Goal: Book appointment/travel/reservation

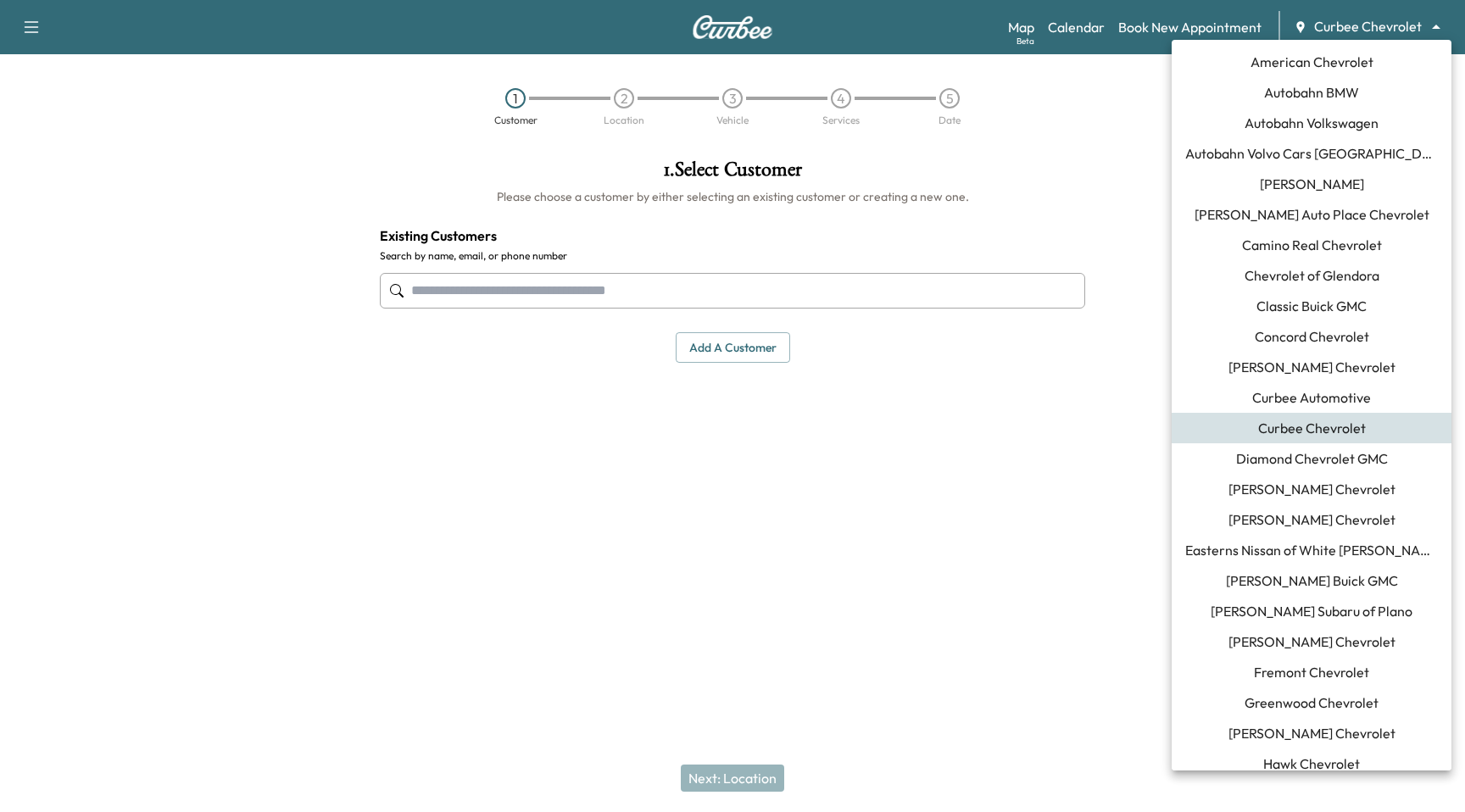
click at [1421, 26] on body "Support Log Out Map Beta Calendar Book New Appointment Curbee Chevrolet *******…" at bounding box center [732, 406] width 1465 height 812
drag, startPoint x: 1034, startPoint y: 480, endPoint x: 1062, endPoint y: 468, distance: 30.5
click at [1034, 479] on div at bounding box center [732, 406] width 1465 height 812
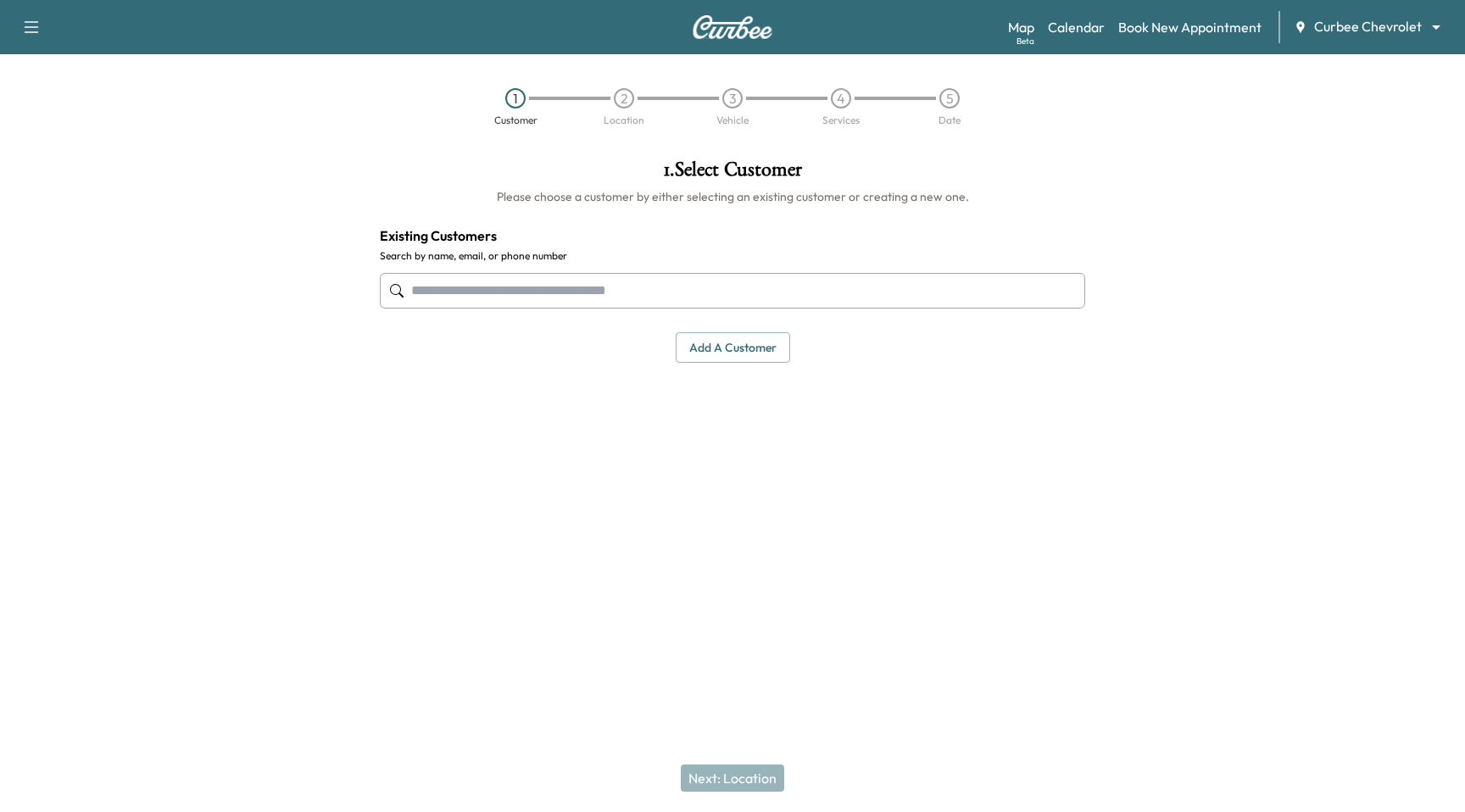
click at [1373, 39] on div "Map Beta Calendar Book New Appointment Curbee Chevrolet ******** ​" at bounding box center [1229, 27] width 443 height 32
click at [1374, 31] on body "Support Log Out Map Beta Calendar Book New Appointment Curbee Chevrolet *******…" at bounding box center [732, 406] width 1465 height 812
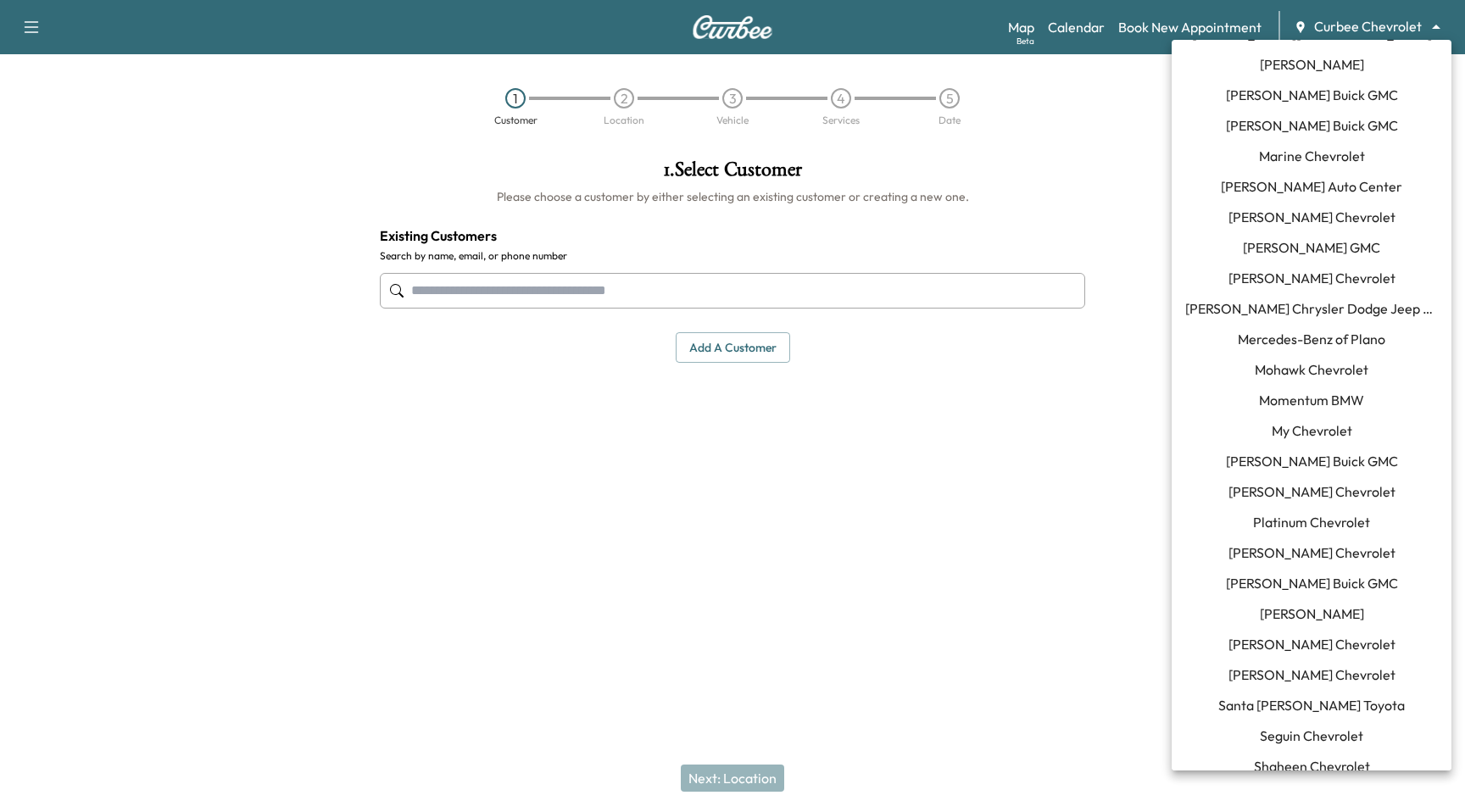
scroll to position [1206, 0]
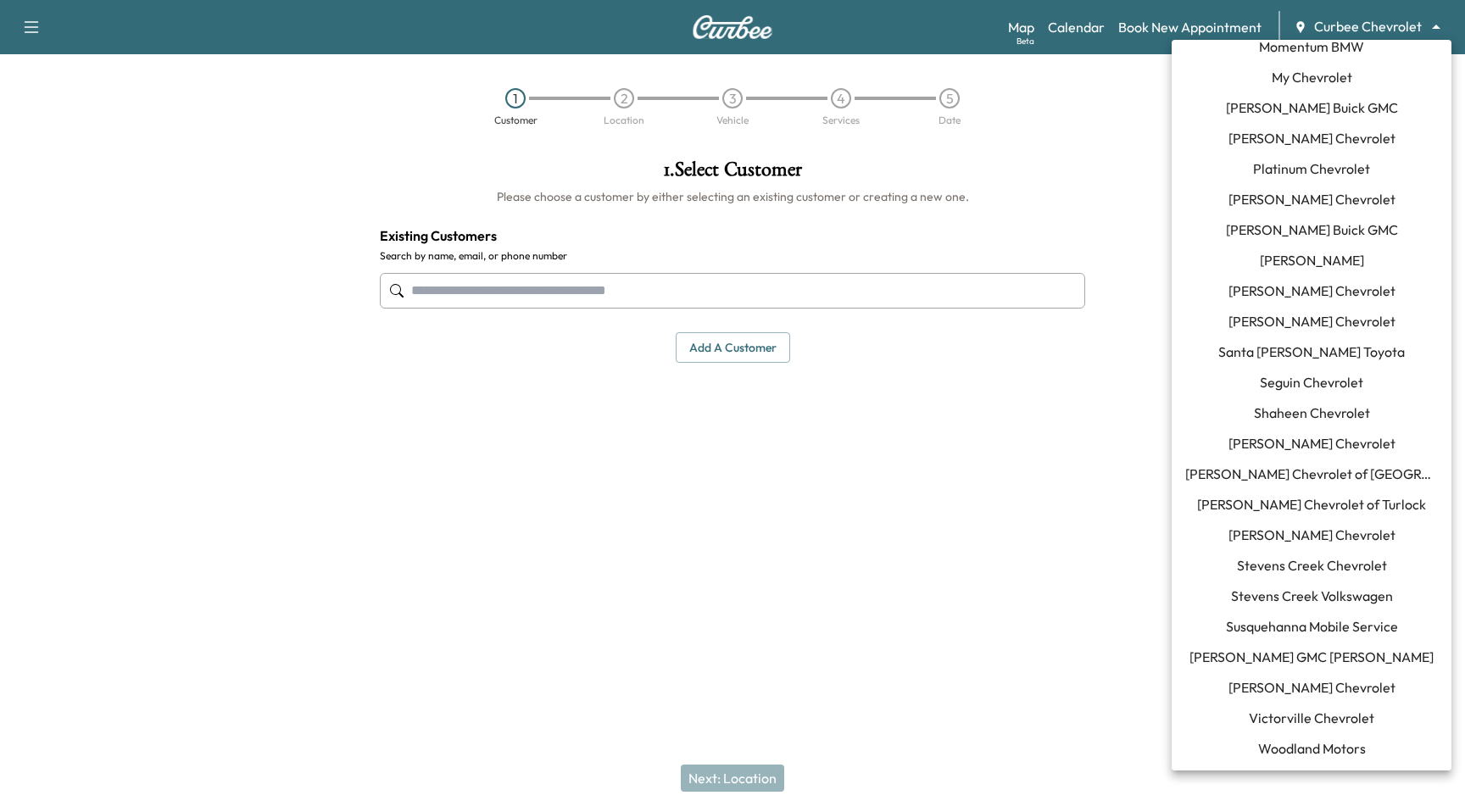
click at [1336, 684] on span "[PERSON_NAME] Chevrolet" at bounding box center [1311, 688] width 167 height 20
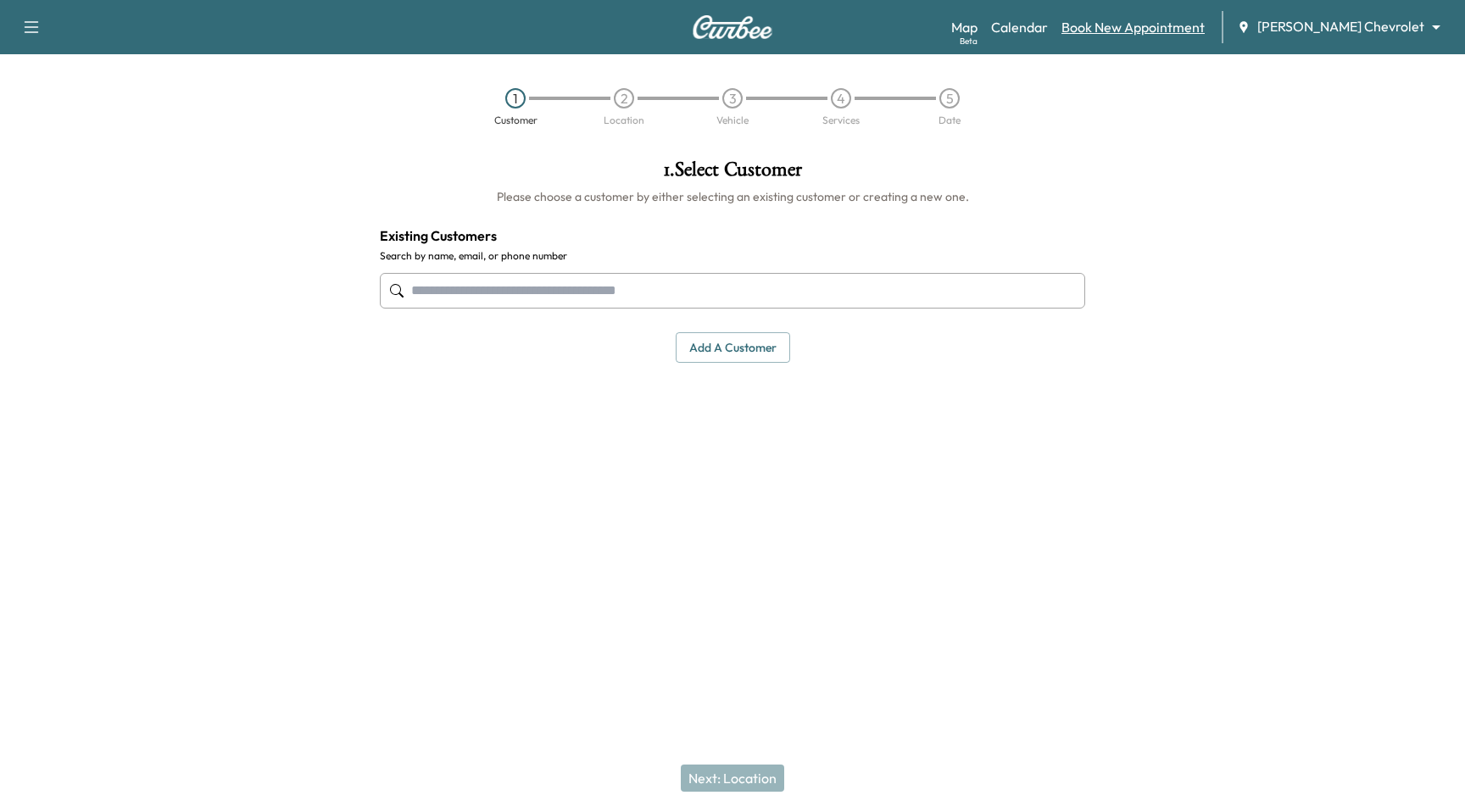
click at [1131, 24] on link "Book New Appointment" at bounding box center [1133, 27] width 143 height 20
click at [548, 298] on input "text" at bounding box center [732, 290] width 706 height 36
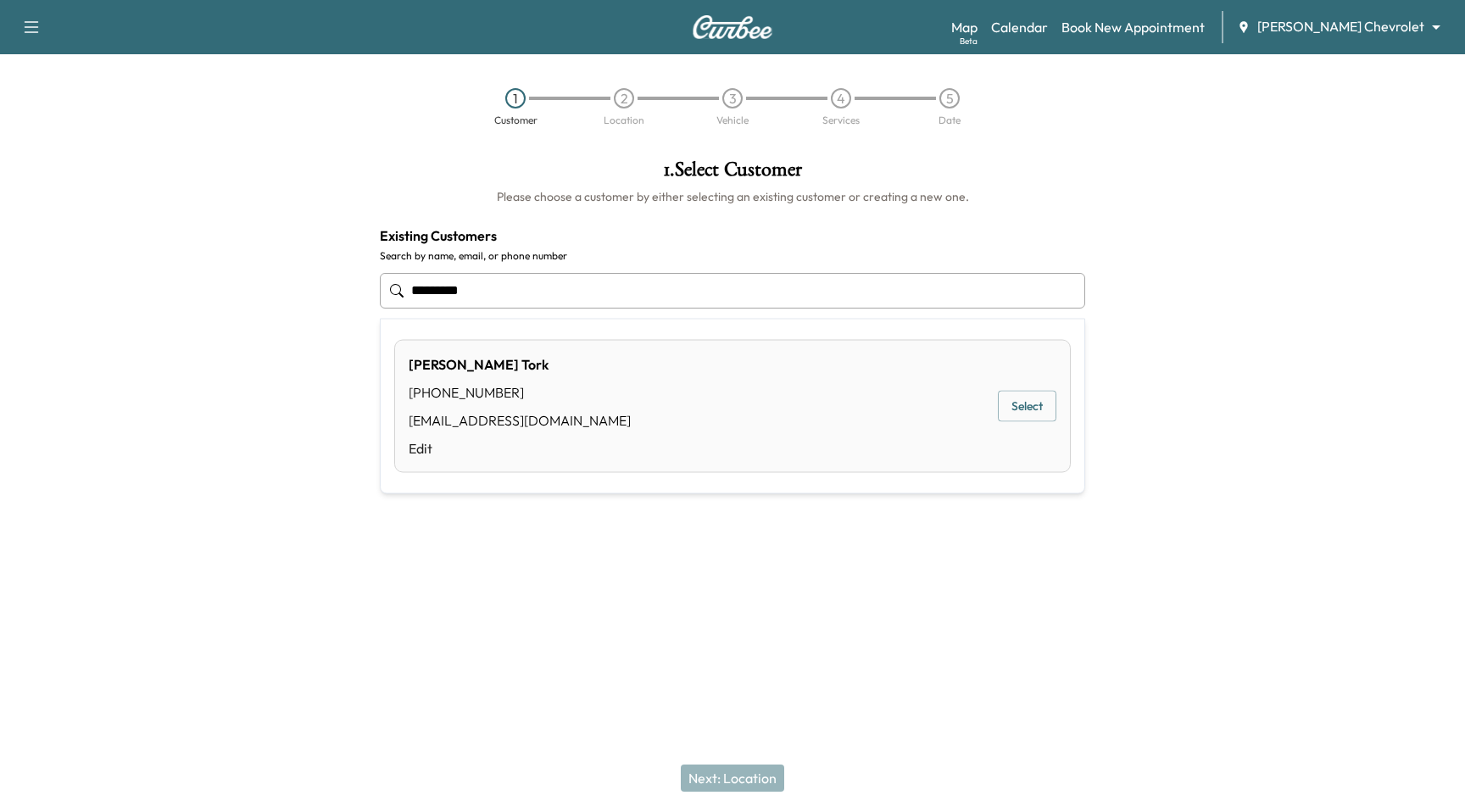
click at [1016, 400] on button "Select" at bounding box center [1027, 407] width 58 height 31
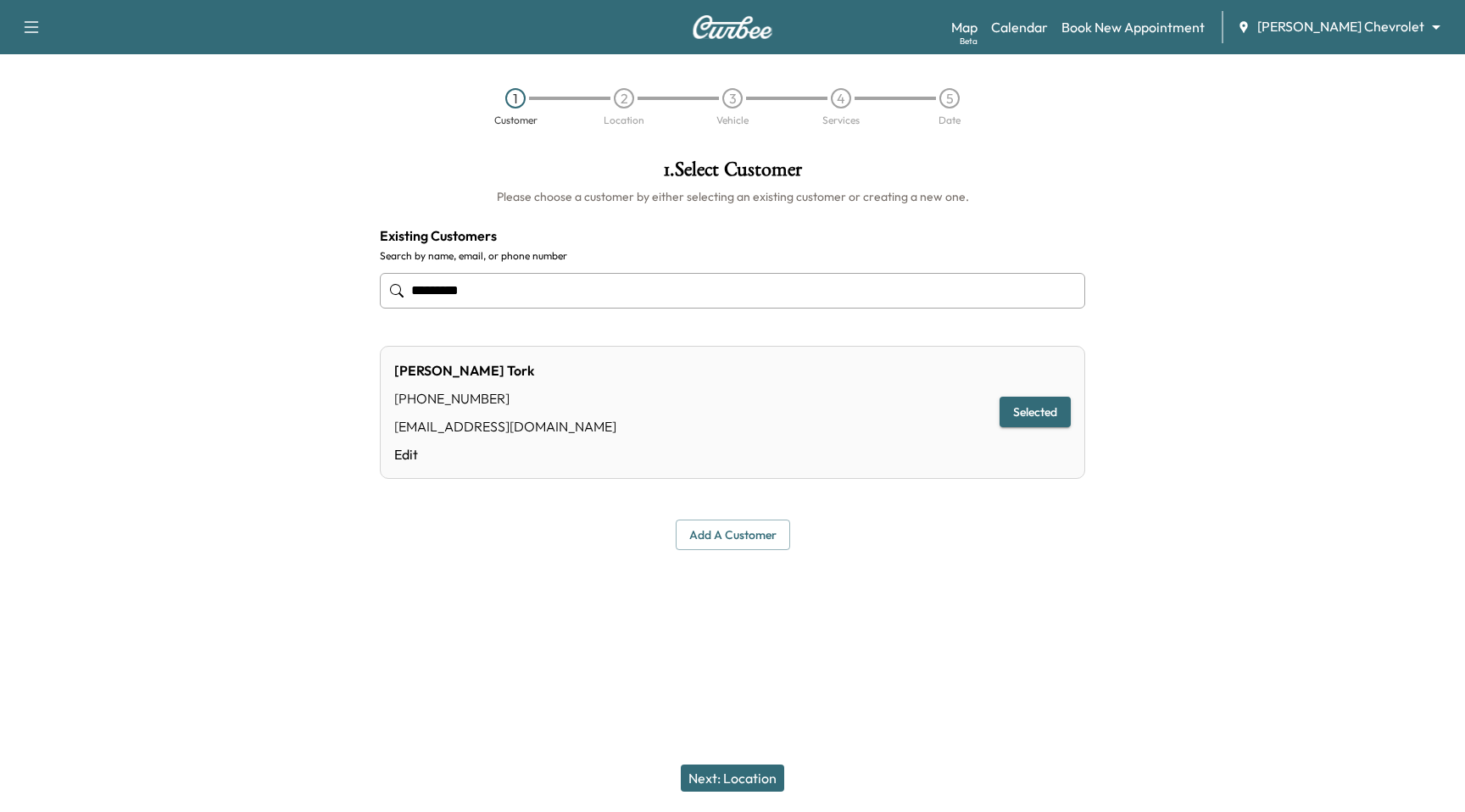
type input "*********"
click at [772, 781] on button "Next: Location" at bounding box center [732, 778] width 104 height 27
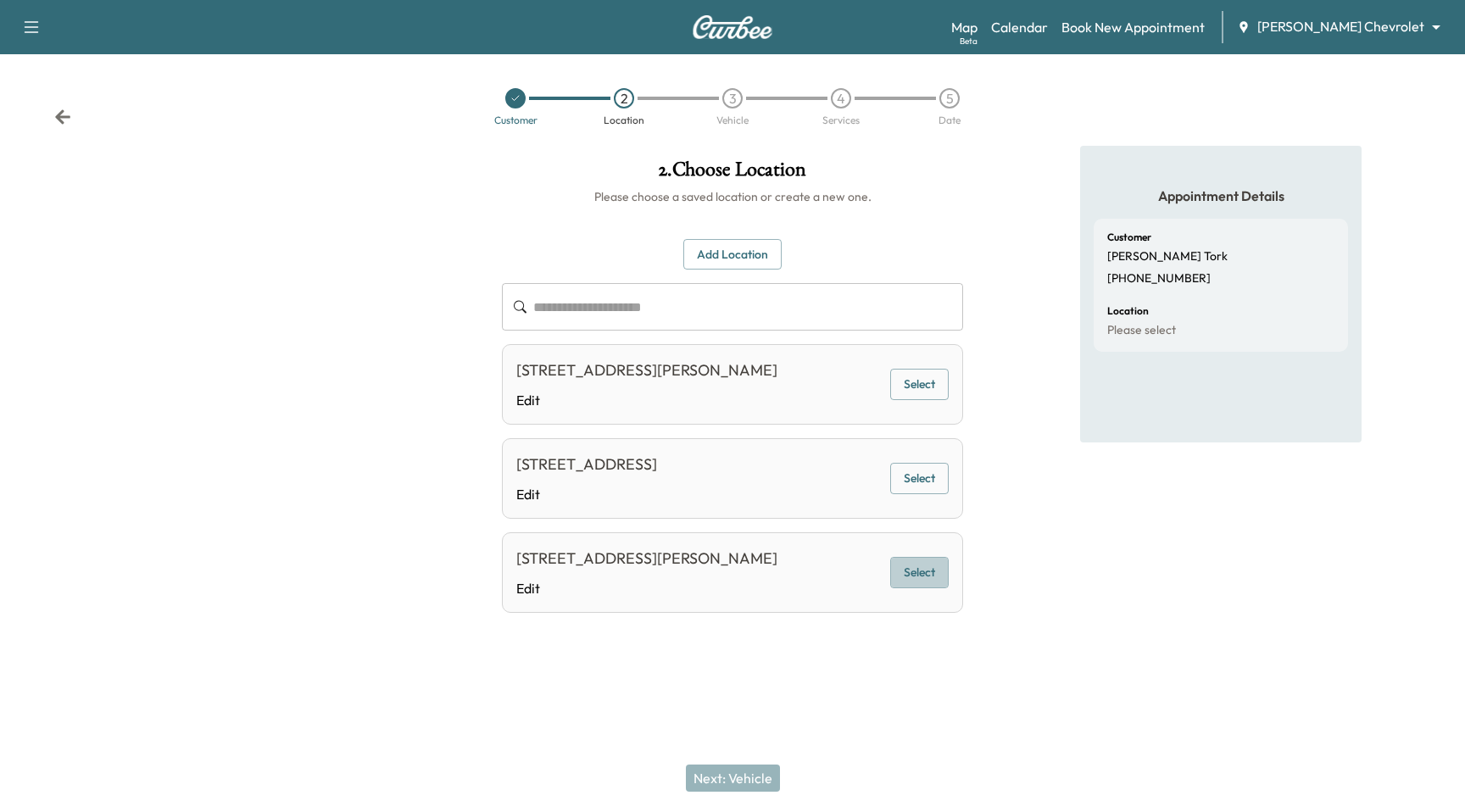
click at [927, 577] on button "Select" at bounding box center [919, 572] width 58 height 31
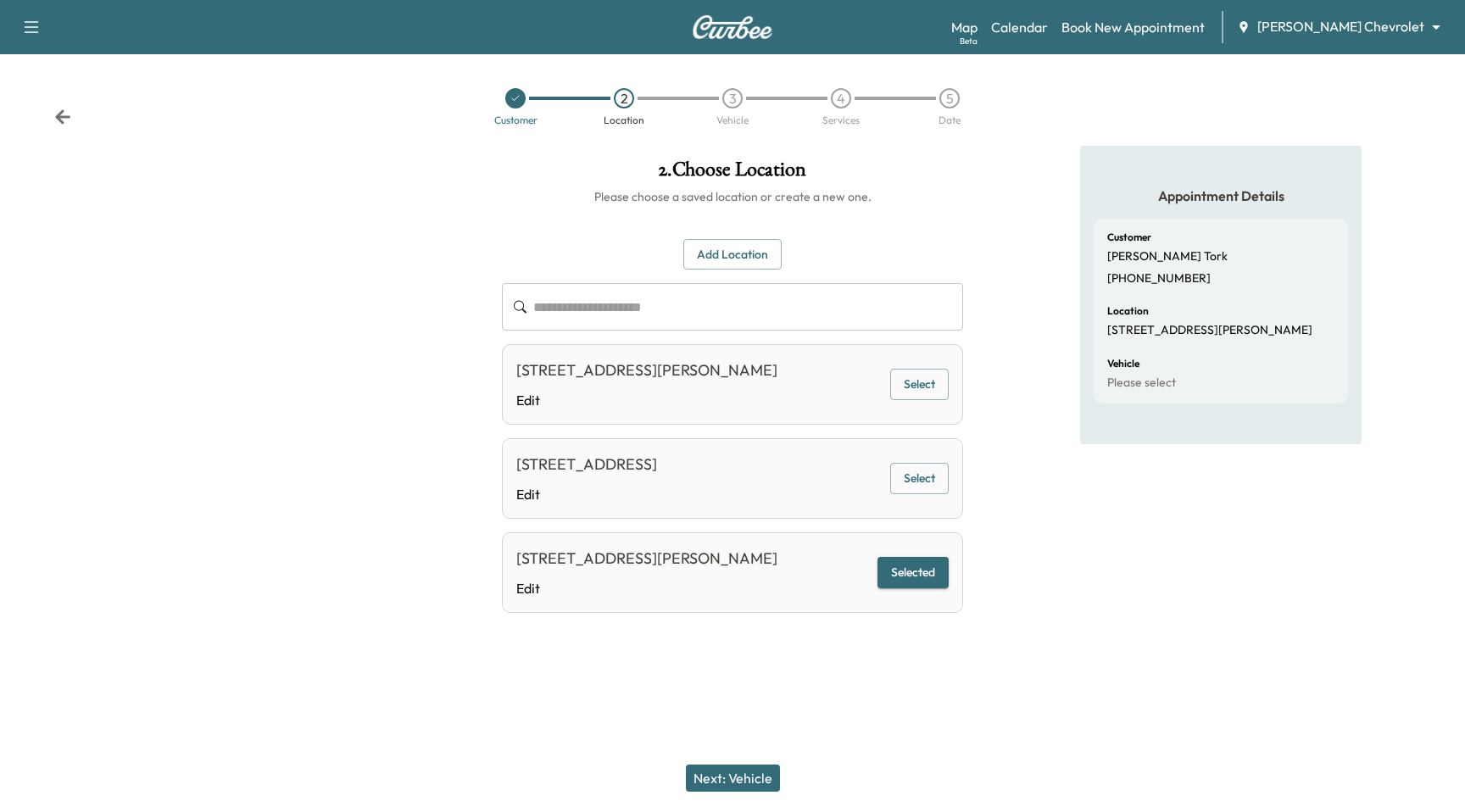
click at [766, 770] on button "Next: Vehicle" at bounding box center [733, 778] width 94 height 27
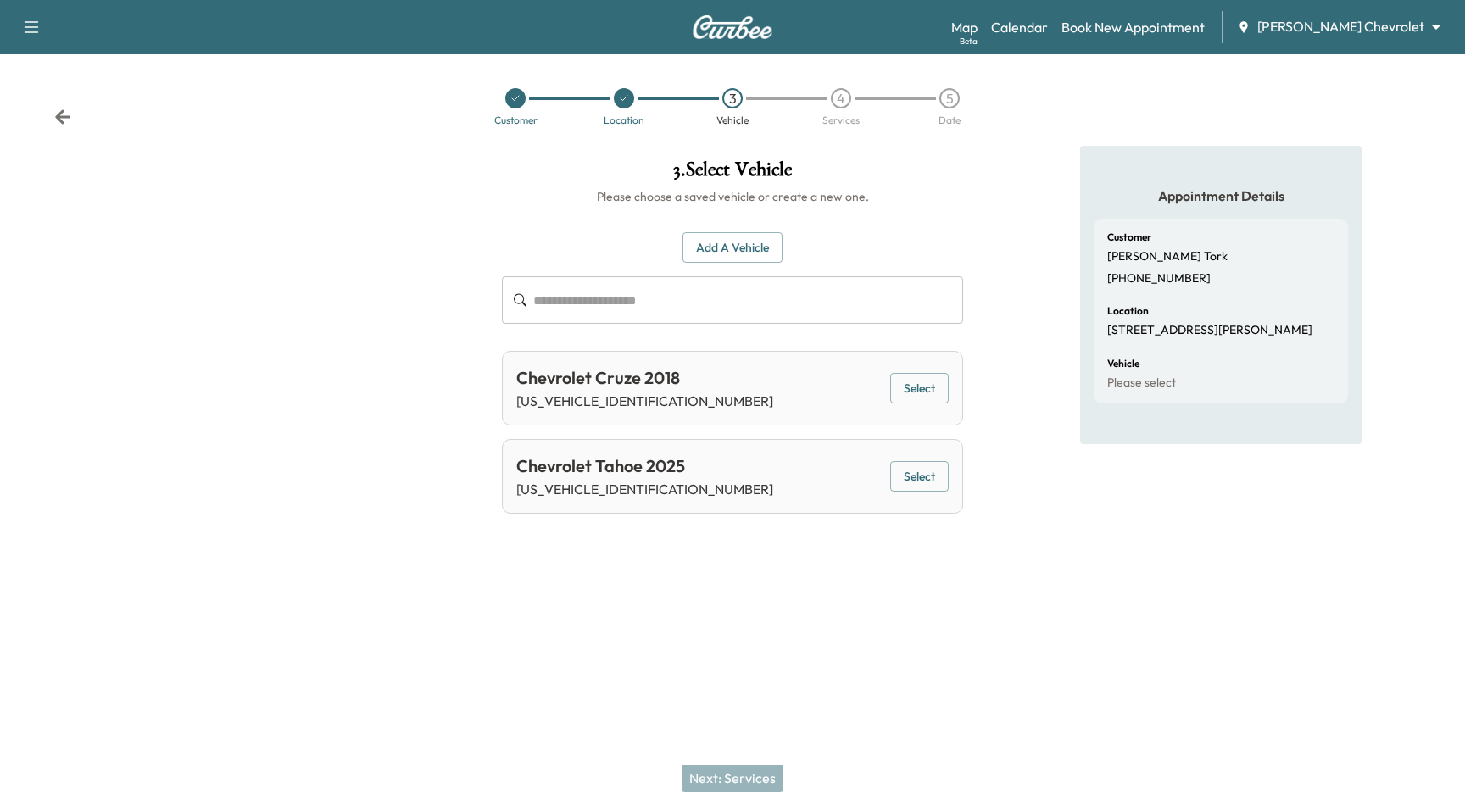
click at [929, 483] on button "Select" at bounding box center [919, 477] width 58 height 31
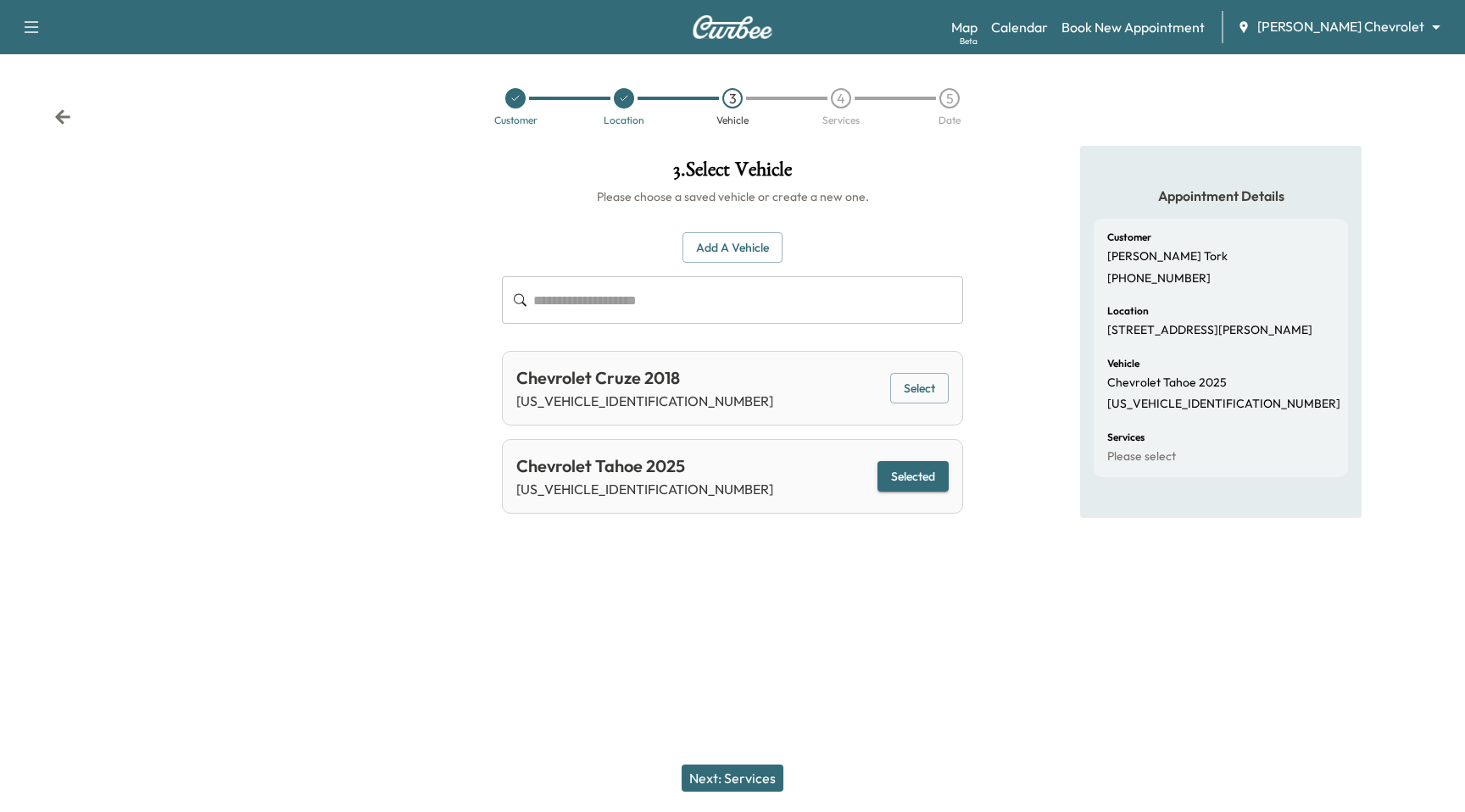
click at [759, 777] on button "Next: Services" at bounding box center [732, 778] width 102 height 27
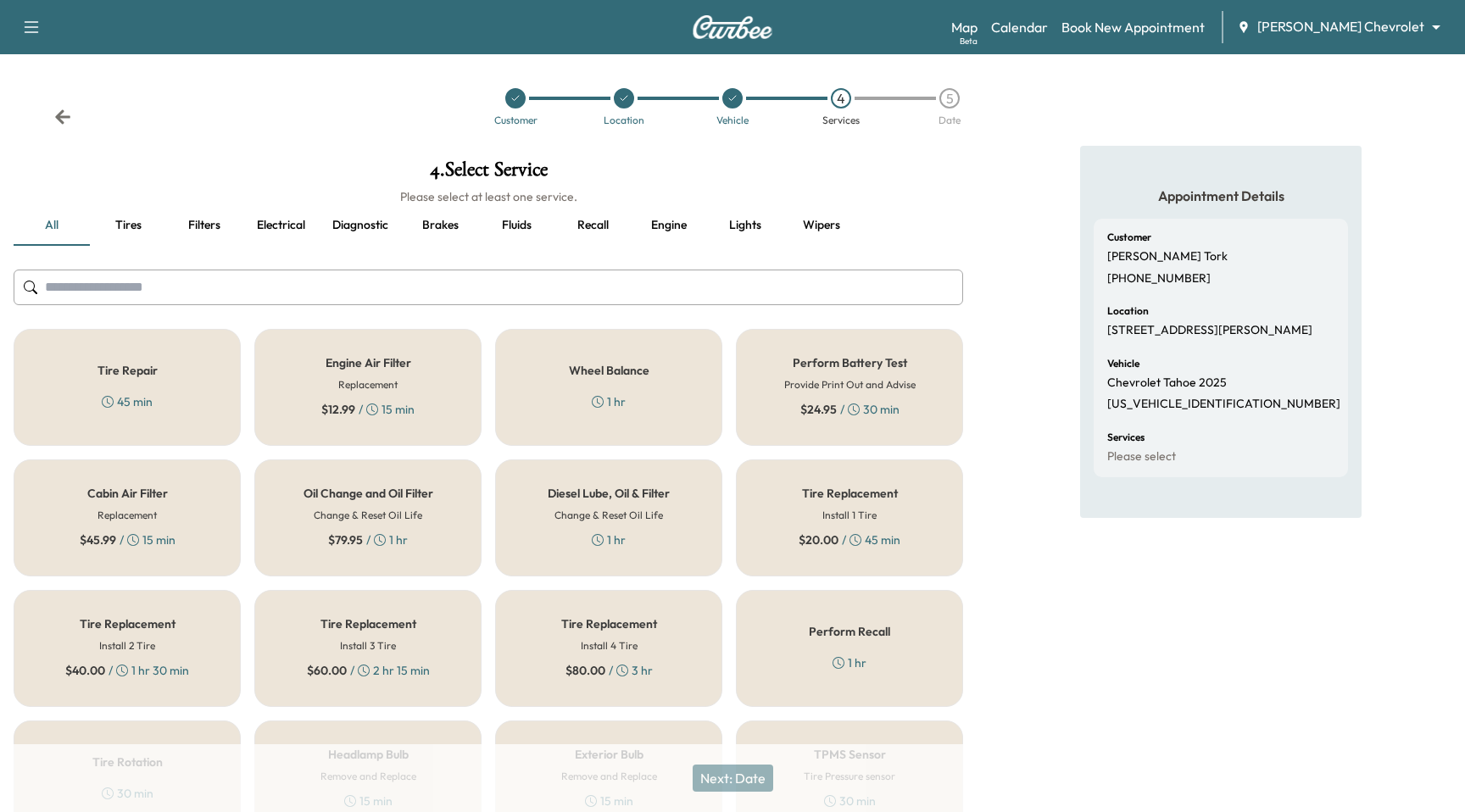
scroll to position [208, 0]
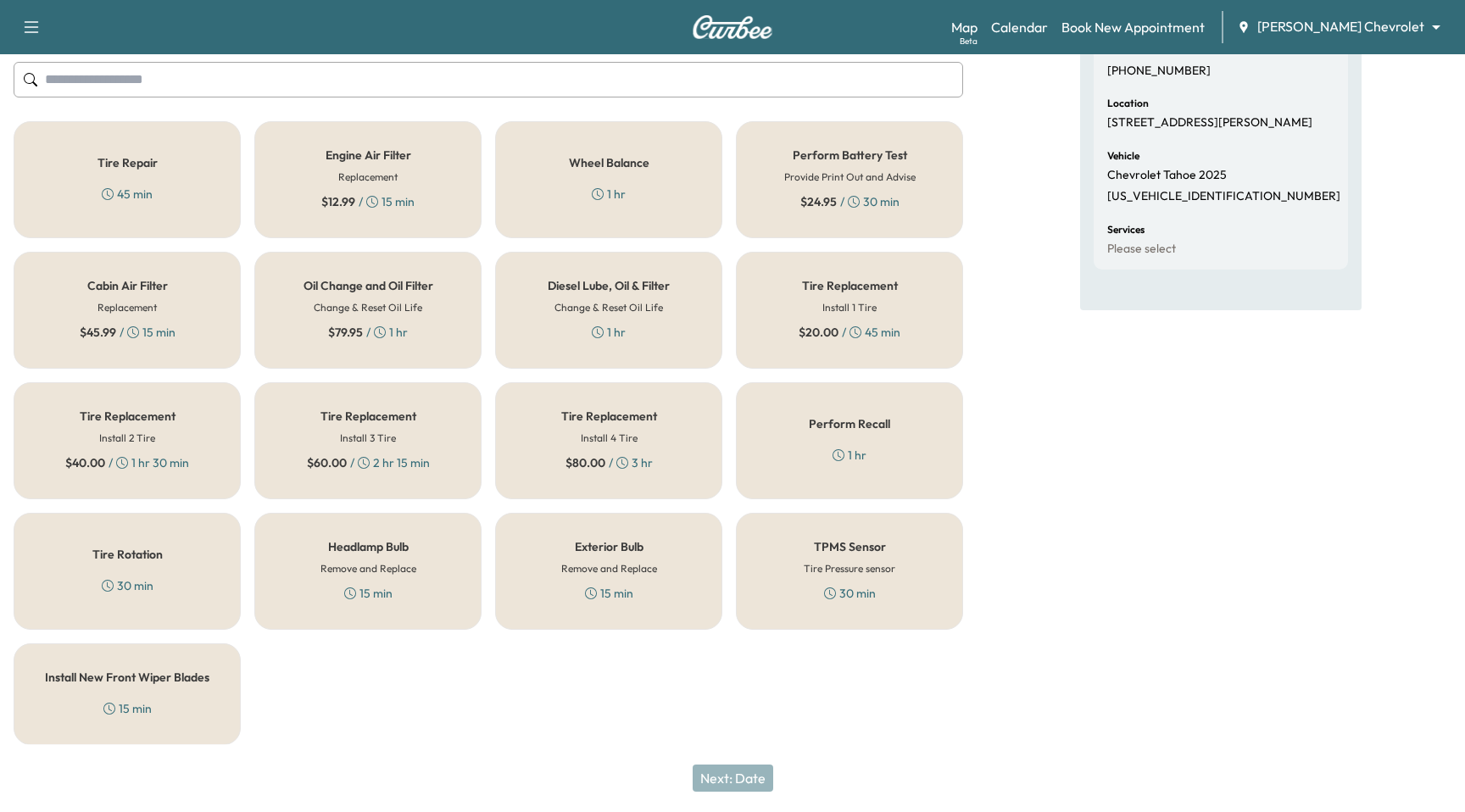
click at [143, 570] on div "Tire Rotation 30 min" at bounding box center [128, 572] width 228 height 117
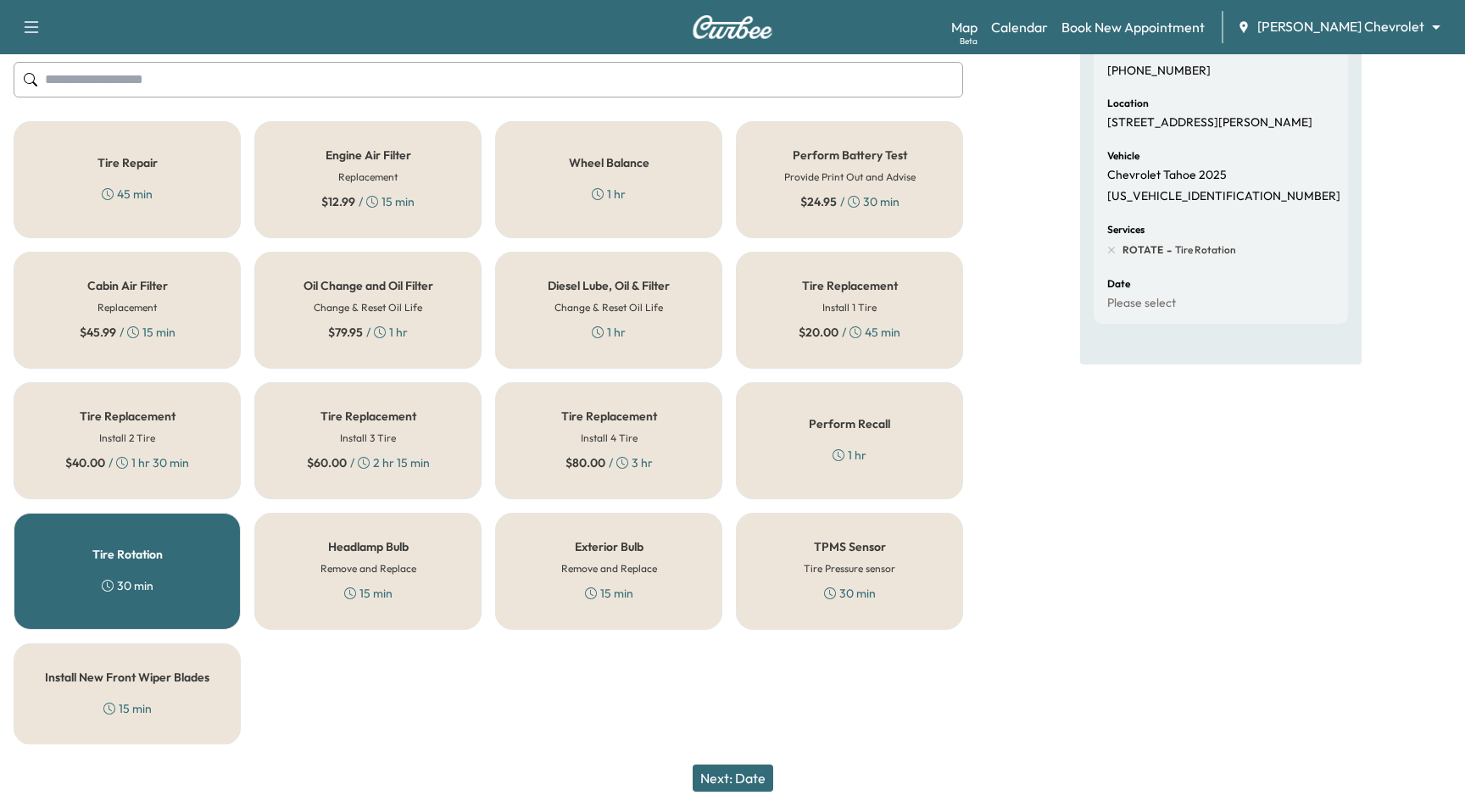
click at [342, 360] on div "Oil Change and Oil Filter Change & Reset Oil Life $ 79.95 / 1 hr" at bounding box center [368, 310] width 228 height 117
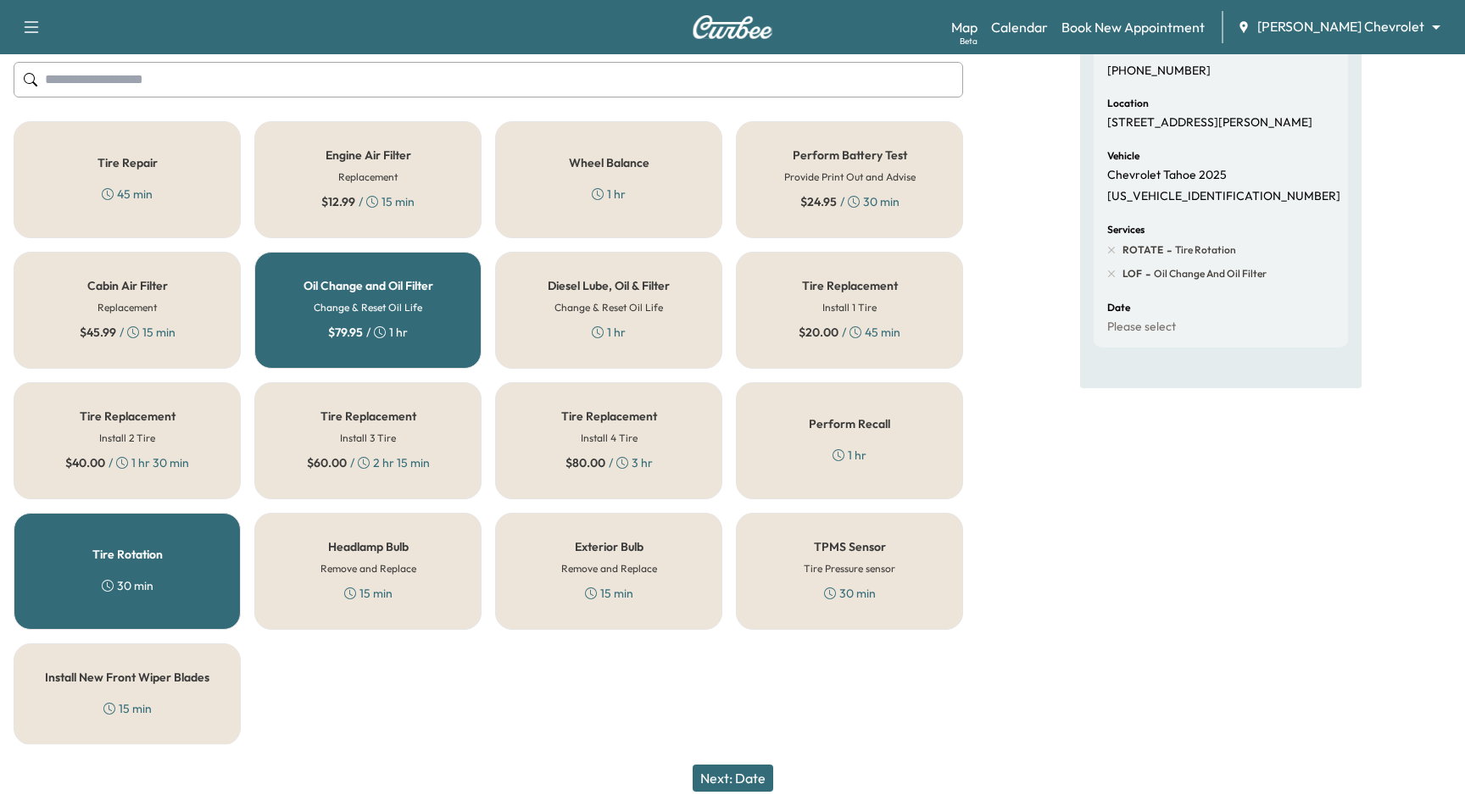
click at [742, 790] on button "Next: Date" at bounding box center [732, 778] width 80 height 27
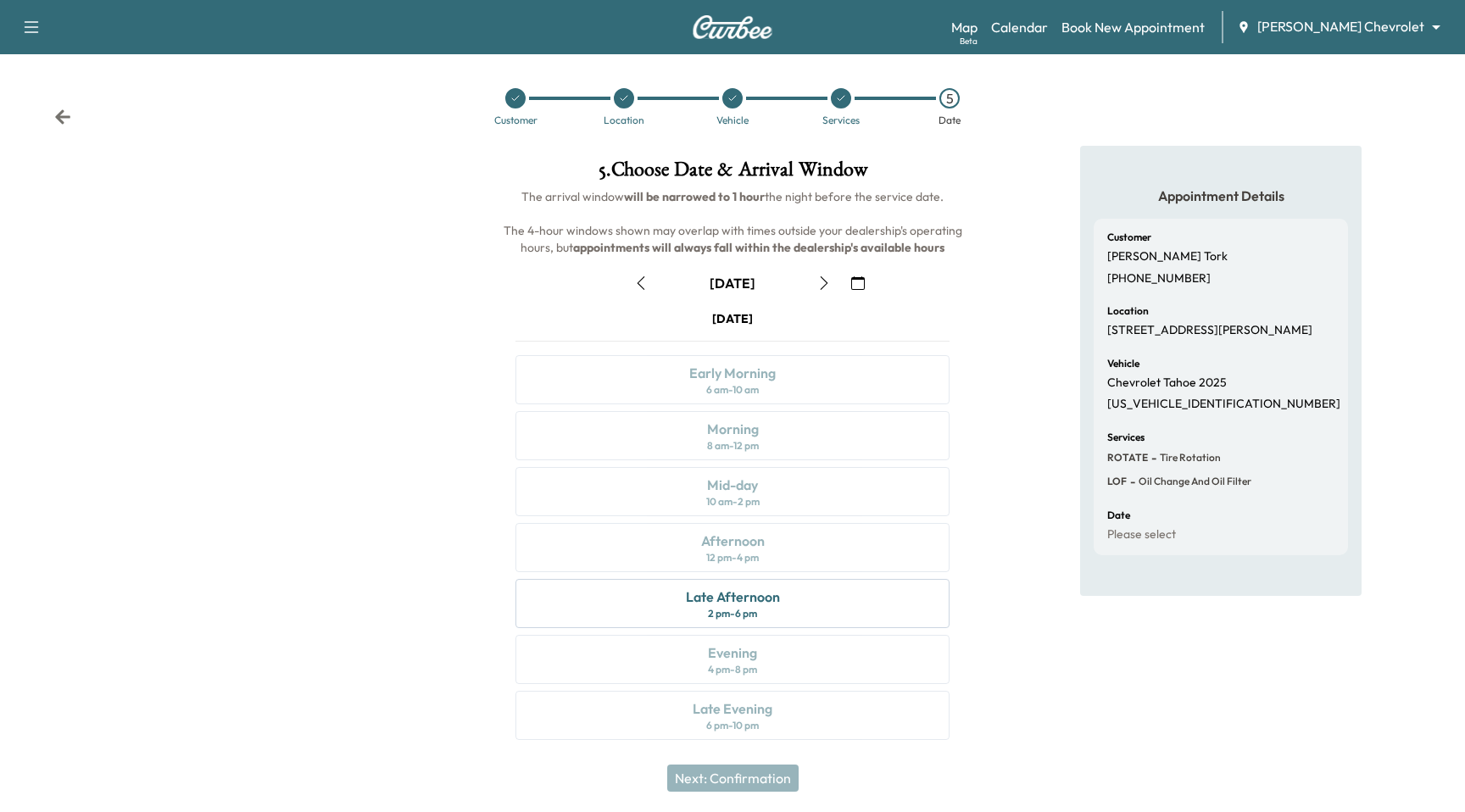
click at [631, 277] on button "button" at bounding box center [641, 283] width 29 height 27
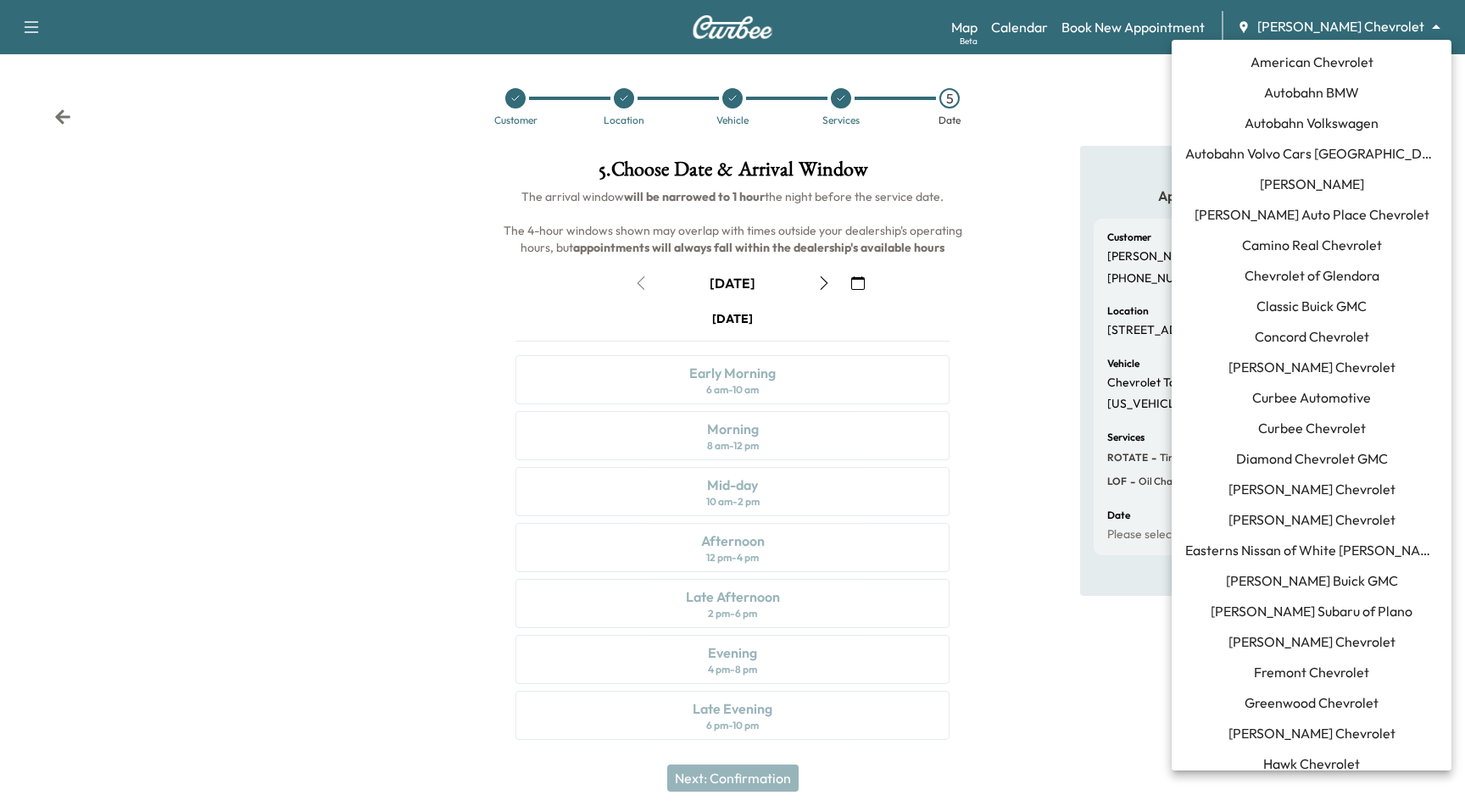
click at [1356, 34] on body "Support Log Out Map Beta Calendar Book New Appointment Tom Gill Chevrolet *****…" at bounding box center [732, 406] width 1465 height 812
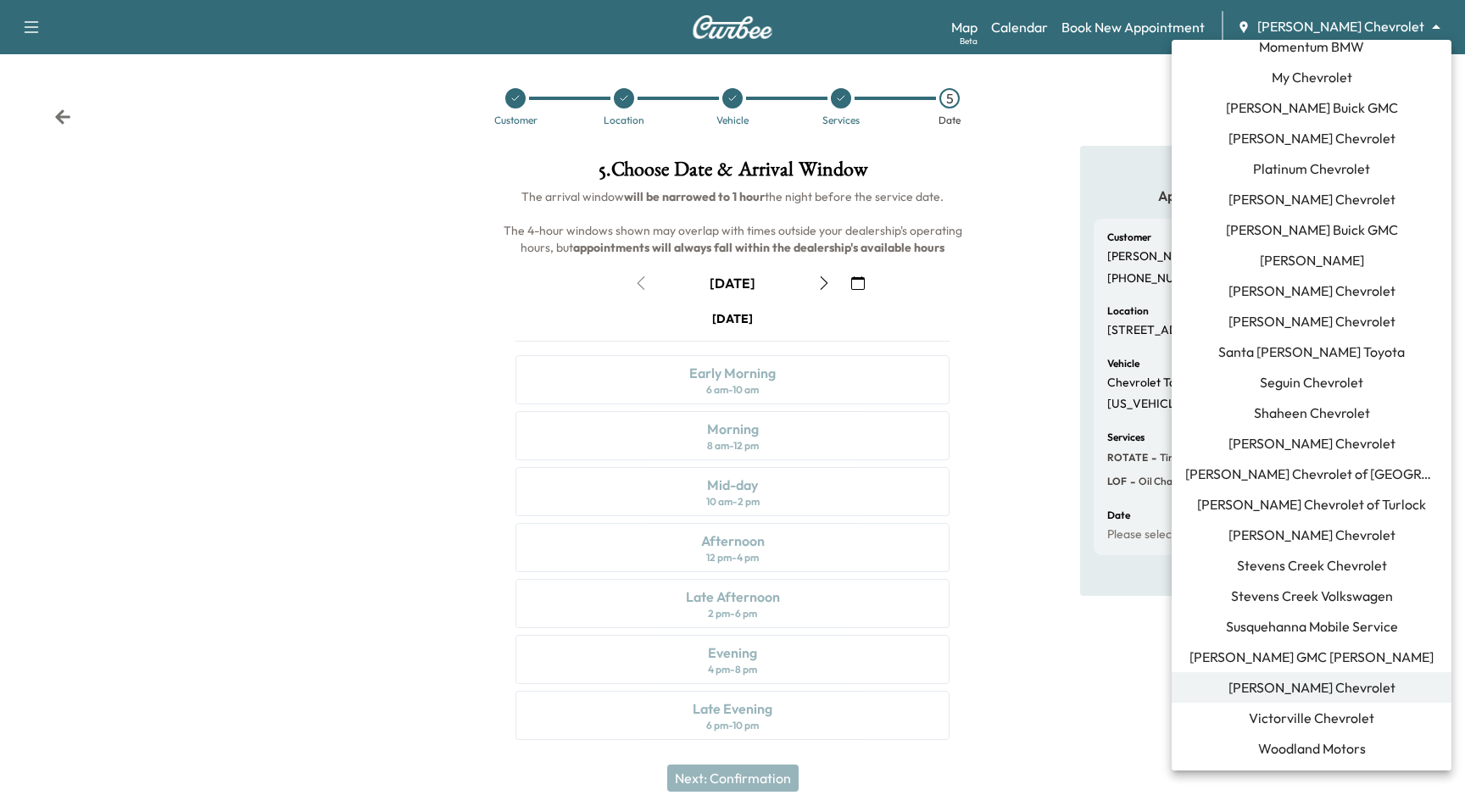
click at [942, 164] on div at bounding box center [732, 406] width 1465 height 812
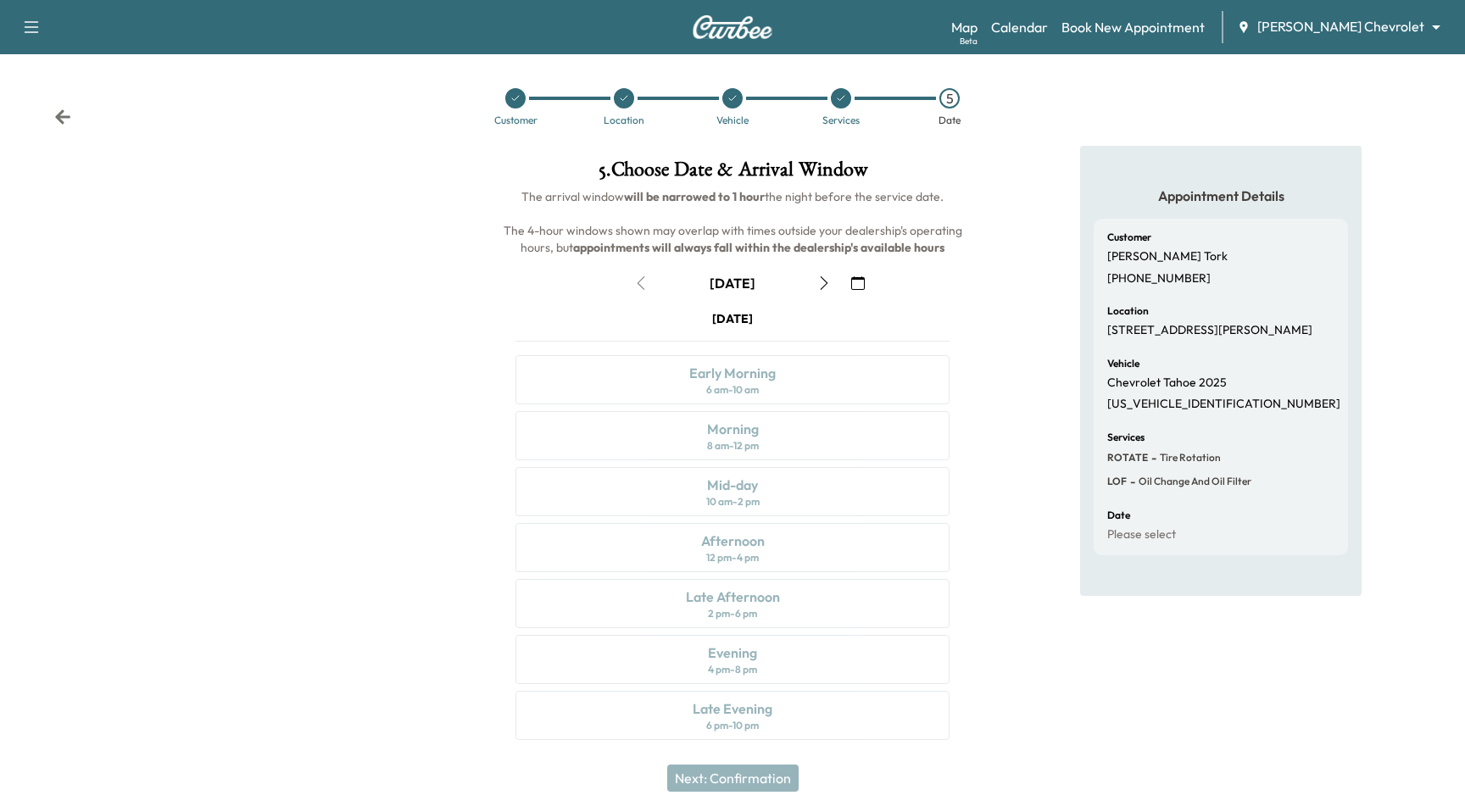
click at [828, 277] on icon "button" at bounding box center [824, 283] width 14 height 14
click at [829, 277] on icon "button" at bounding box center [824, 283] width 14 height 14
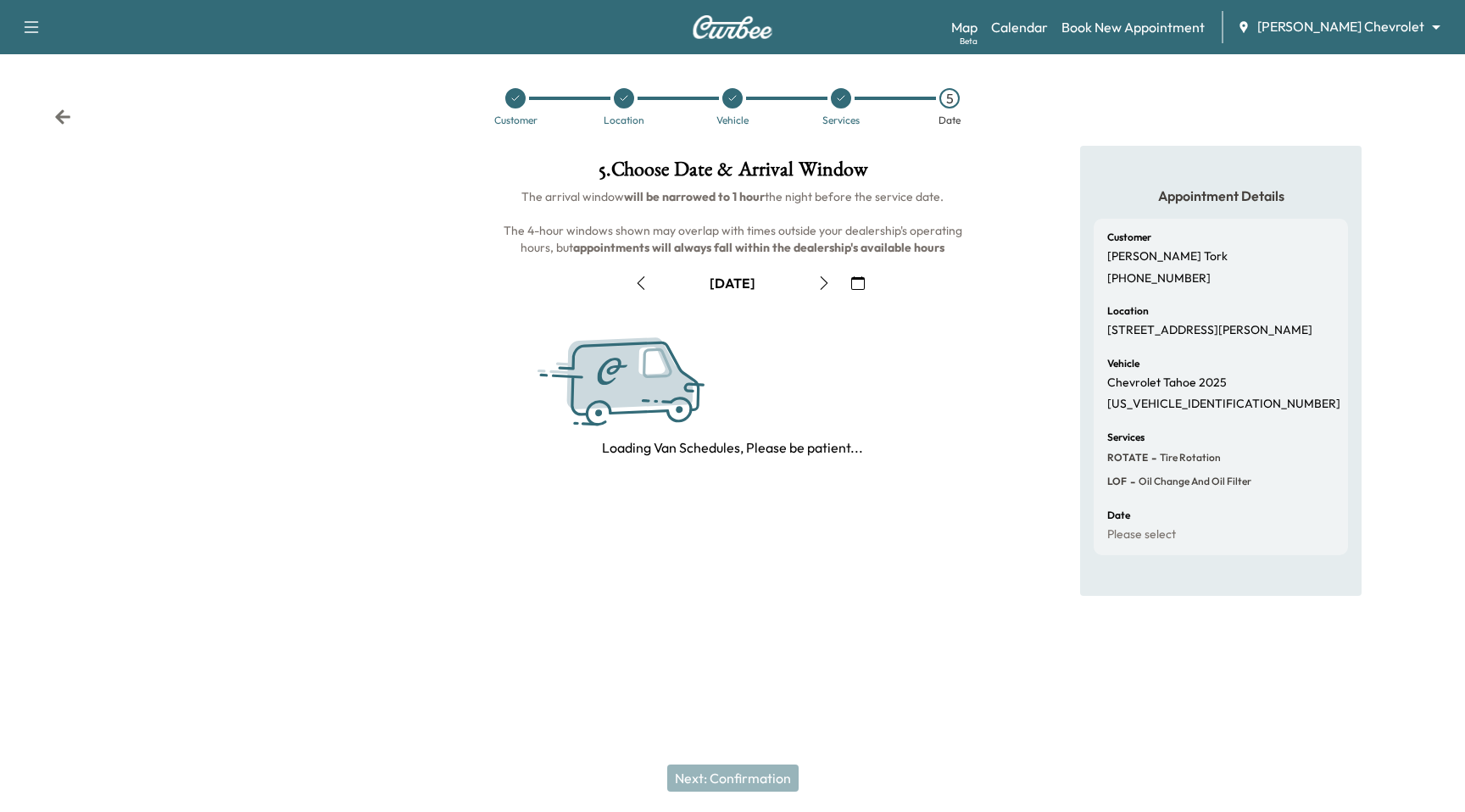
click at [829, 277] on icon "button" at bounding box center [824, 283] width 14 height 14
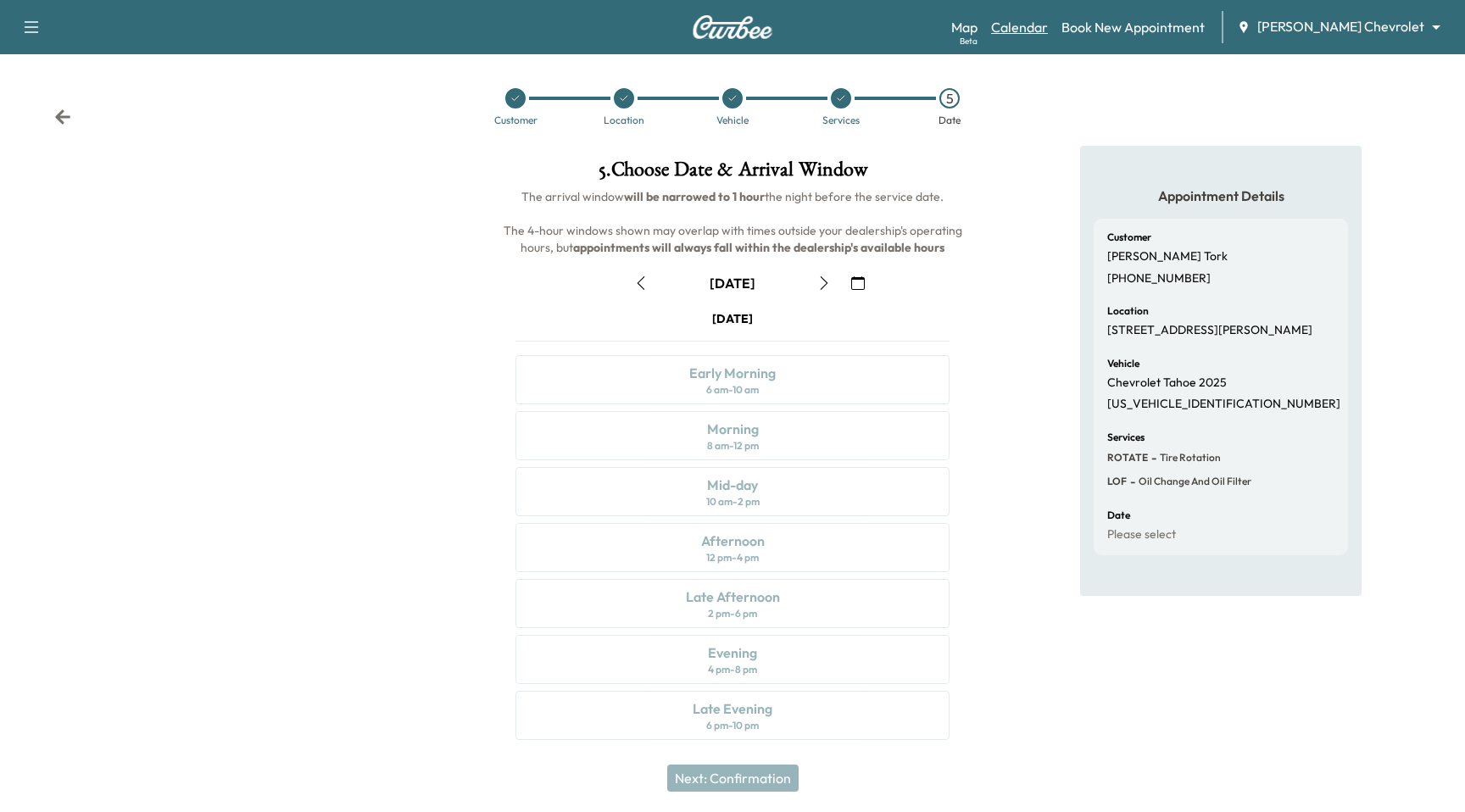
click at [1048, 30] on link "Calendar" at bounding box center [1019, 27] width 56 height 20
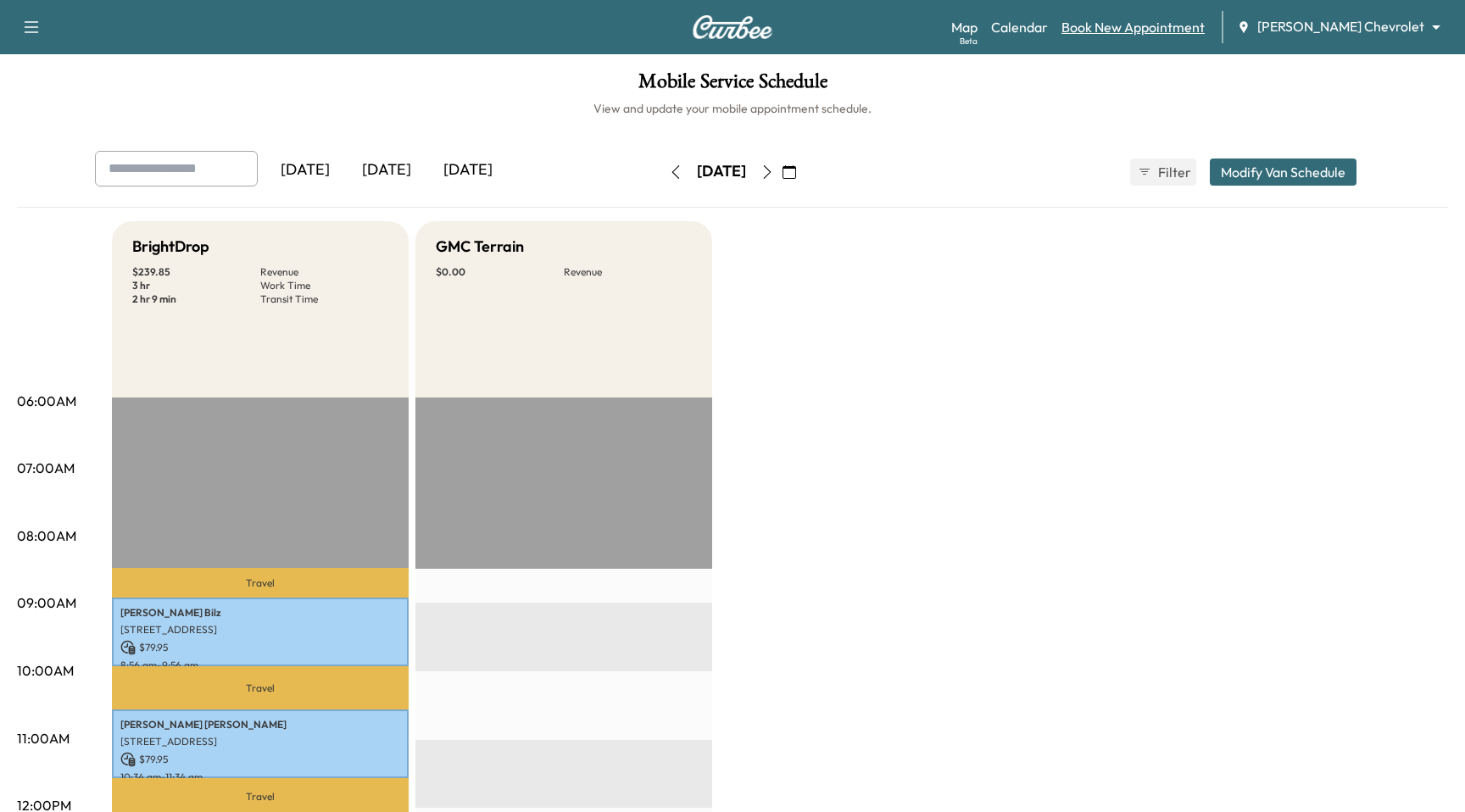
click at [1166, 36] on link "Book New Appointment" at bounding box center [1133, 27] width 143 height 20
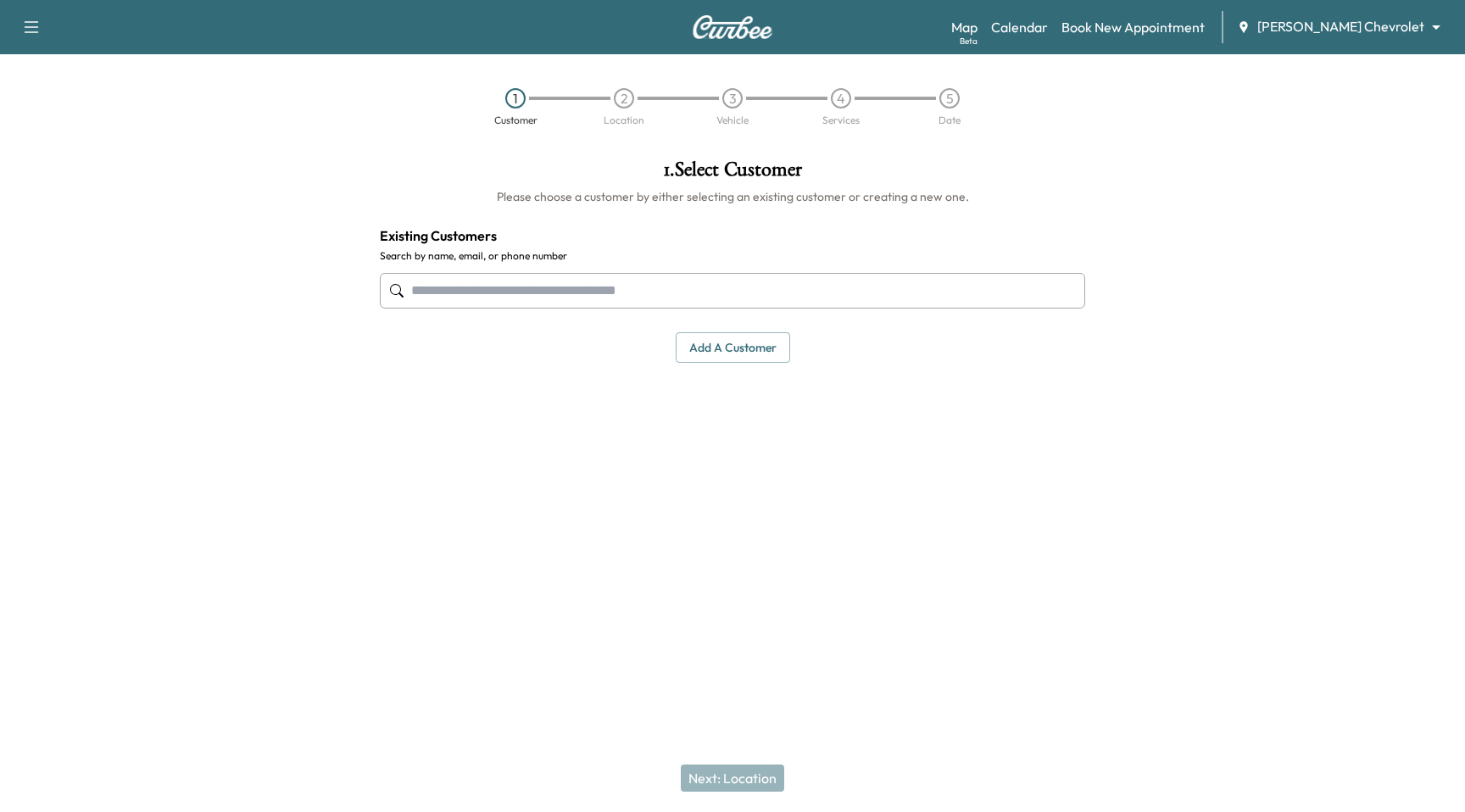
click at [655, 279] on input "text" at bounding box center [732, 290] width 706 height 36
type input "*"
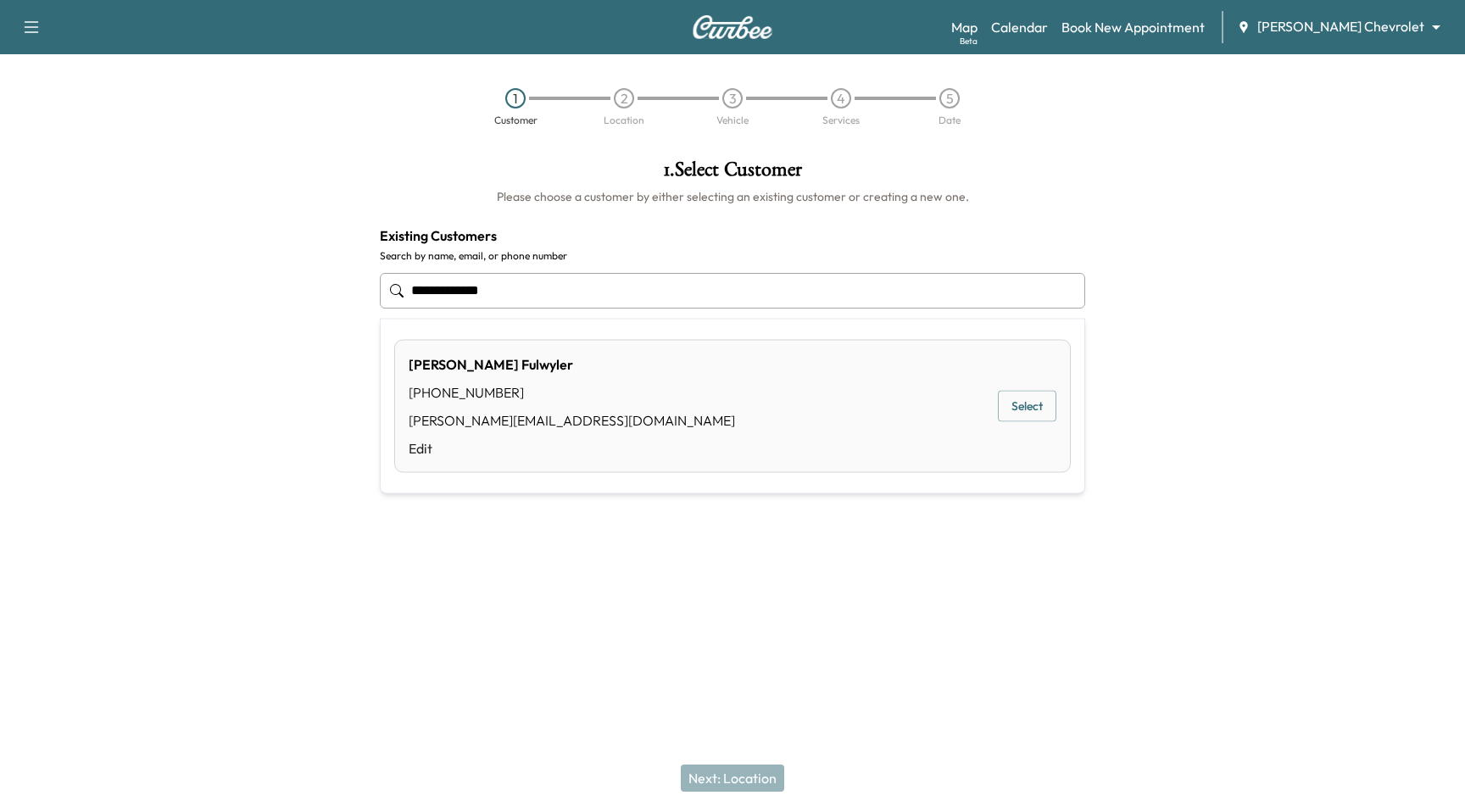
click at [719, 398] on div "Paul Fulwyler (661) 477-9974 paul@curbee.com Edit Select" at bounding box center [732, 407] width 677 height 133
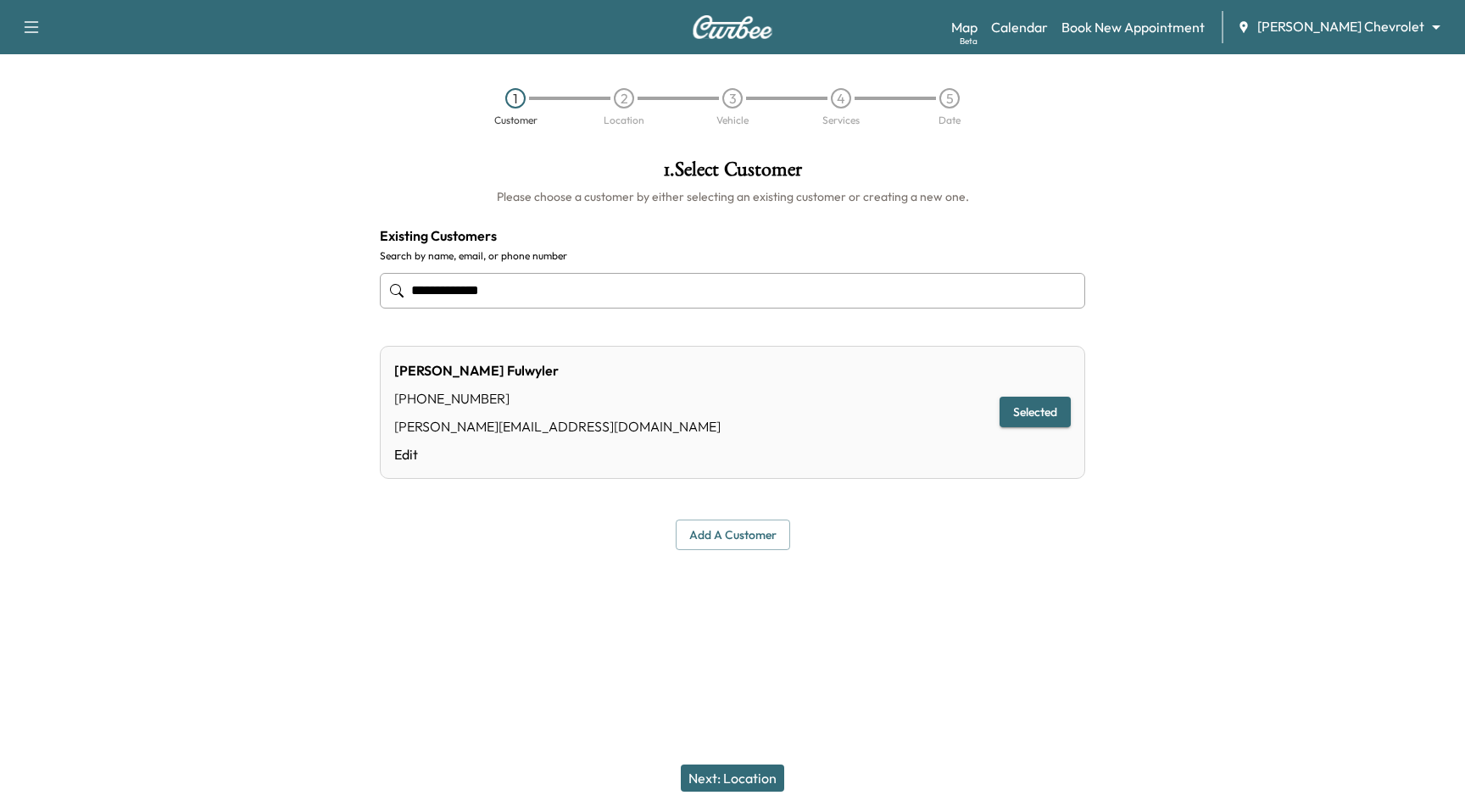
type input "**********"
click at [737, 782] on button "Next: Location" at bounding box center [732, 778] width 104 height 27
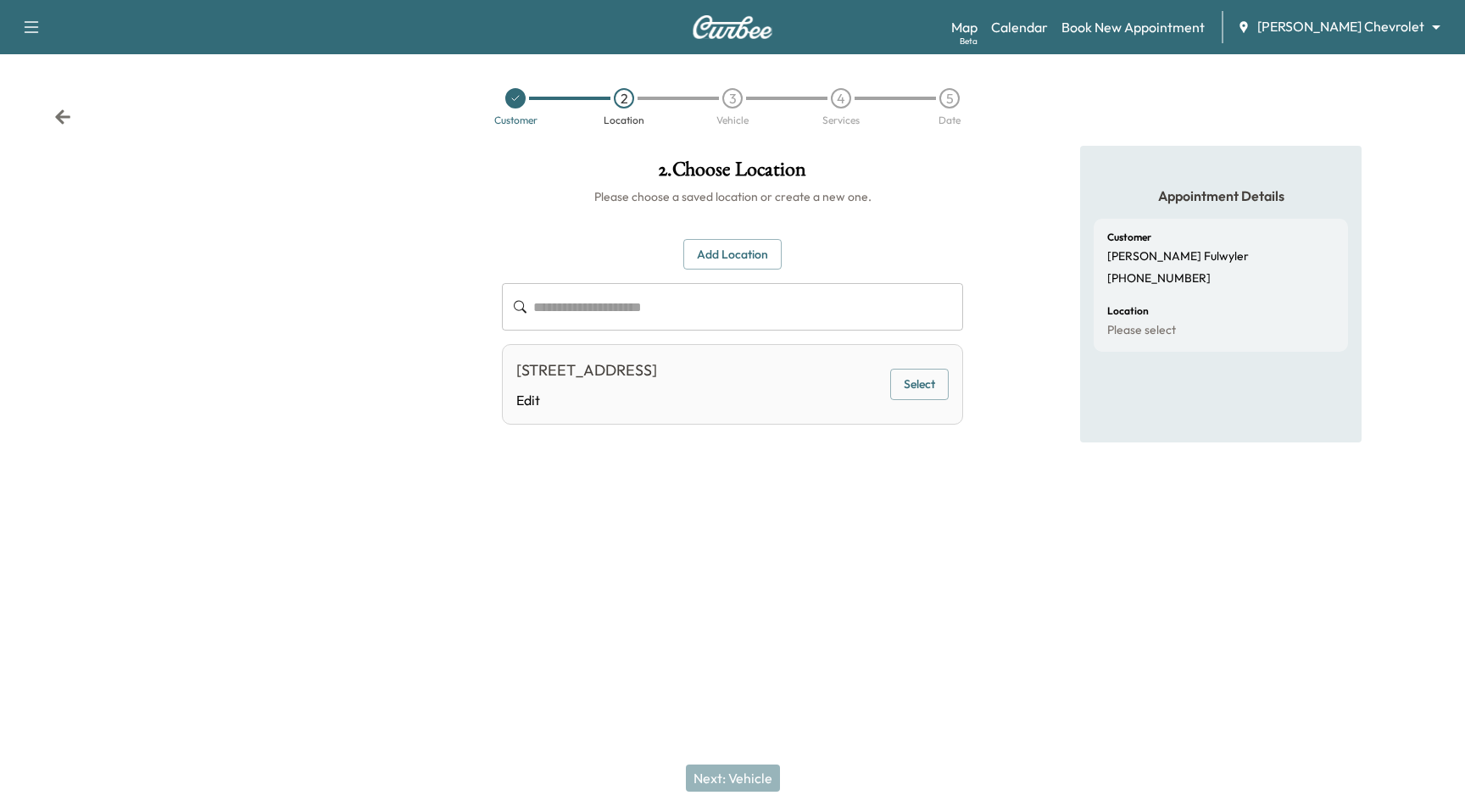
click at [920, 382] on button "Select" at bounding box center [919, 385] width 58 height 31
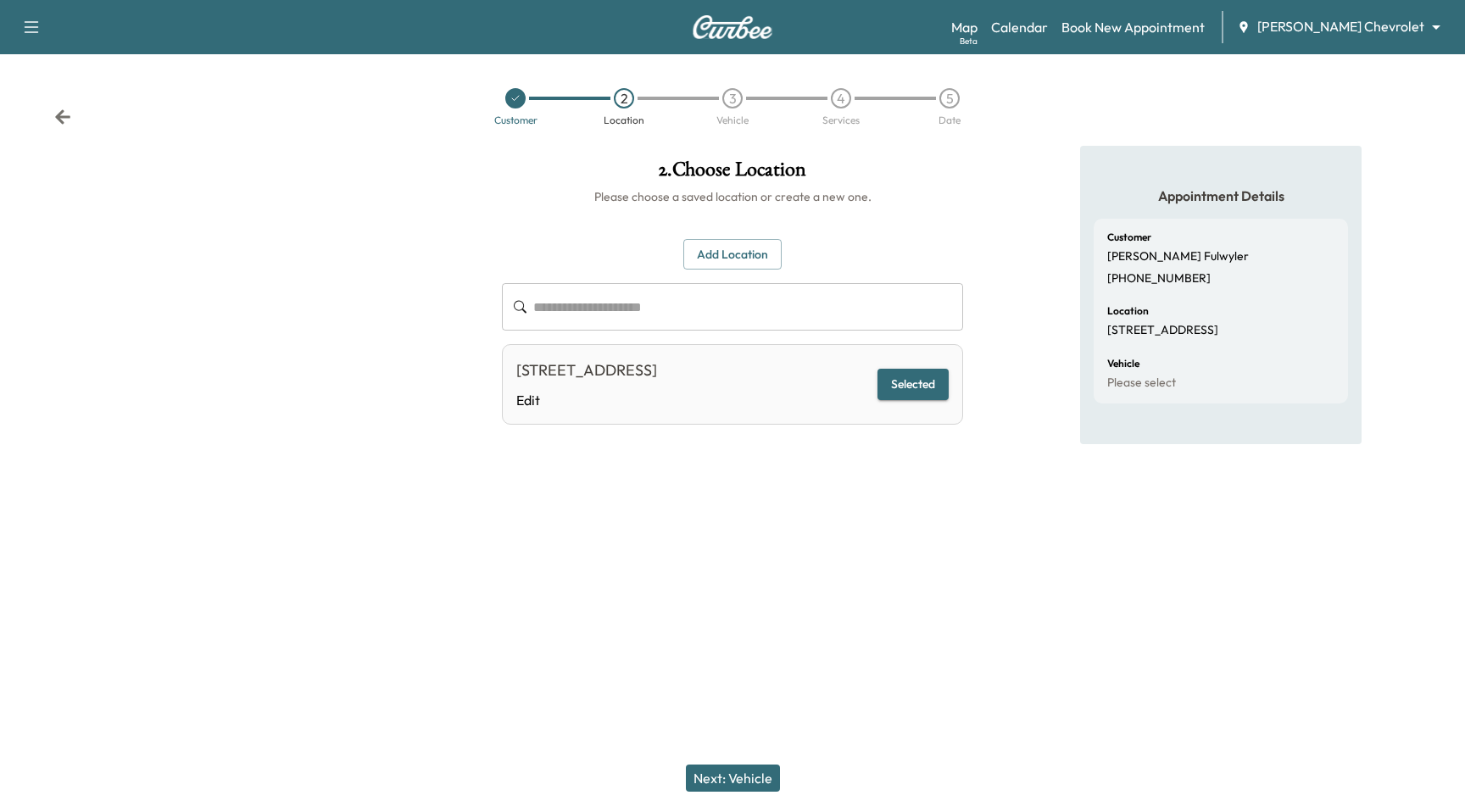
click at [753, 773] on button "Next: Vehicle" at bounding box center [733, 778] width 94 height 27
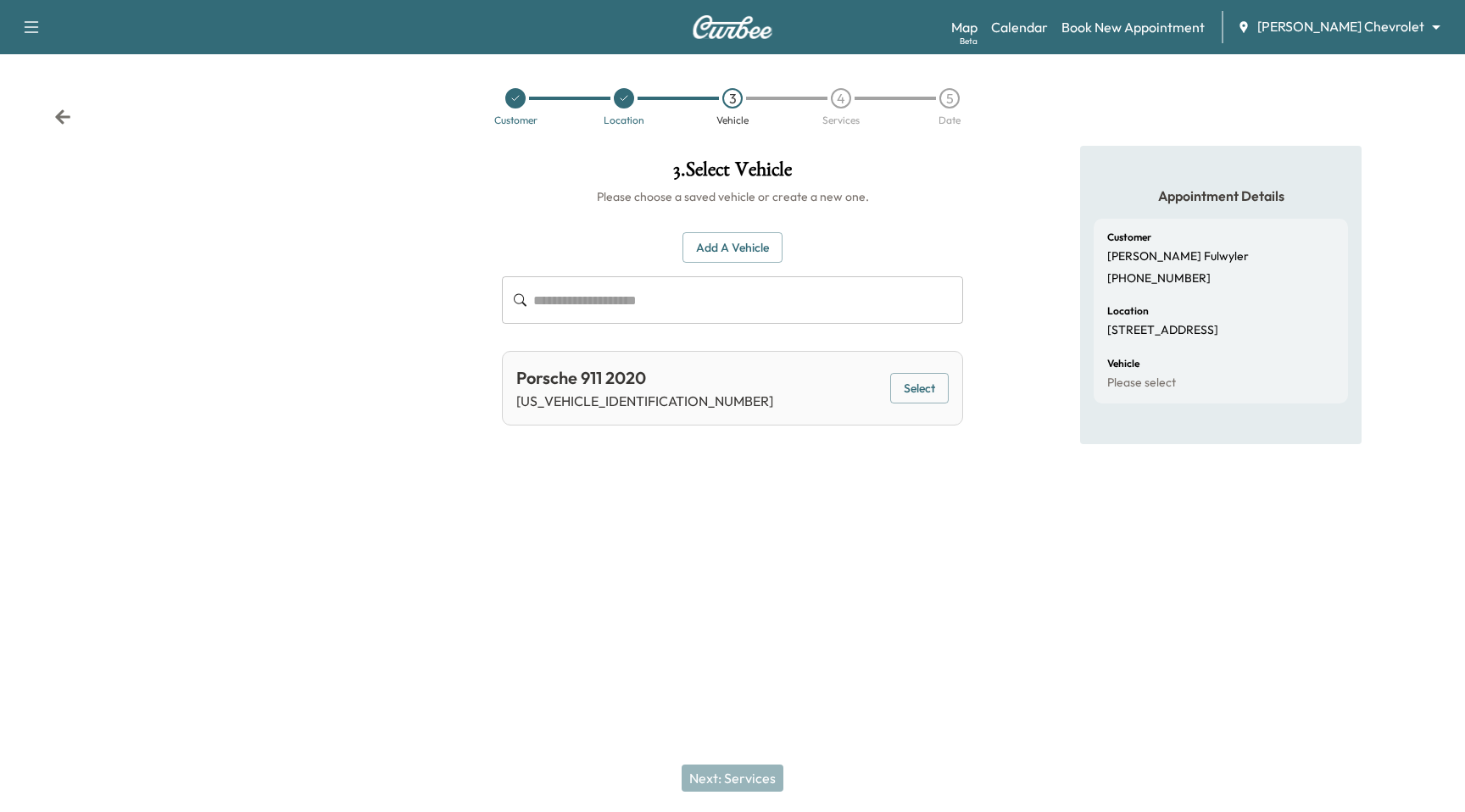
drag, startPoint x: 883, startPoint y: 382, endPoint x: 908, endPoint y: 385, distance: 25.2
click at [883, 383] on div "Porsche 911 2020 WP0AA2A92LS205452 Select" at bounding box center [732, 388] width 462 height 75
click at [916, 383] on button "Select" at bounding box center [919, 388] width 58 height 31
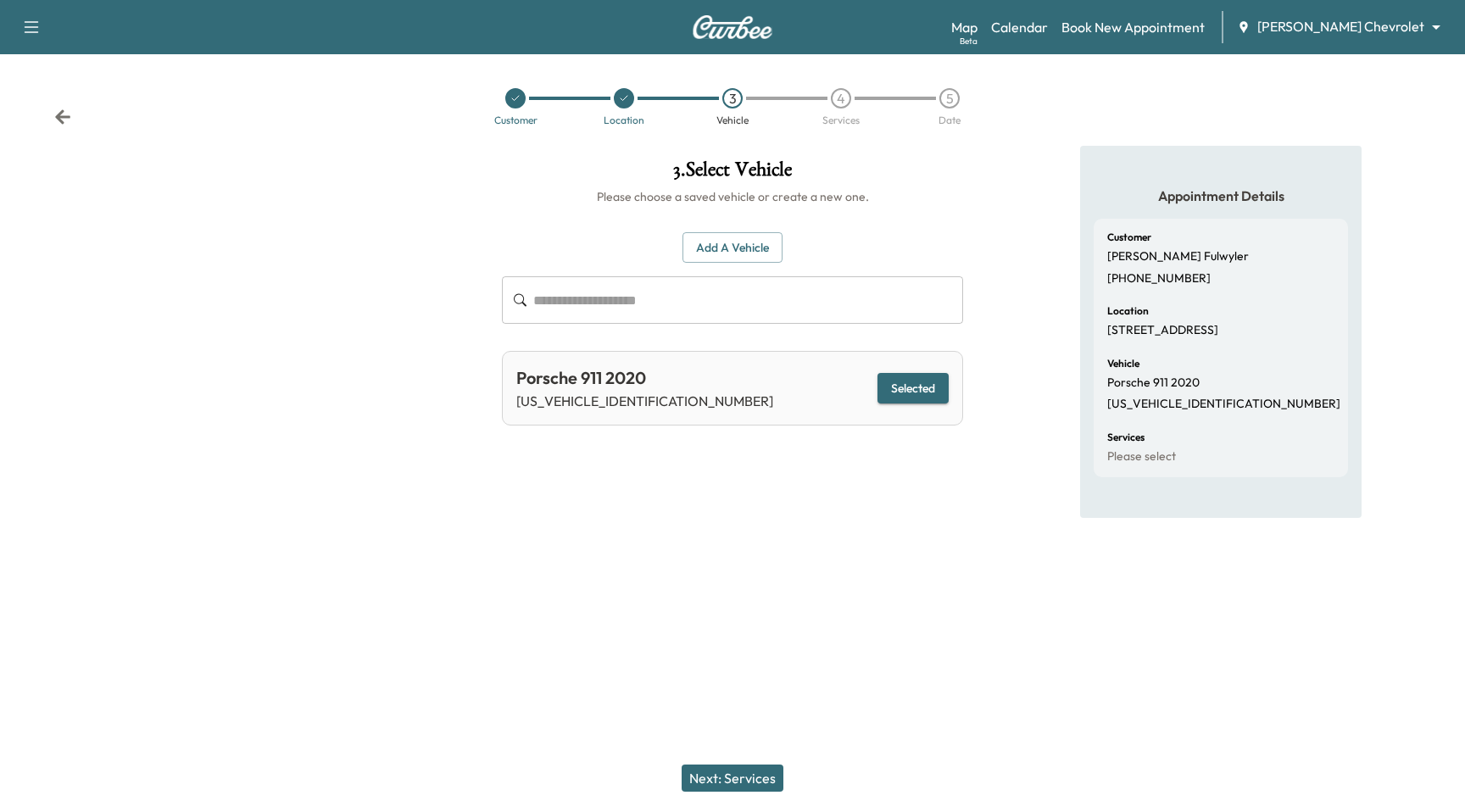
click at [769, 770] on button "Next: Services" at bounding box center [732, 778] width 102 height 27
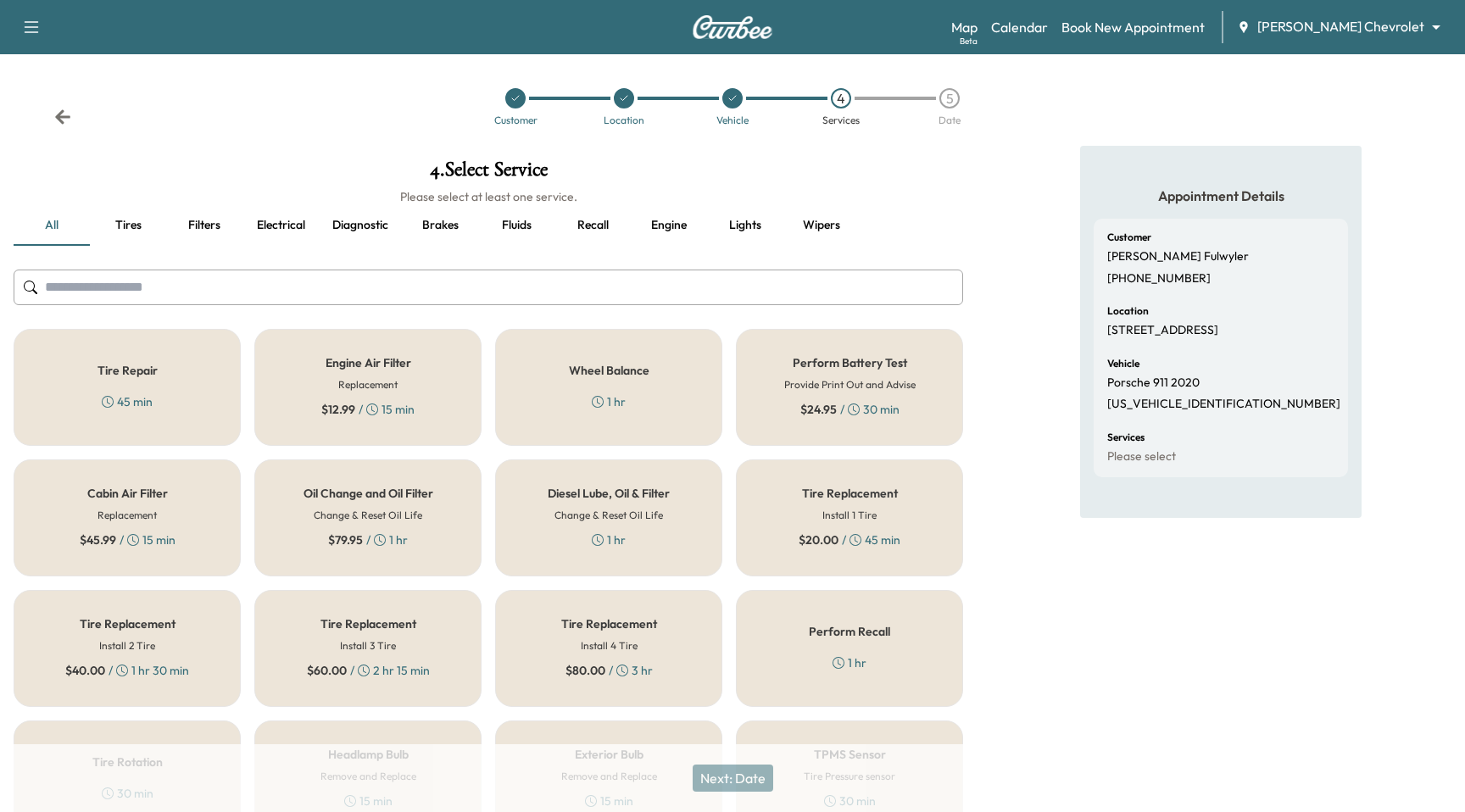
click at [423, 356] on div "Engine Air Filter Replacement $ 12.99 / 15 min" at bounding box center [368, 388] width 228 height 117
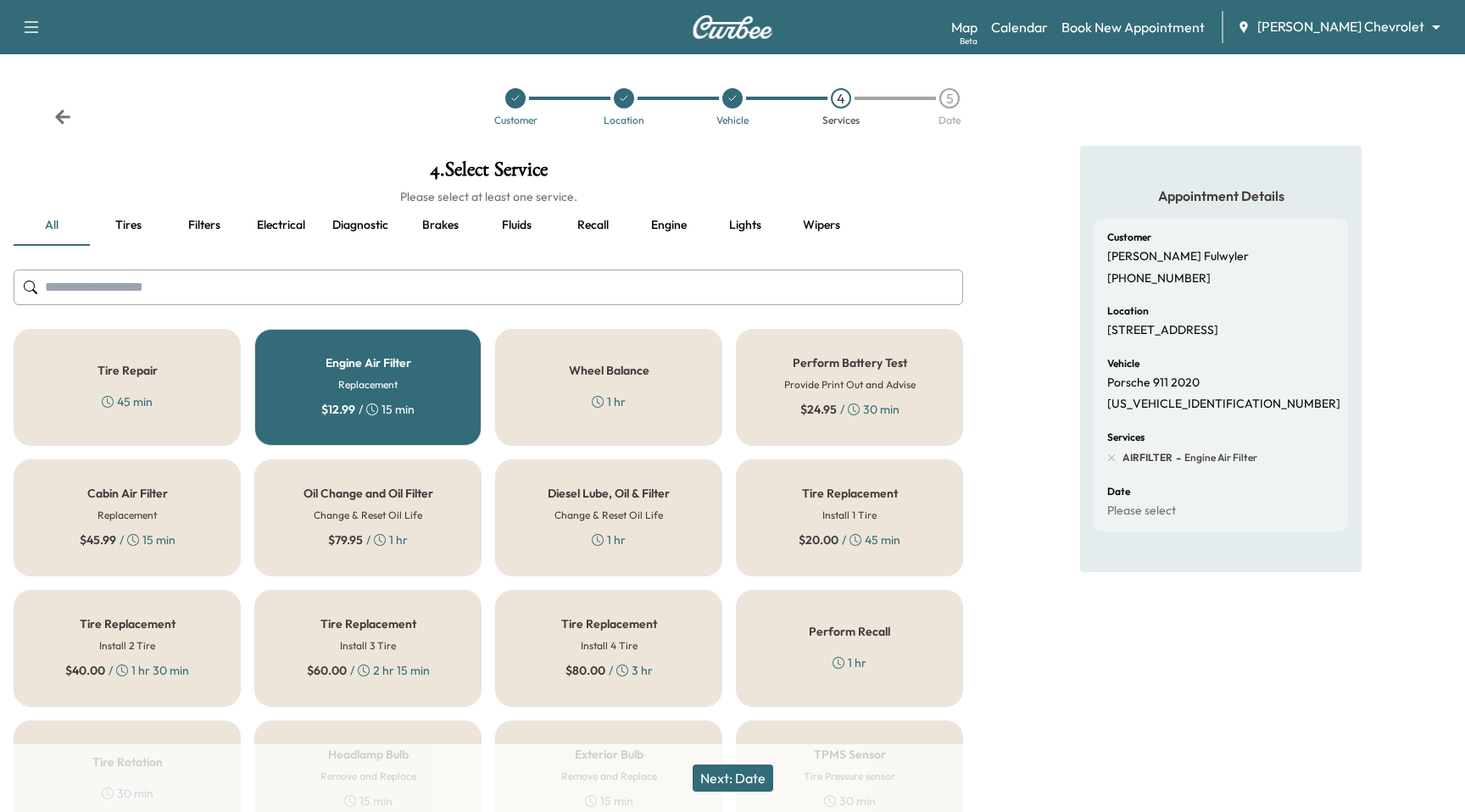
click at [402, 372] on div "Engine Air Filter Replacement $ 12.99 / 15 min" at bounding box center [368, 388] width 228 height 117
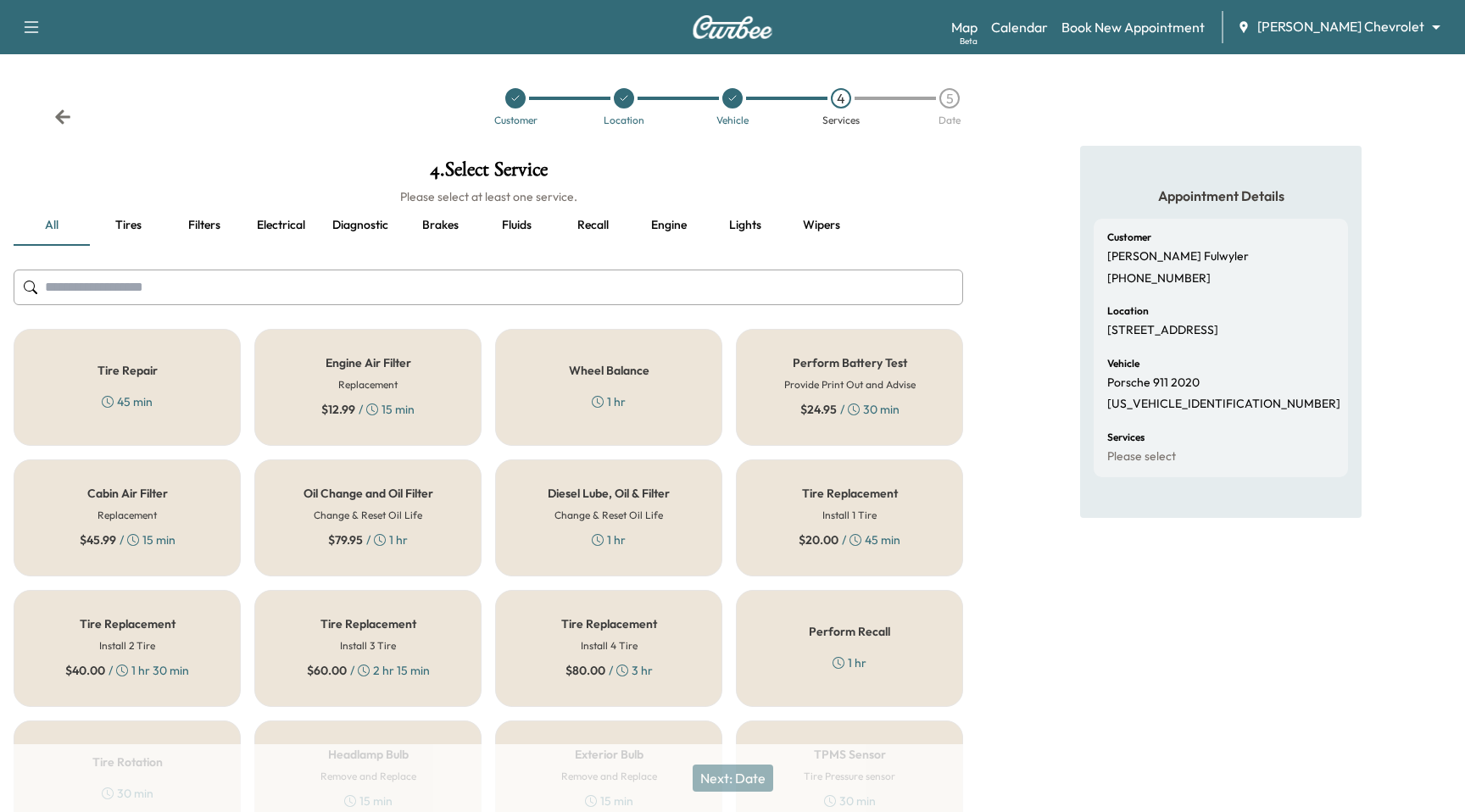
drag, startPoint x: 394, startPoint y: 524, endPoint x: 336, endPoint y: 604, distance: 98.8
click at [394, 524] on div "Oil Change and Oil Filter Change & Reset Oil Life $ 79.95 / 1 hr" at bounding box center [368, 518] width 228 height 117
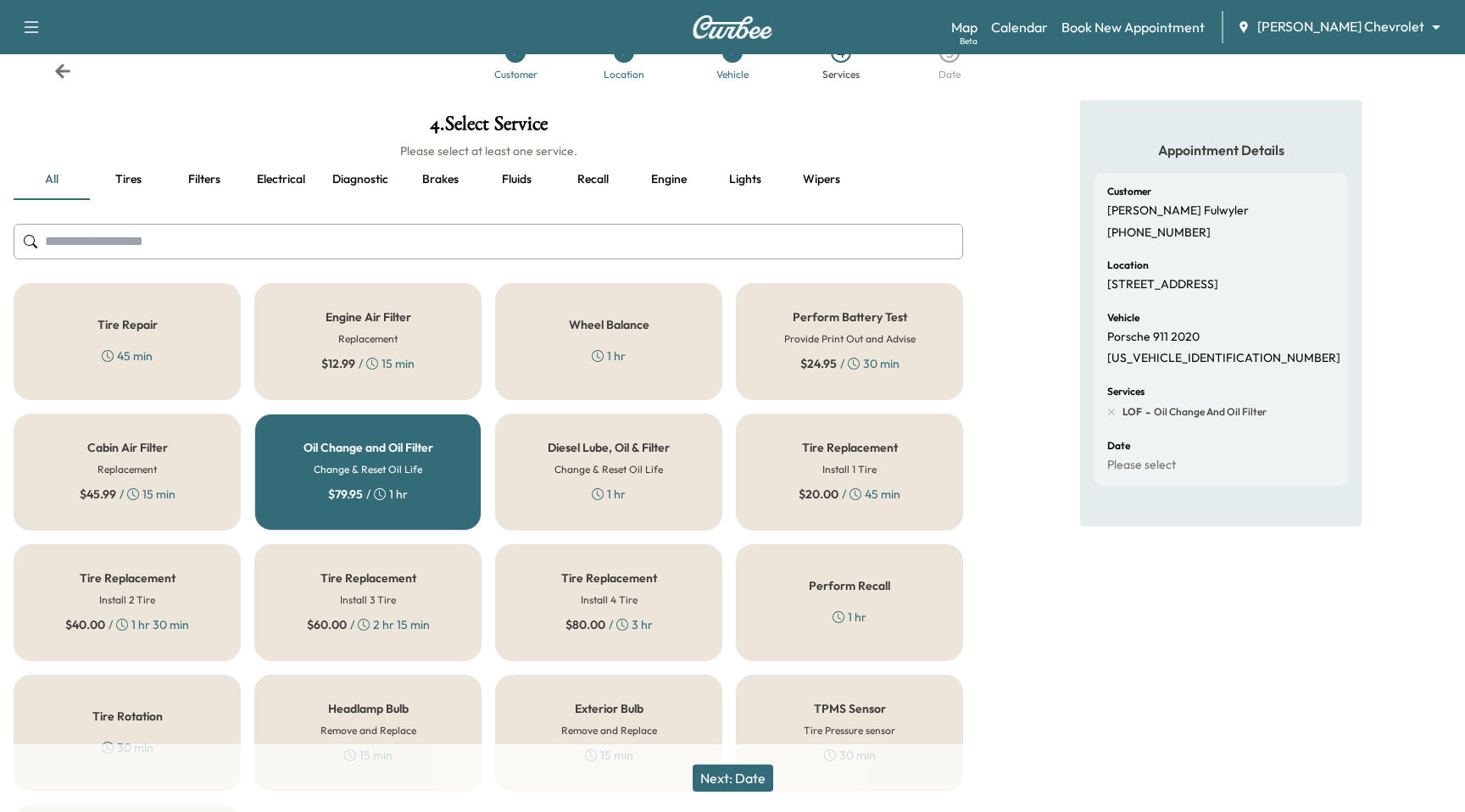
scroll to position [157, 0]
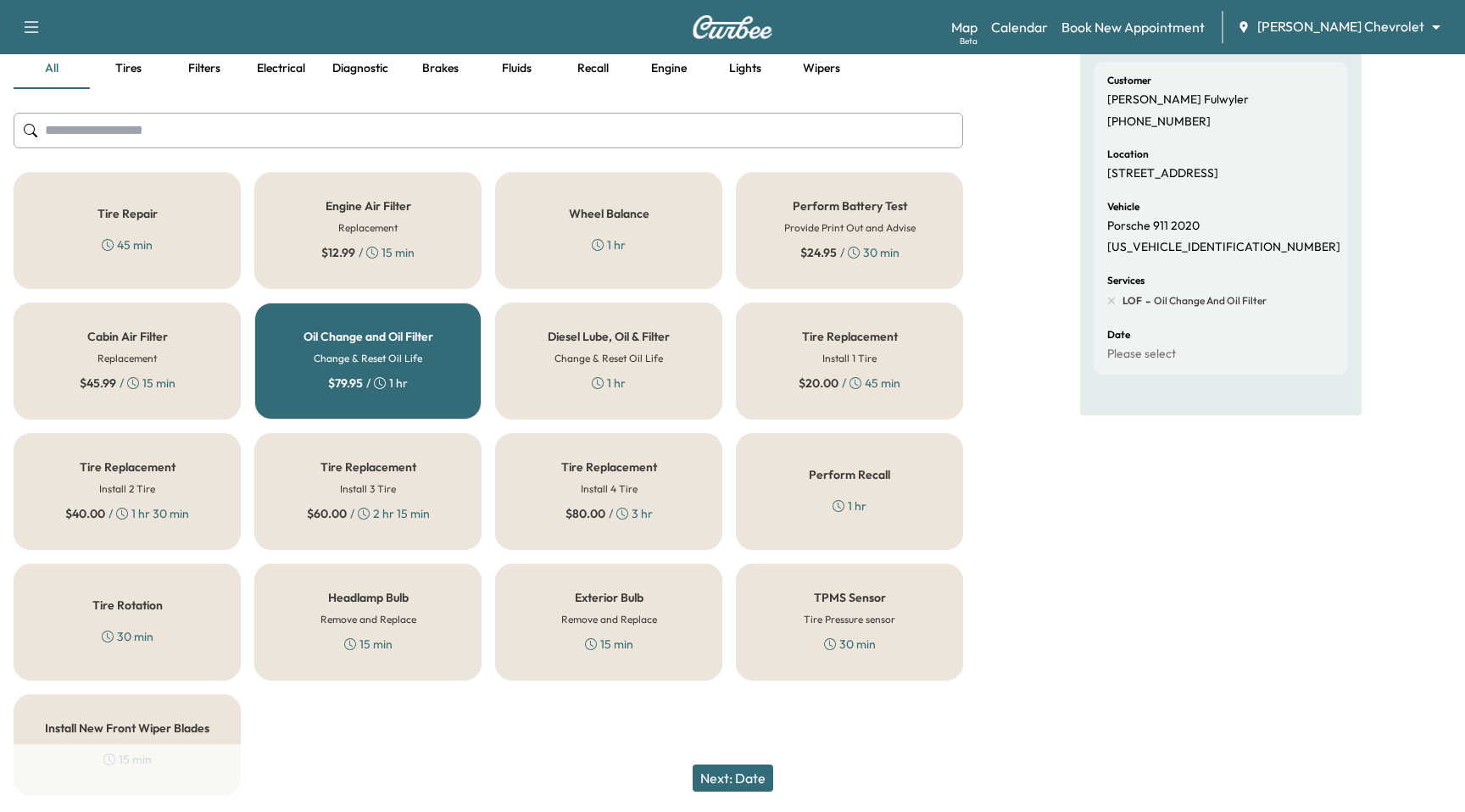
drag, startPoint x: 117, startPoint y: 633, endPoint x: 298, endPoint y: 658, distance: 182.7
click at [119, 631] on div "30 min" at bounding box center [128, 636] width 52 height 17
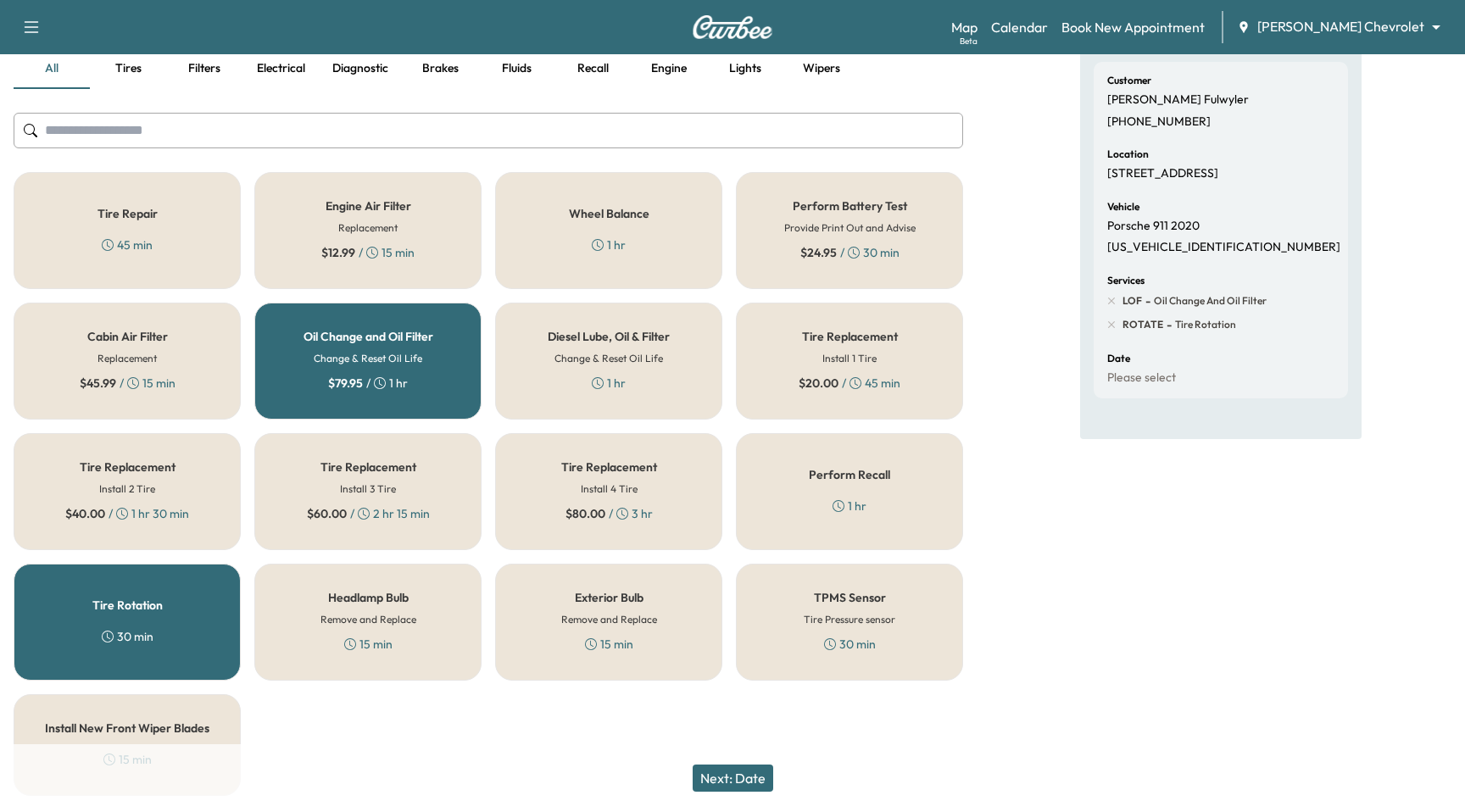
click at [708, 766] on button "Next: Date" at bounding box center [732, 778] width 80 height 27
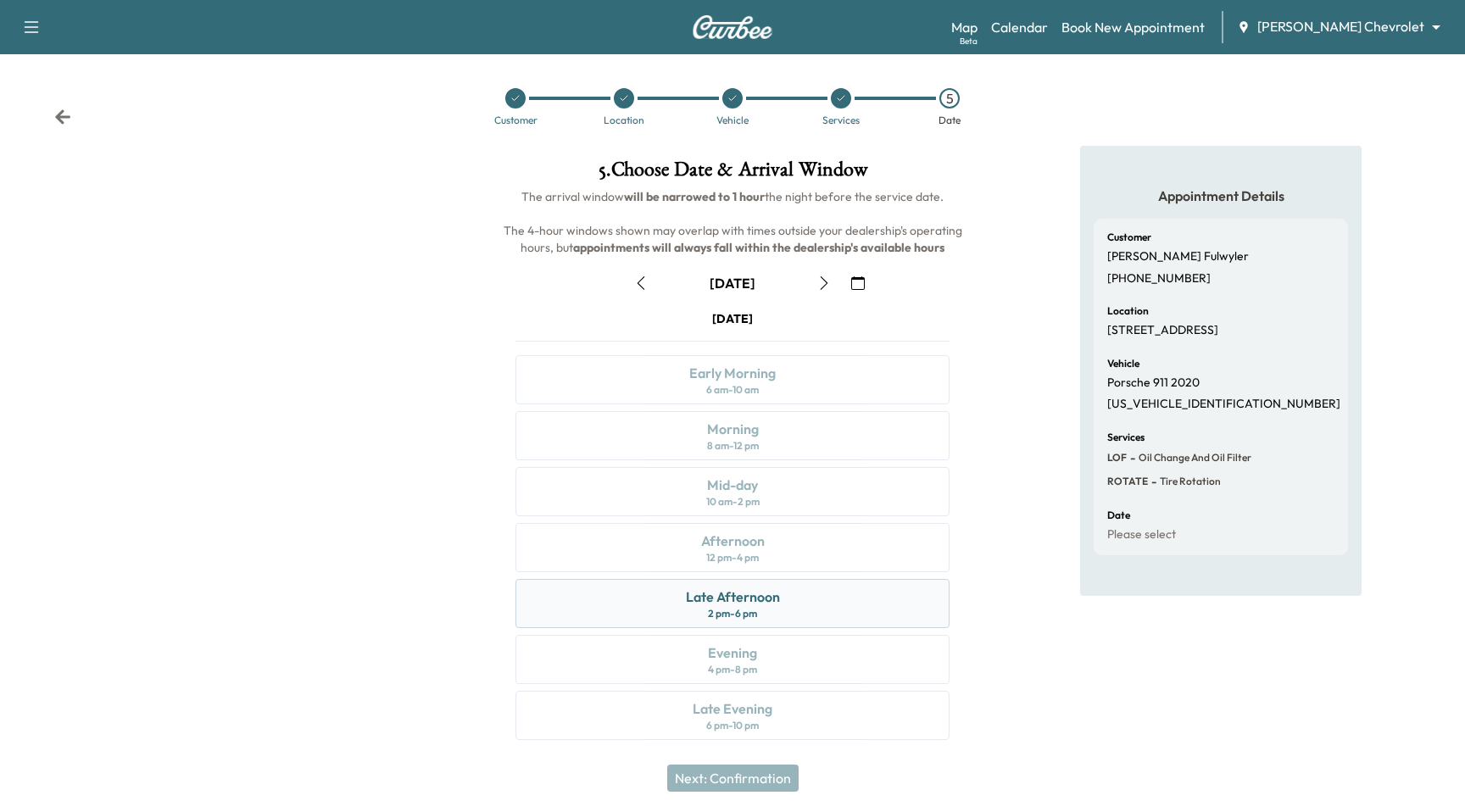
click at [857, 606] on div "Late Afternoon 2 pm - 6 pm" at bounding box center [732, 603] width 434 height 49
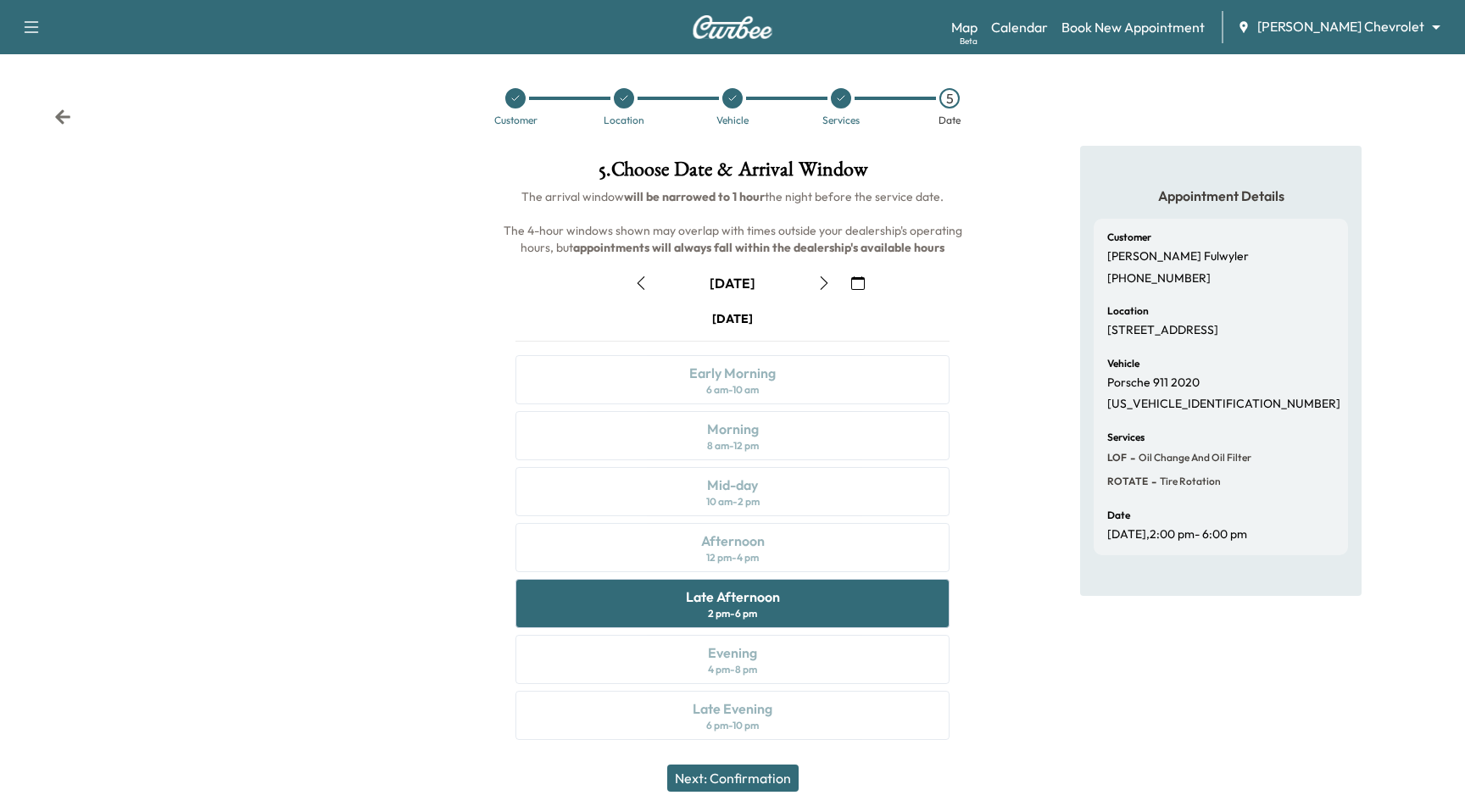
click at [828, 280] on icon "button" at bounding box center [824, 283] width 14 height 14
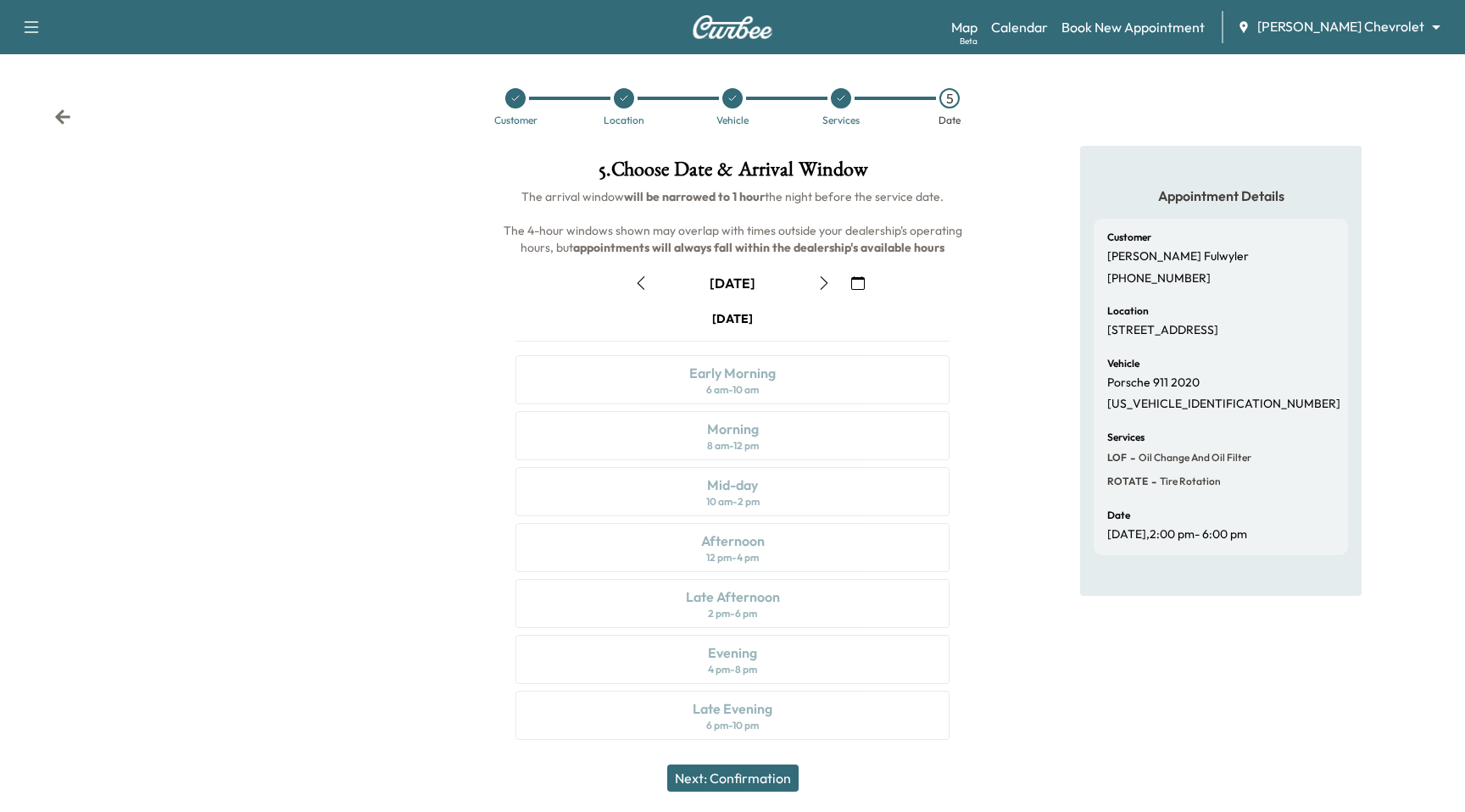
click at [817, 282] on button "button" at bounding box center [824, 283] width 29 height 27
click at [783, 625] on div "Late Afternoon 2 pm - 6 pm" at bounding box center [732, 603] width 434 height 49
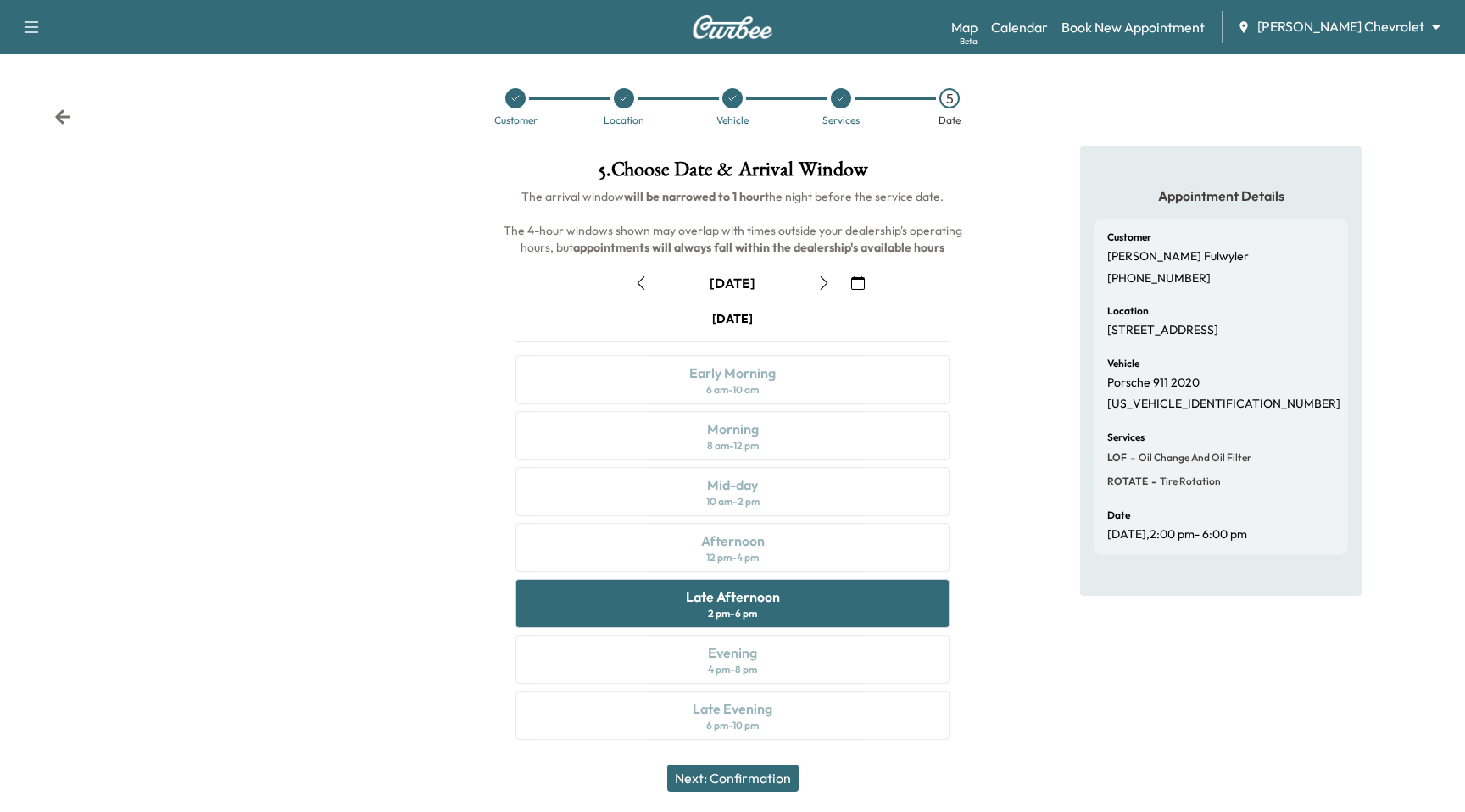
click at [741, 811] on div "Next: Confirmation" at bounding box center [732, 778] width 1465 height 68
click at [745, 790] on button "Next: Confirmation" at bounding box center [733, 778] width 131 height 27
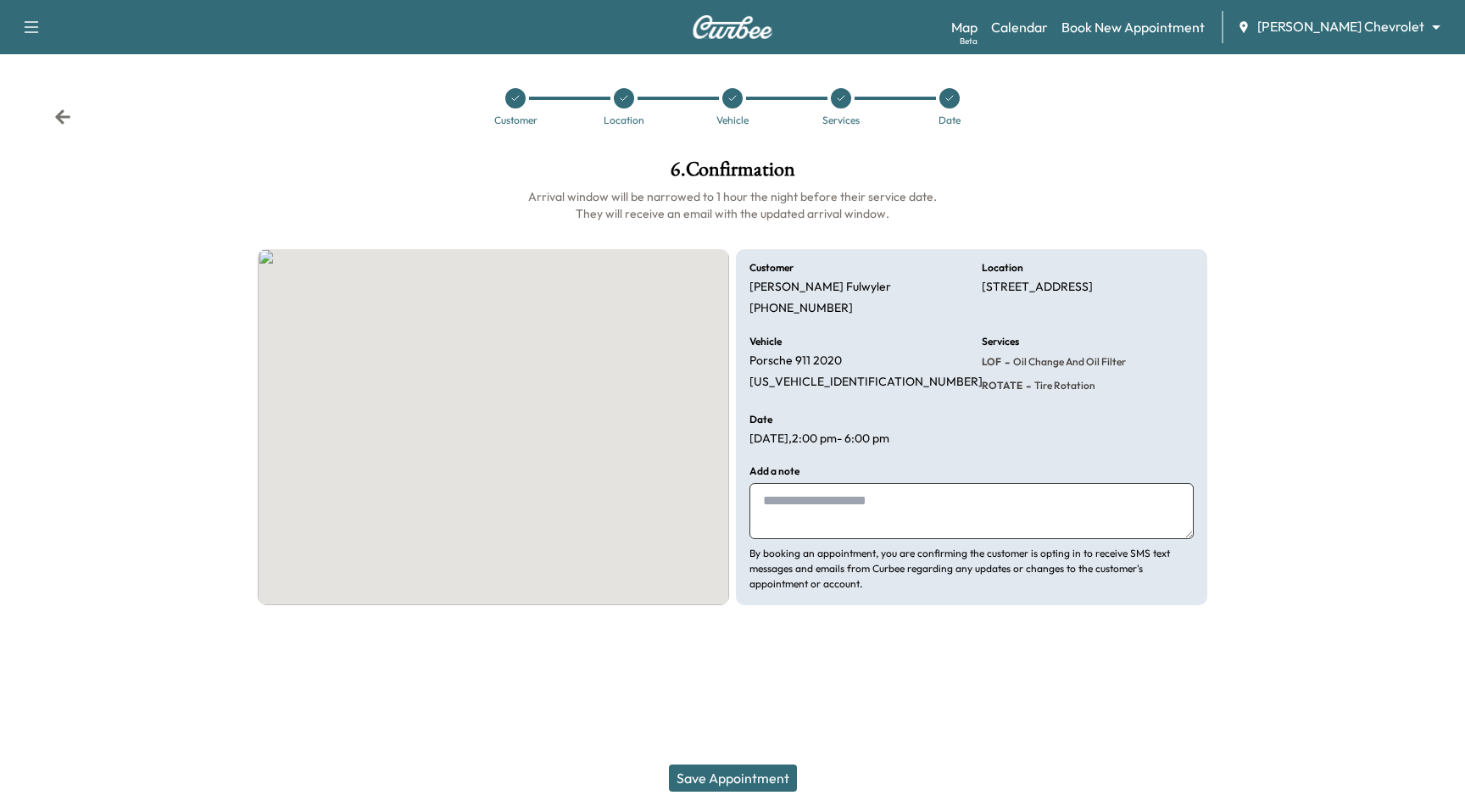
click at [745, 785] on button "Save Appointment" at bounding box center [732, 778] width 128 height 27
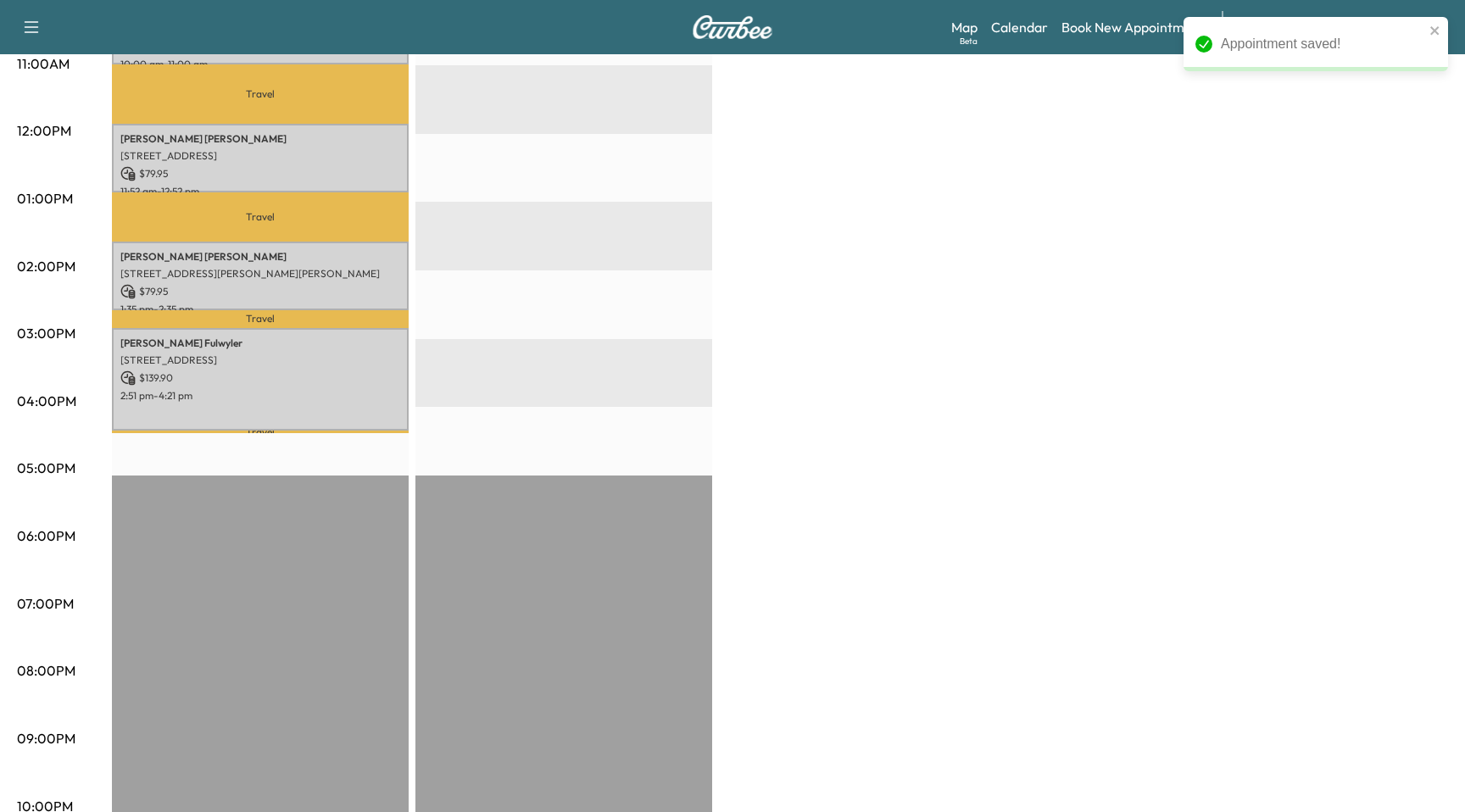
scroll to position [697, 0]
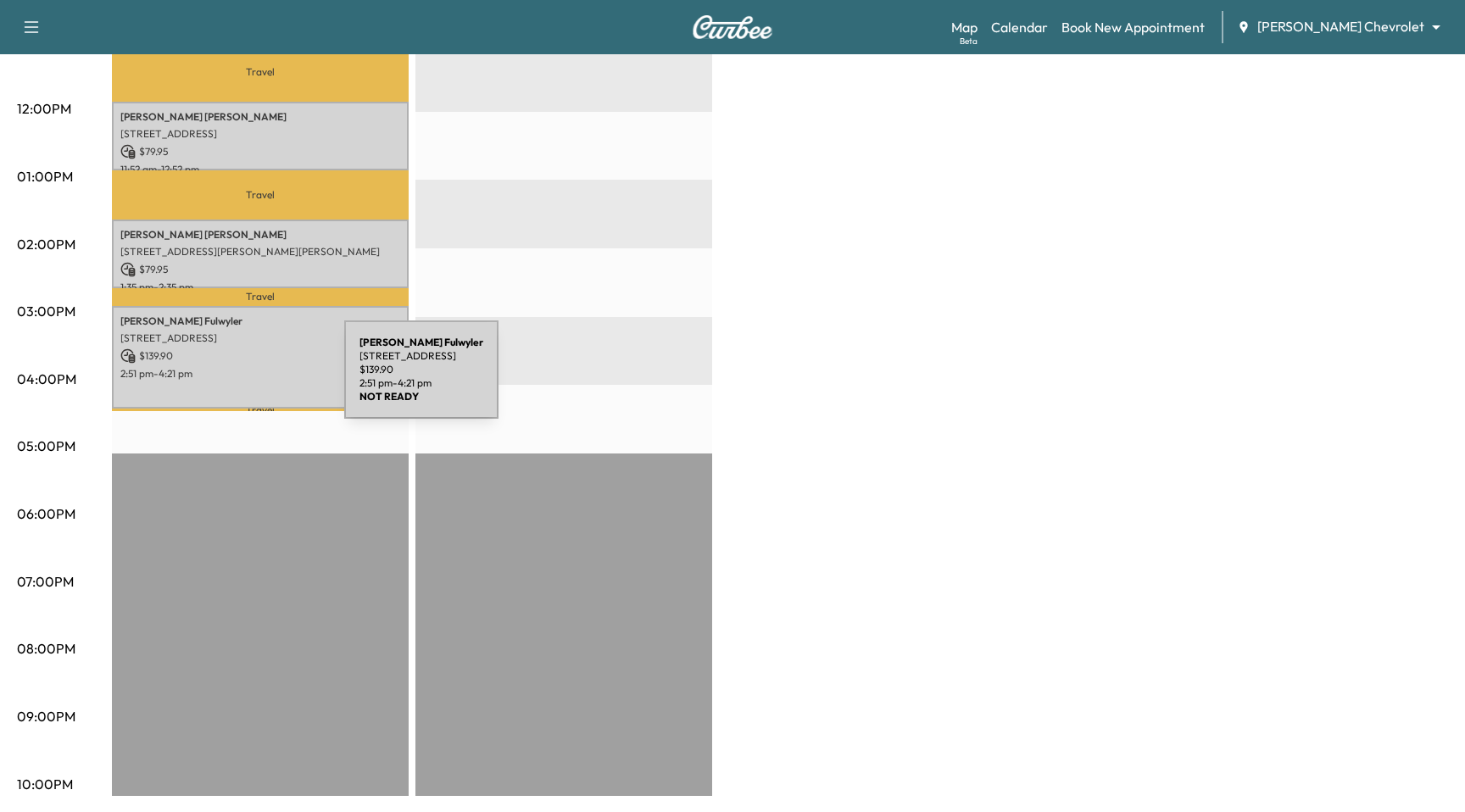
click at [217, 380] on p "2:51 pm - 4:21 pm" at bounding box center [260, 374] width 280 height 14
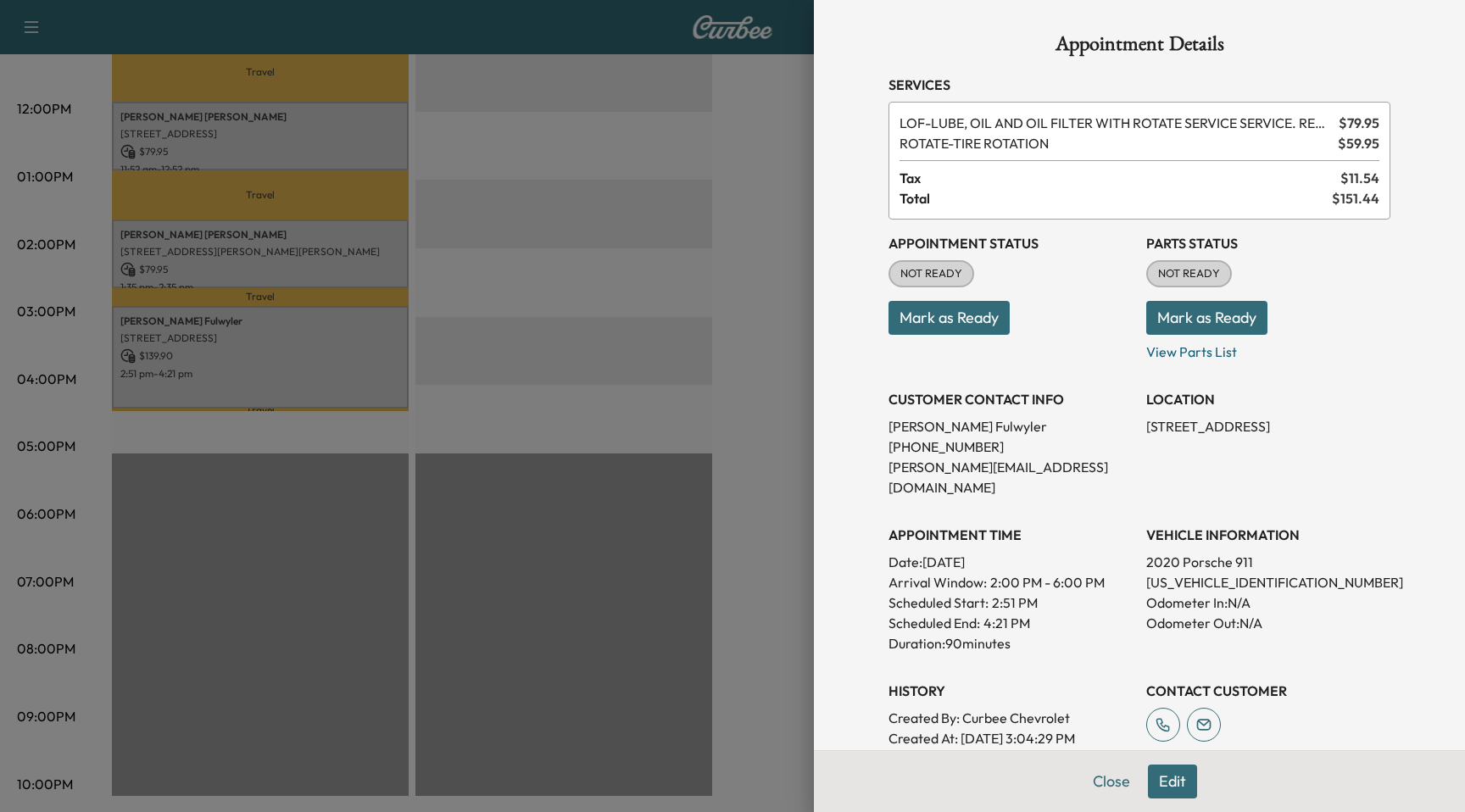
click at [1167, 784] on button "Edit" at bounding box center [1172, 781] width 49 height 34
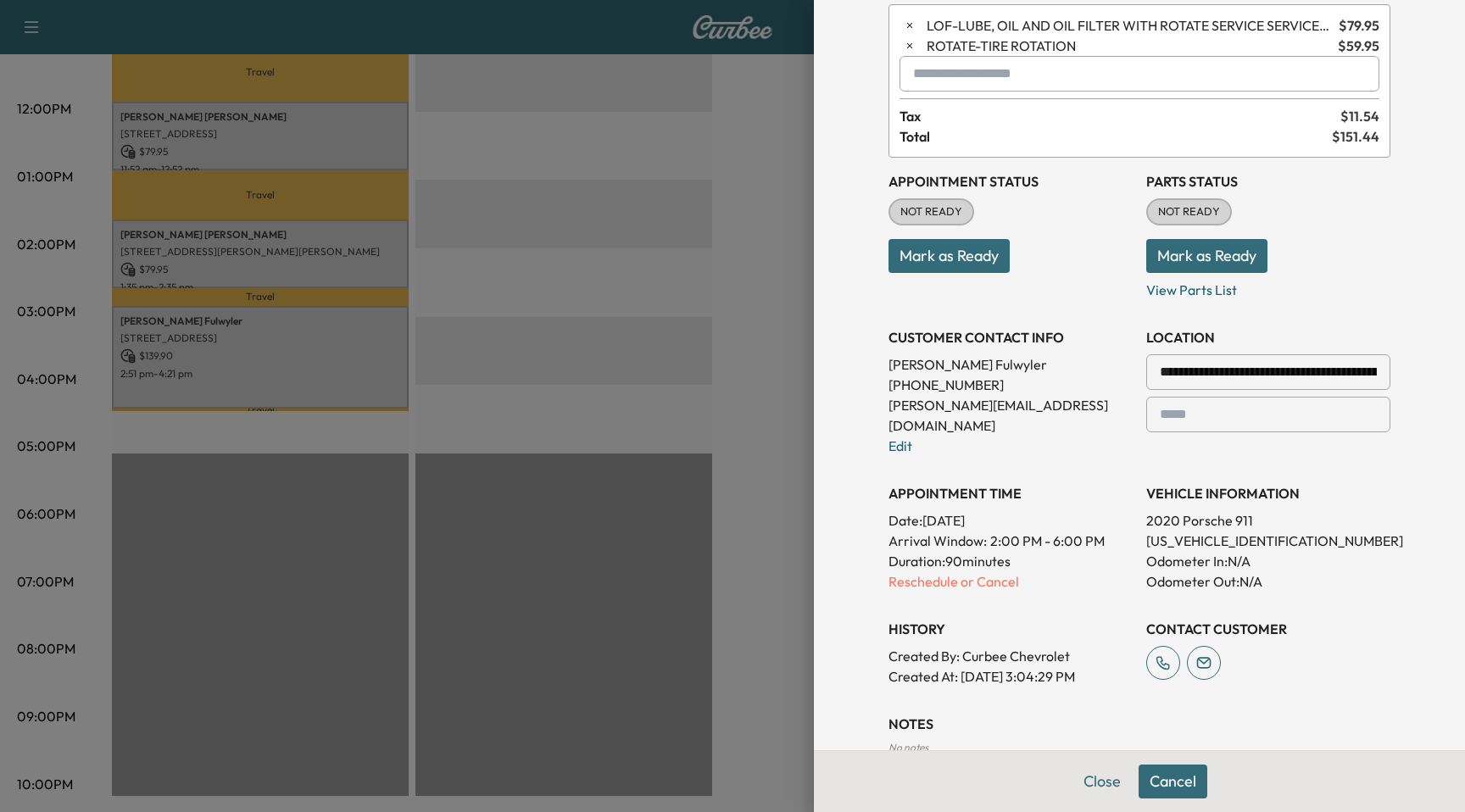
scroll to position [285, 0]
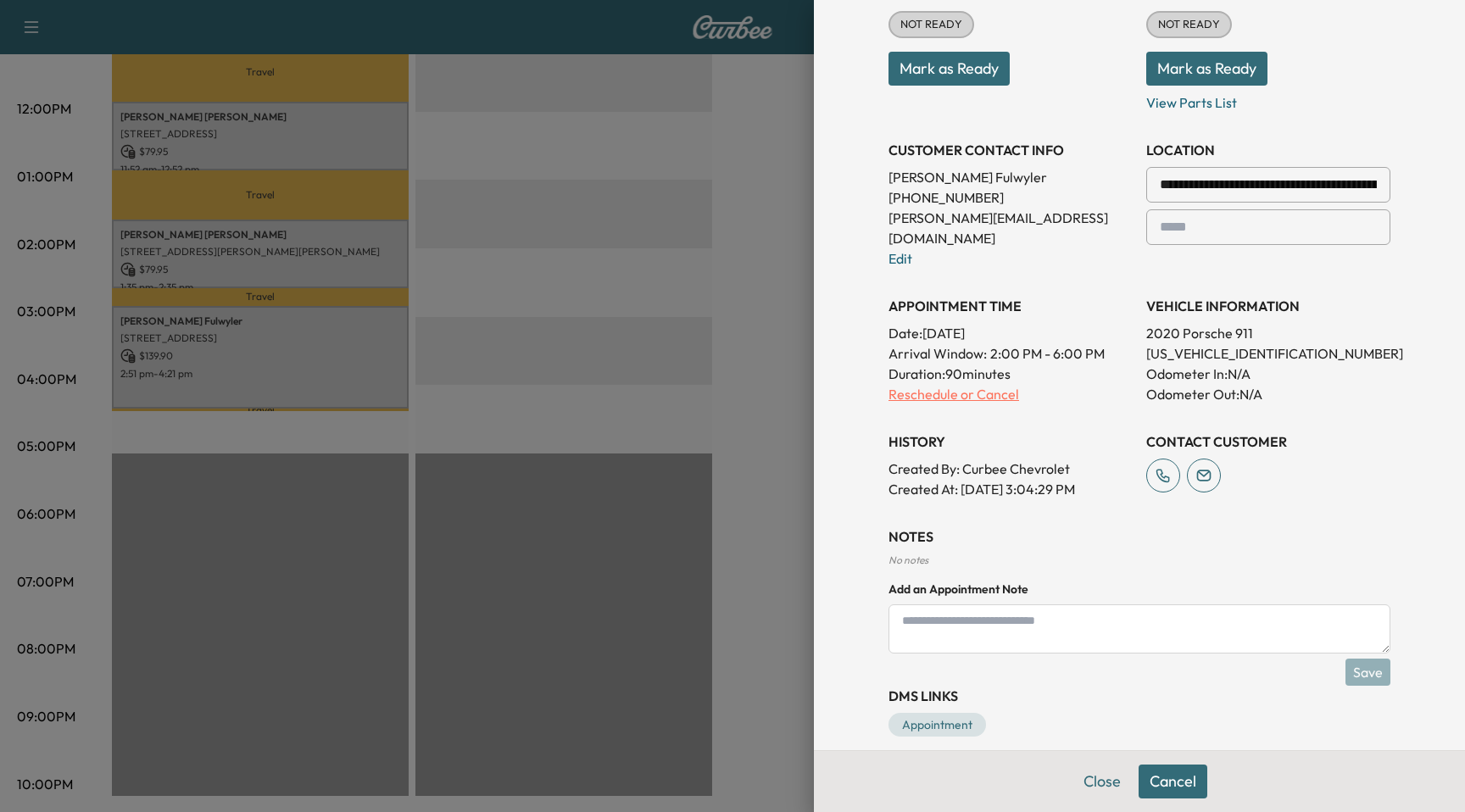
click at [985, 384] on p "Reschedule or Cancel" at bounding box center [1011, 394] width 244 height 20
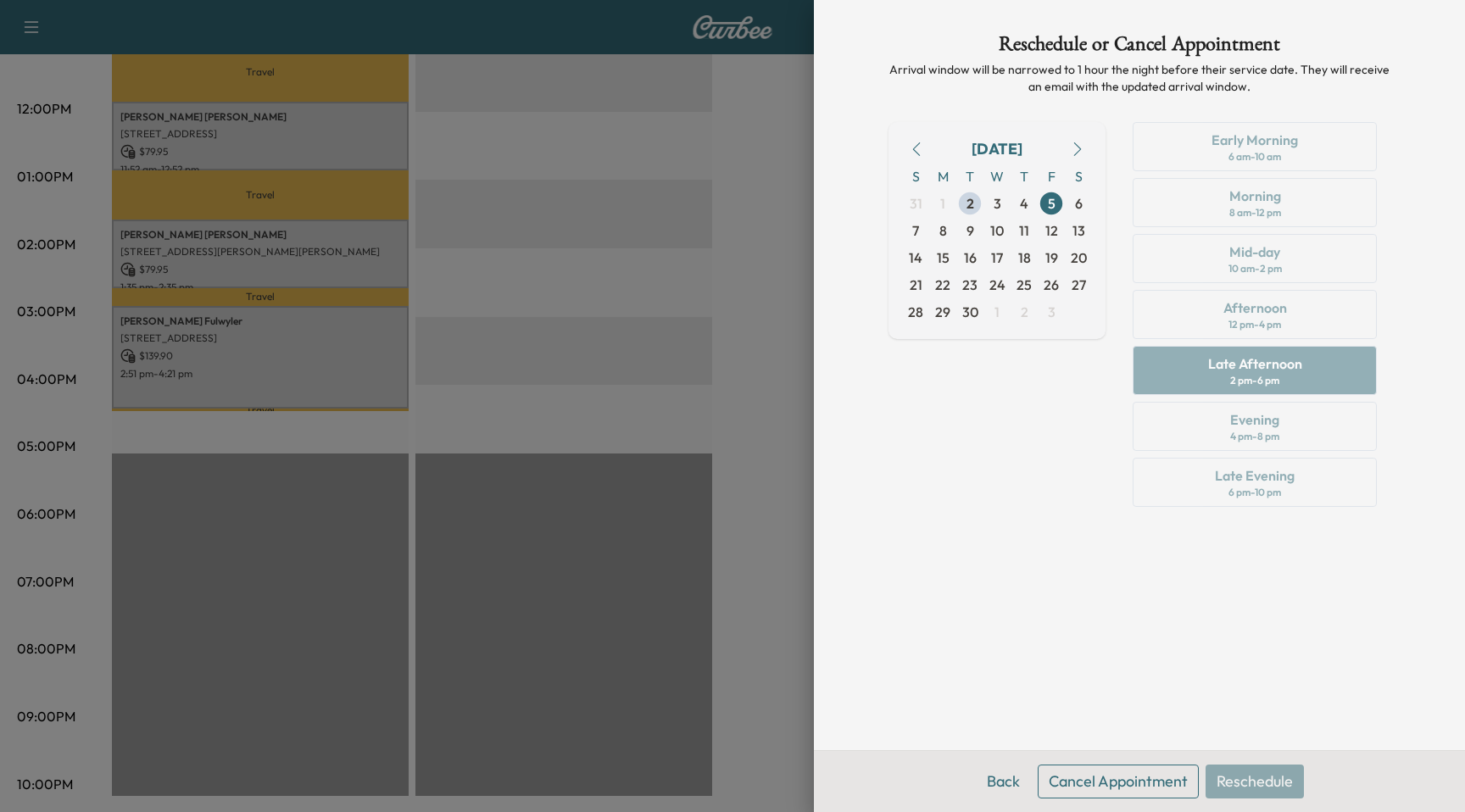
click at [1143, 795] on button "Cancel Appointment" at bounding box center [1118, 781] width 161 height 34
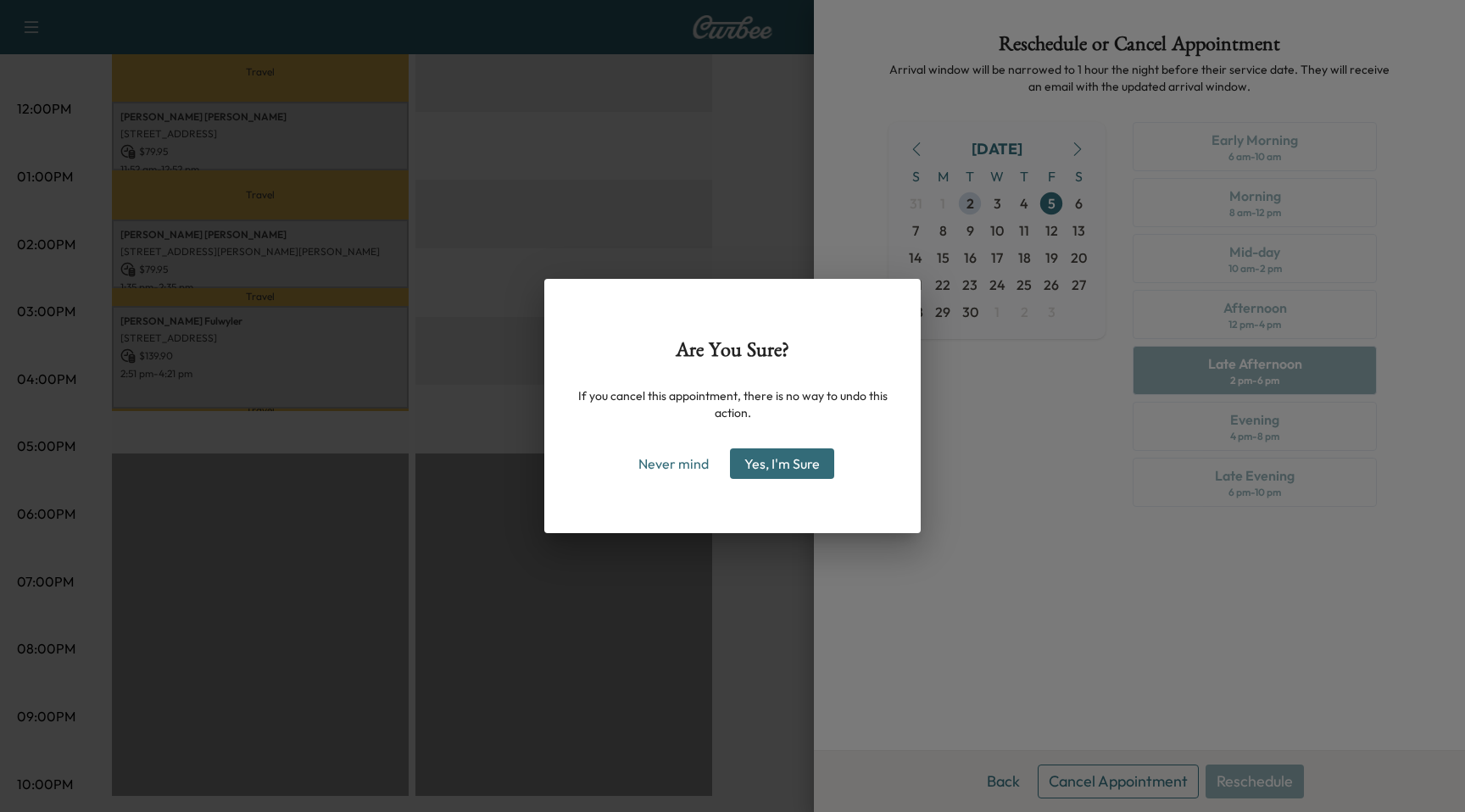
click at [819, 477] on button "Yes, I'm Sure" at bounding box center [782, 463] width 105 height 31
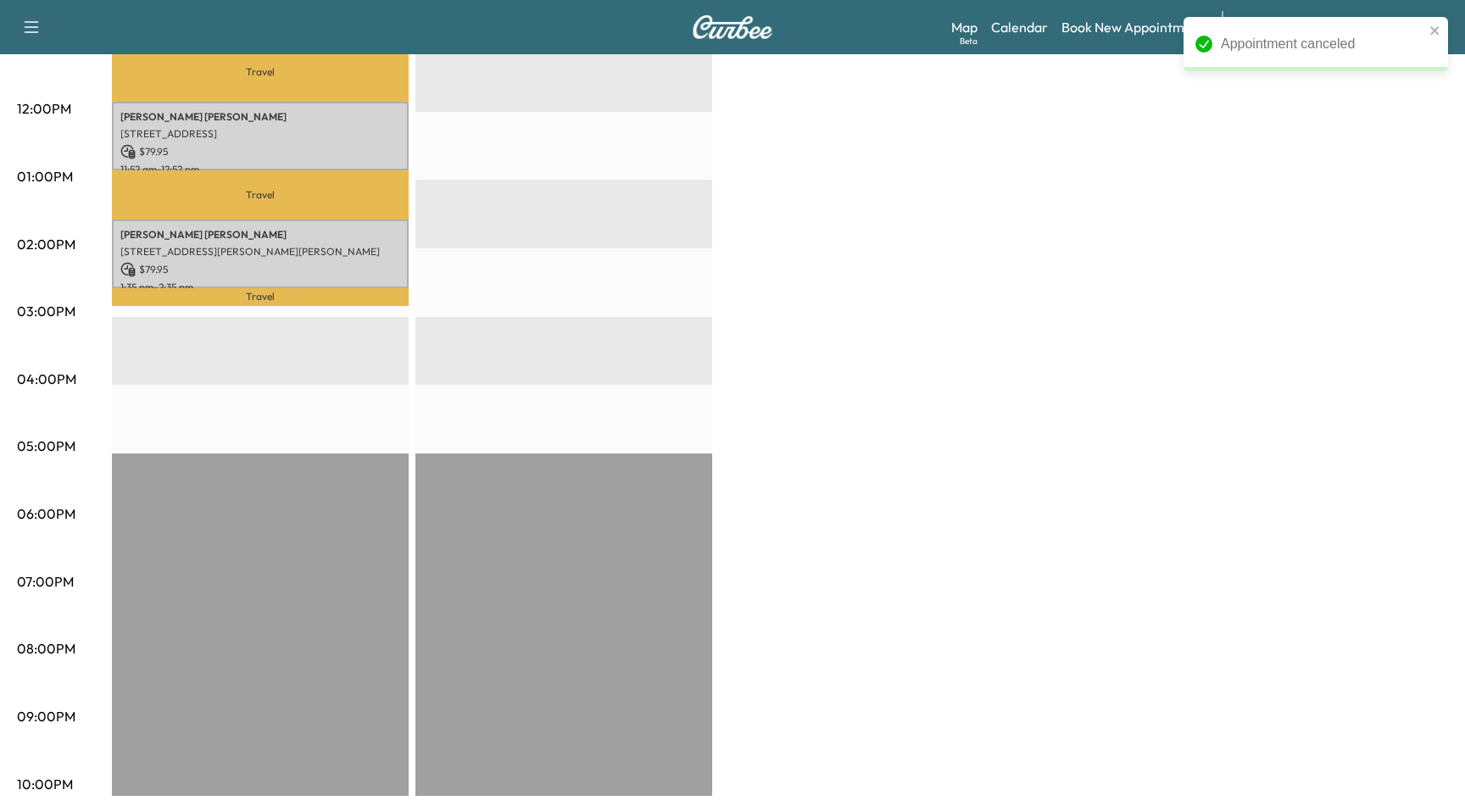
click at [877, 282] on div "BrightDrop $ 319.80 Revenue 4 hr Work Time 2 hr 17 min Transit Time Travel Robe…" at bounding box center [780, 160] width 1336 height 1272
click at [1441, 35] on icon "close" at bounding box center [1435, 31] width 12 height 14
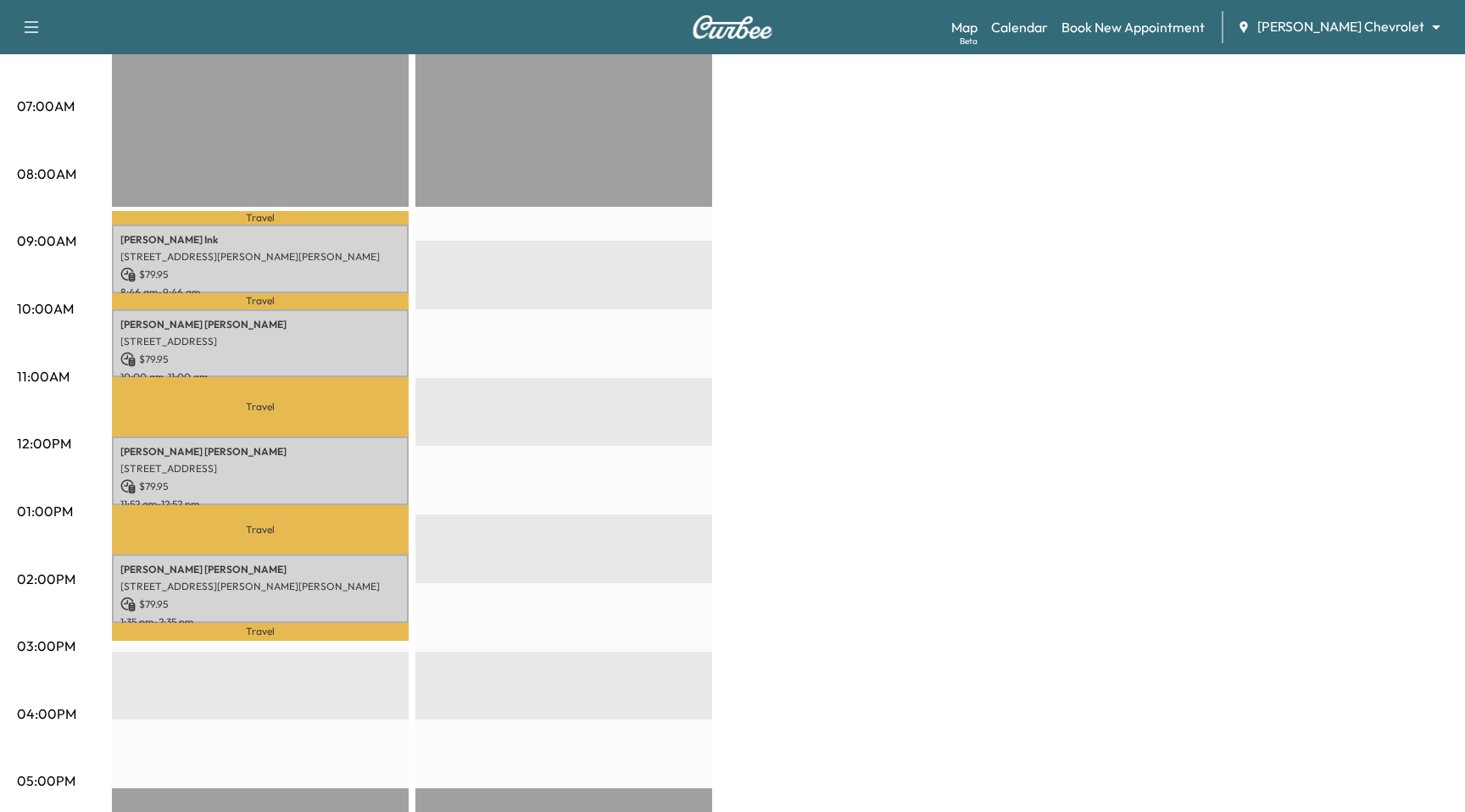
scroll to position [697, 0]
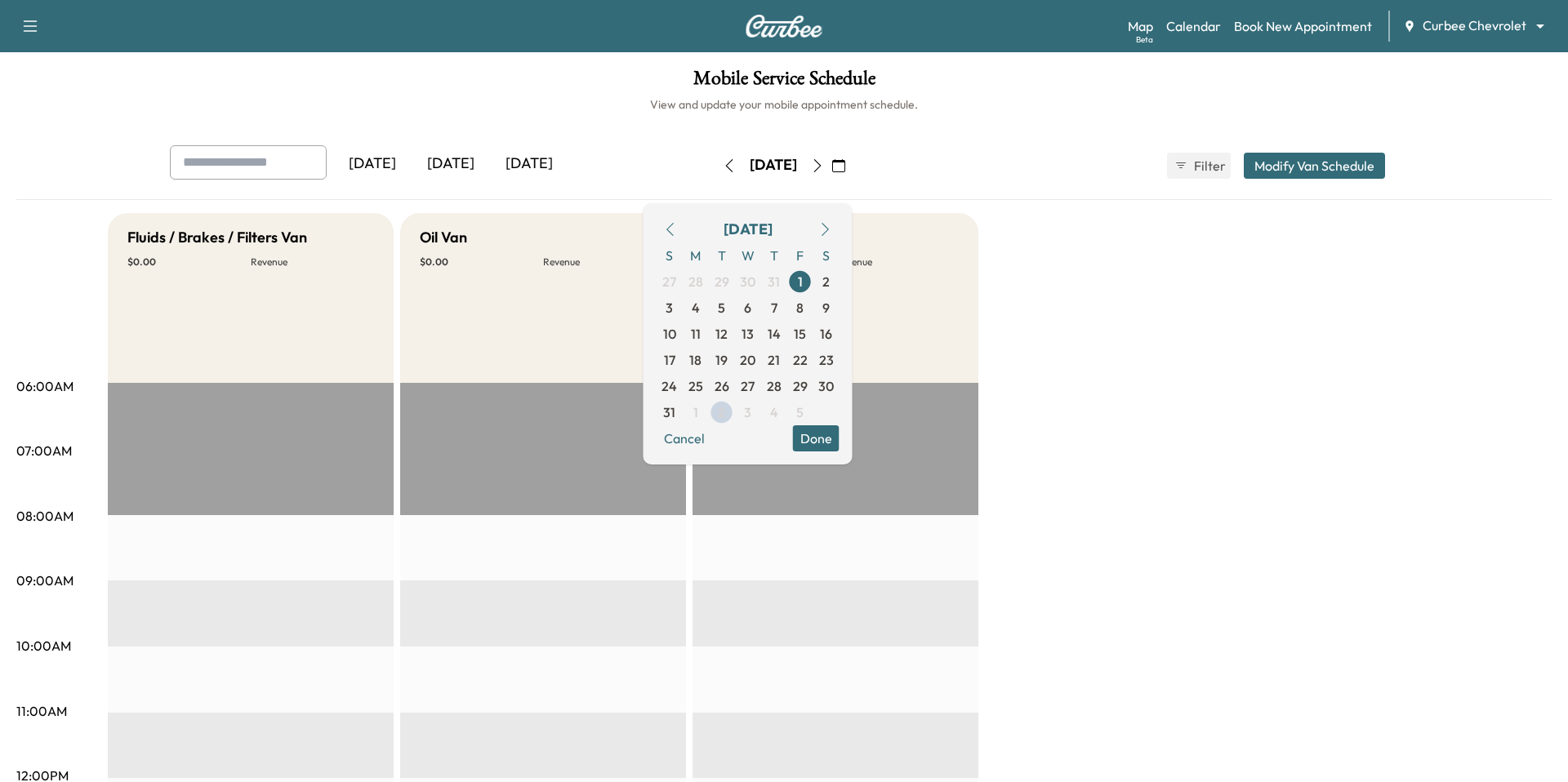
click at [1252, 23] on link "Book New Appointment" at bounding box center [1303, 26] width 138 height 20
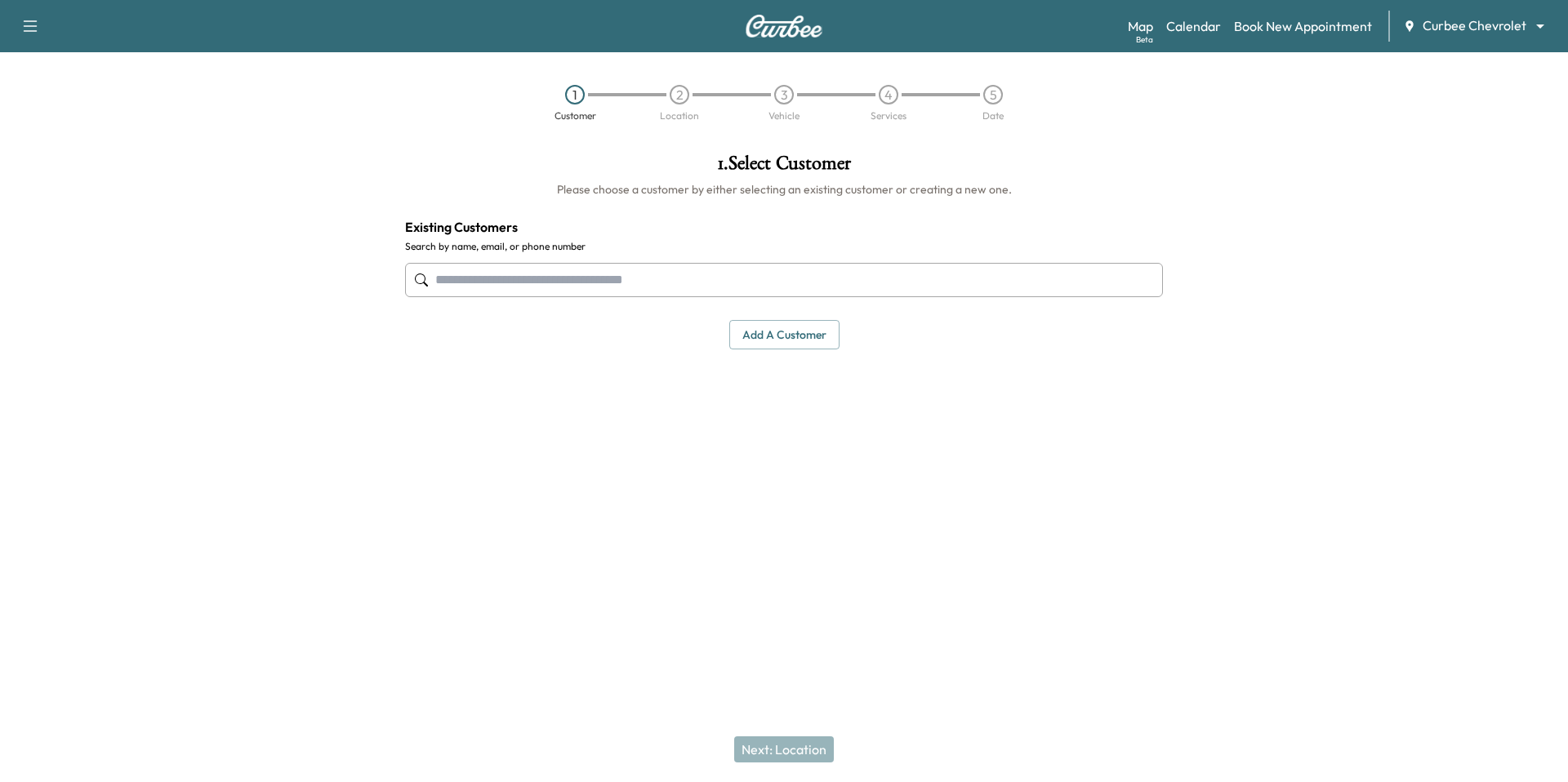
click at [594, 274] on input "text" at bounding box center [784, 280] width 758 height 35
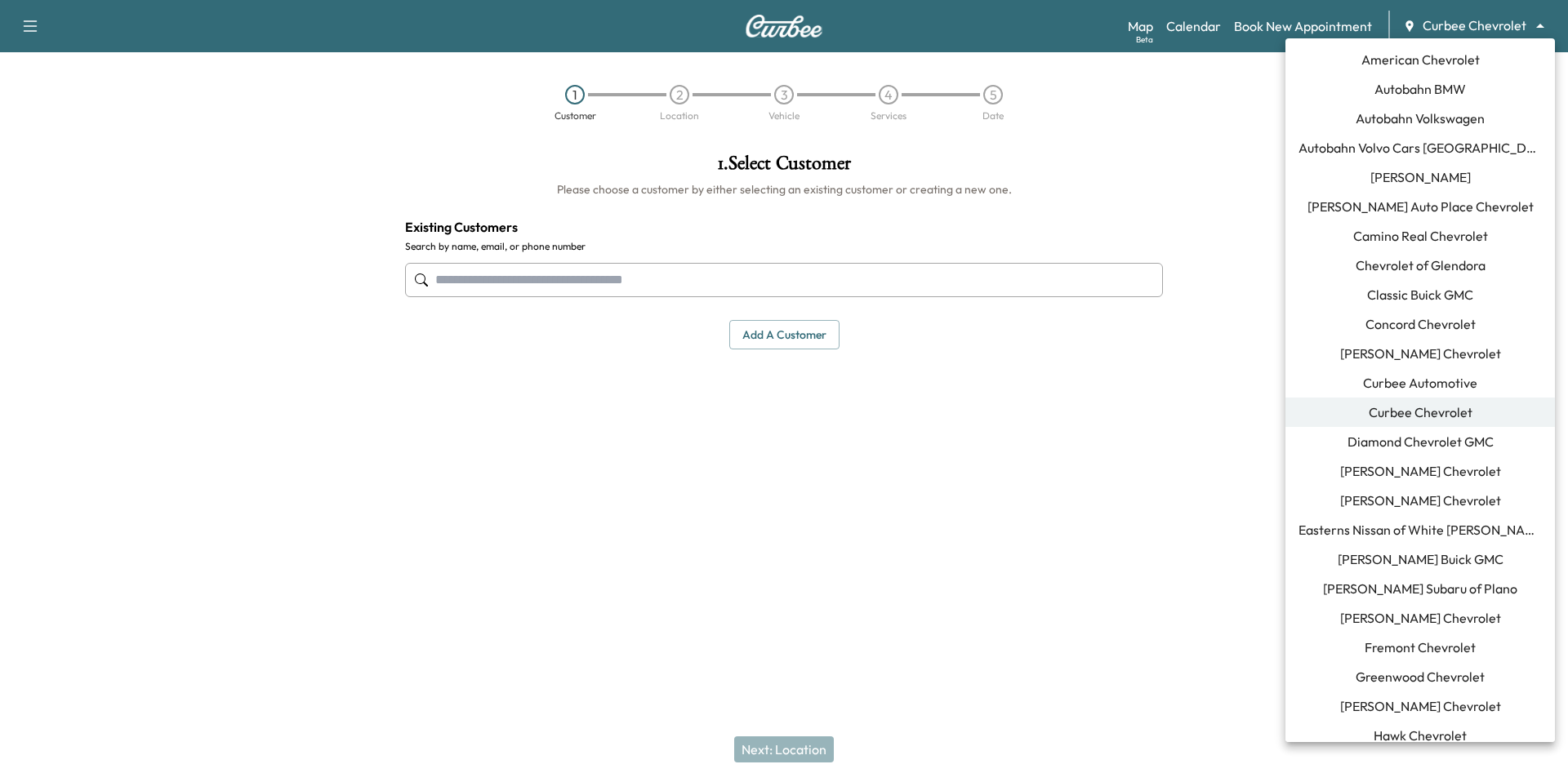
click at [1457, 21] on body "Support Log Out Map Beta Calendar Book New Appointment Curbee Chevrolet *******…" at bounding box center [784, 391] width 1568 height 782
click at [1466, 586] on span "Ewing Subaru of Plano" at bounding box center [1420, 589] width 194 height 20
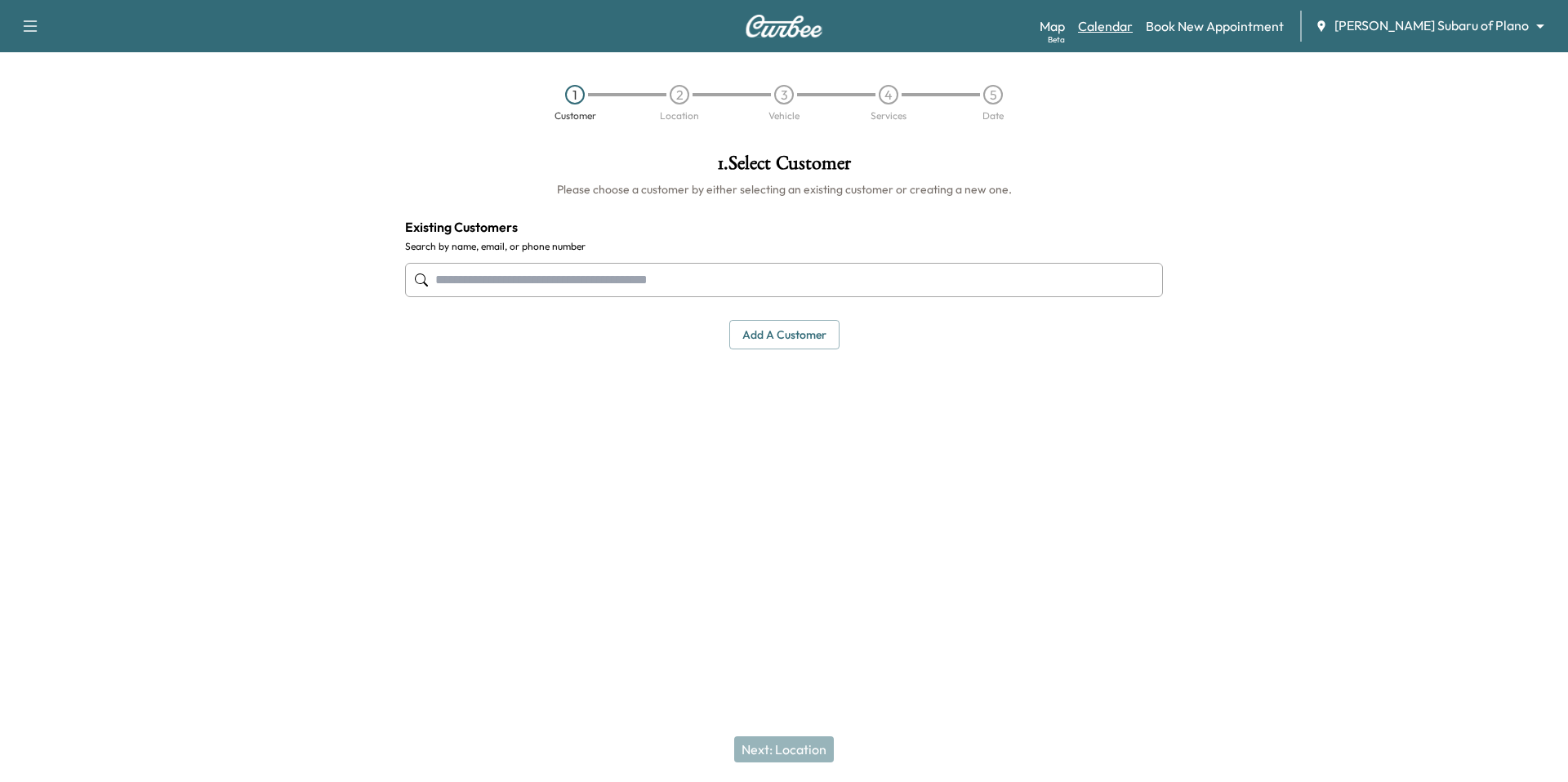
click at [1133, 20] on link "Calendar" at bounding box center [1105, 26] width 54 height 20
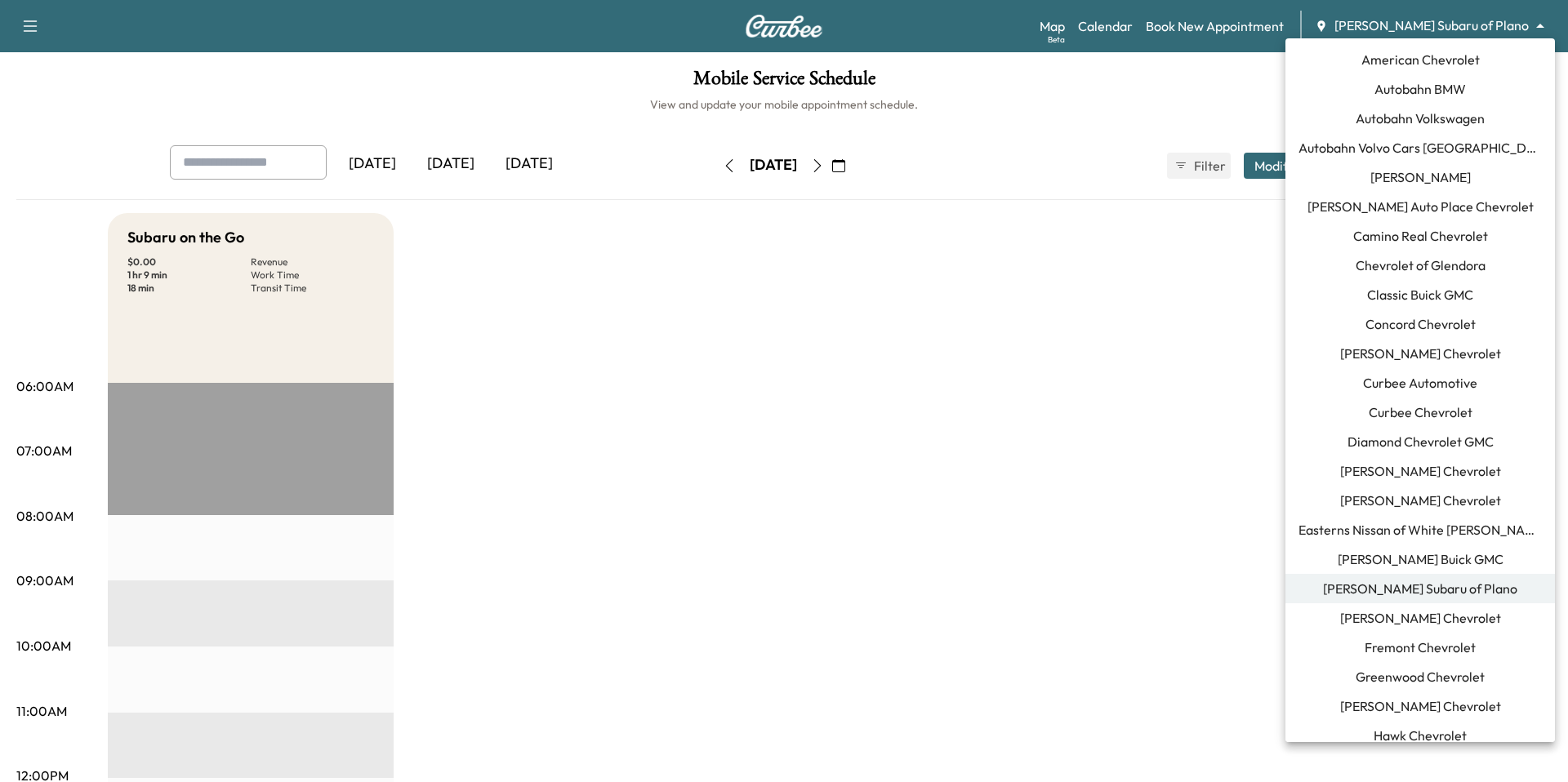
click at [1399, 25] on body "Support Log Out Map Beta Calendar Book New Appointment Ewing Subaru of Plano **…" at bounding box center [784, 391] width 1568 height 782
drag, startPoint x: 1045, startPoint y: 491, endPoint x: 1153, endPoint y: 504, distance: 108.8
click at [1045, 490] on div at bounding box center [784, 391] width 1568 height 782
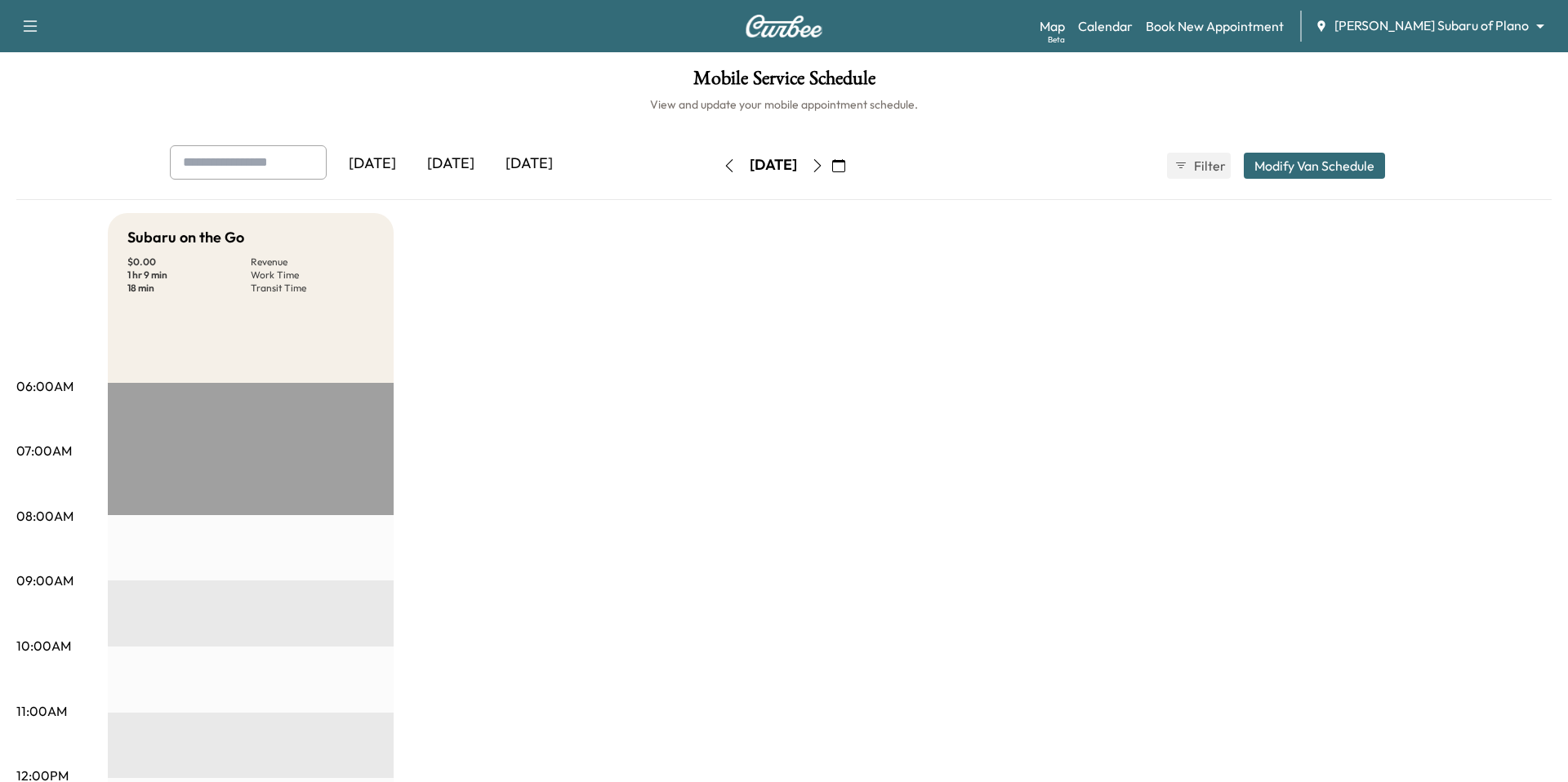
click at [1457, 15] on div "Map Beta Calendar Book New Appointment Ewing Subaru of Plano ******** ​" at bounding box center [1297, 26] width 515 height 31
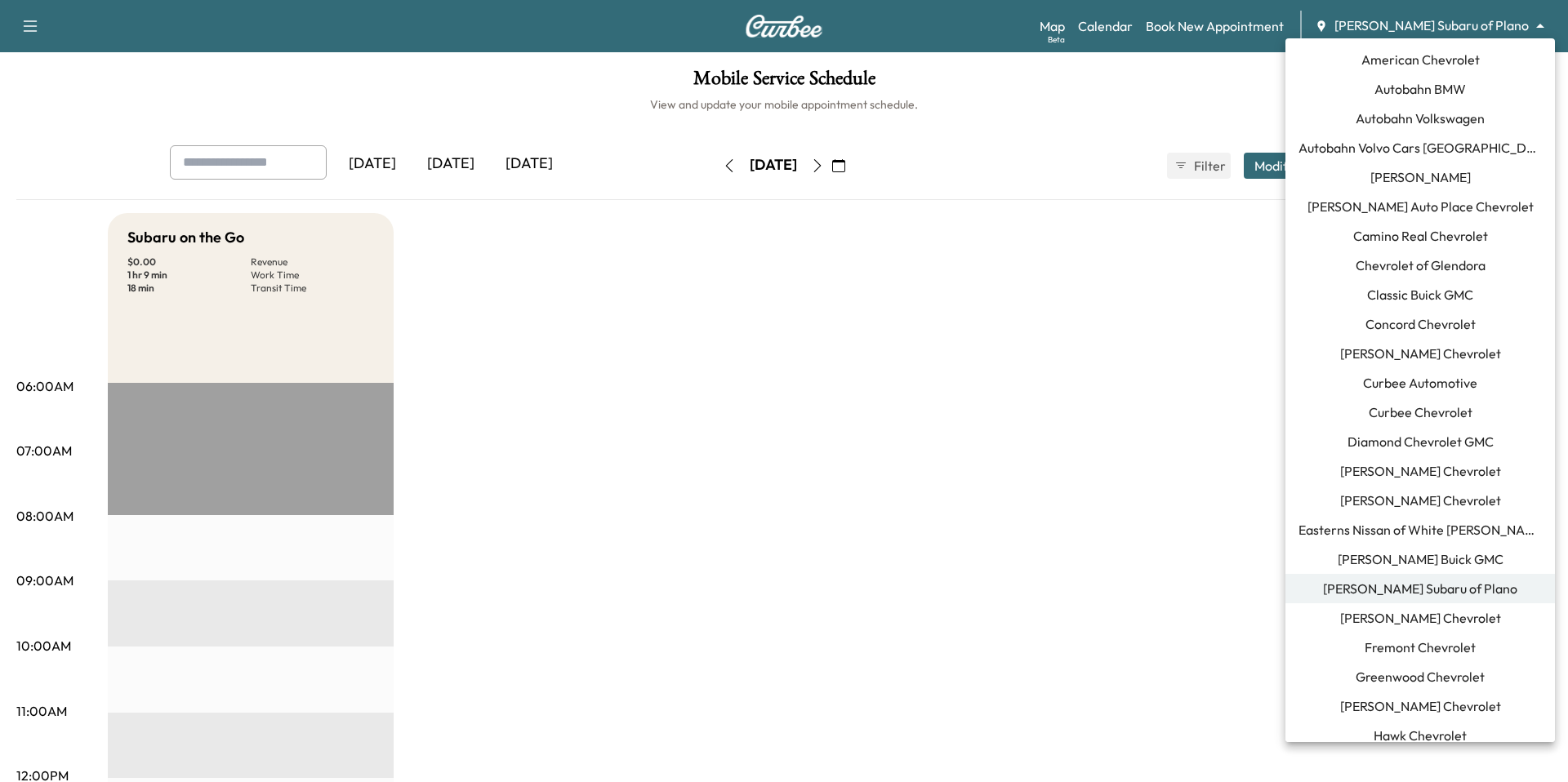
click at [1459, 22] on body "Support Log Out Map Beta Calendar Book New Appointment Ewing Subaru of Plano **…" at bounding box center [784, 391] width 1568 height 782
click at [1455, 412] on span "Curbee Chevrolet" at bounding box center [1421, 412] width 103 height 20
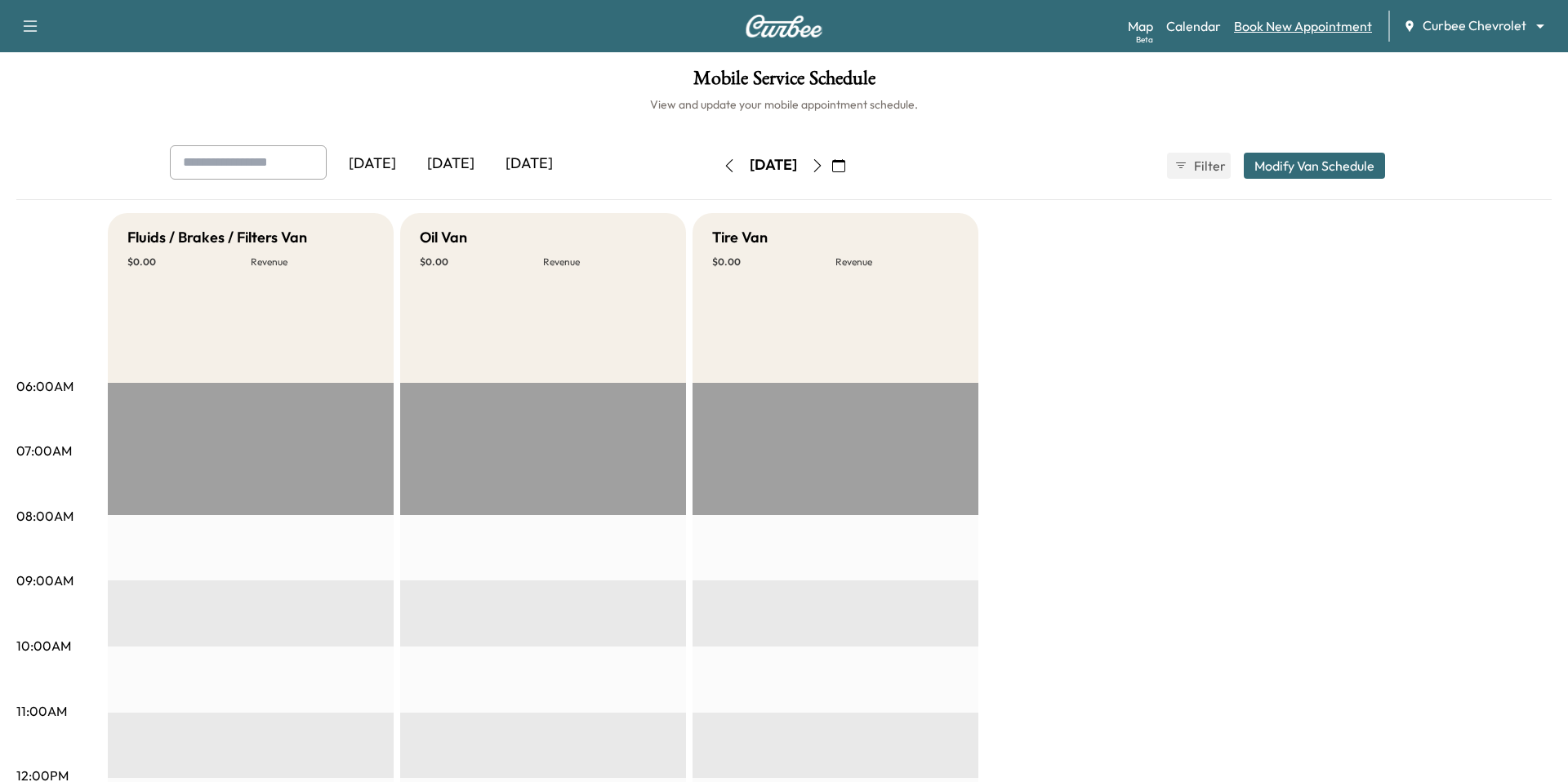
click at [1294, 29] on link "Book New Appointment" at bounding box center [1303, 26] width 138 height 20
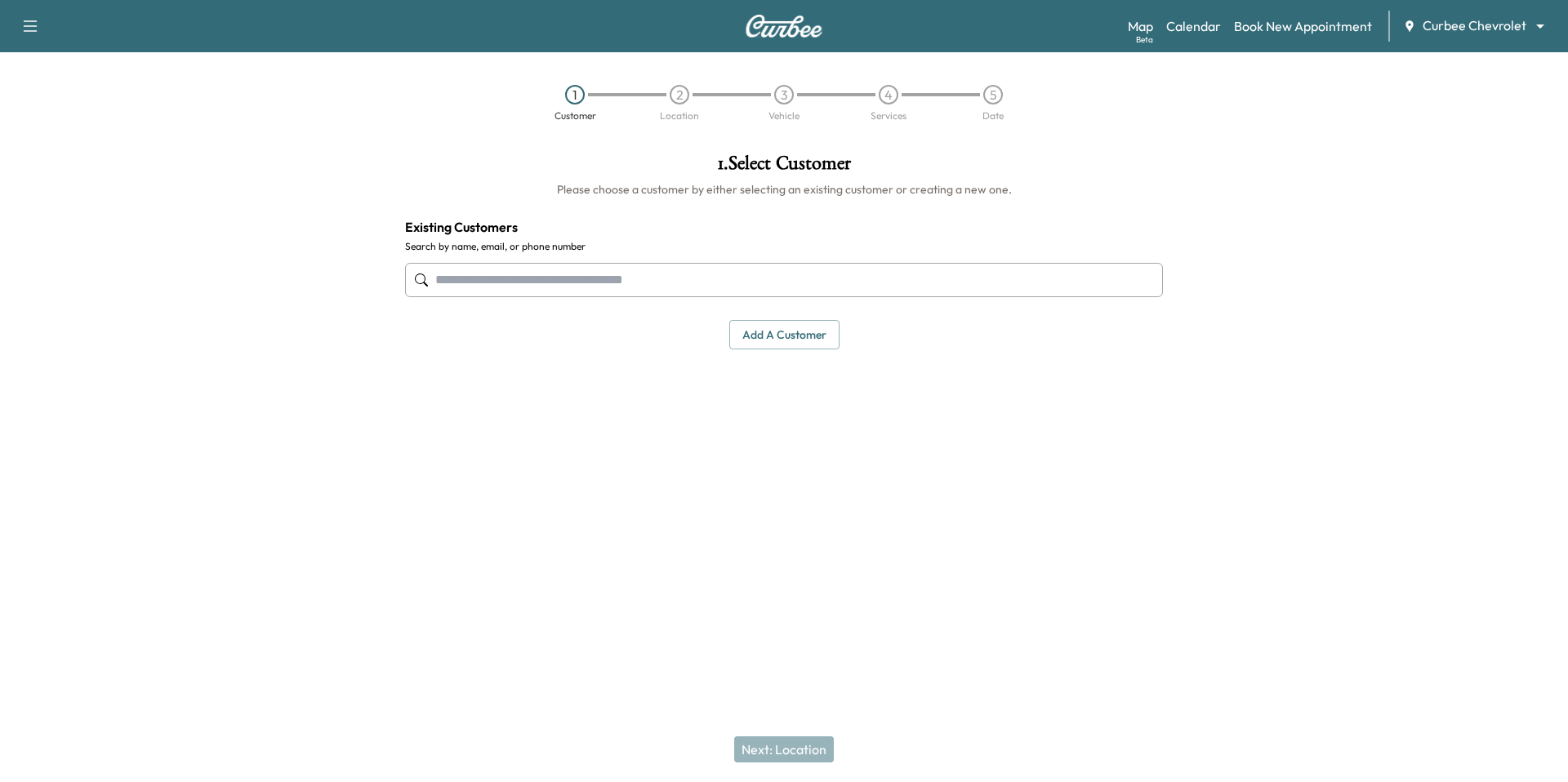
click at [691, 287] on input "text" at bounding box center [784, 280] width 758 height 35
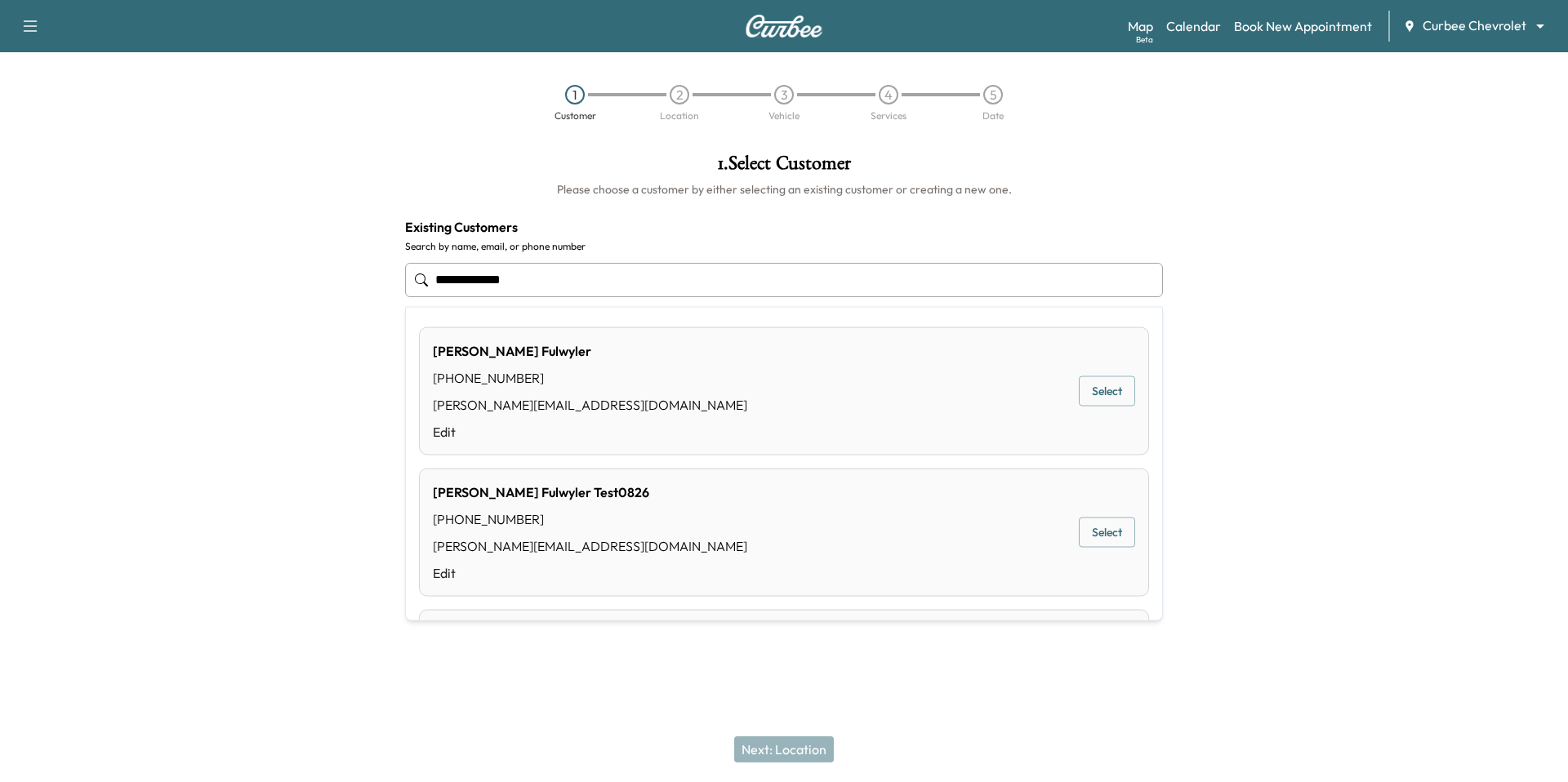
click at [1103, 387] on button "Select" at bounding box center [1107, 392] width 56 height 30
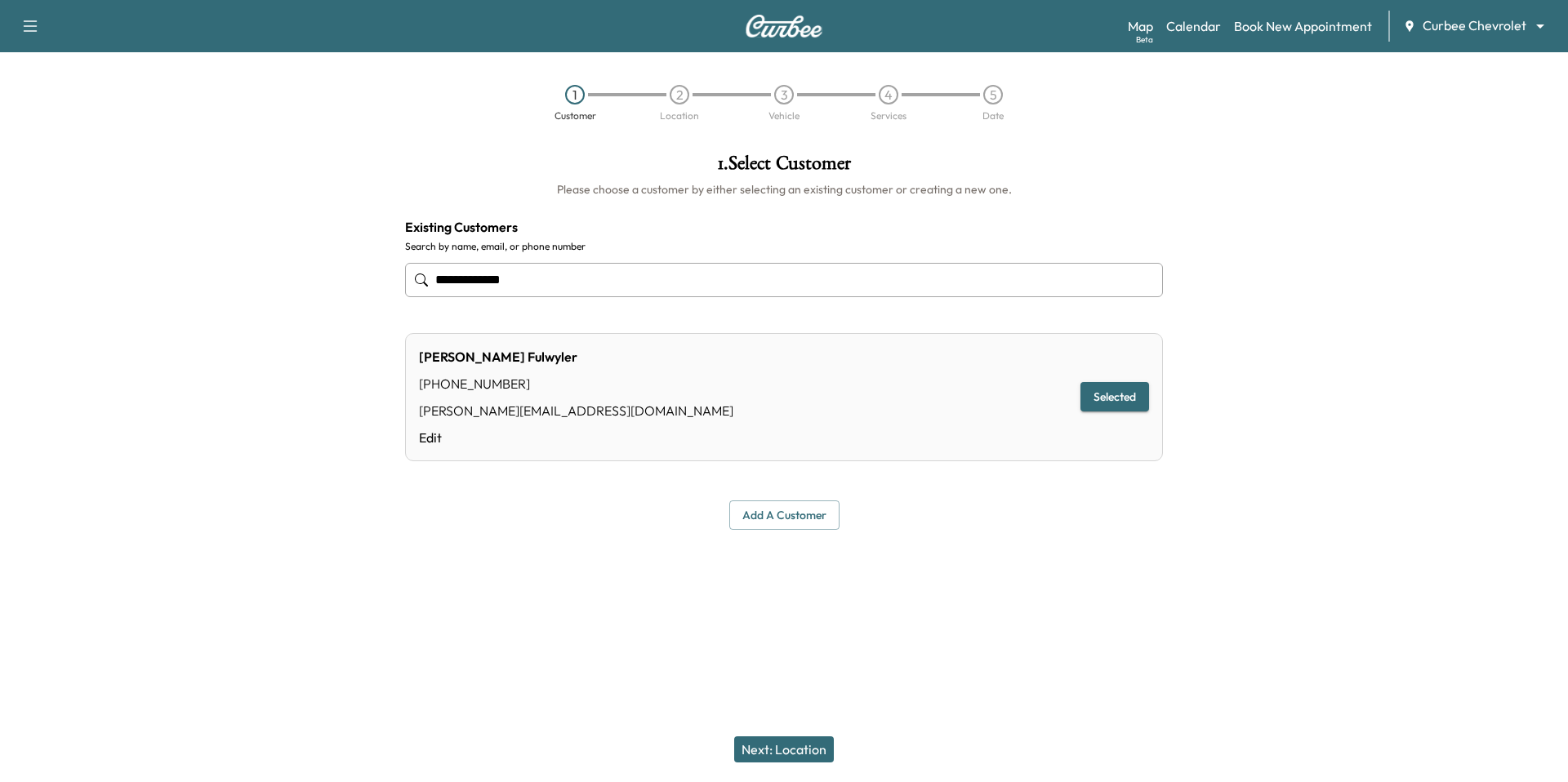
type input "**********"
click at [759, 763] on div "Next: Location" at bounding box center [784, 749] width 1568 height 65
click at [764, 756] on button "Next: Location" at bounding box center [784, 749] width 100 height 26
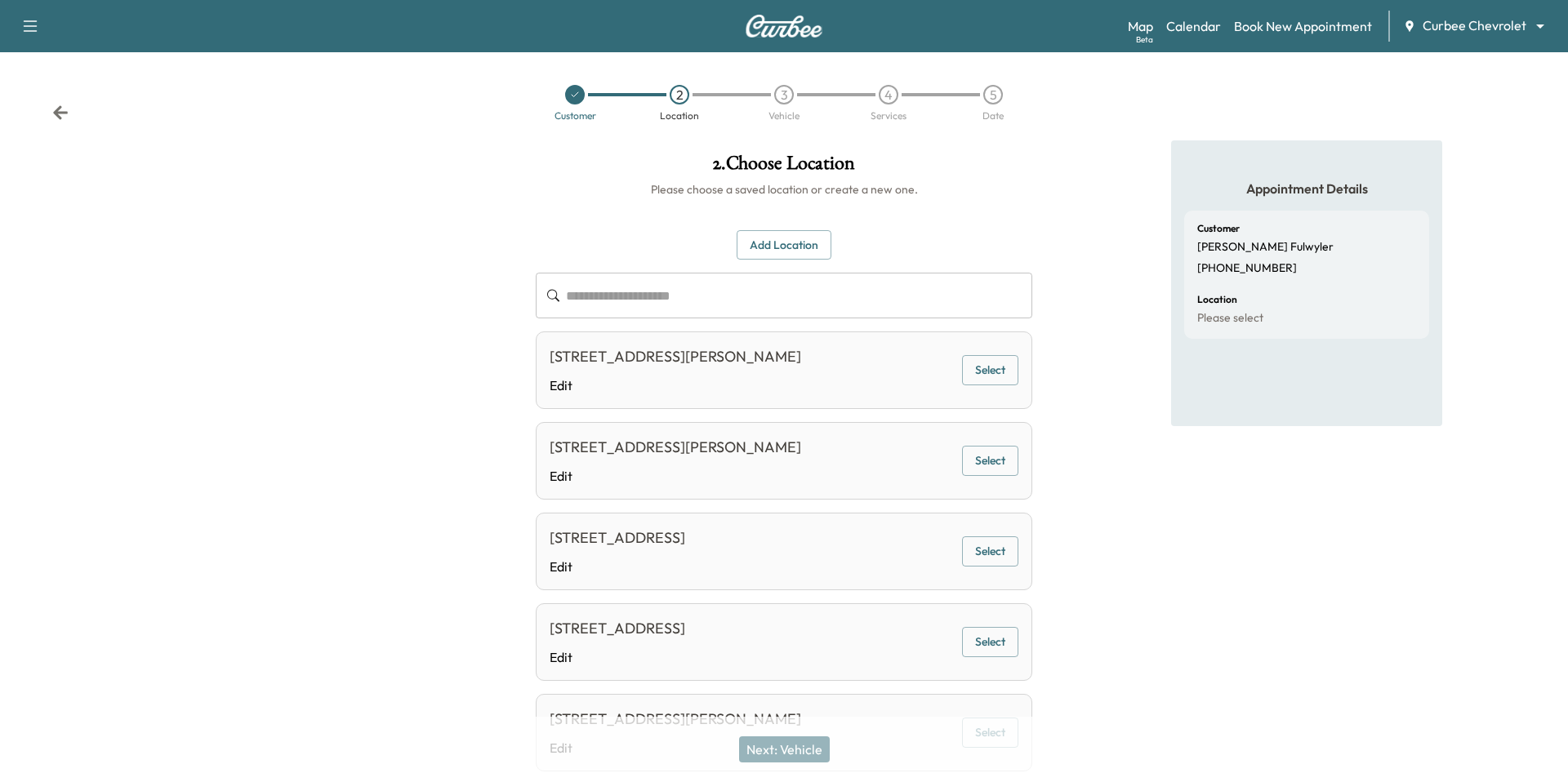
click at [1014, 370] on button "Select" at bounding box center [990, 371] width 56 height 30
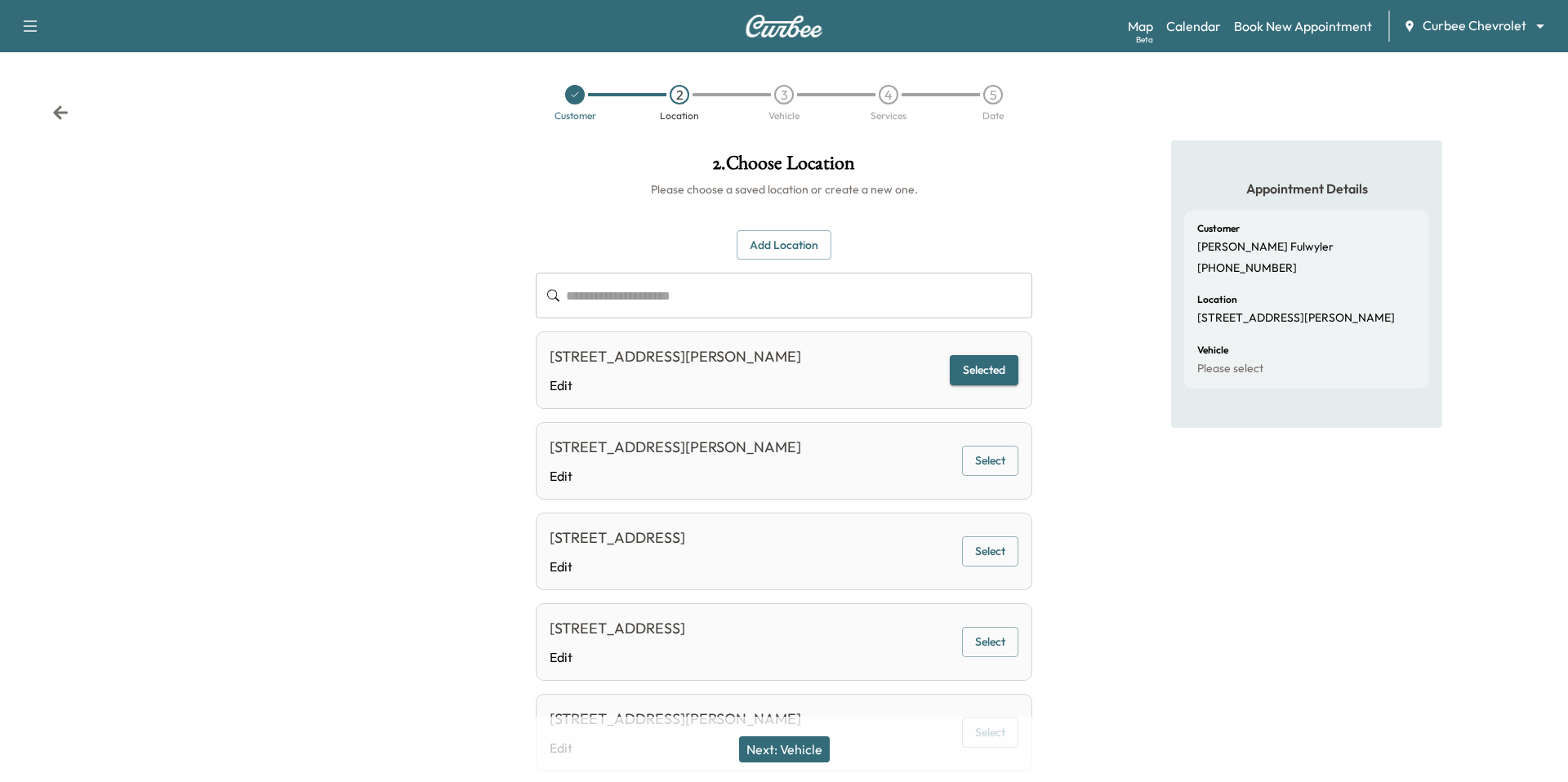
click at [780, 745] on button "Next: Vehicle" at bounding box center [785, 749] width 91 height 26
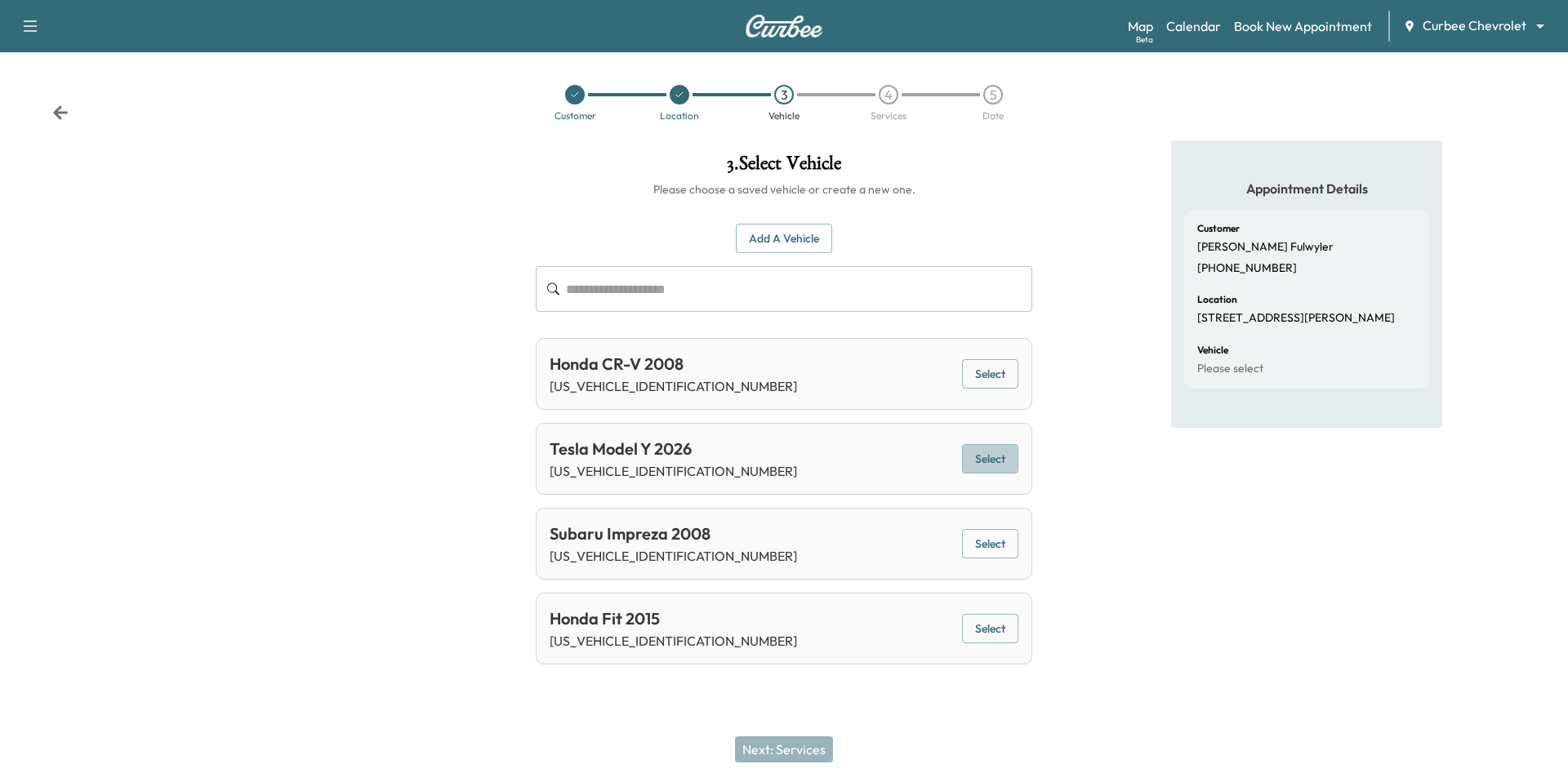
drag, startPoint x: 997, startPoint y: 458, endPoint x: 952, endPoint y: 542, distance: 95.3
click at [997, 458] on button "Select" at bounding box center [990, 460] width 56 height 30
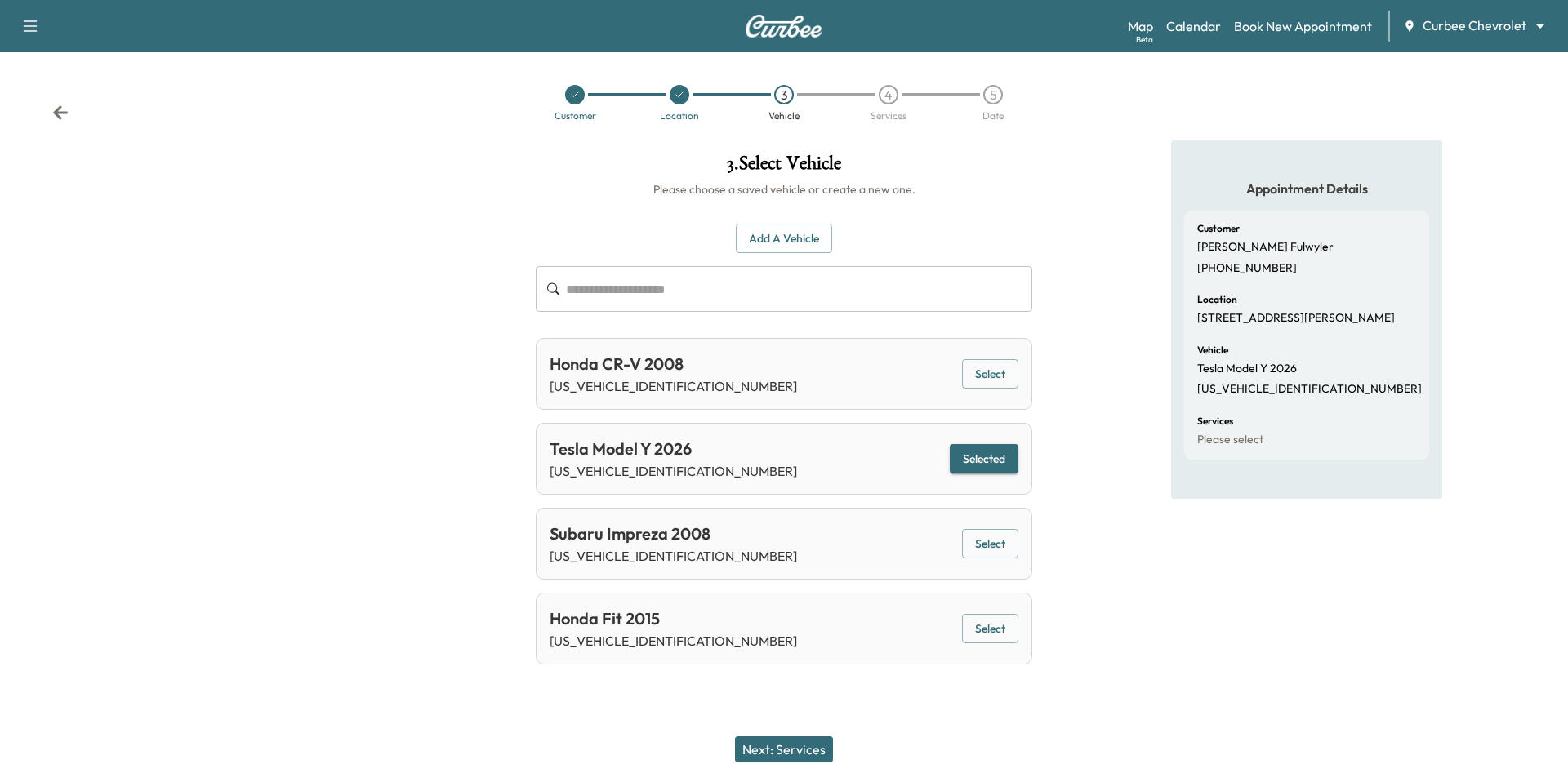
click at [812, 753] on button "Next: Services" at bounding box center [784, 749] width 98 height 26
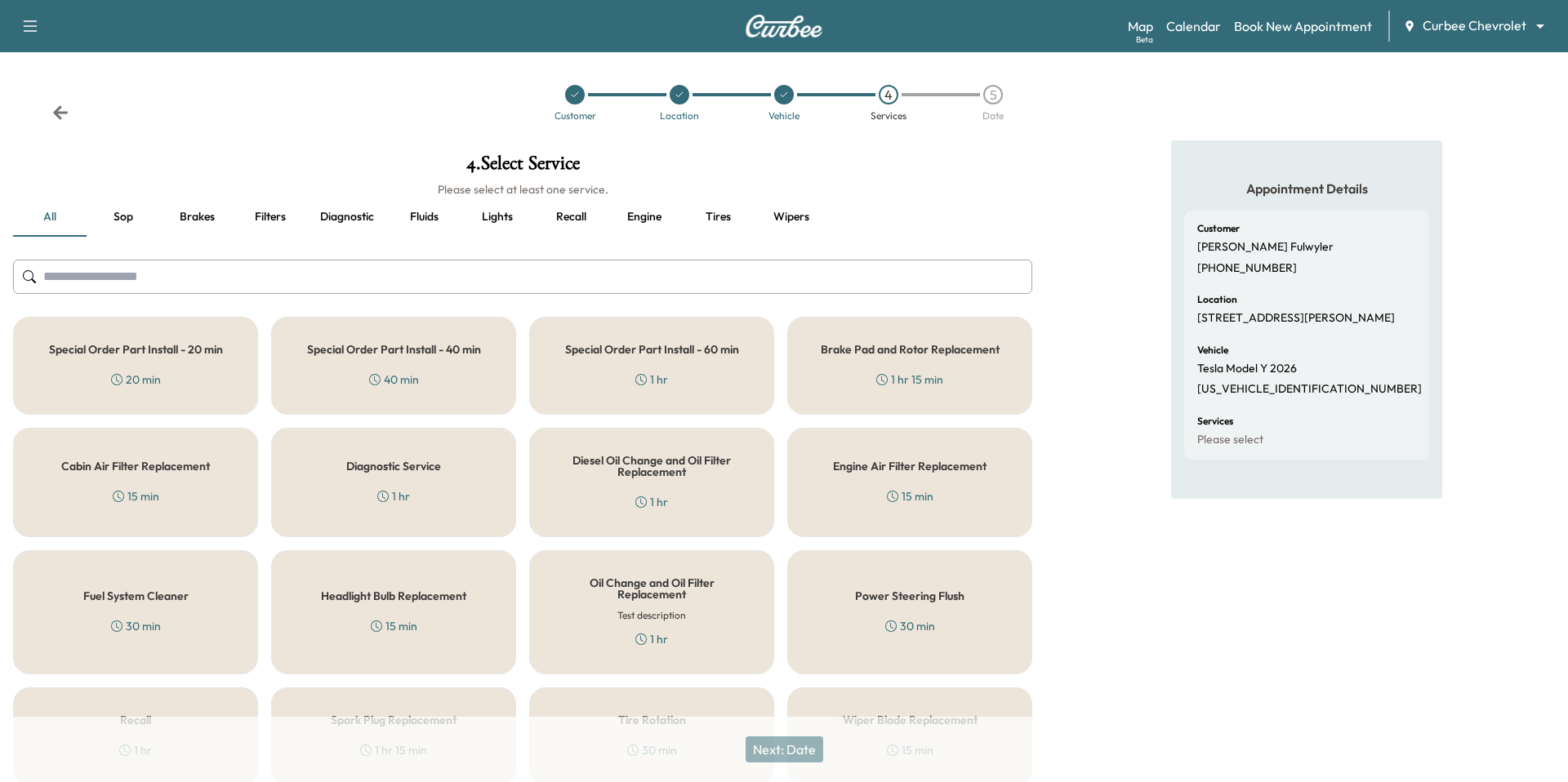
click at [407, 473] on div "Diagnostic Service 1 hr" at bounding box center [393, 482] width 245 height 110
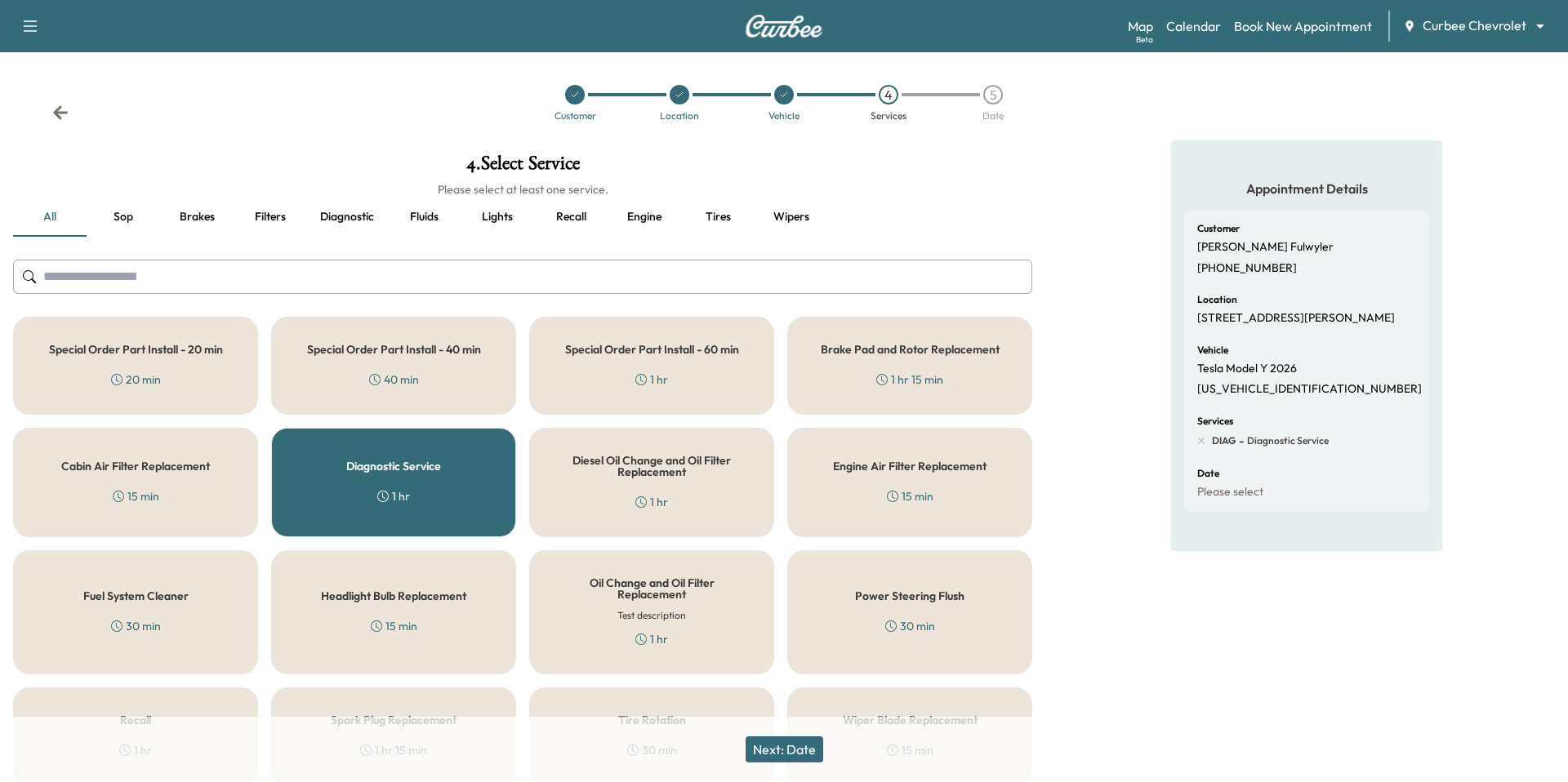
click at [781, 743] on button "Next: Date" at bounding box center [784, 749] width 78 height 26
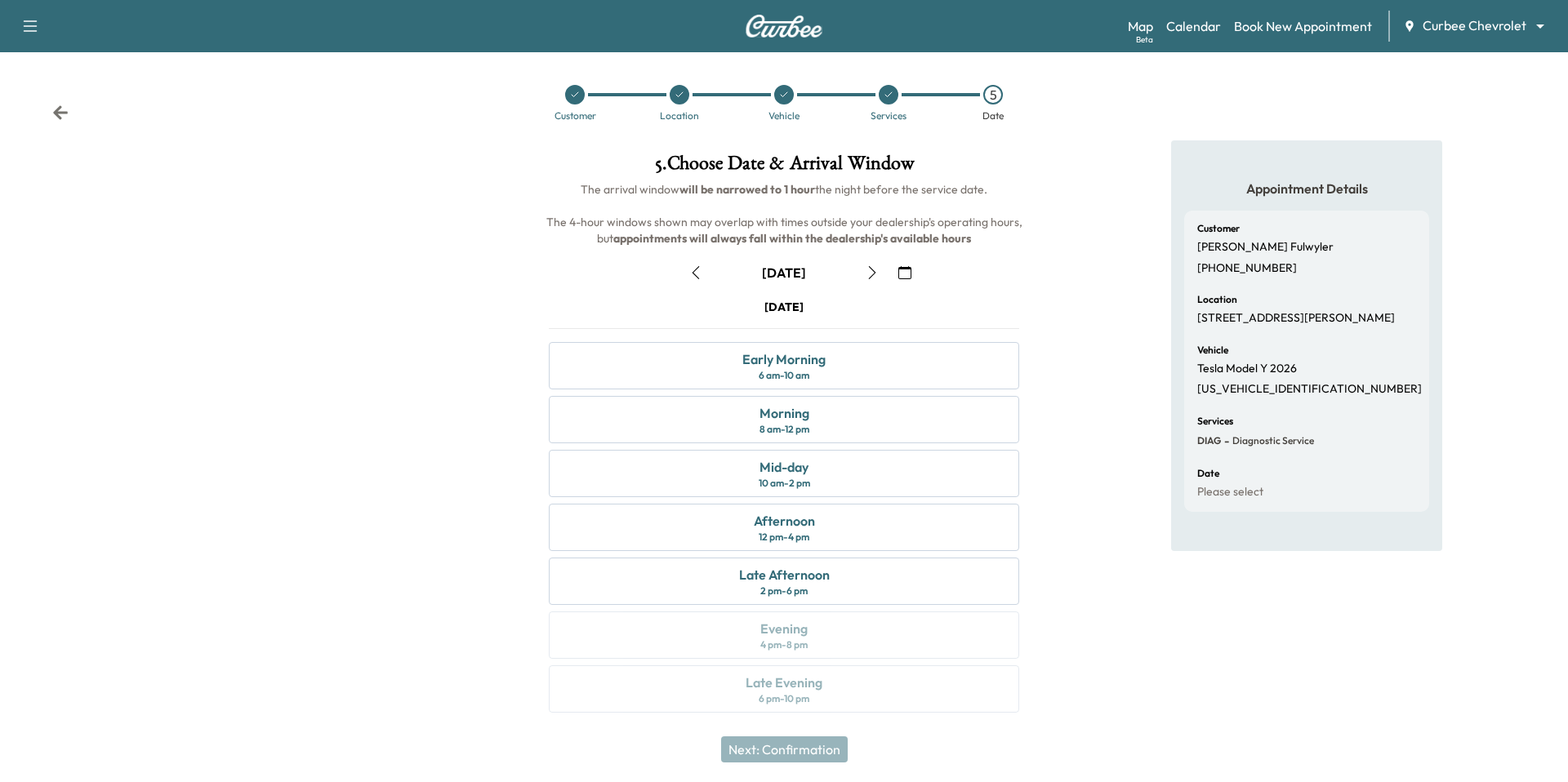
click at [700, 269] on icon "button" at bounding box center [696, 273] width 13 height 13
click at [1238, 24] on link "Book New Appointment" at bounding box center [1303, 26] width 138 height 20
click at [1213, 25] on link "Calendar" at bounding box center [1193, 26] width 54 height 20
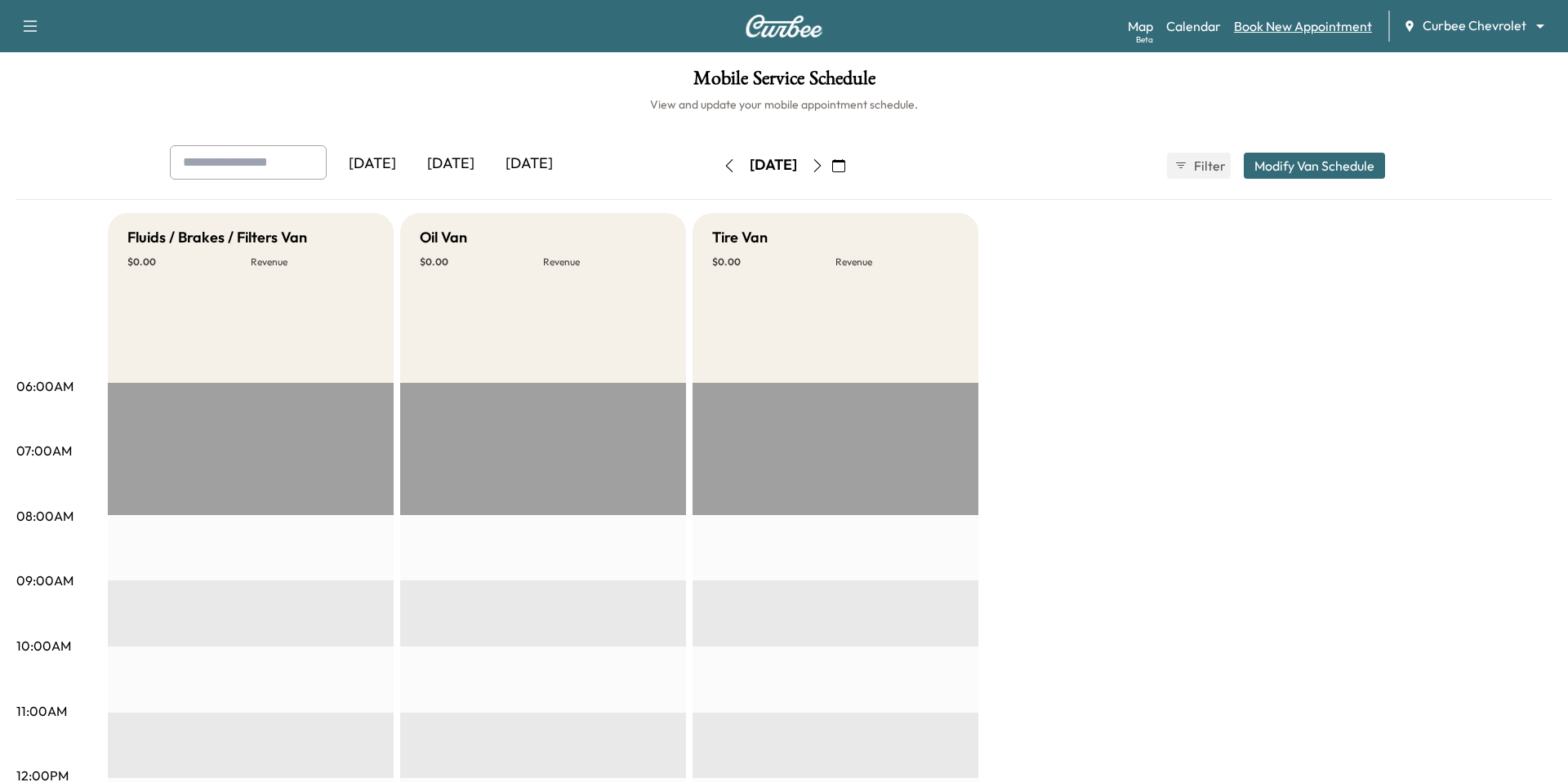
click at [1274, 24] on link "Book New Appointment" at bounding box center [1303, 26] width 138 height 20
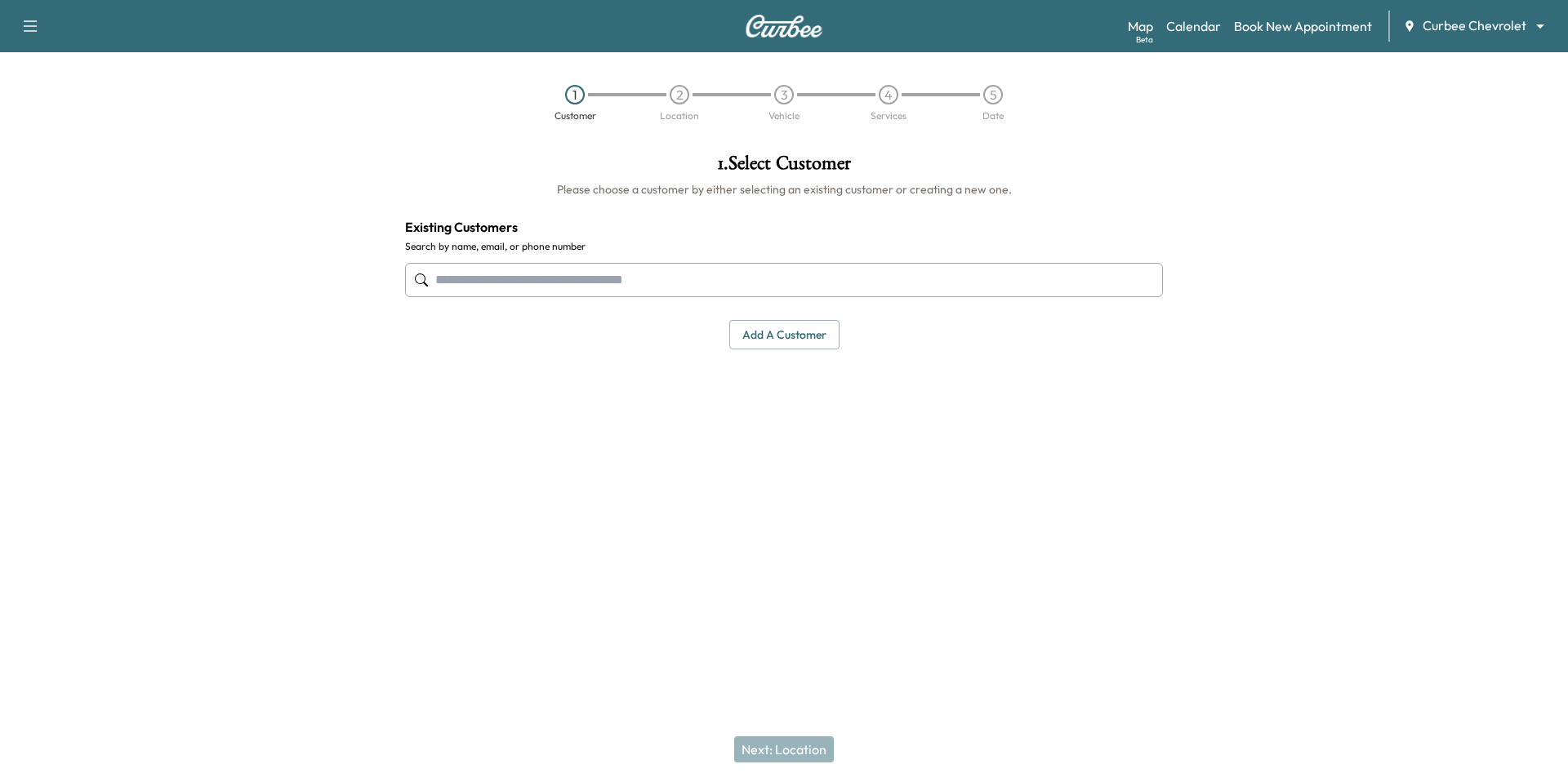
click at [763, 278] on input "text" at bounding box center [784, 280] width 758 height 35
type input "*"
click at [1187, 15] on div "Map Beta Calendar Book New Appointment Curbee Chevrolet ******** ​" at bounding box center [1341, 26] width 427 height 31
click at [1191, 25] on link "Calendar" at bounding box center [1193, 26] width 54 height 20
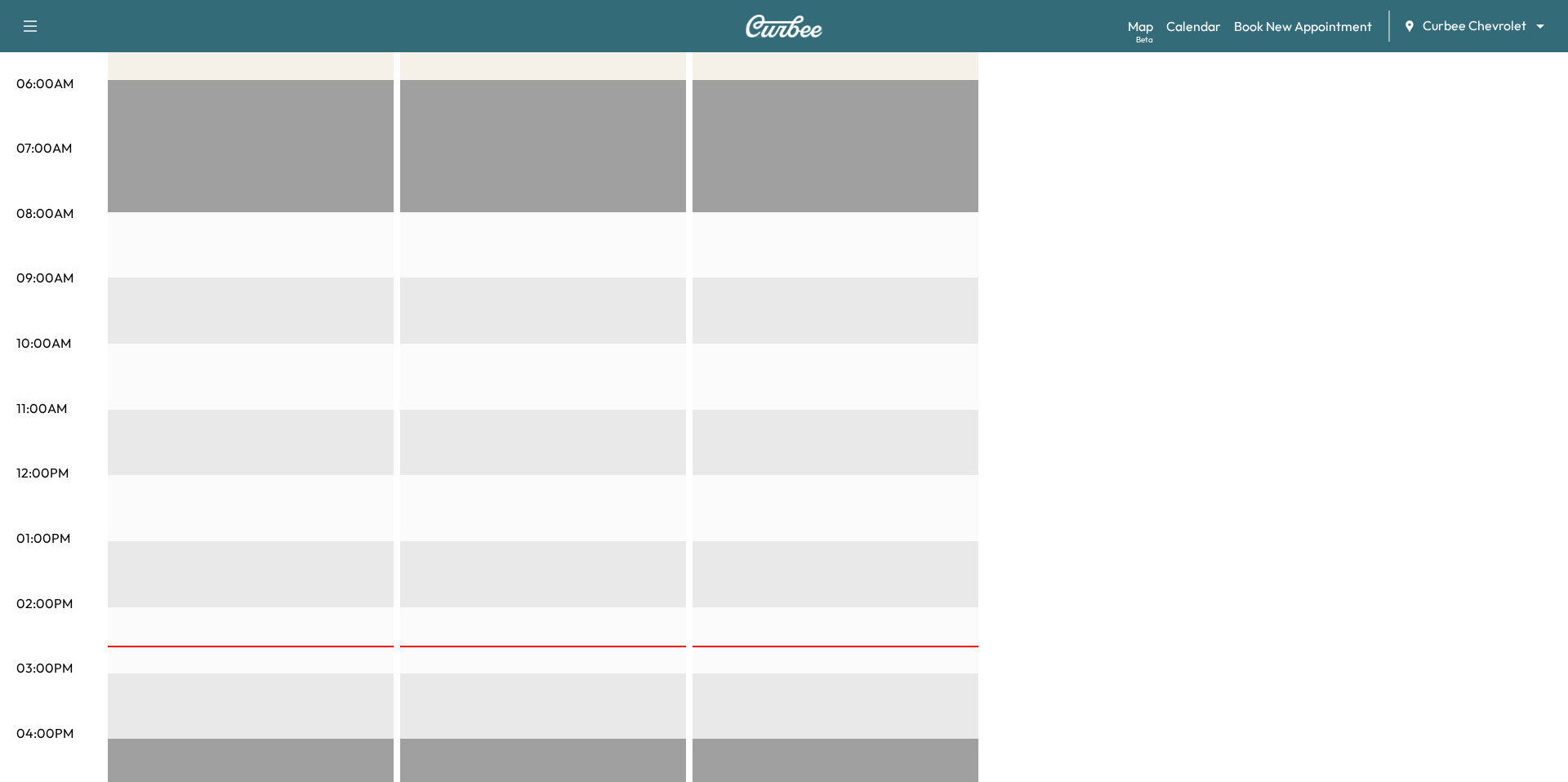
scroll to position [304, 0]
click at [1465, 36] on div "Map Beta Calendar Book New Appointment Curbee Chevrolet ******** ​" at bounding box center [1341, 26] width 427 height 31
click at [1466, 29] on body "Support Log Out Map Beta Calendar Book New Appointment Curbee Chevrolet *******…" at bounding box center [784, 87] width 1568 height 782
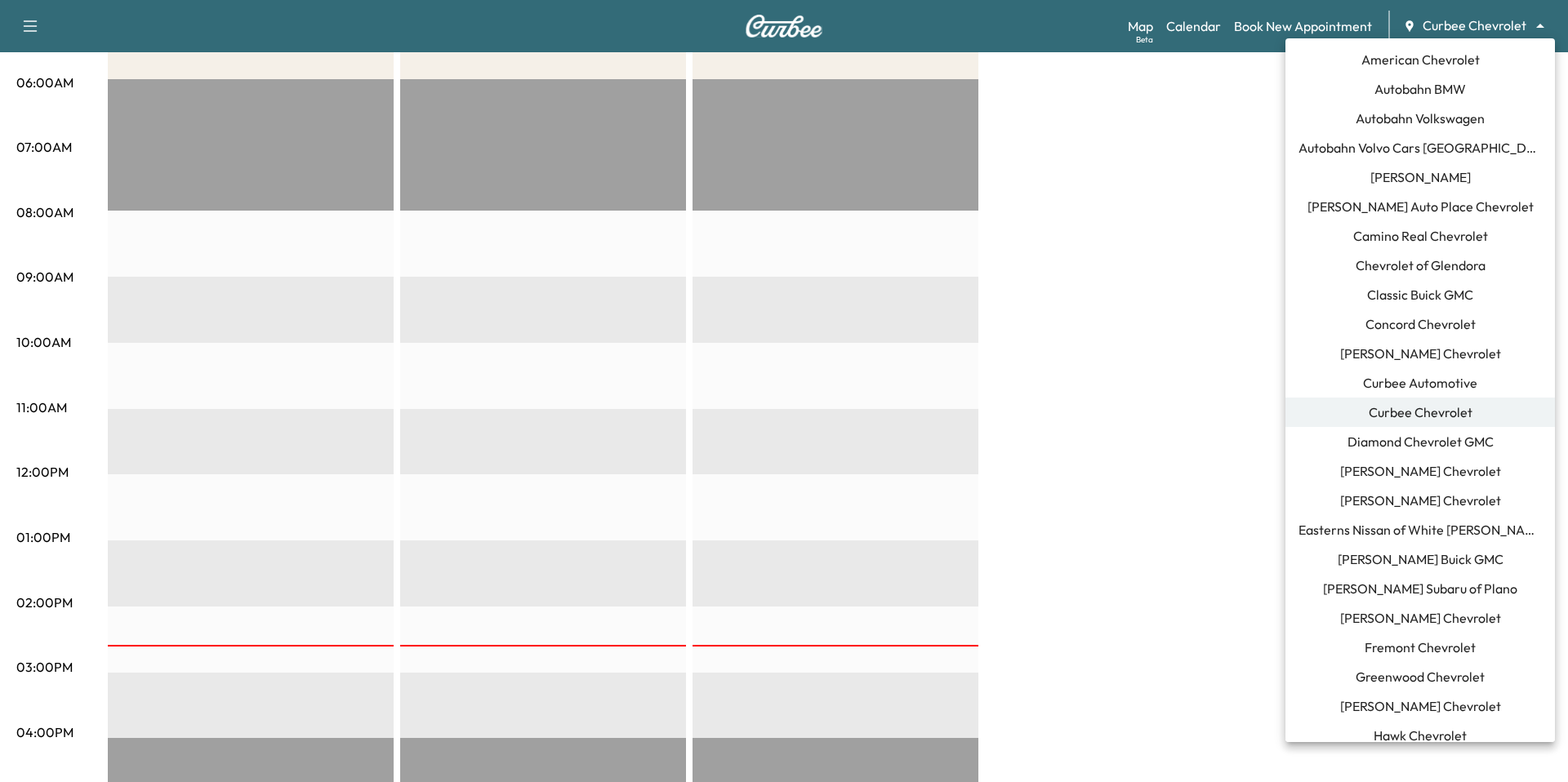
click at [1418, 216] on span "Bush Auto Place Chevrolet" at bounding box center [1421, 207] width 226 height 20
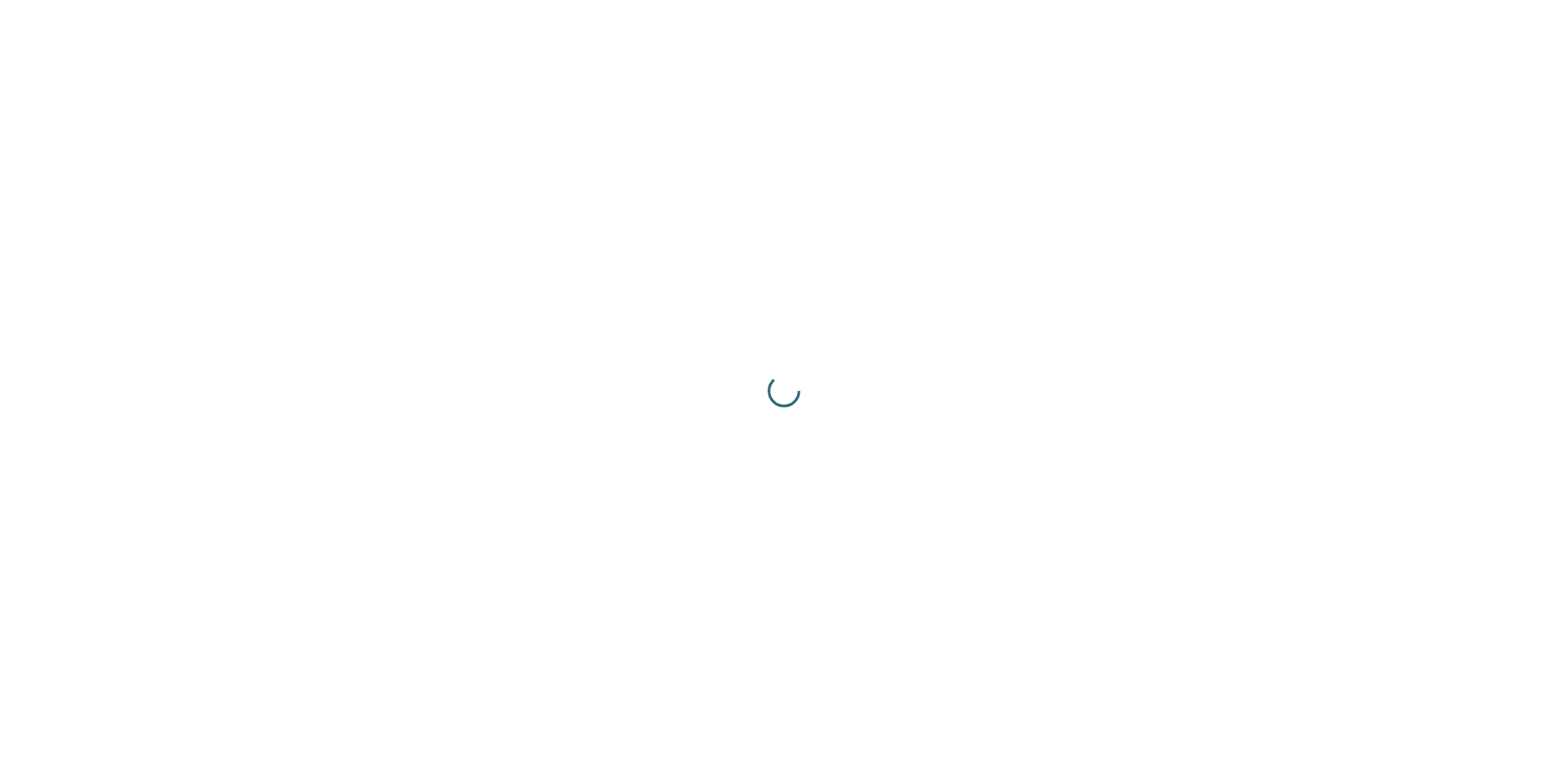
scroll to position [0, 0]
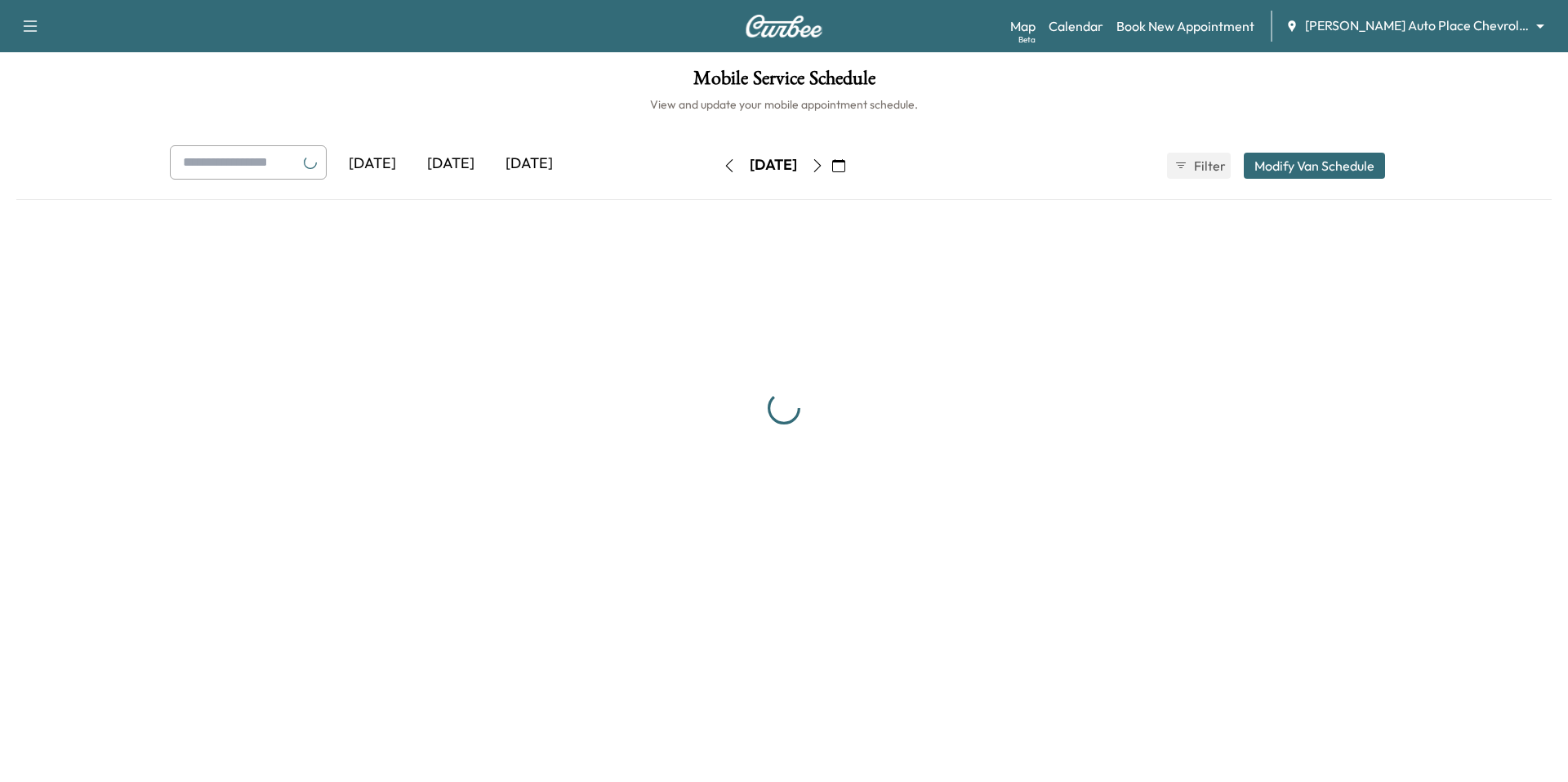
click at [1469, 18] on body "Support Log Out Map Beta Calendar Book New Appointment Bush Auto Place Chevrole…" at bounding box center [784, 391] width 1568 height 782
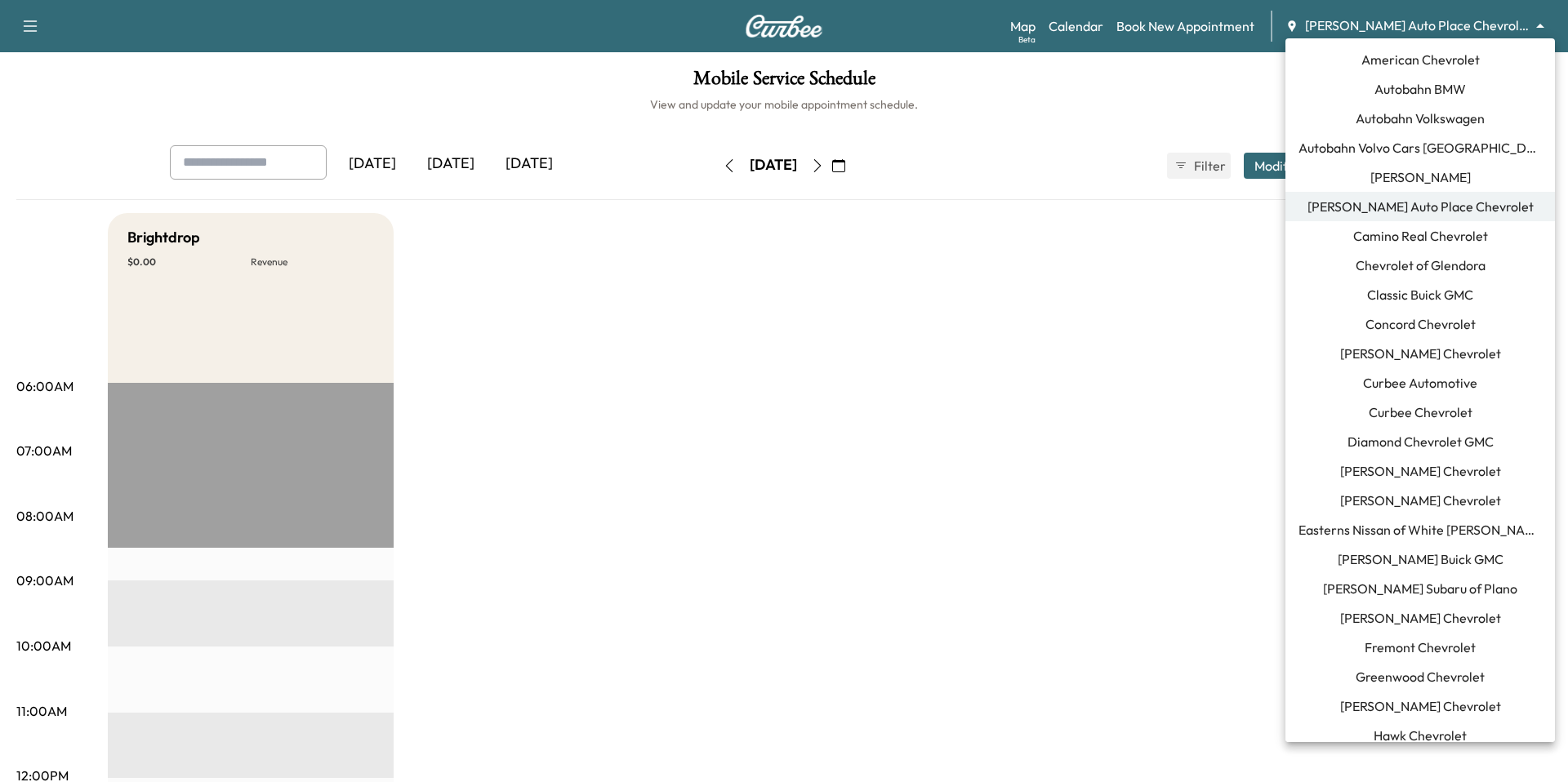
click at [1458, 229] on span "Camino Real Chevrolet" at bounding box center [1420, 236] width 135 height 20
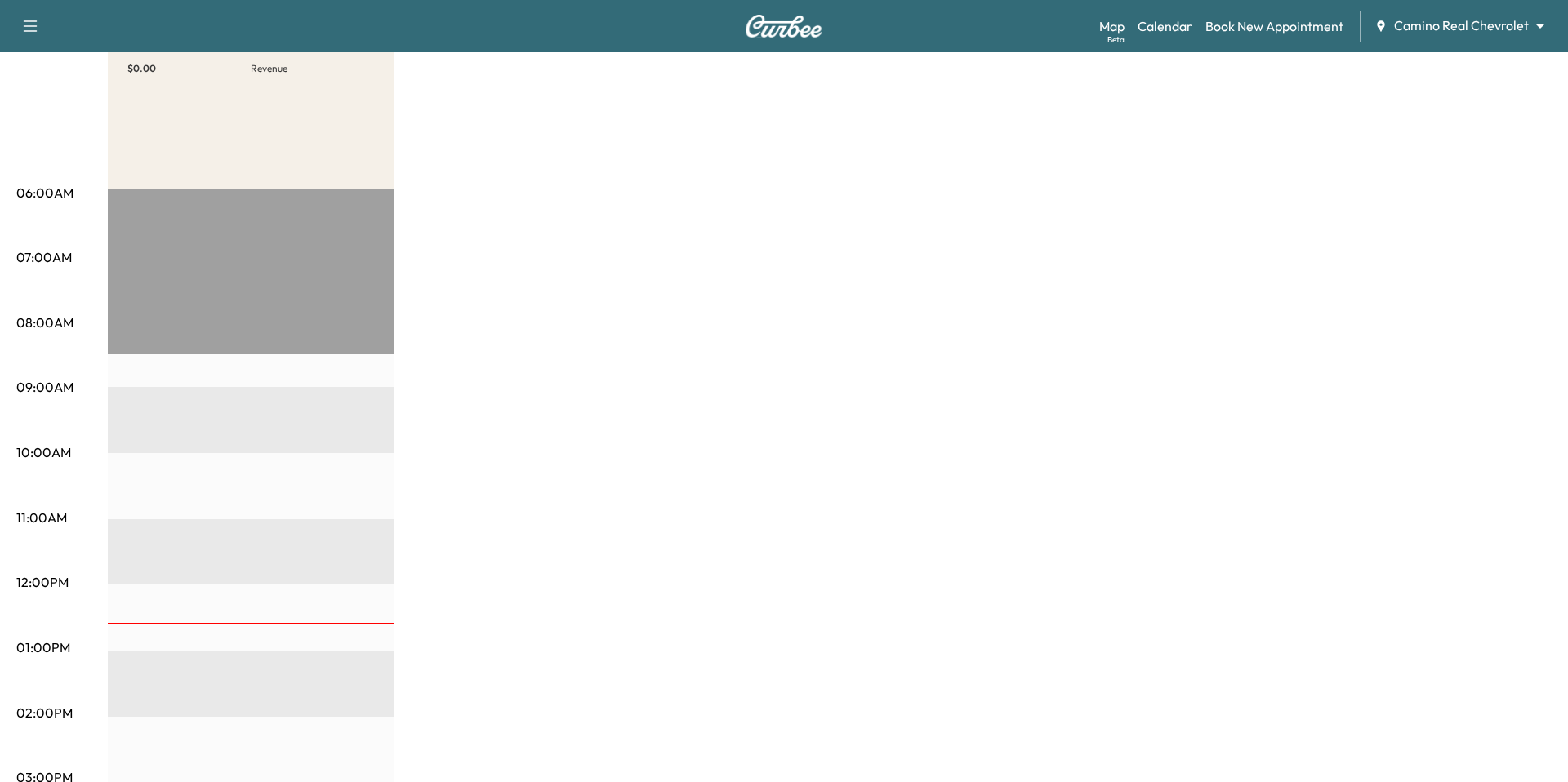
scroll to position [118, 0]
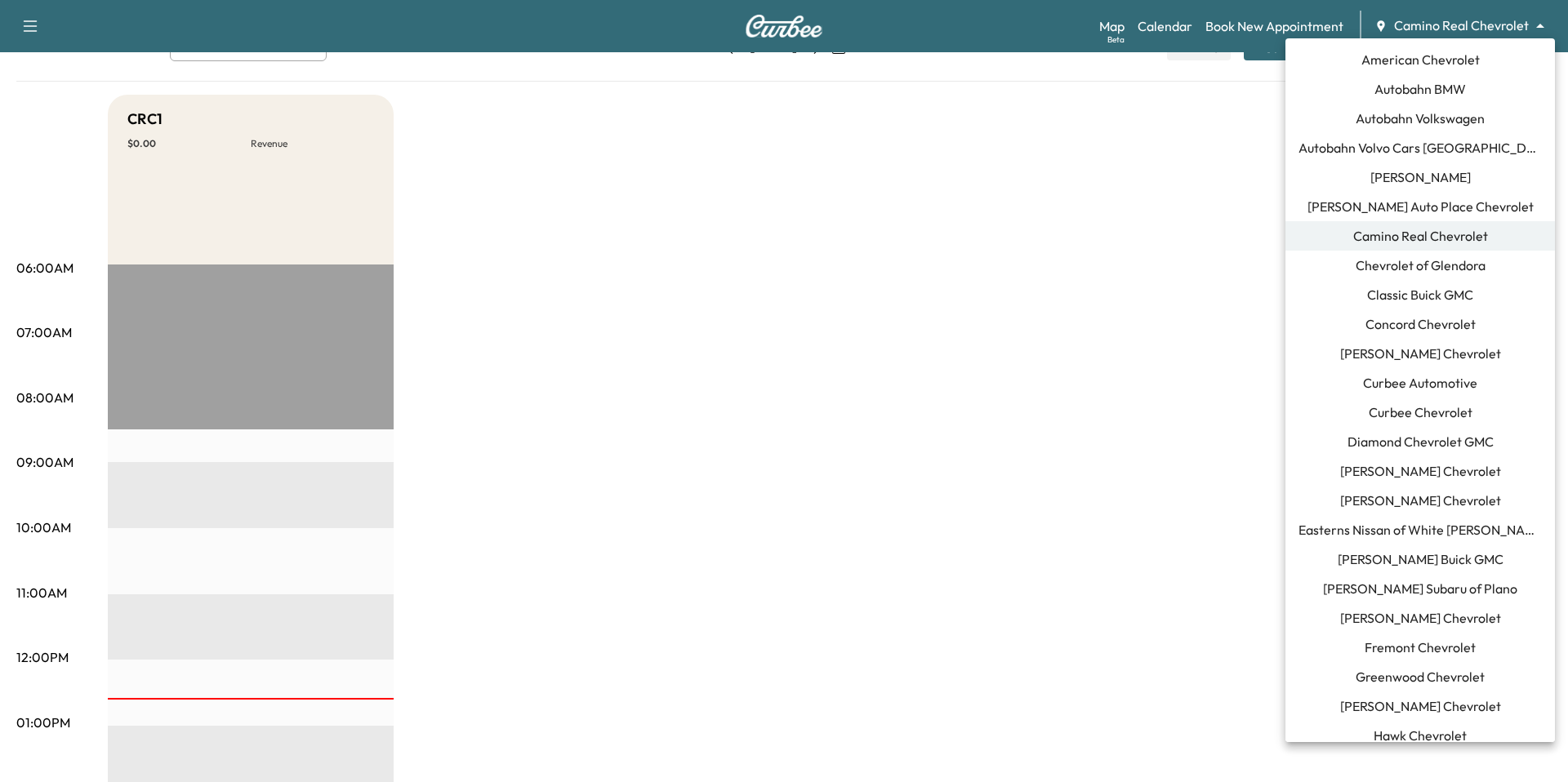
click at [1431, 24] on body "Support Log Out Map Beta Calendar Book New Appointment Camino Real Chevrolet **…" at bounding box center [784, 273] width 1568 height 782
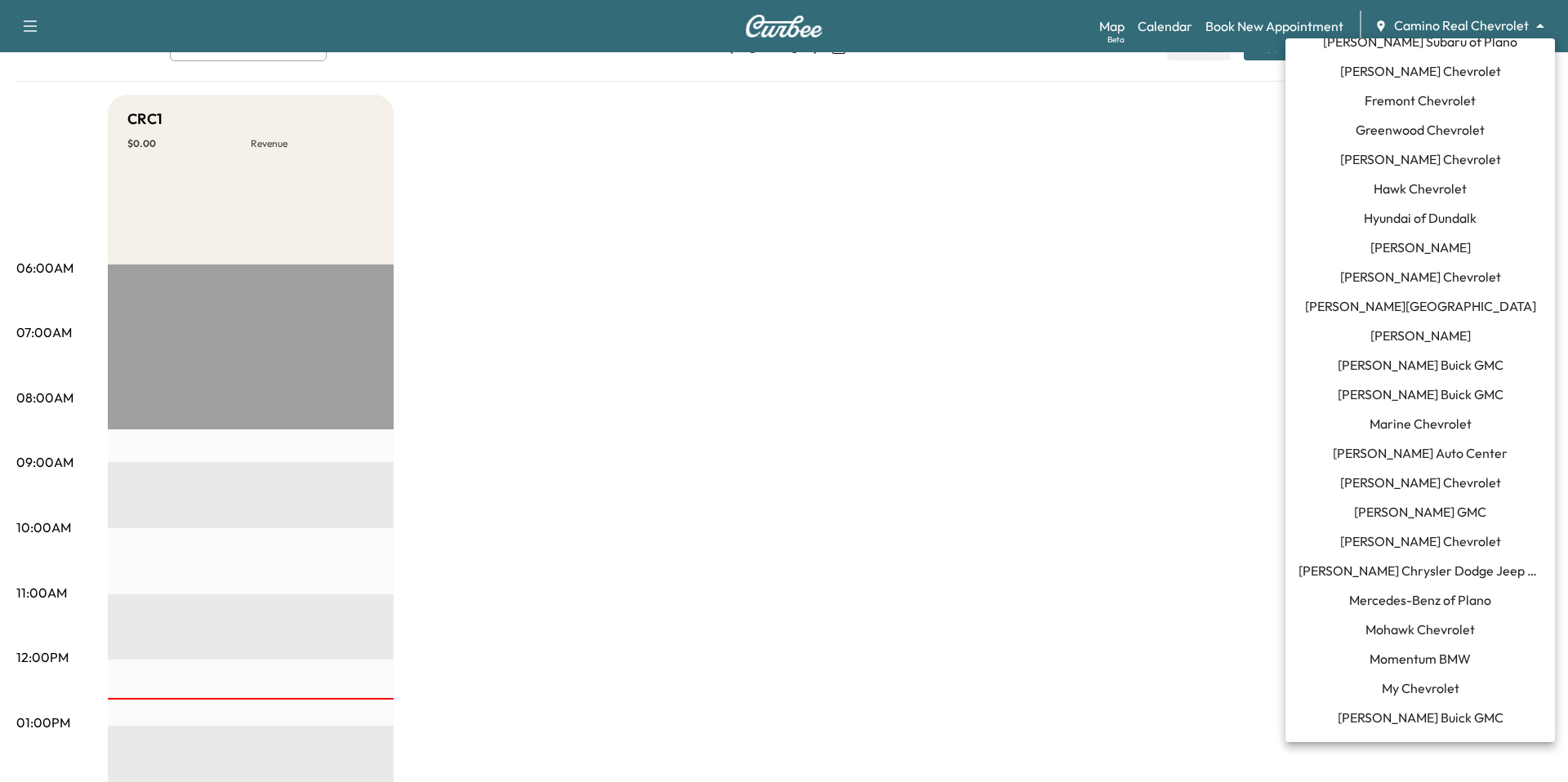
scroll to position [782, 0]
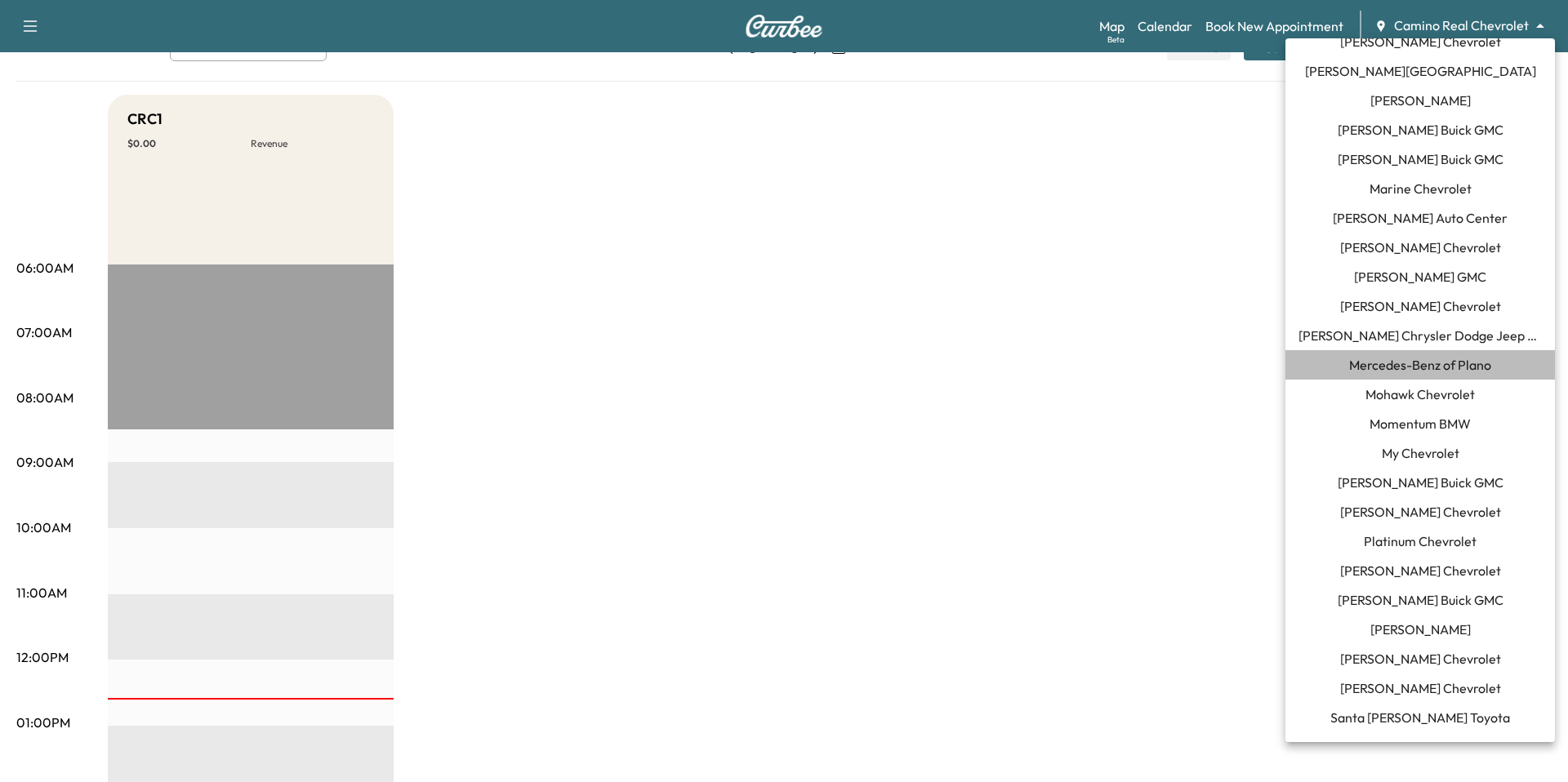
click at [1445, 369] on span "Mercedes-Benz of Plano" at bounding box center [1421, 365] width 143 height 20
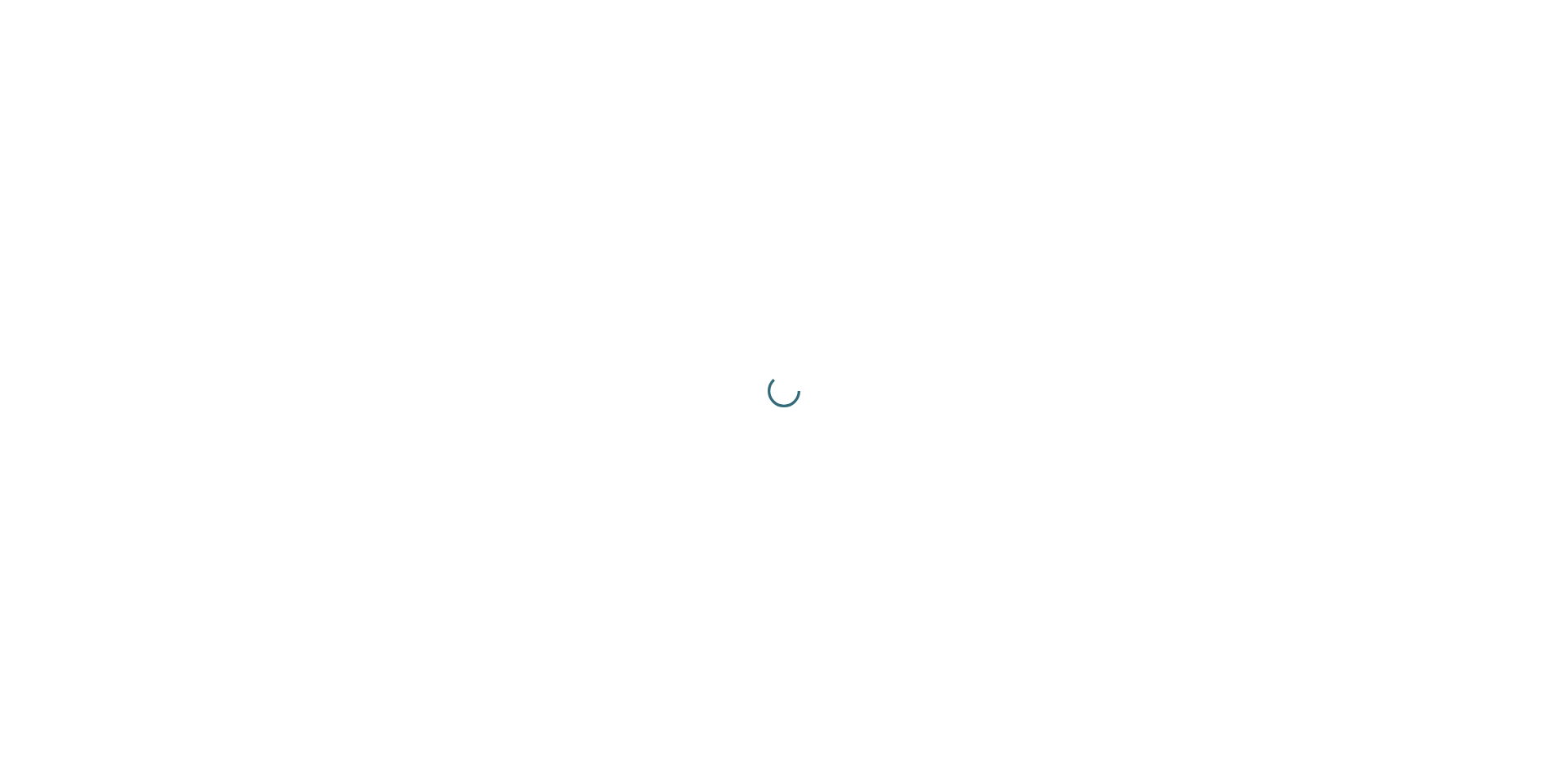
scroll to position [0, 0]
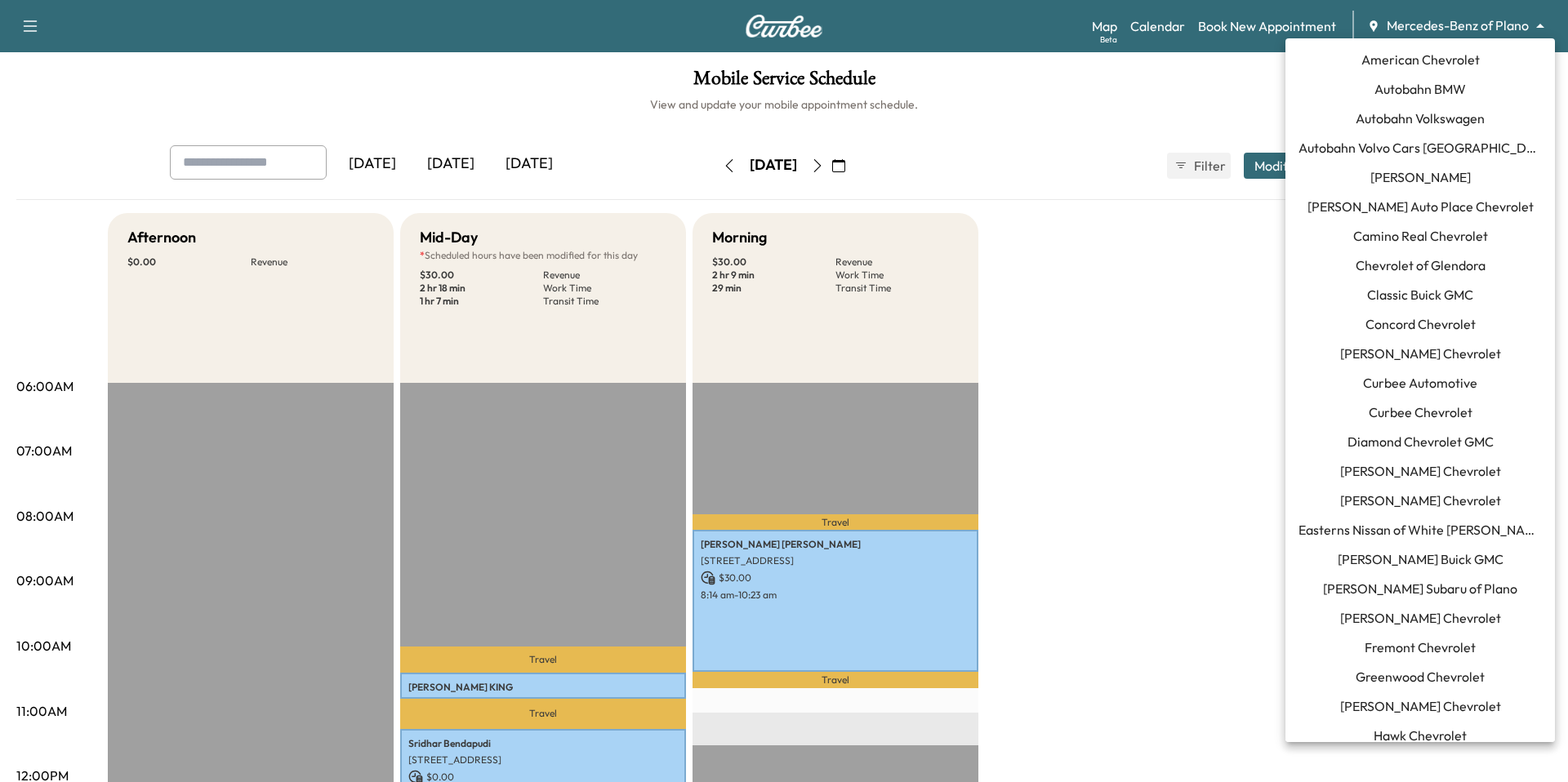
click at [1462, 29] on body "Support Log Out Map Beta Calendar Book New Appointment Mercedes-Benz of Plano *…" at bounding box center [784, 391] width 1568 height 782
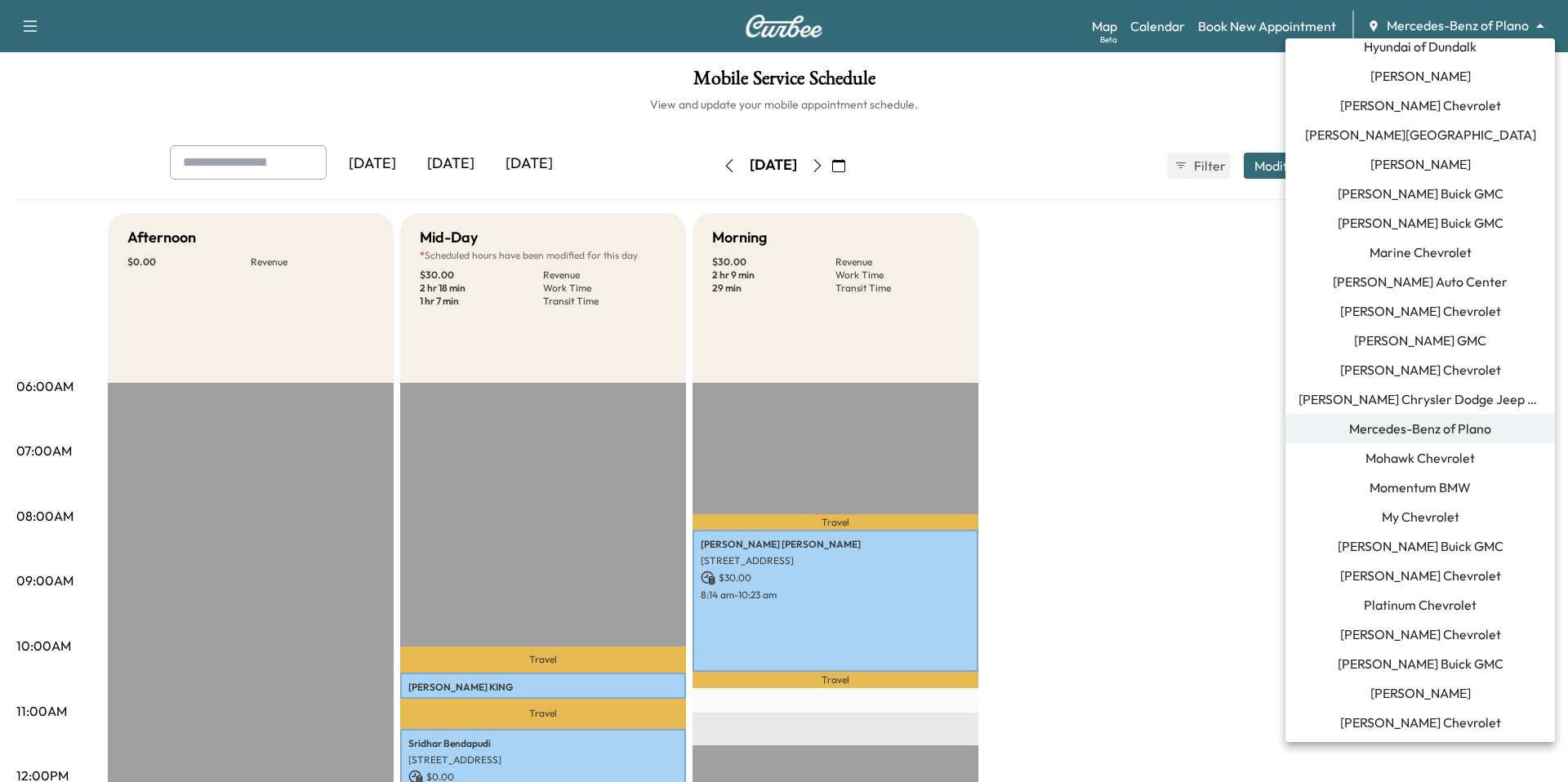
scroll to position [643, 0]
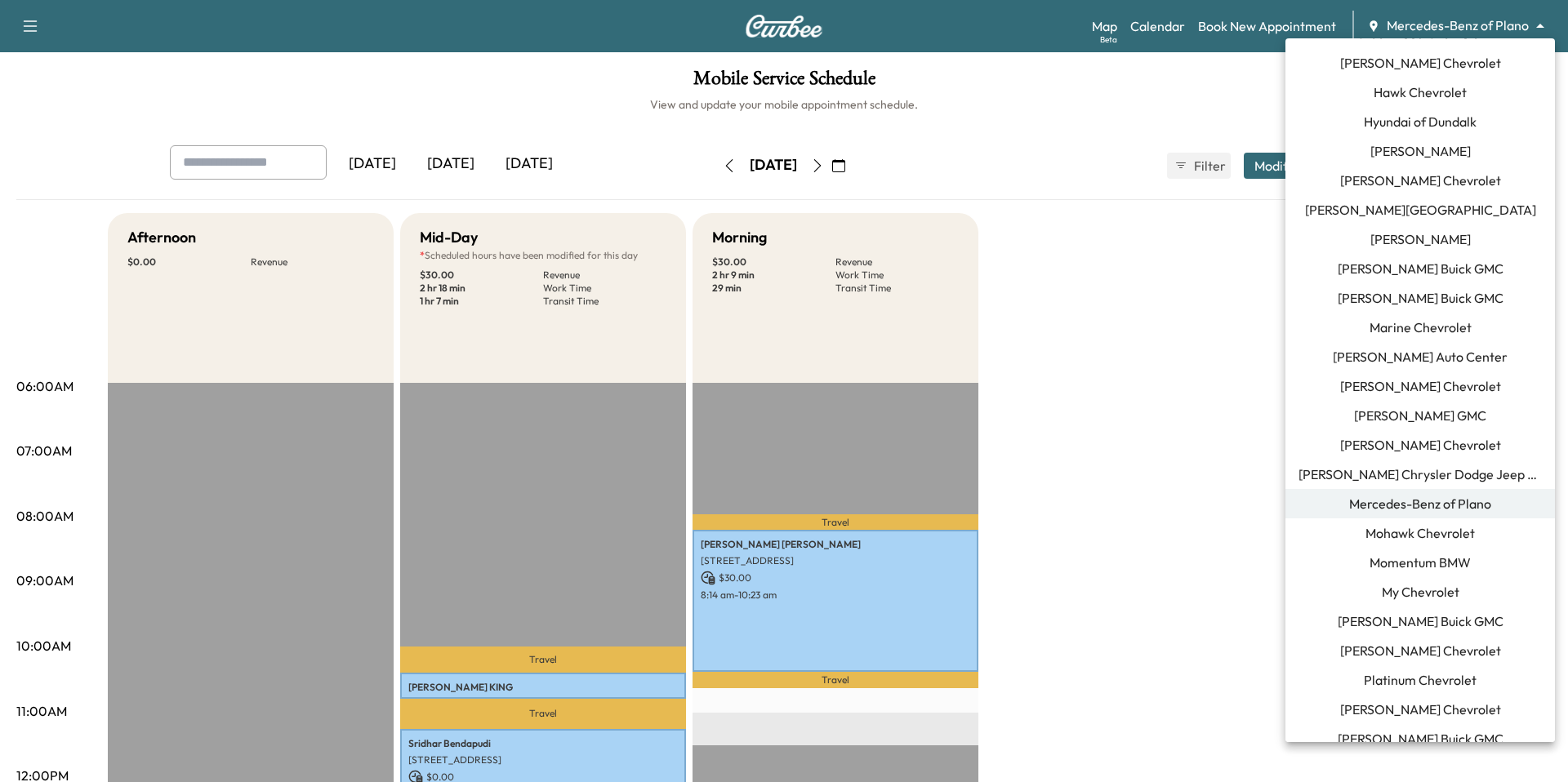
click at [1428, 334] on span "Marine Chevrolet" at bounding box center [1420, 328] width 102 height 20
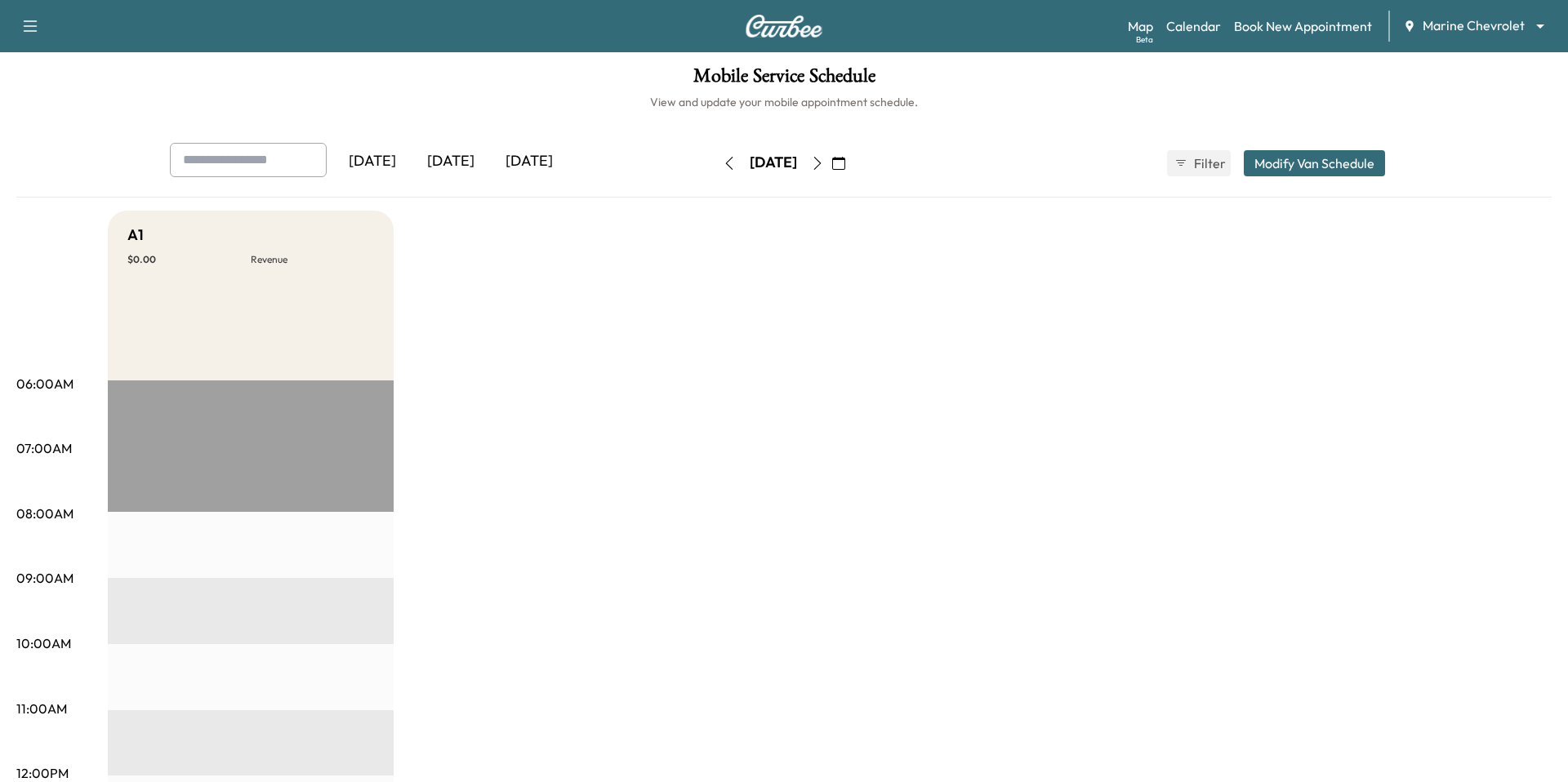
scroll to position [4, 0]
click at [1333, 164] on button "Modify Van Schedule" at bounding box center [1314, 162] width 142 height 26
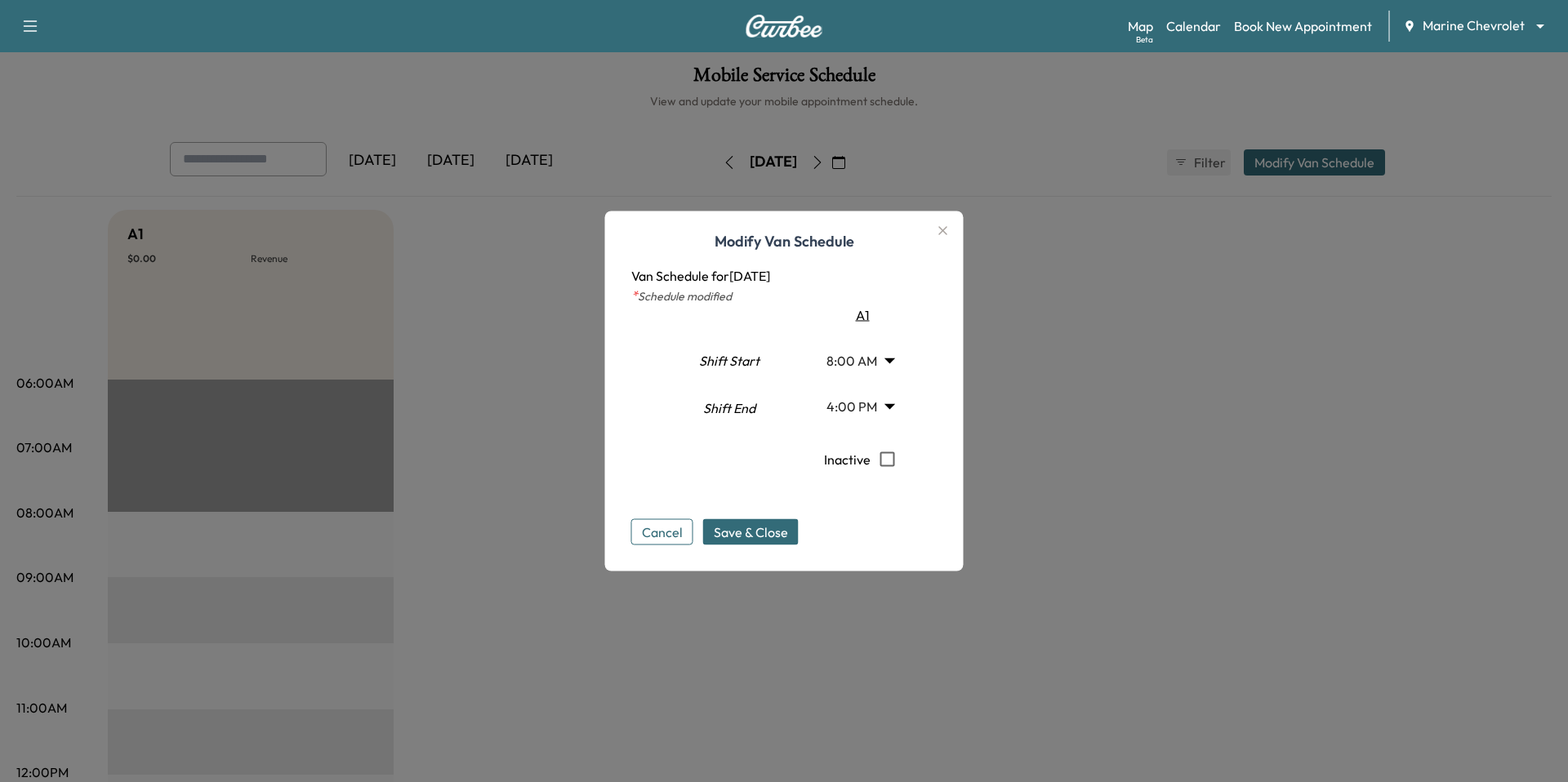
click at [922, 312] on div "Shift Start Shift End A1 8:00 AM * Start 4:00 PM ** Start Inactive" at bounding box center [785, 399] width 306 height 188
click at [902, 316] on div "A1" at bounding box center [859, 315] width 117 height 20
click at [935, 234] on icon "button" at bounding box center [943, 231] width 20 height 20
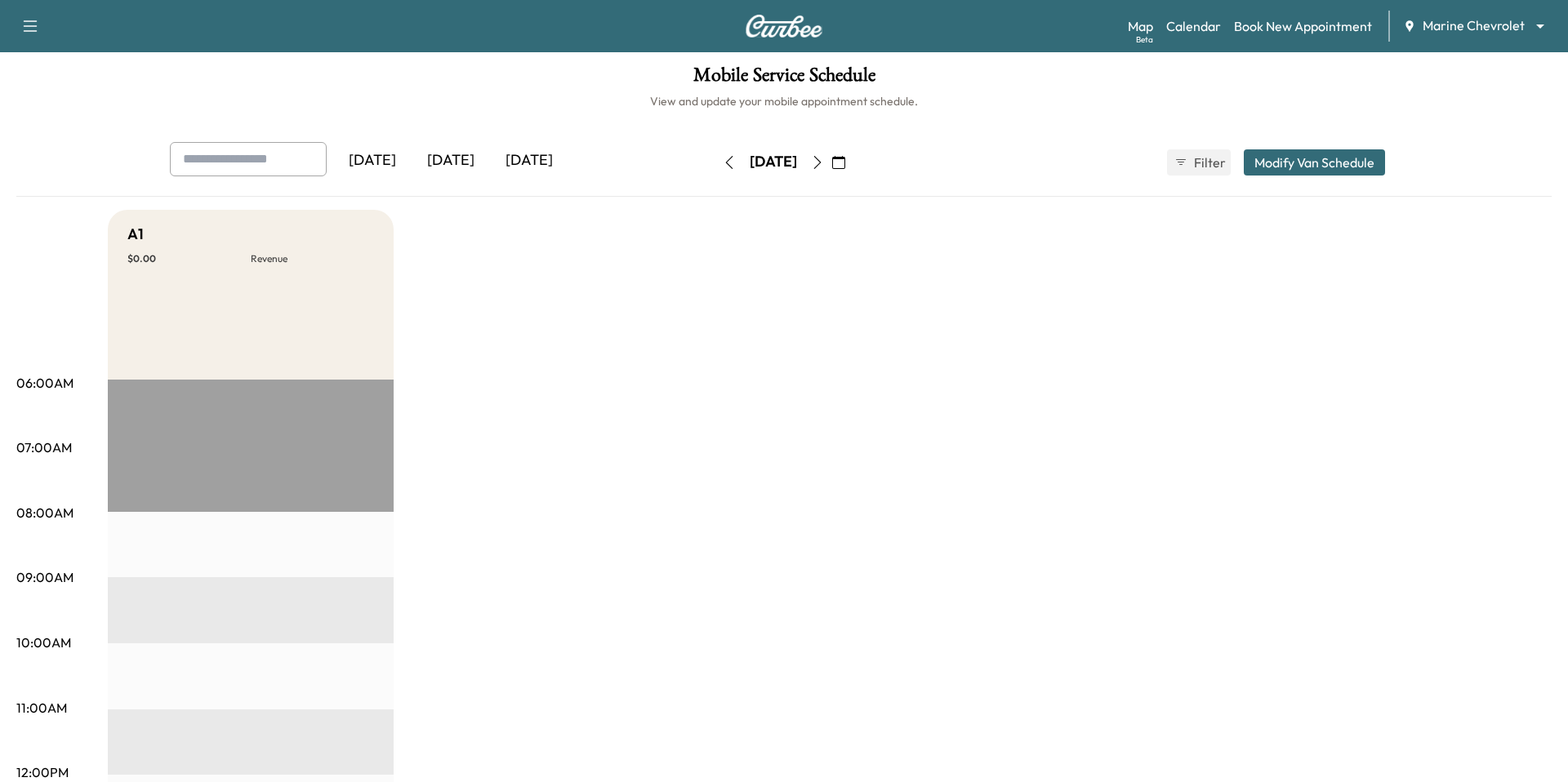
click at [1491, 23] on body "Support Log Out Map Beta Calendar Book New Appointment Marine Chevrolet *******…" at bounding box center [784, 387] width 1568 height 782
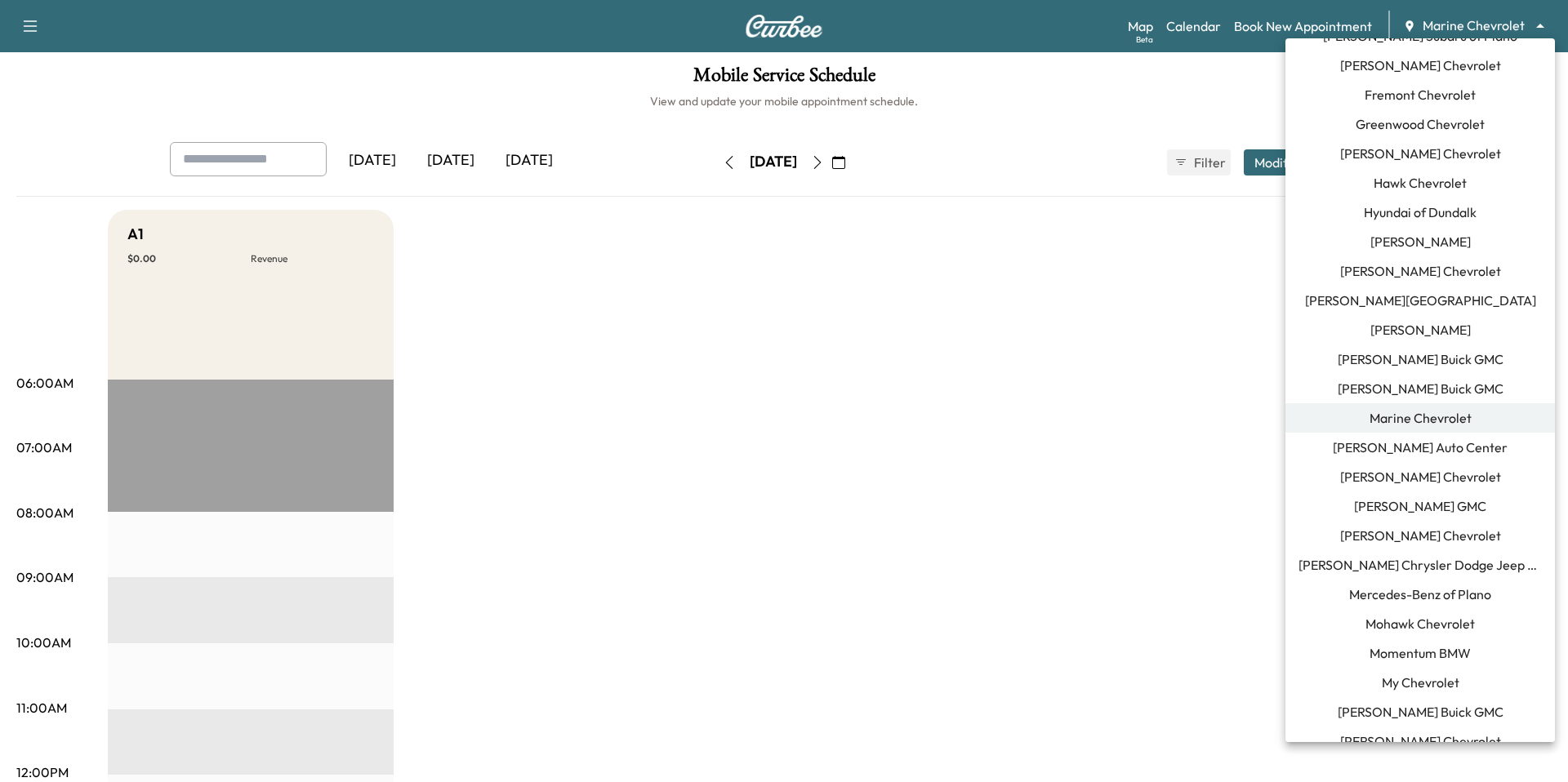
scroll to position [348, 0]
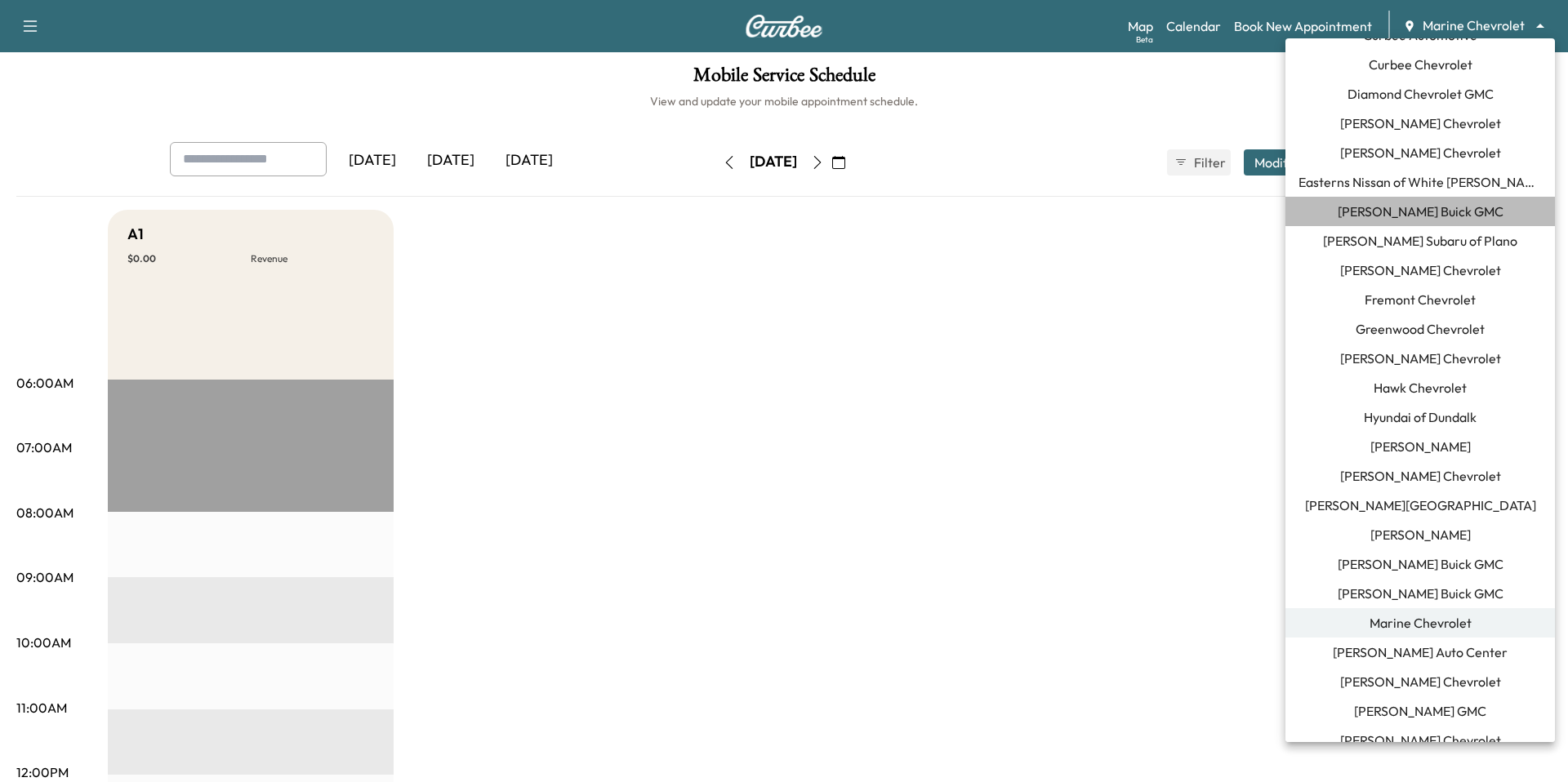
click at [1470, 210] on span "Ewing Buick GMC" at bounding box center [1421, 211] width 166 height 20
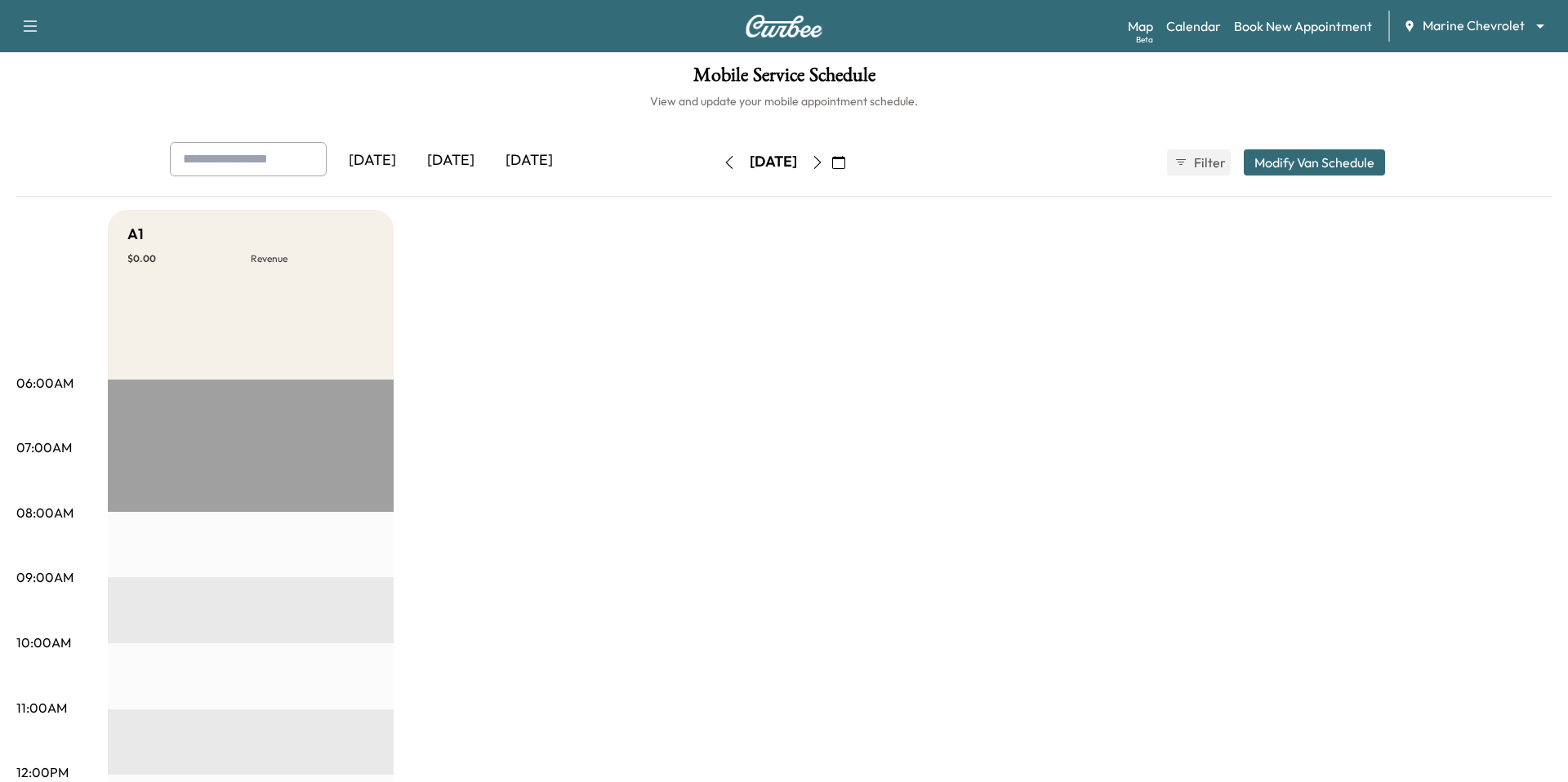
scroll to position [0, 0]
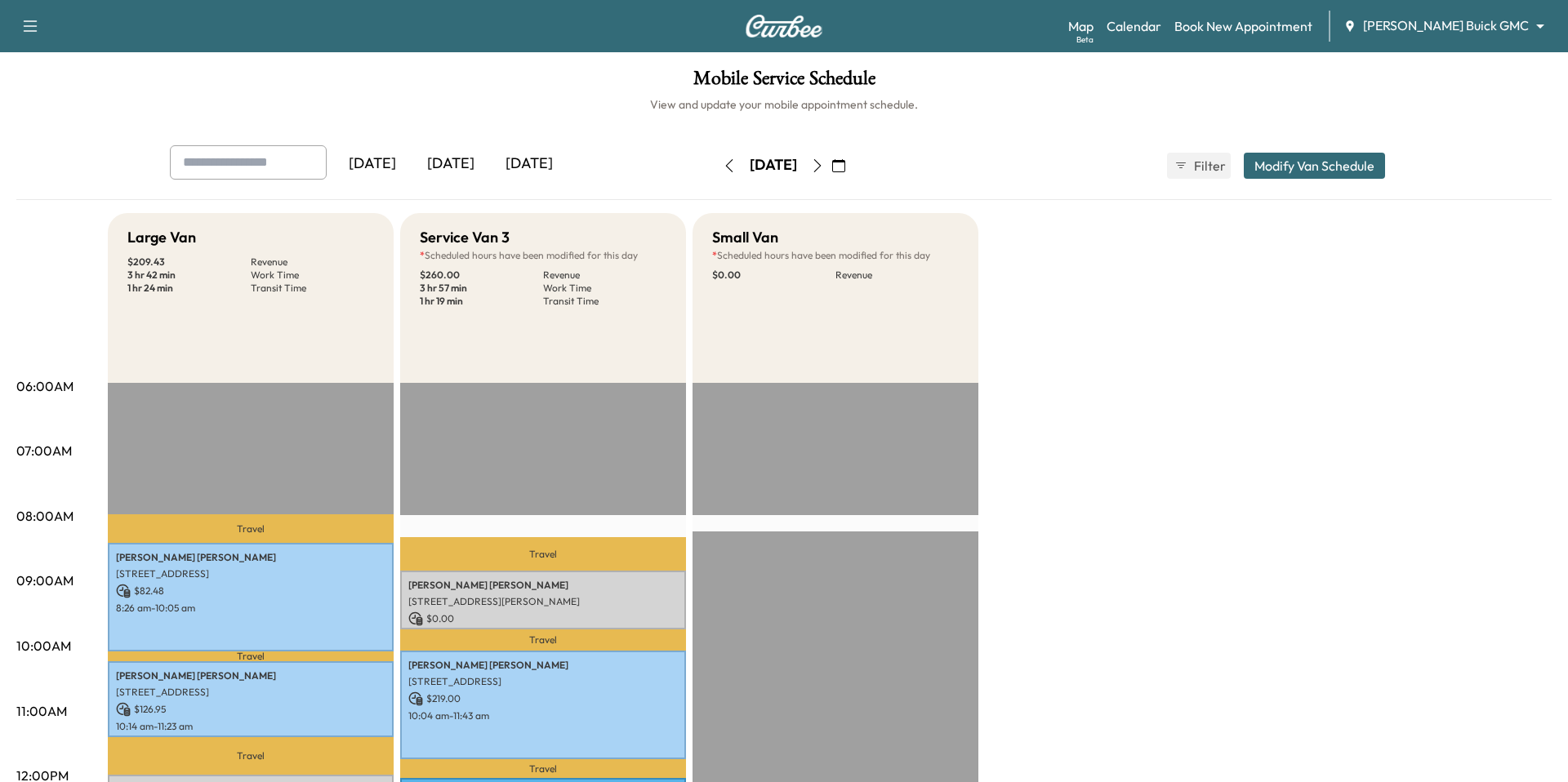
click at [1491, 21] on body "Support Log Out Map Beta Calendar Book New Appointment Ewing Buick GMC ********…" at bounding box center [784, 391] width 1568 height 782
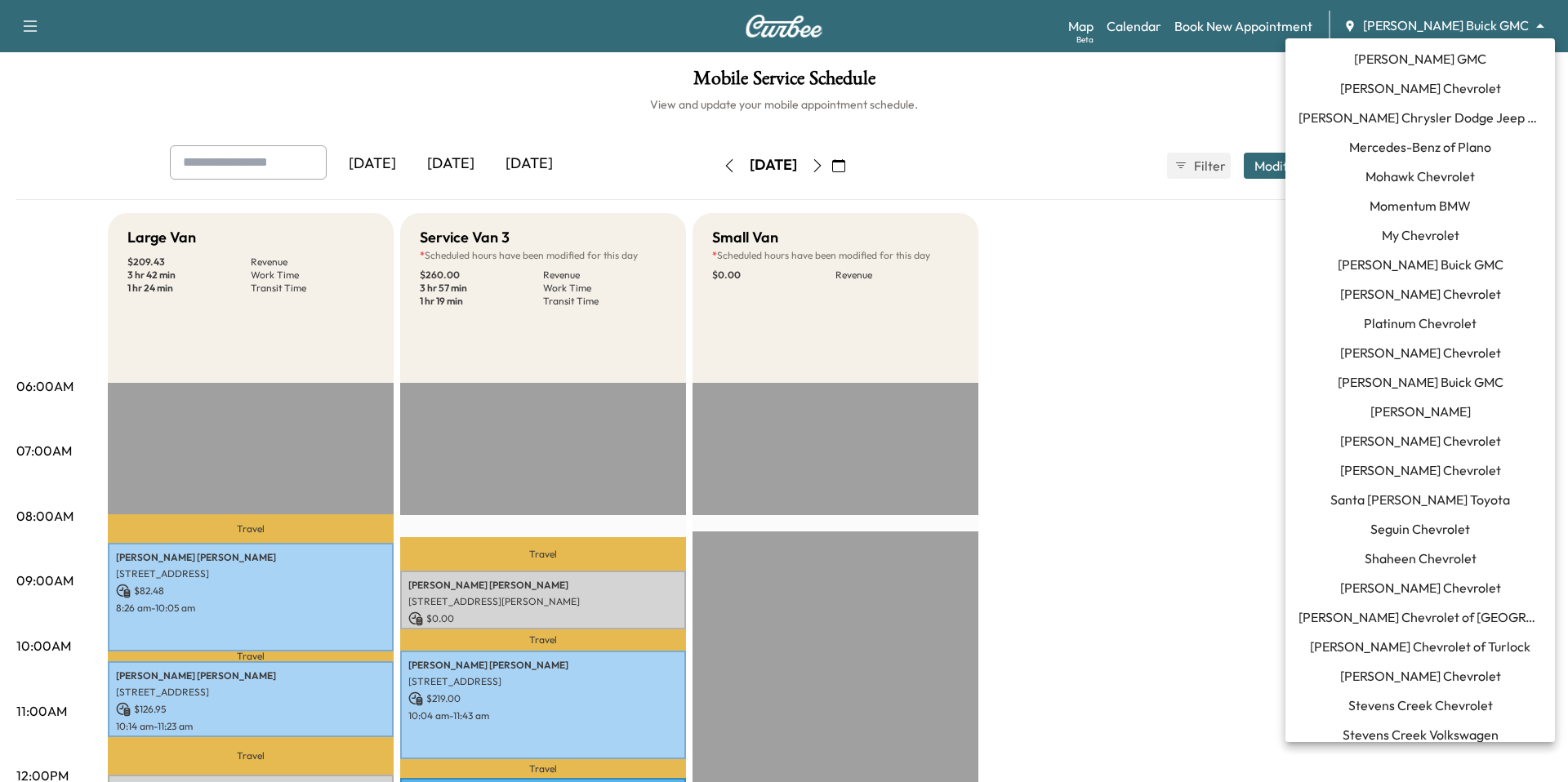
scroll to position [1145, 0]
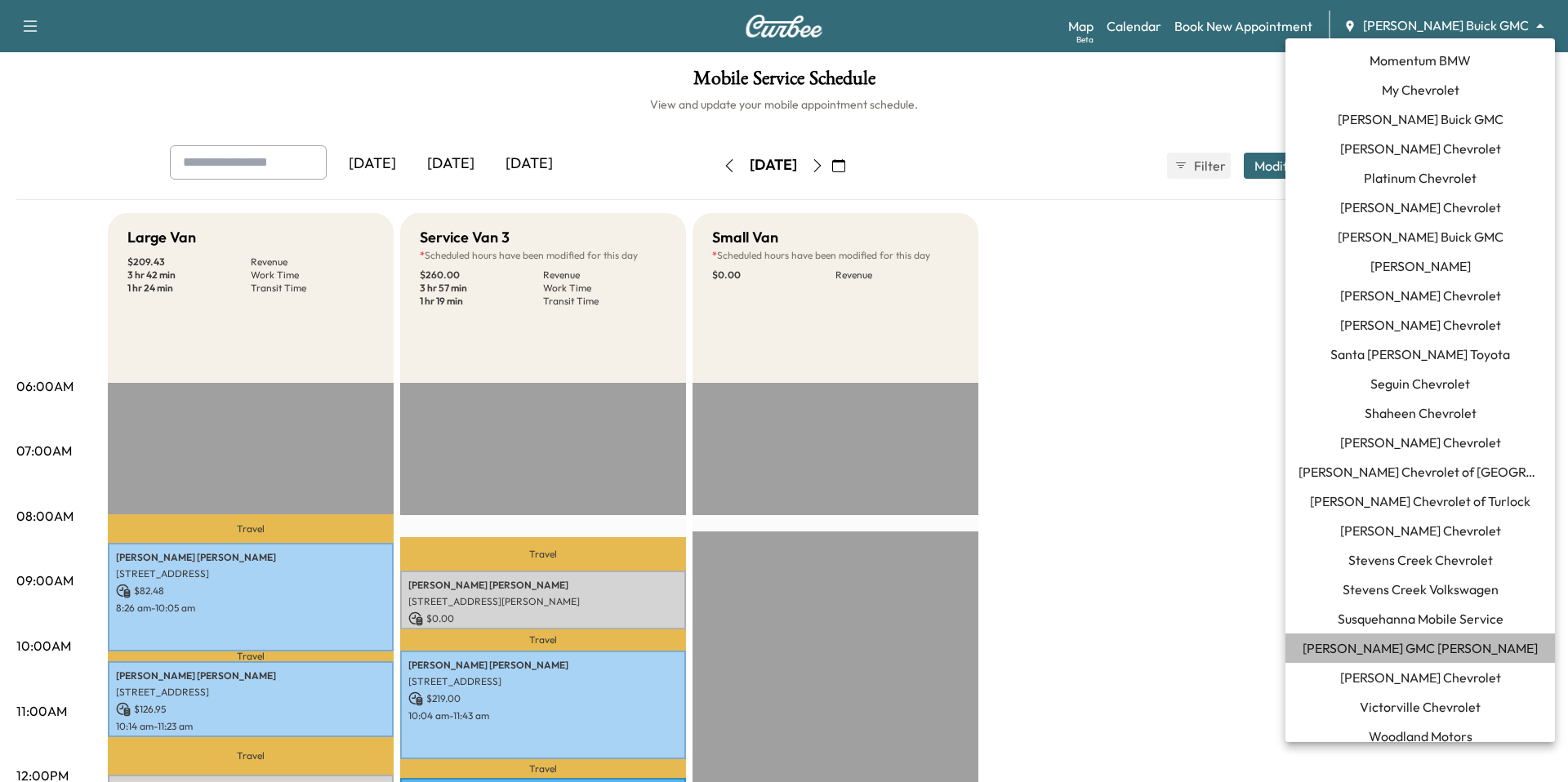
click at [1409, 659] on li "Todd Wenzel Buick GMC Davison" at bounding box center [1420, 648] width 270 height 29
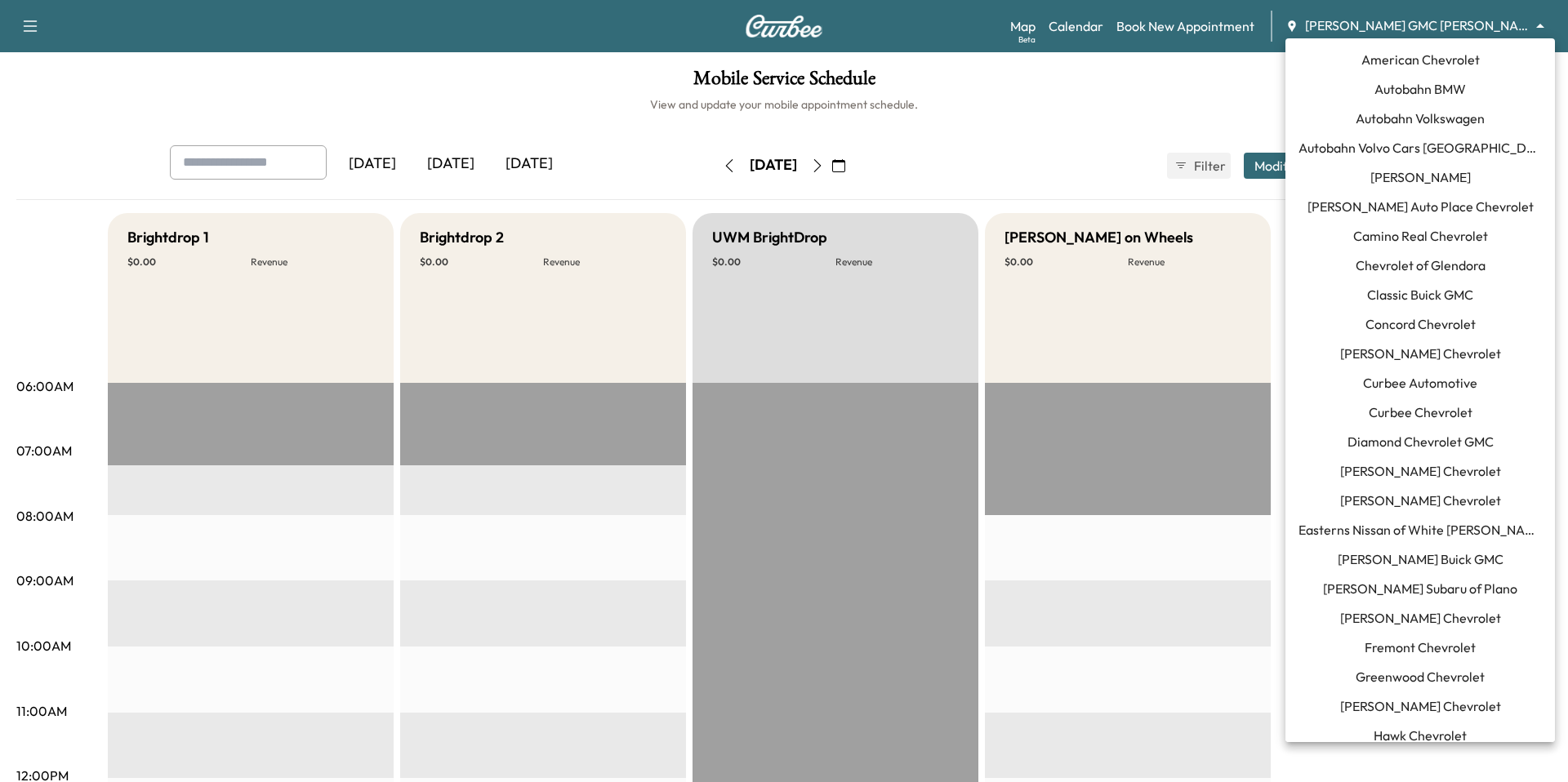
click at [1404, 34] on body "Support Log Out Map Beta Calendar Book New Appointment Todd Wenzel Buick GMC Da…" at bounding box center [784, 391] width 1568 height 782
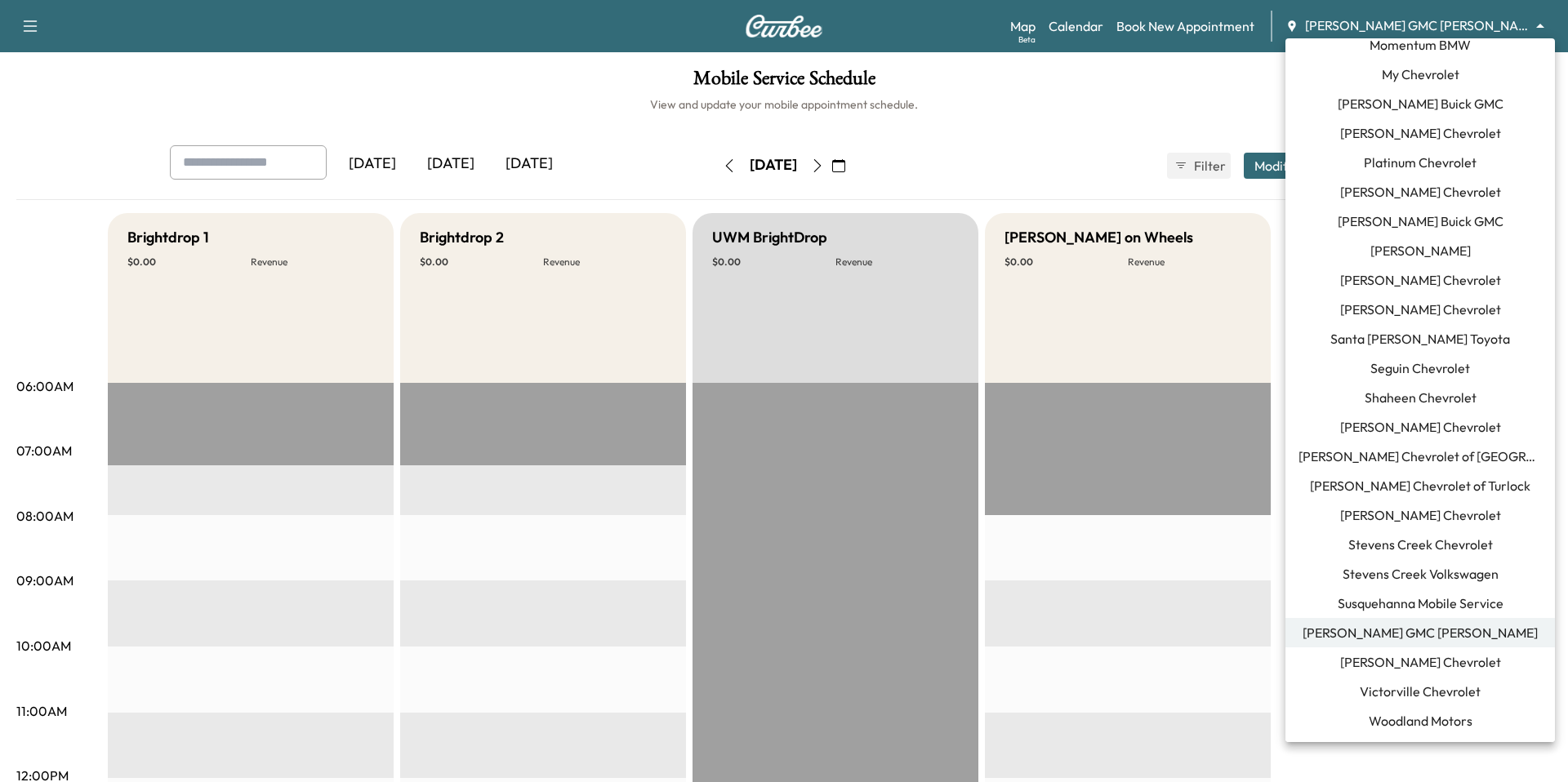
click at [1422, 661] on span "[PERSON_NAME] Chevrolet" at bounding box center [1420, 663] width 161 height 20
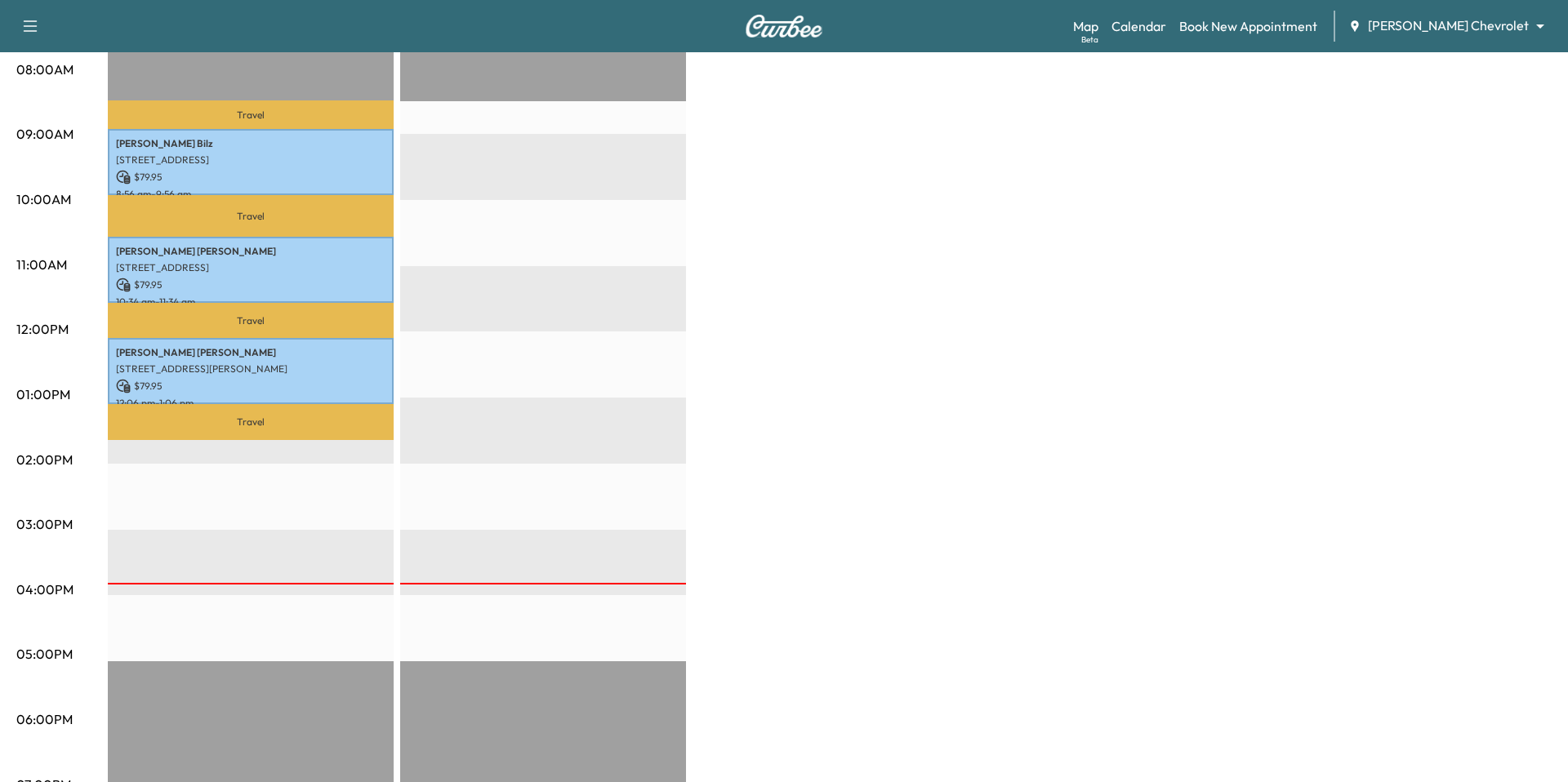
scroll to position [485, 0]
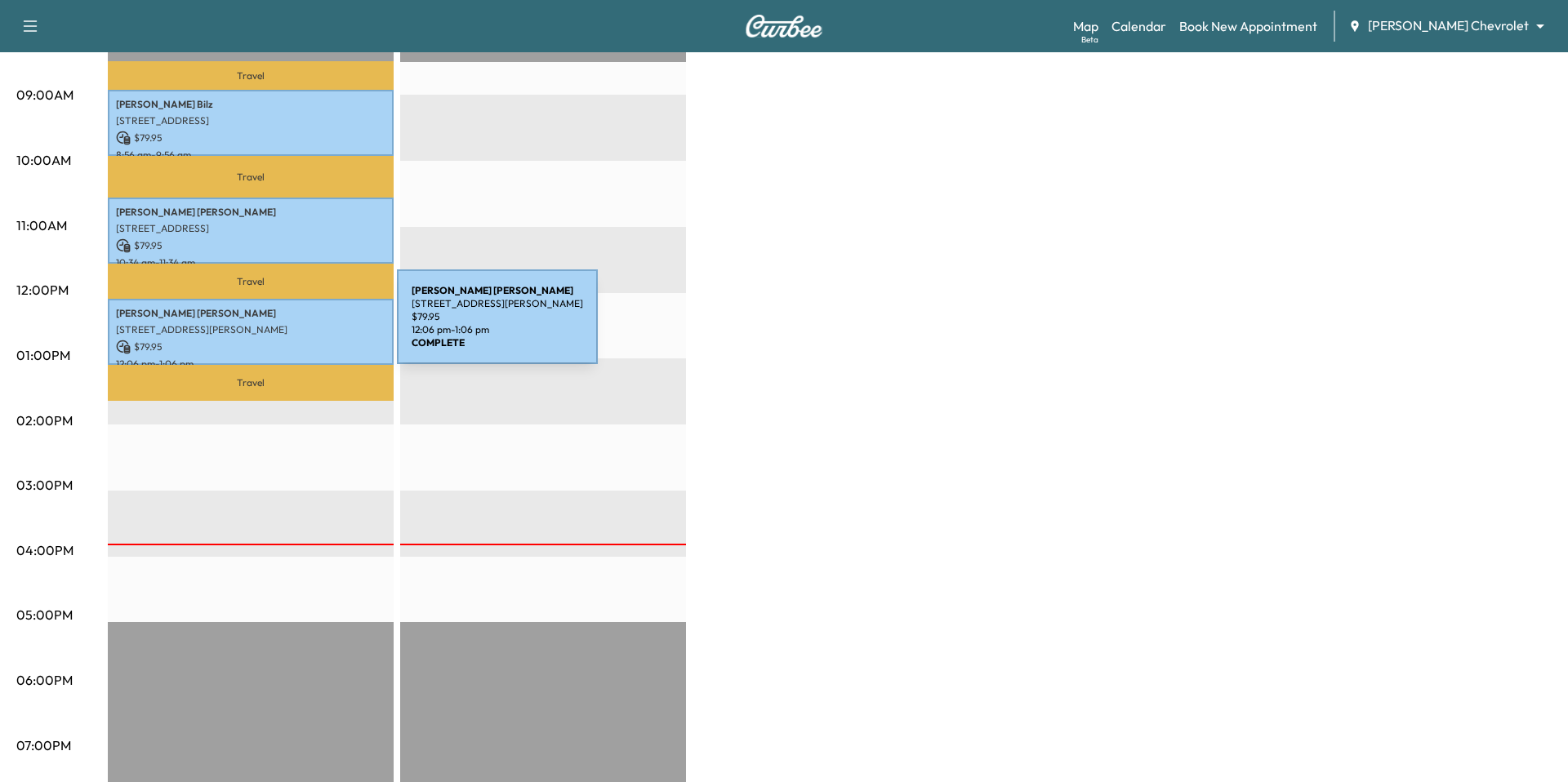
click at [274, 327] on p "252 Goodrich Lane, Cincinnati, OH 45233, United States of America" at bounding box center [250, 330] width 270 height 13
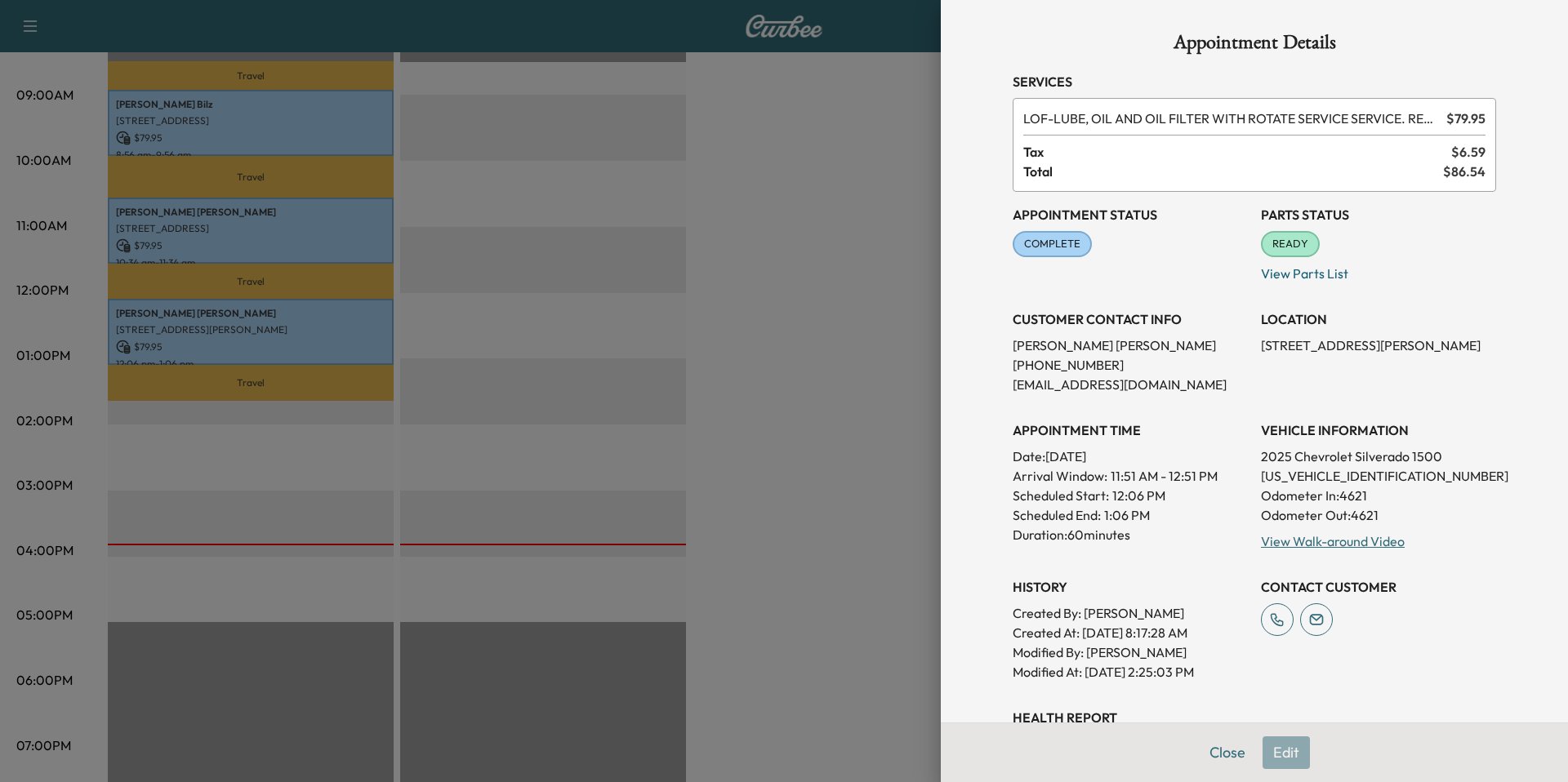
click at [278, 240] on div at bounding box center [784, 391] width 1568 height 782
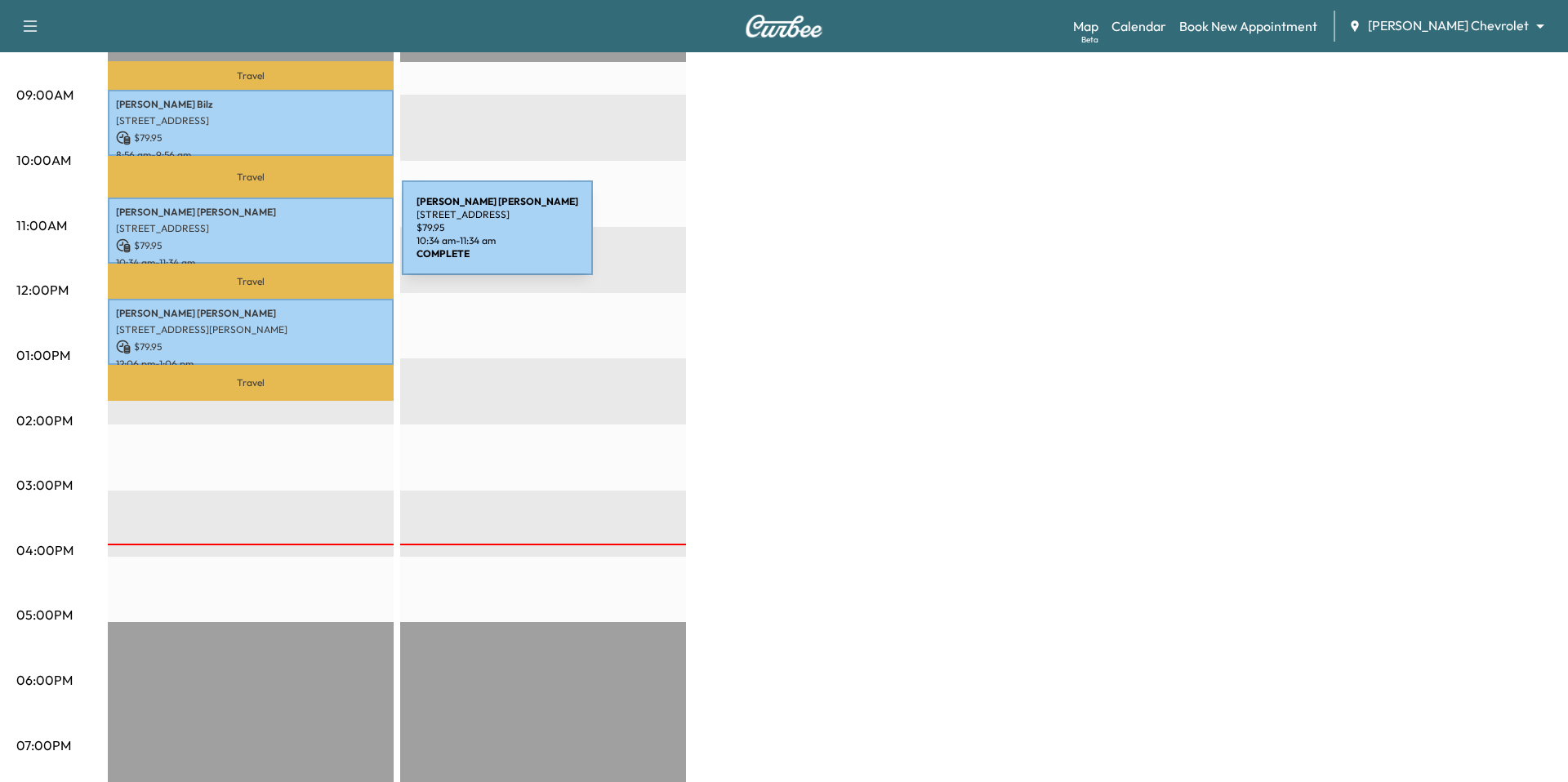
click at [280, 238] on div "Edward Clark 2680 Civic Center Dr, Cincinnati, OH 45231, USA $ 79.95 10:34 am -…" at bounding box center [250, 231] width 286 height 66
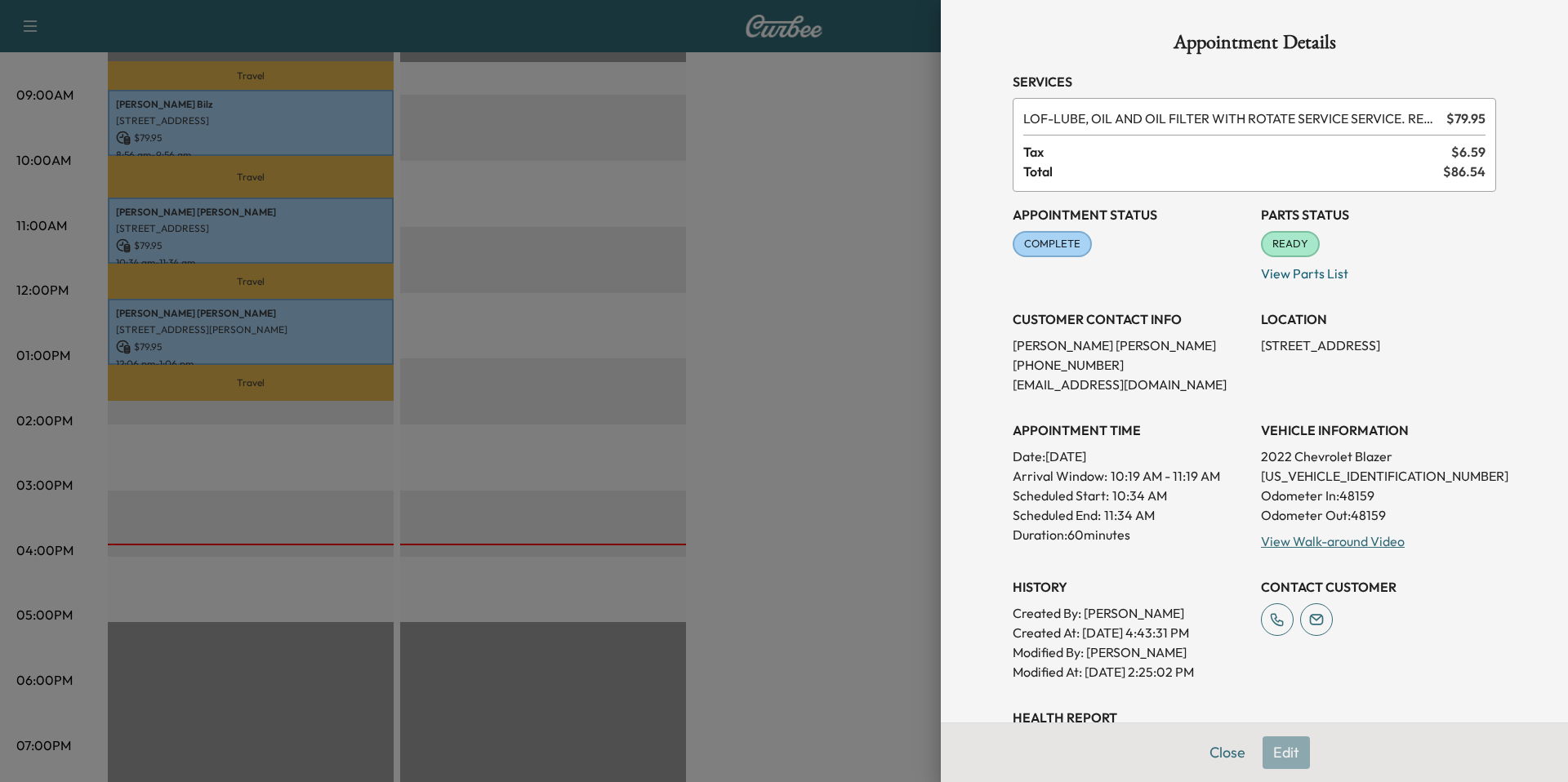
click at [280, 238] on div at bounding box center [784, 391] width 1568 height 782
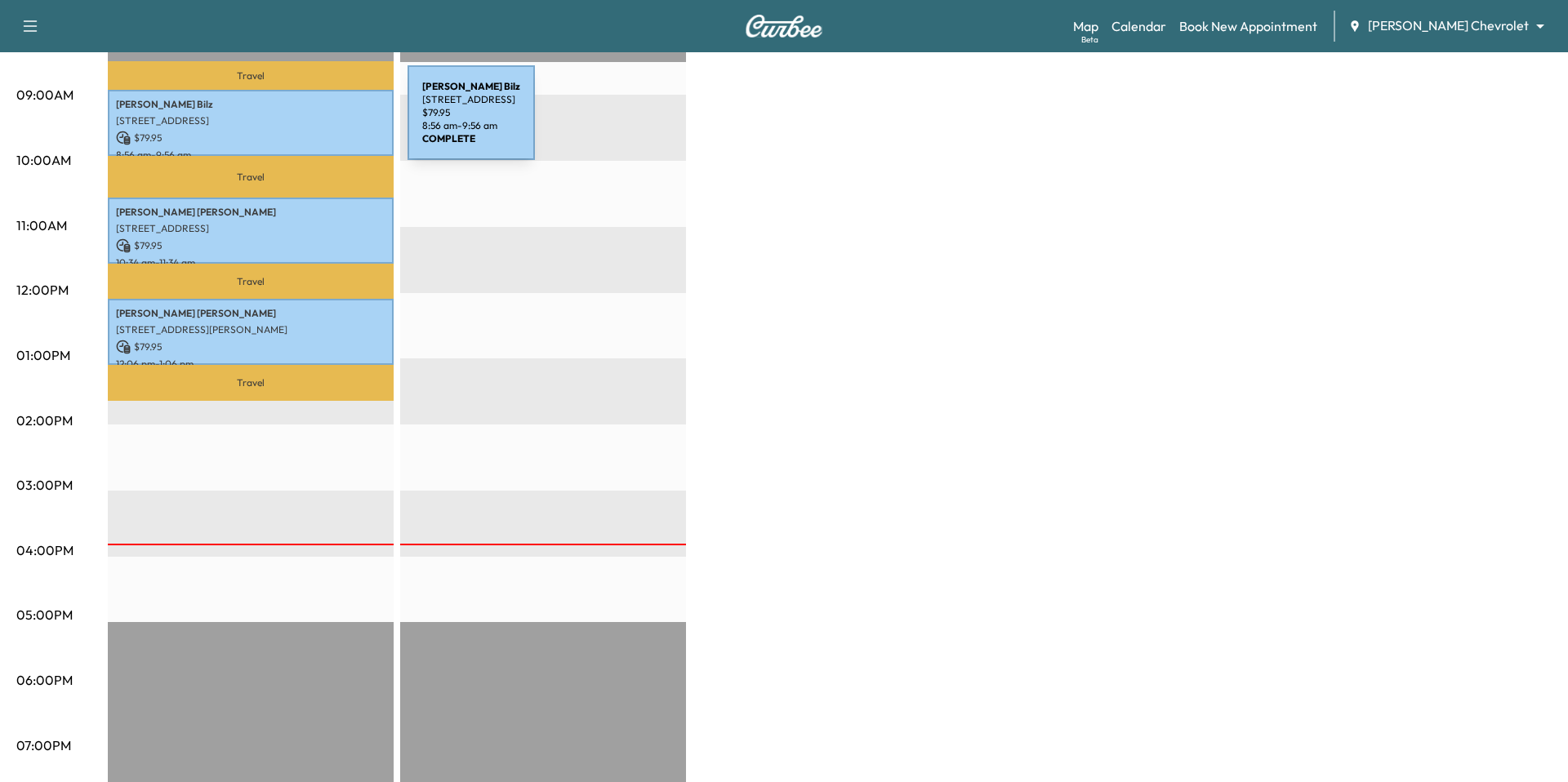
click at [285, 123] on p "8000 Five Mile Rd, Cincinnati, OH 45230, USA" at bounding box center [250, 120] width 270 height 13
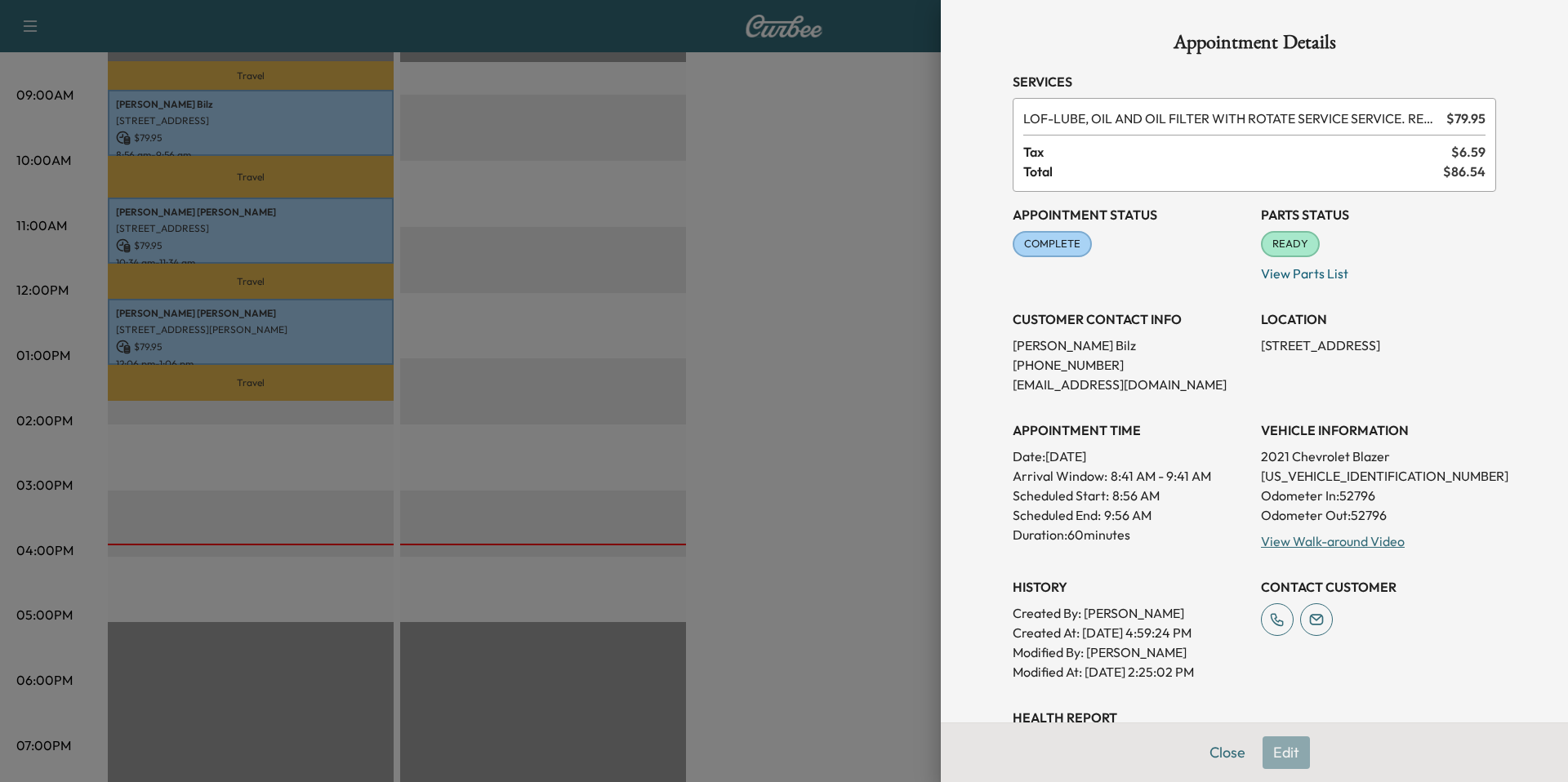
click at [285, 123] on div at bounding box center [784, 391] width 1568 height 782
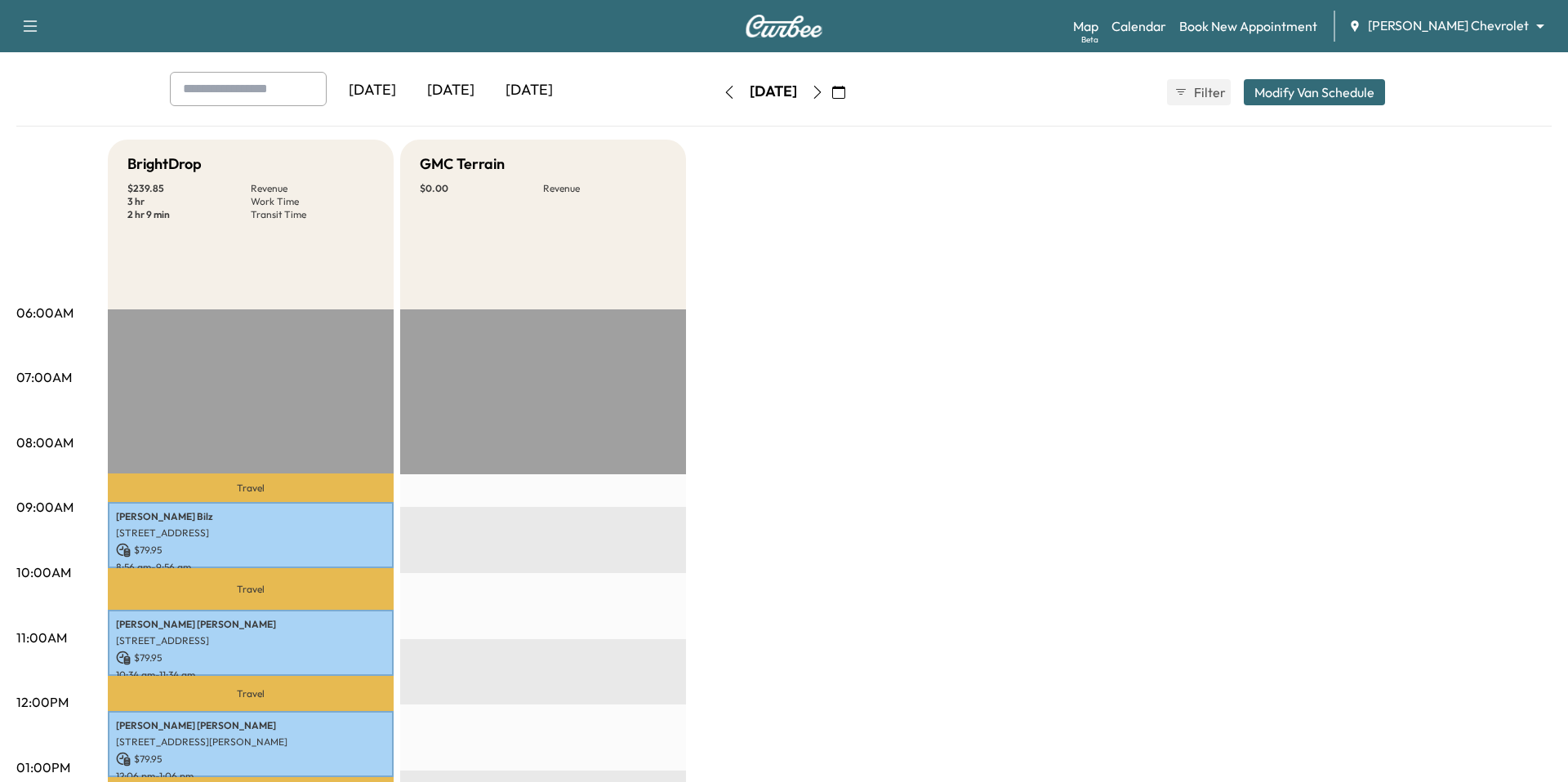
scroll to position [0, 0]
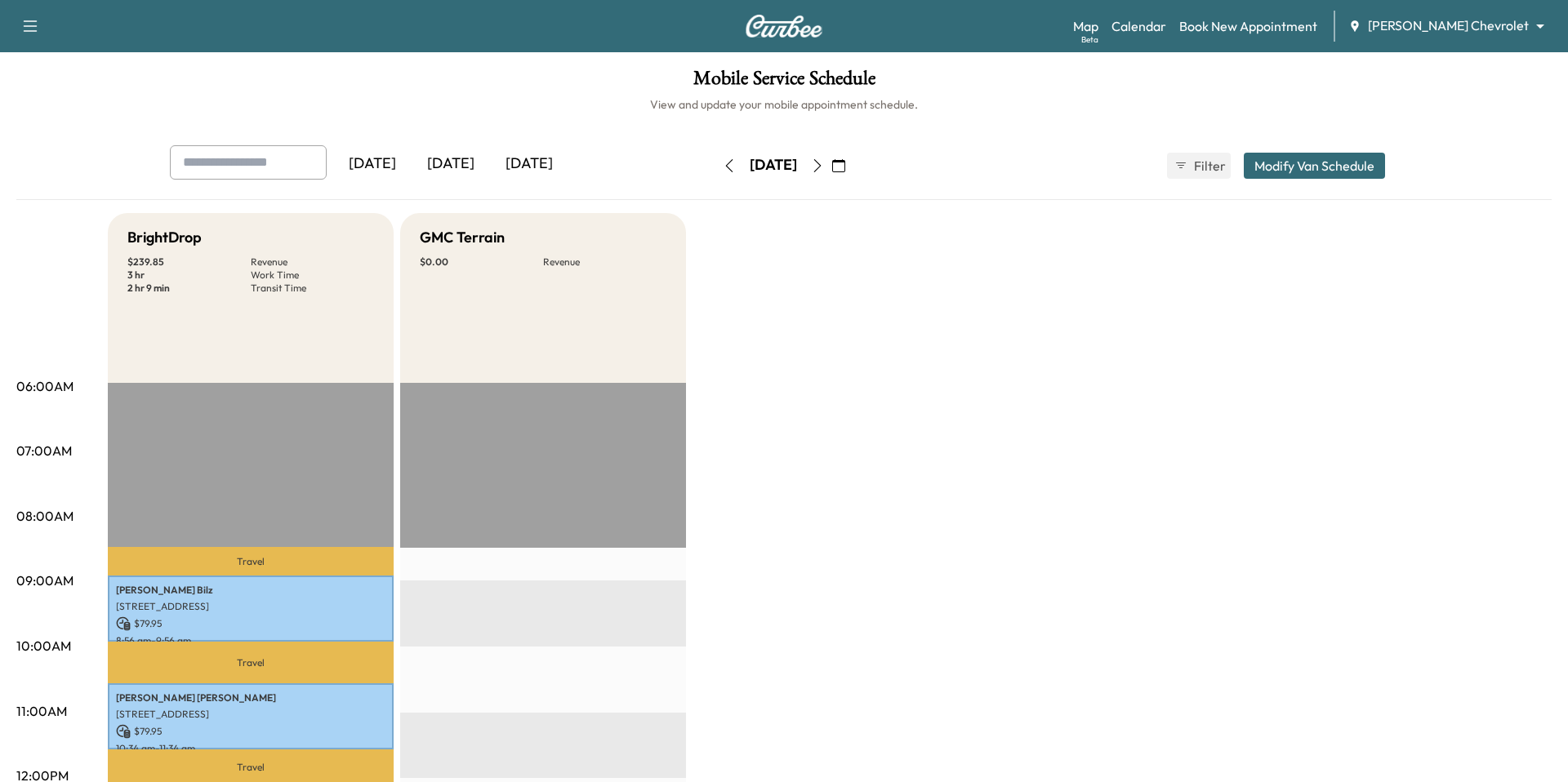
click at [1436, 19] on body "Support Log Out Map Beta Calendar Book New Appointment Tom Gill Chevrolet *****…" at bounding box center [784, 391] width 1568 height 782
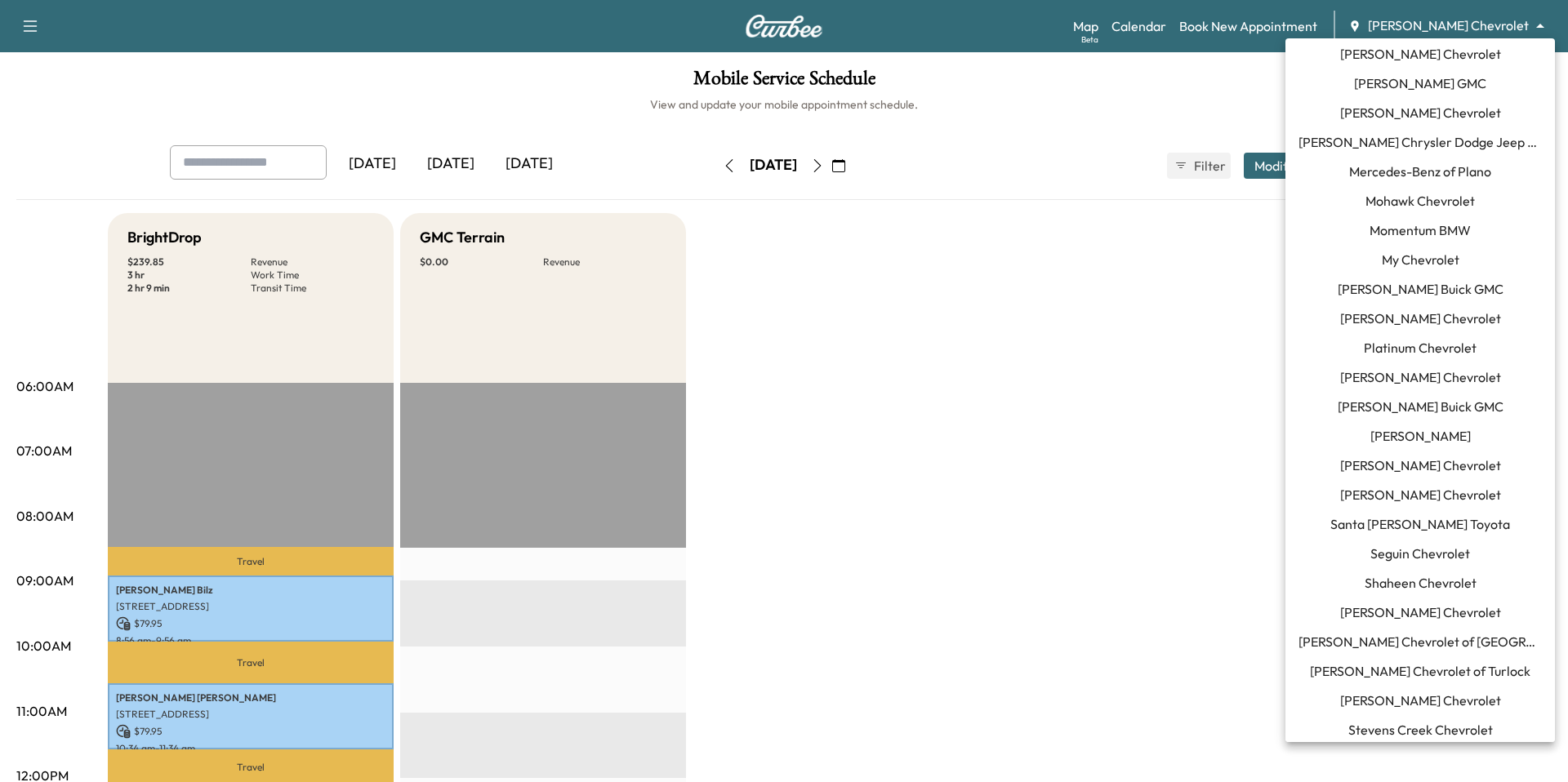
scroll to position [851, 0]
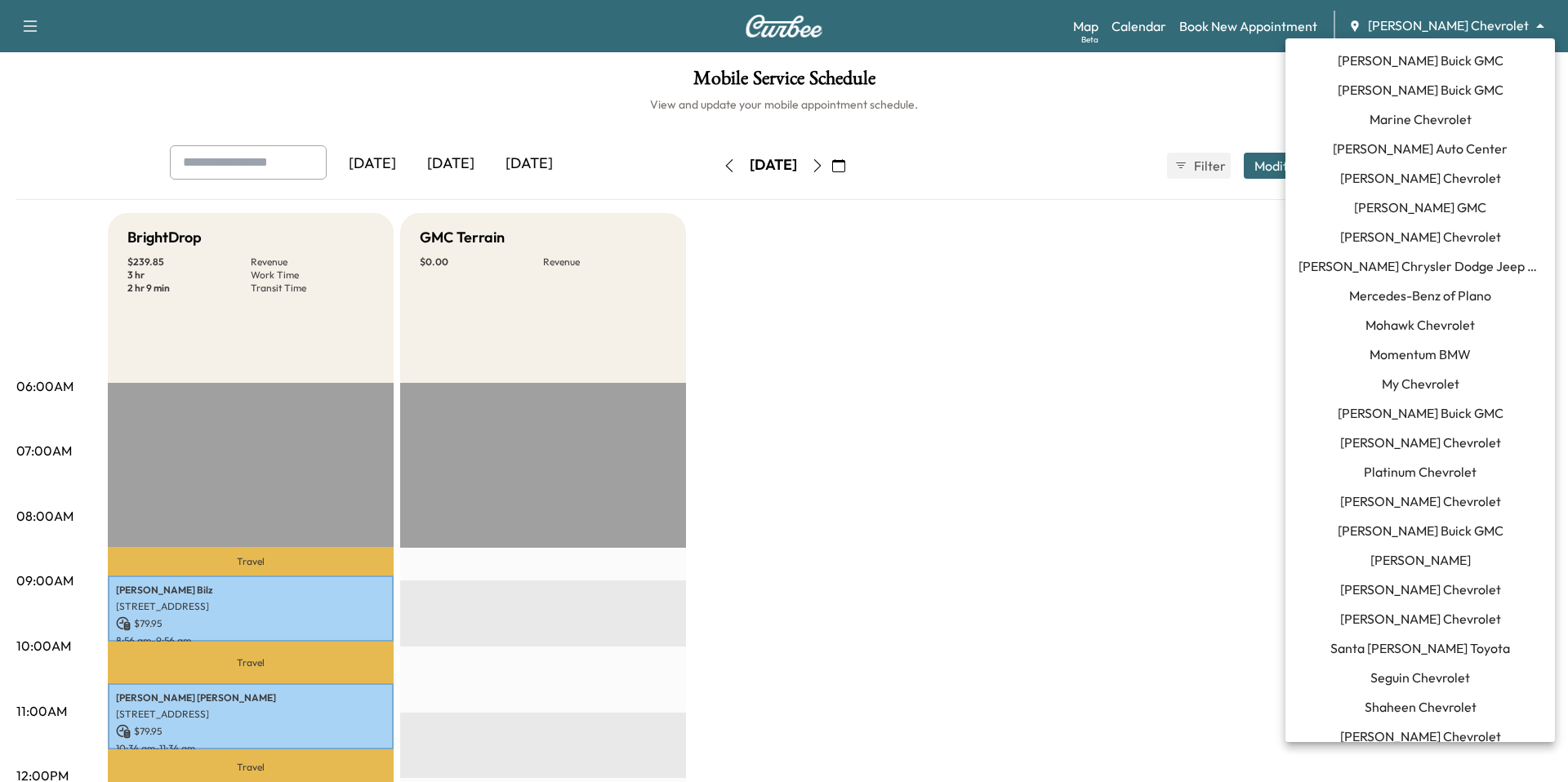
click at [1417, 124] on span "Marine Chevrolet" at bounding box center [1420, 119] width 102 height 20
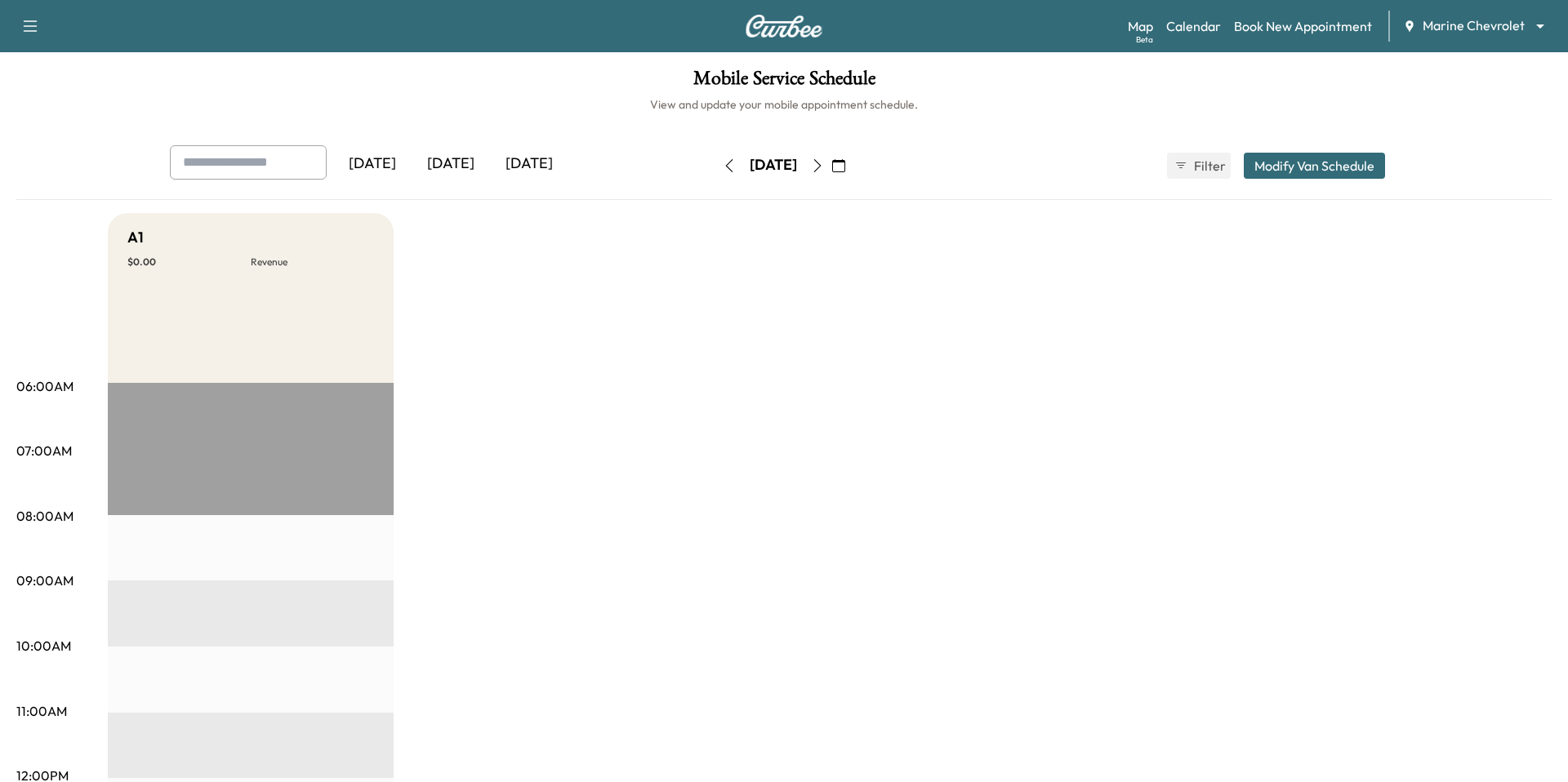
click at [1319, 175] on button "Modify Van Schedule" at bounding box center [1314, 165] width 142 height 26
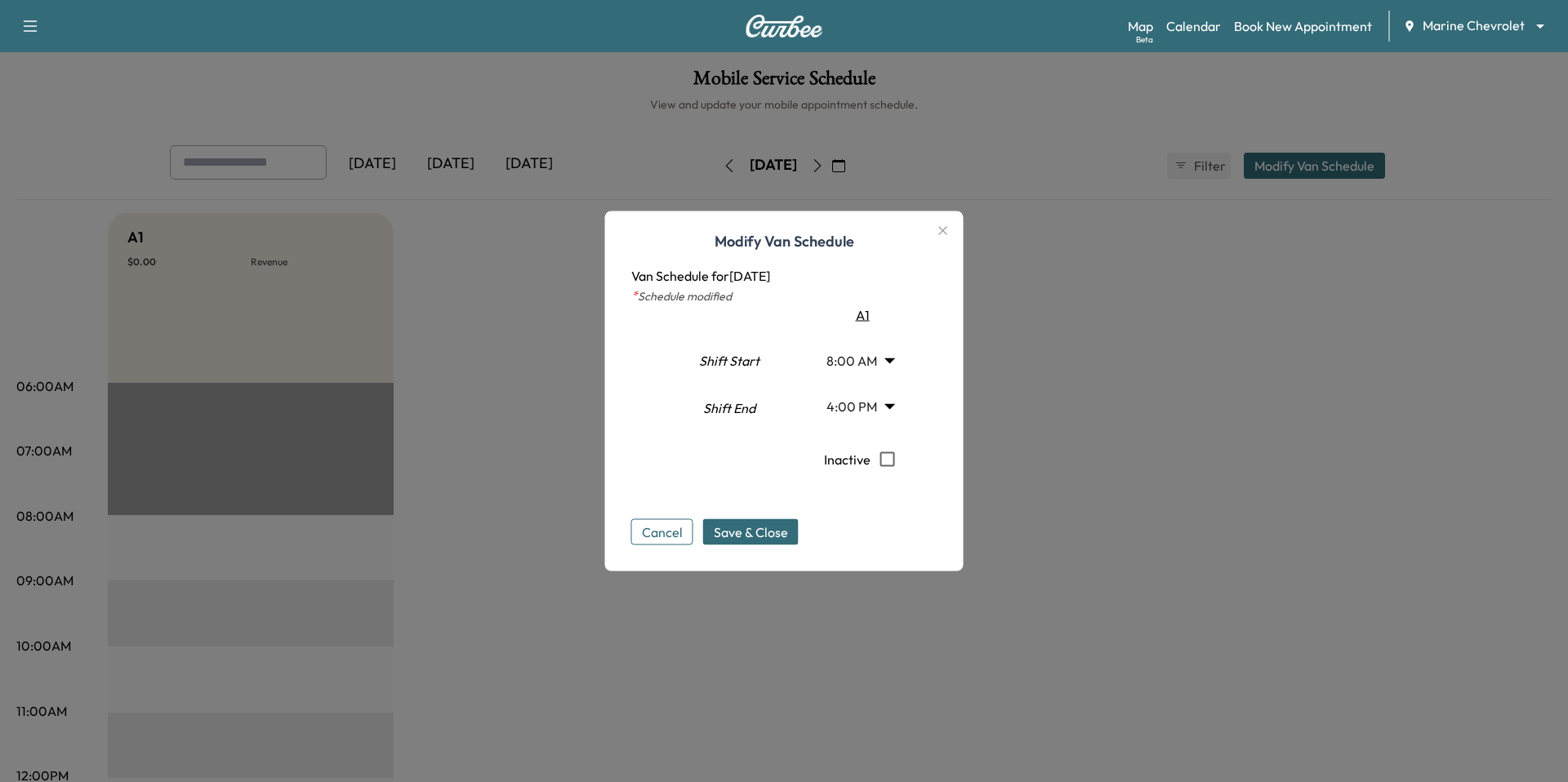
click at [874, 405] on body "Support Log Out Map Beta Calendar Book New Appointment Marine Chevrolet *******…" at bounding box center [784, 391] width 1568 height 782
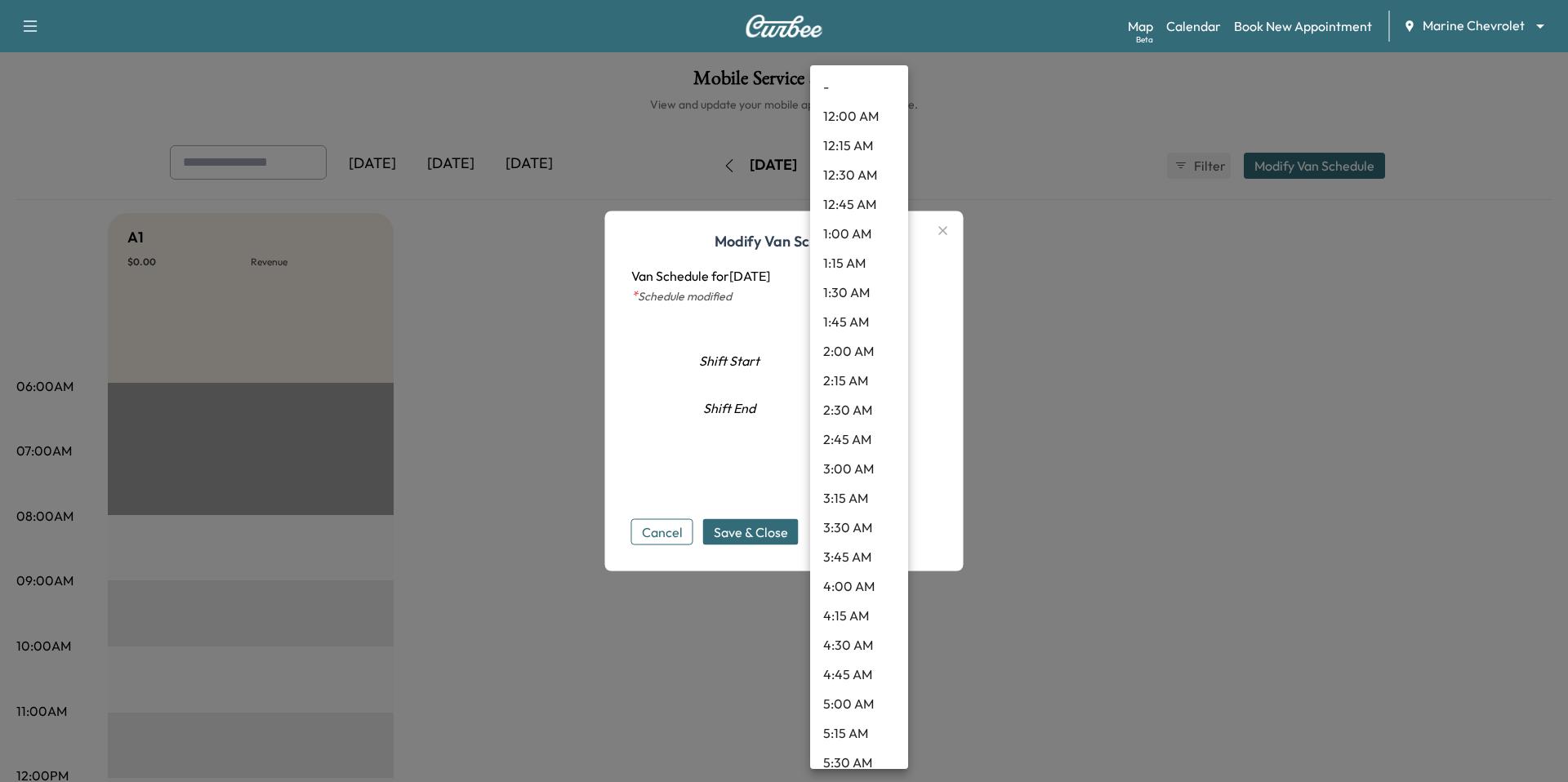
scroll to position [1580, 0]
click at [862, 767] on li "7:00 PM" at bounding box center [859, 770] width 98 height 29
type input "**"
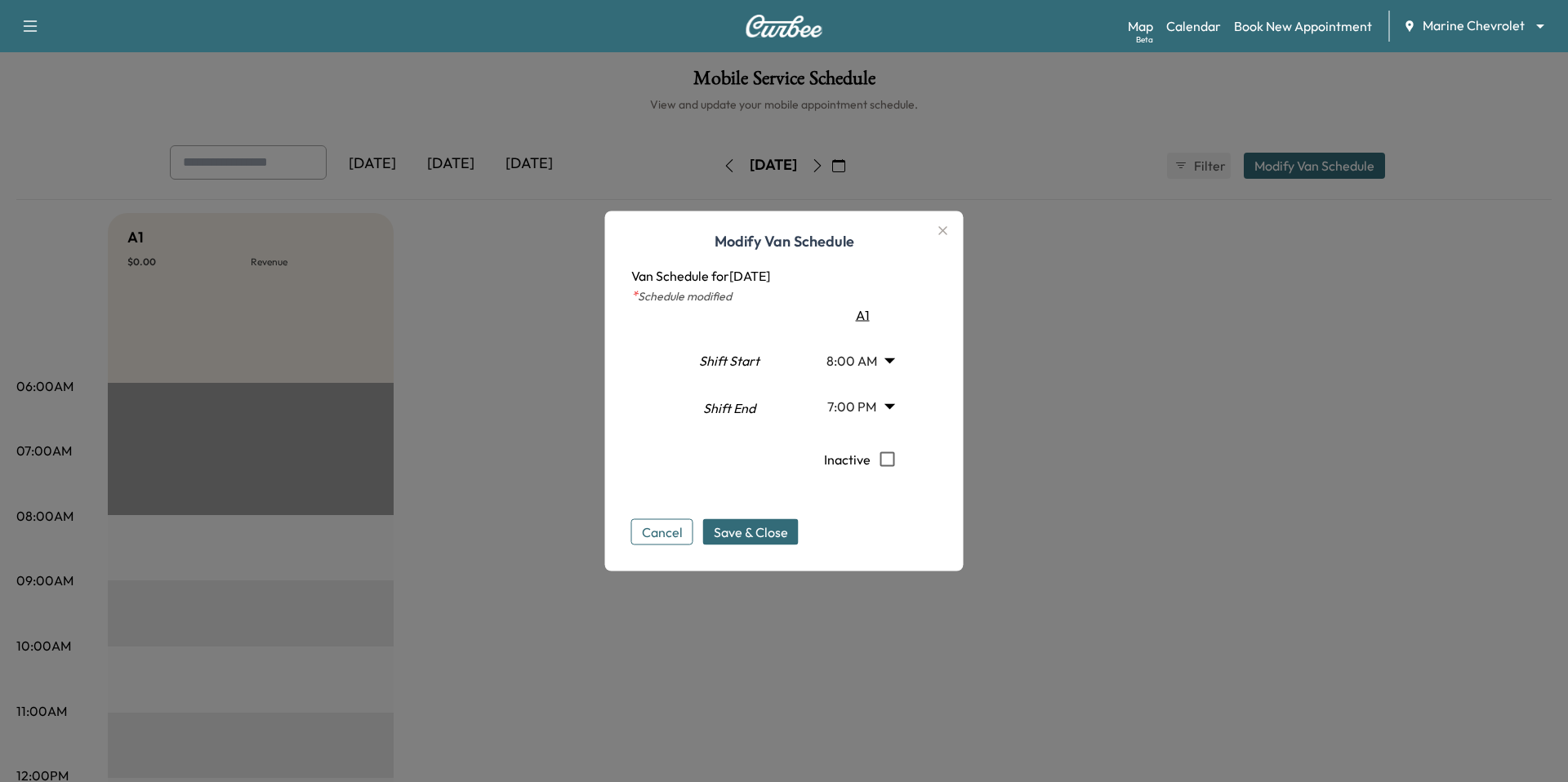
click at [741, 531] on span "Save & Close" at bounding box center [750, 533] width 74 height 20
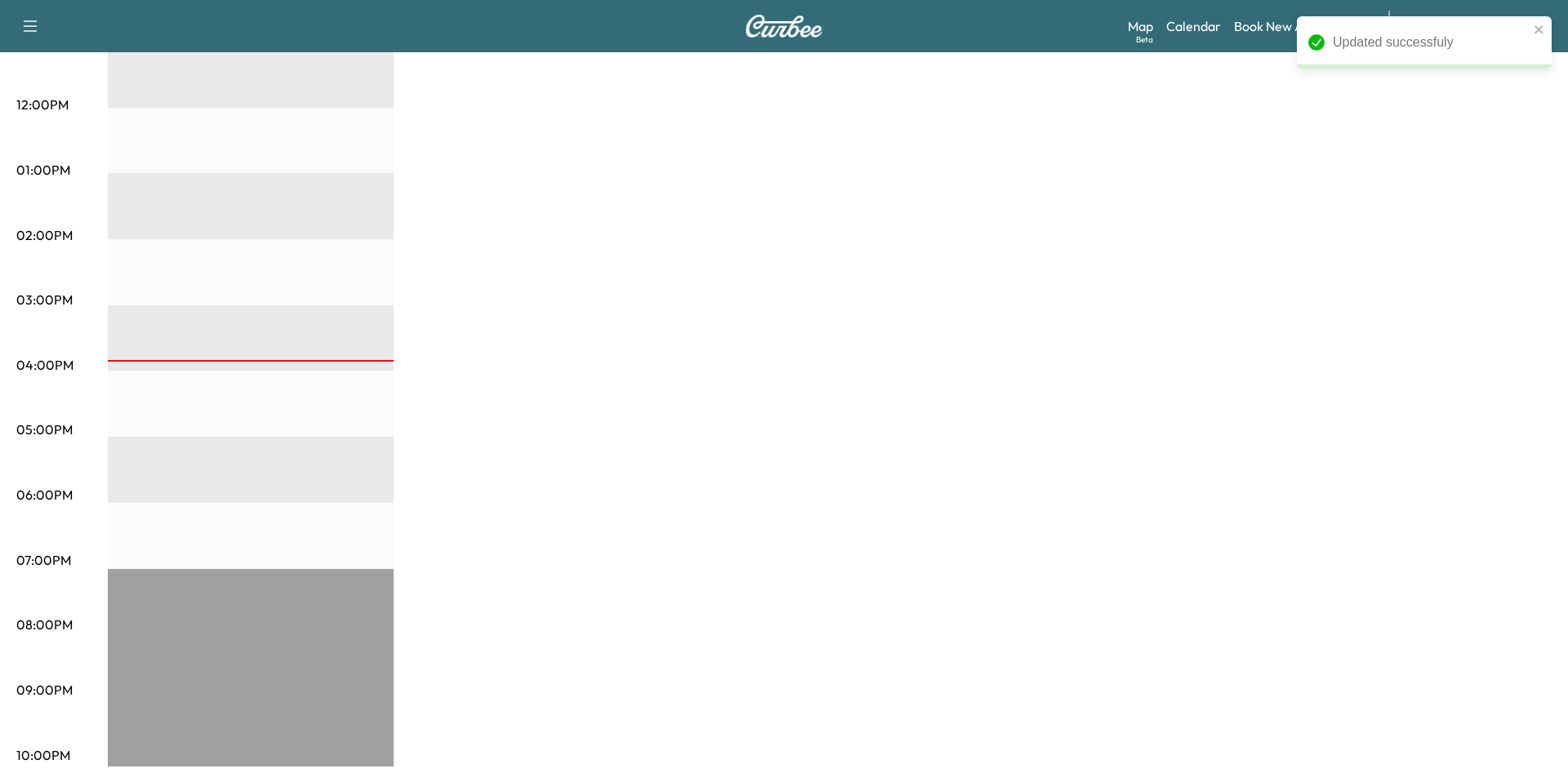
scroll to position [0, 0]
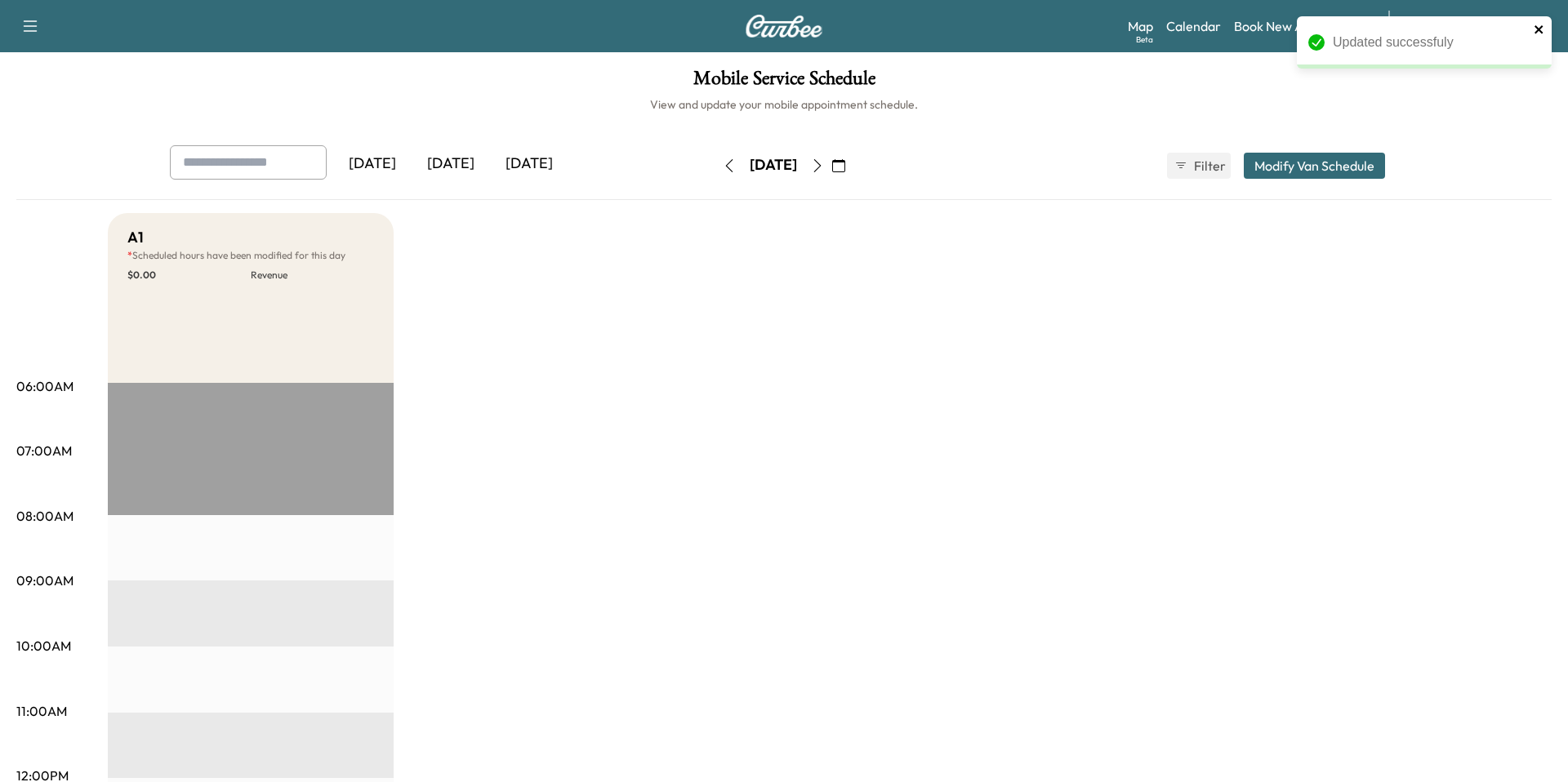
click at [1545, 29] on icon "close" at bounding box center [1539, 29] width 12 height 13
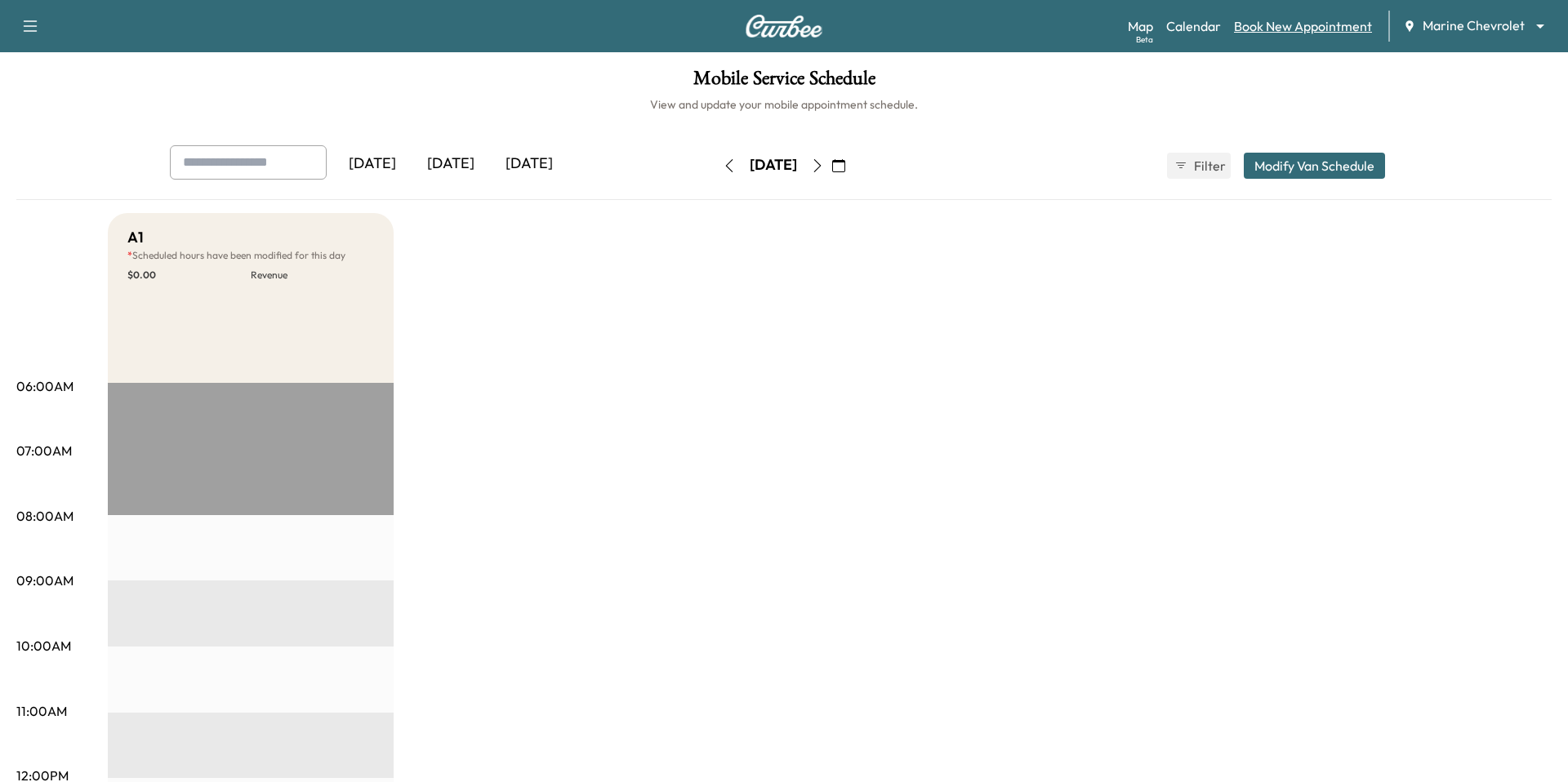
click at [1329, 23] on link "Book New Appointment" at bounding box center [1303, 26] width 138 height 20
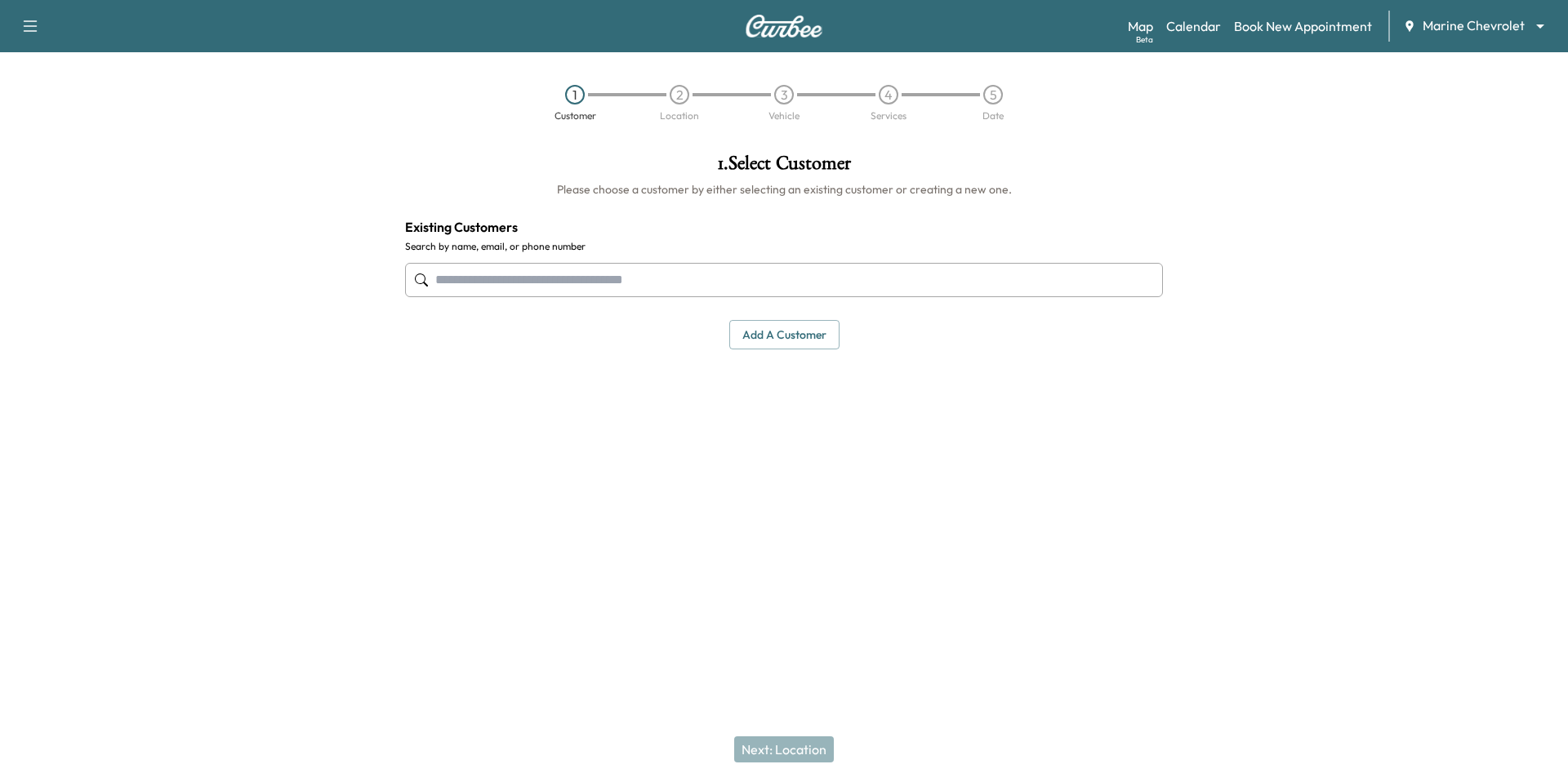
click at [512, 297] on div at bounding box center [784, 280] width 758 height 54
click at [517, 281] on input "text" at bounding box center [784, 280] width 758 height 35
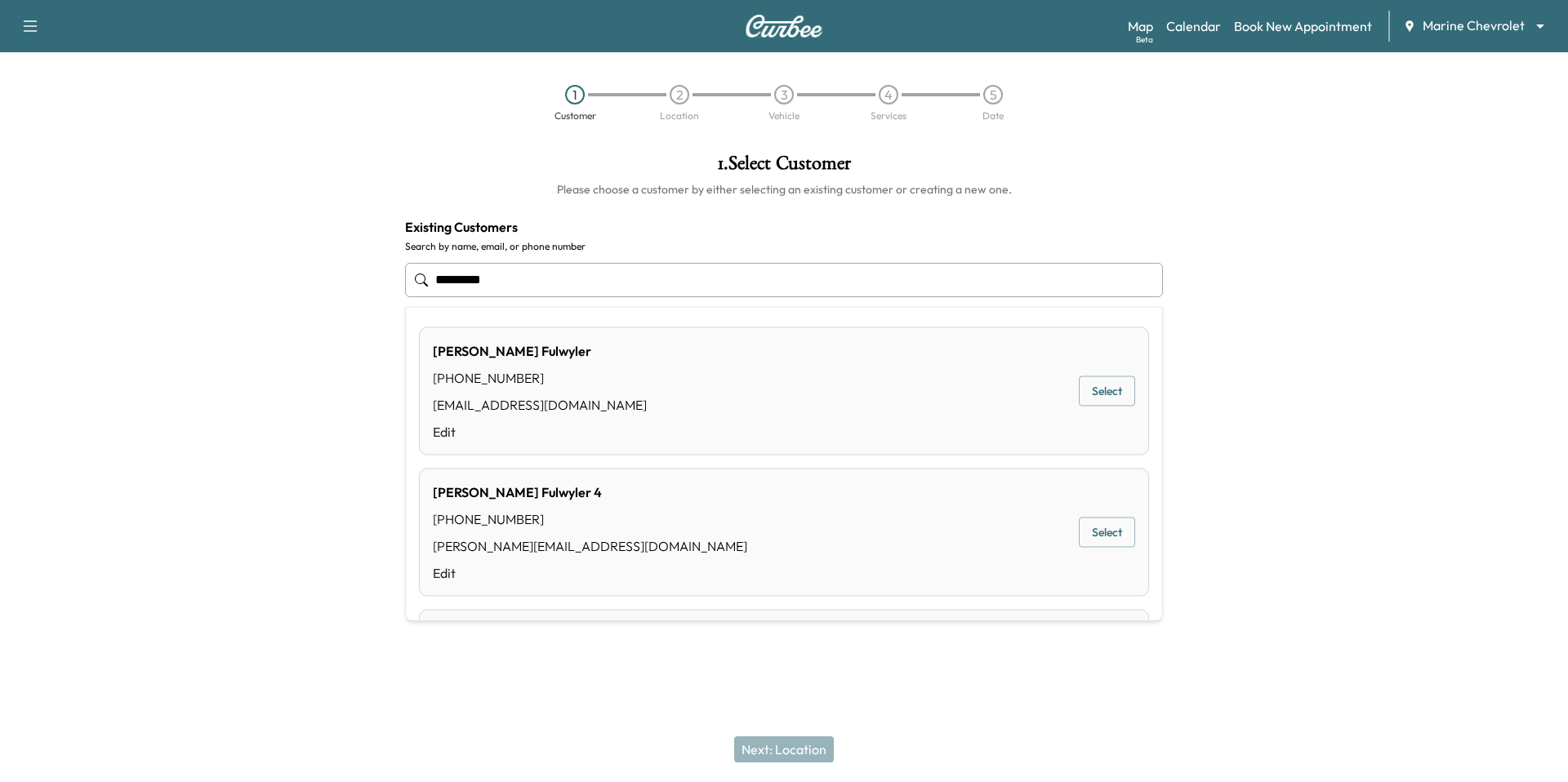
click at [1095, 537] on button "Select" at bounding box center [1107, 533] width 56 height 30
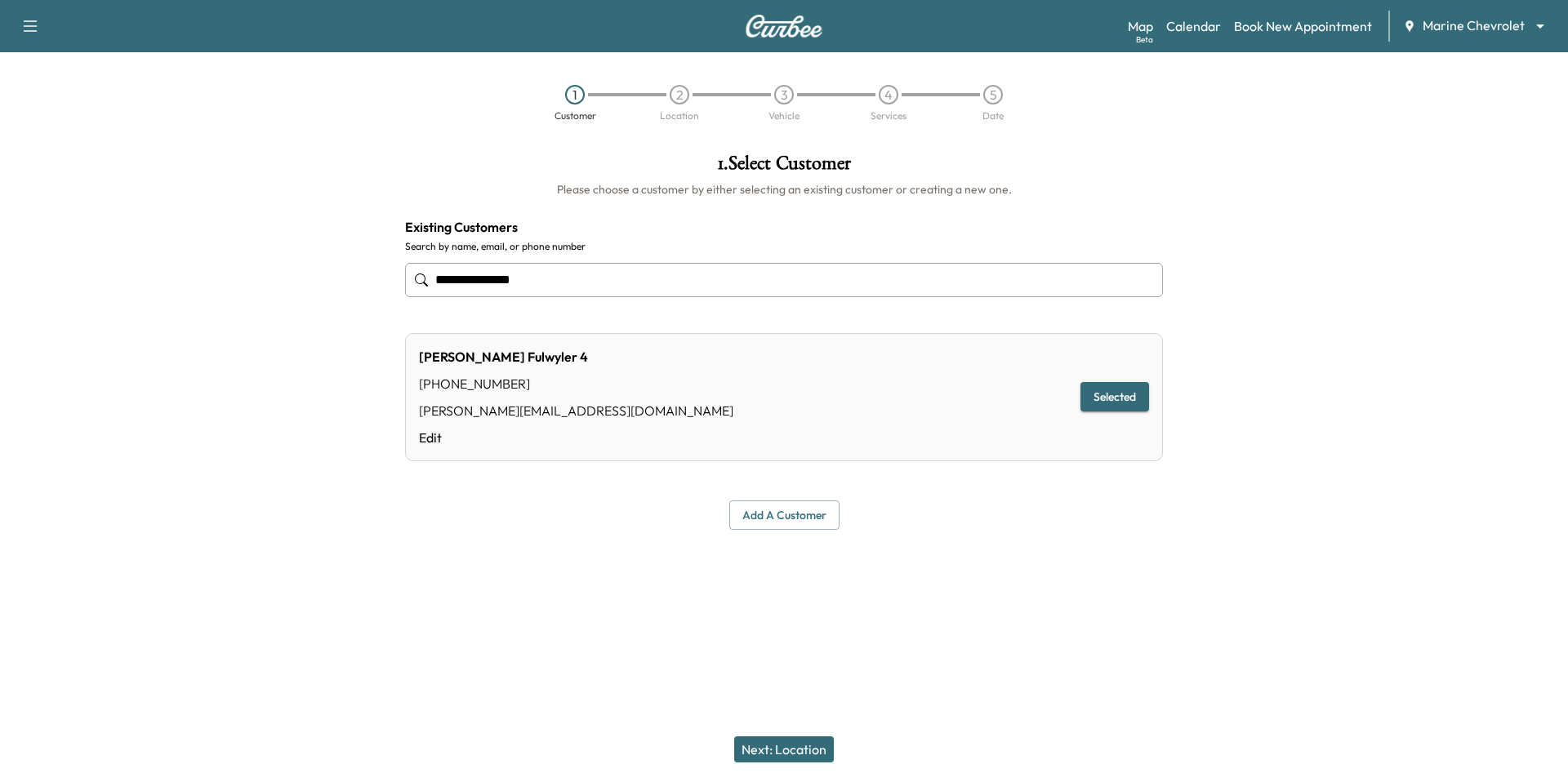
type input "**********"
click at [795, 746] on button "Next: Location" at bounding box center [784, 749] width 100 height 26
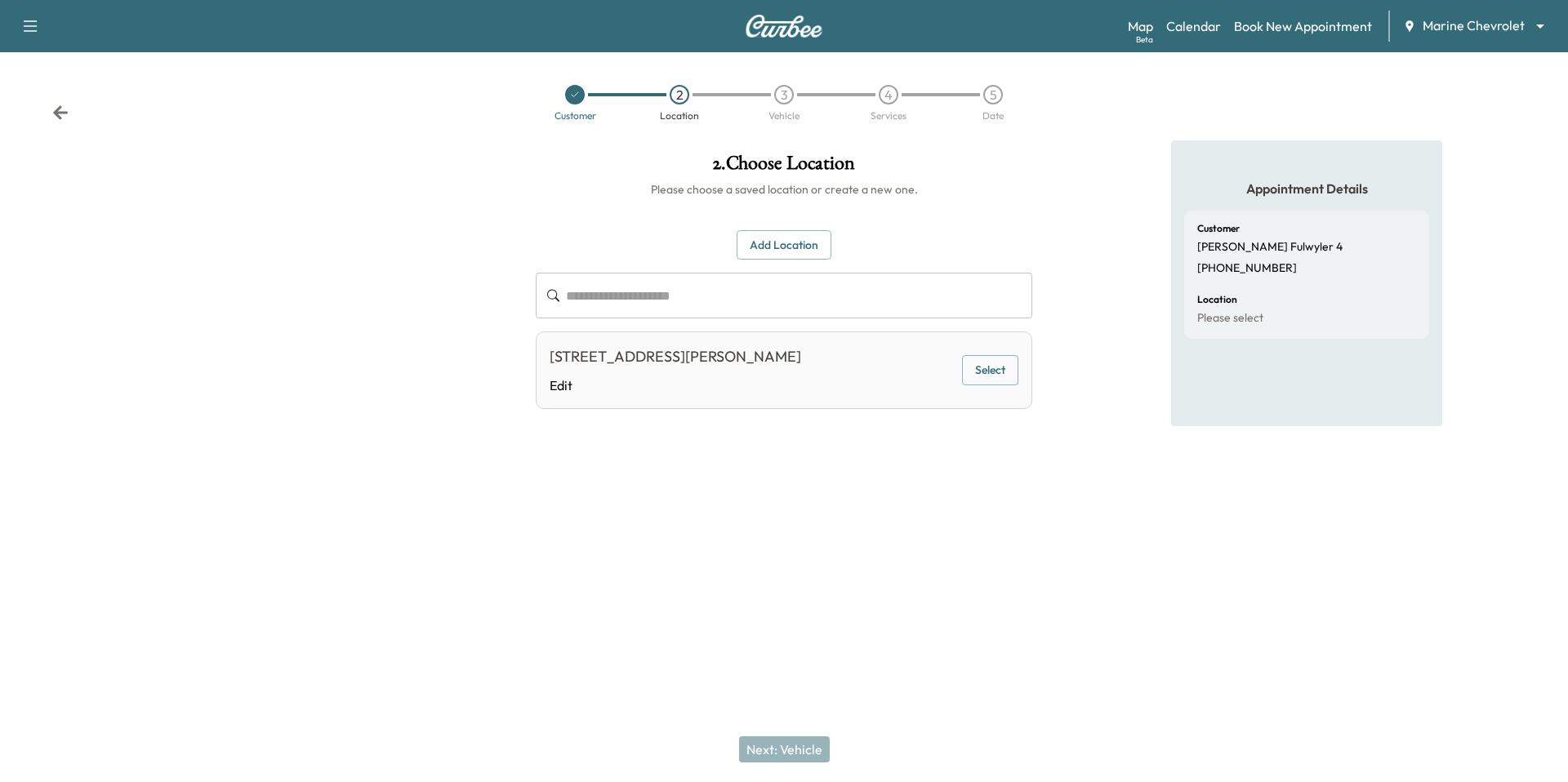
click at [1000, 373] on button "Select" at bounding box center [990, 371] width 56 height 30
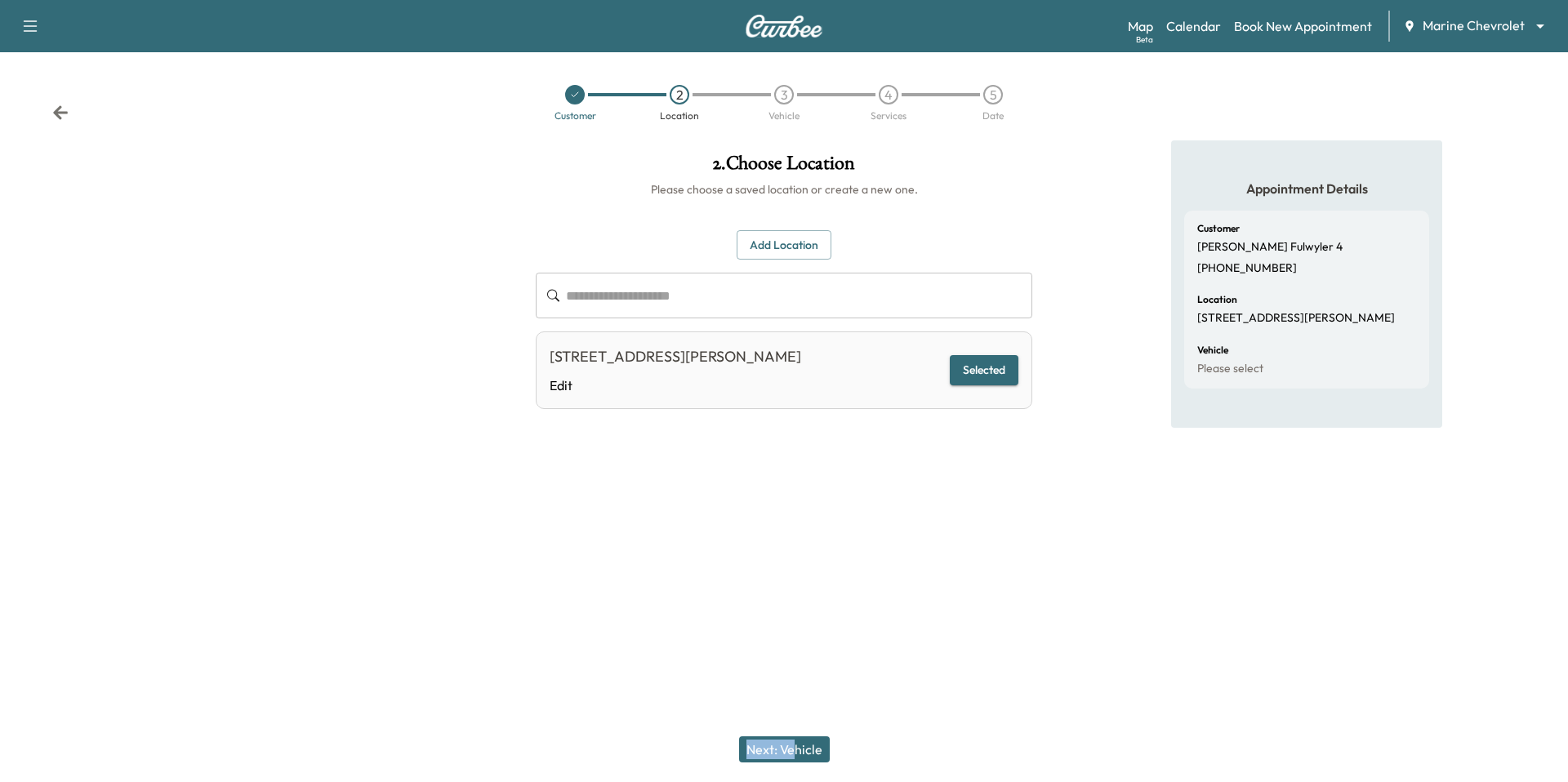
click at [791, 746] on div "Next: Vehicle" at bounding box center [784, 749] width 1568 height 65
click at [791, 746] on button "Next: Vehicle" at bounding box center [785, 749] width 91 height 26
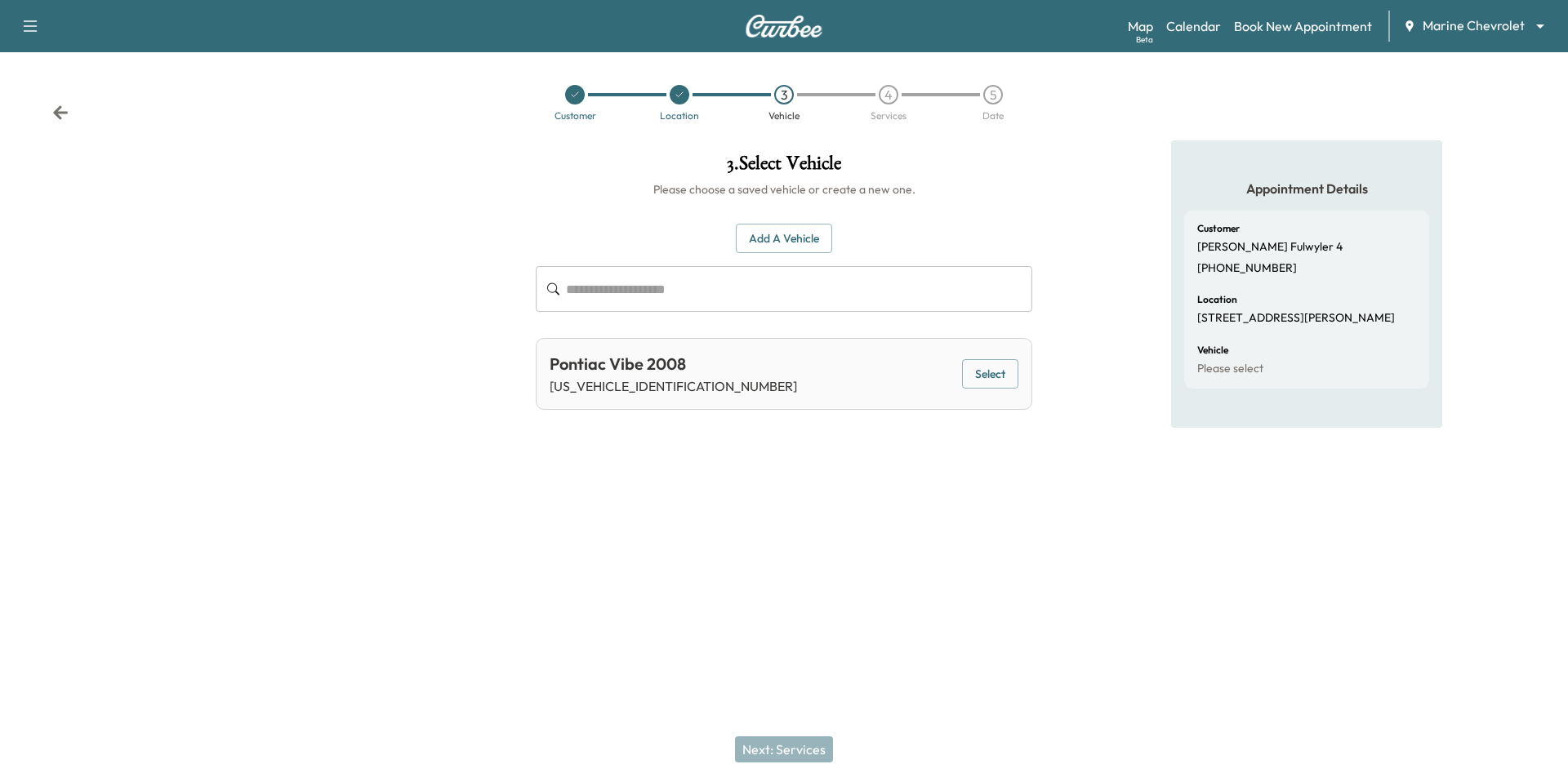
click at [944, 379] on div "Pontiac Vibe 2008 5Y2SL67818Z418461 Select" at bounding box center [783, 374] width 496 height 72
drag, startPoint x: 1005, startPoint y: 368, endPoint x: 992, endPoint y: 481, distance: 113.7
click at [1005, 368] on button "Select" at bounding box center [990, 374] width 56 height 30
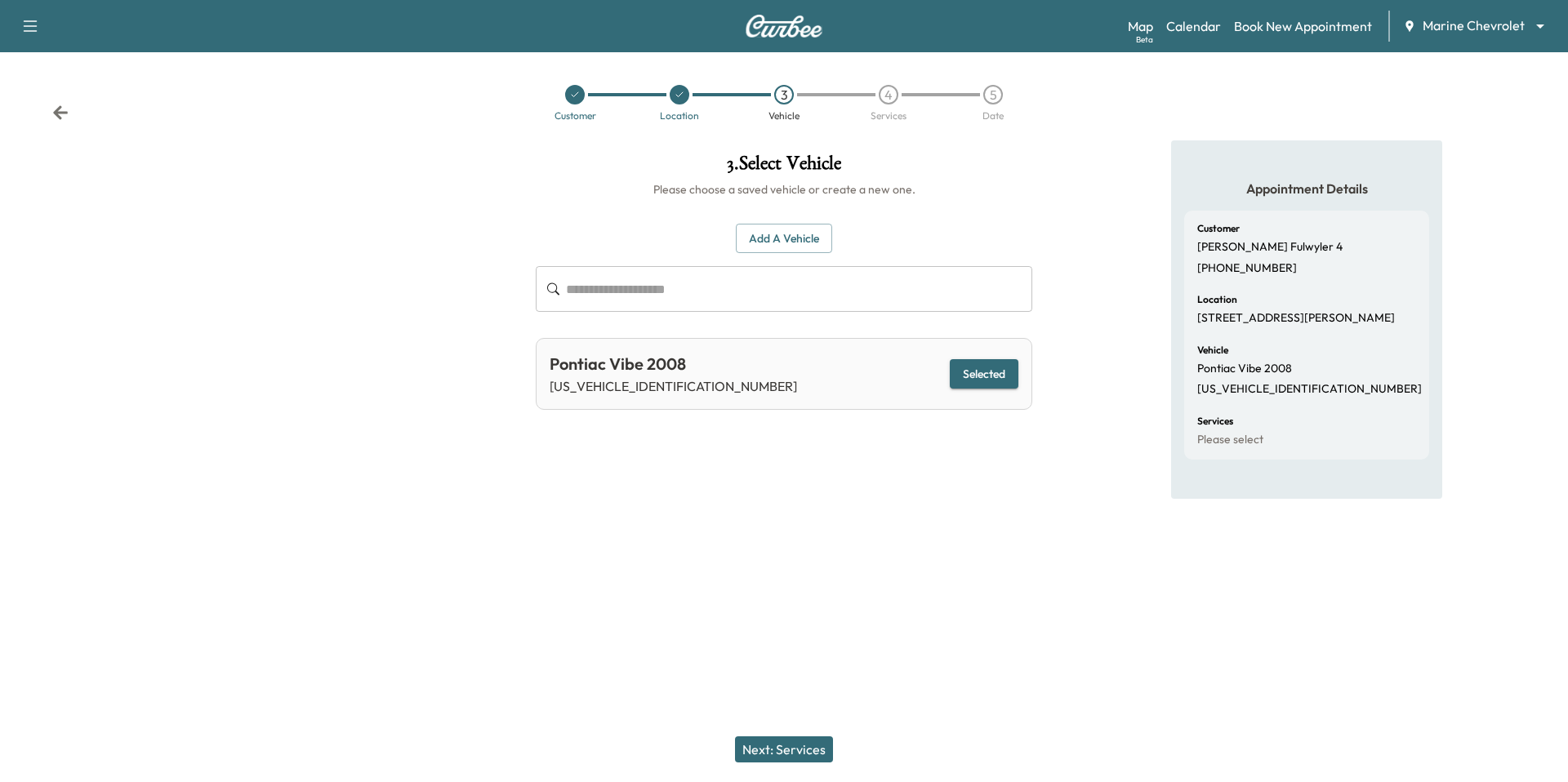
drag, startPoint x: 813, startPoint y: 751, endPoint x: 827, endPoint y: 729, distance: 26.1
click at [813, 751] on button "Next: Services" at bounding box center [784, 749] width 98 height 26
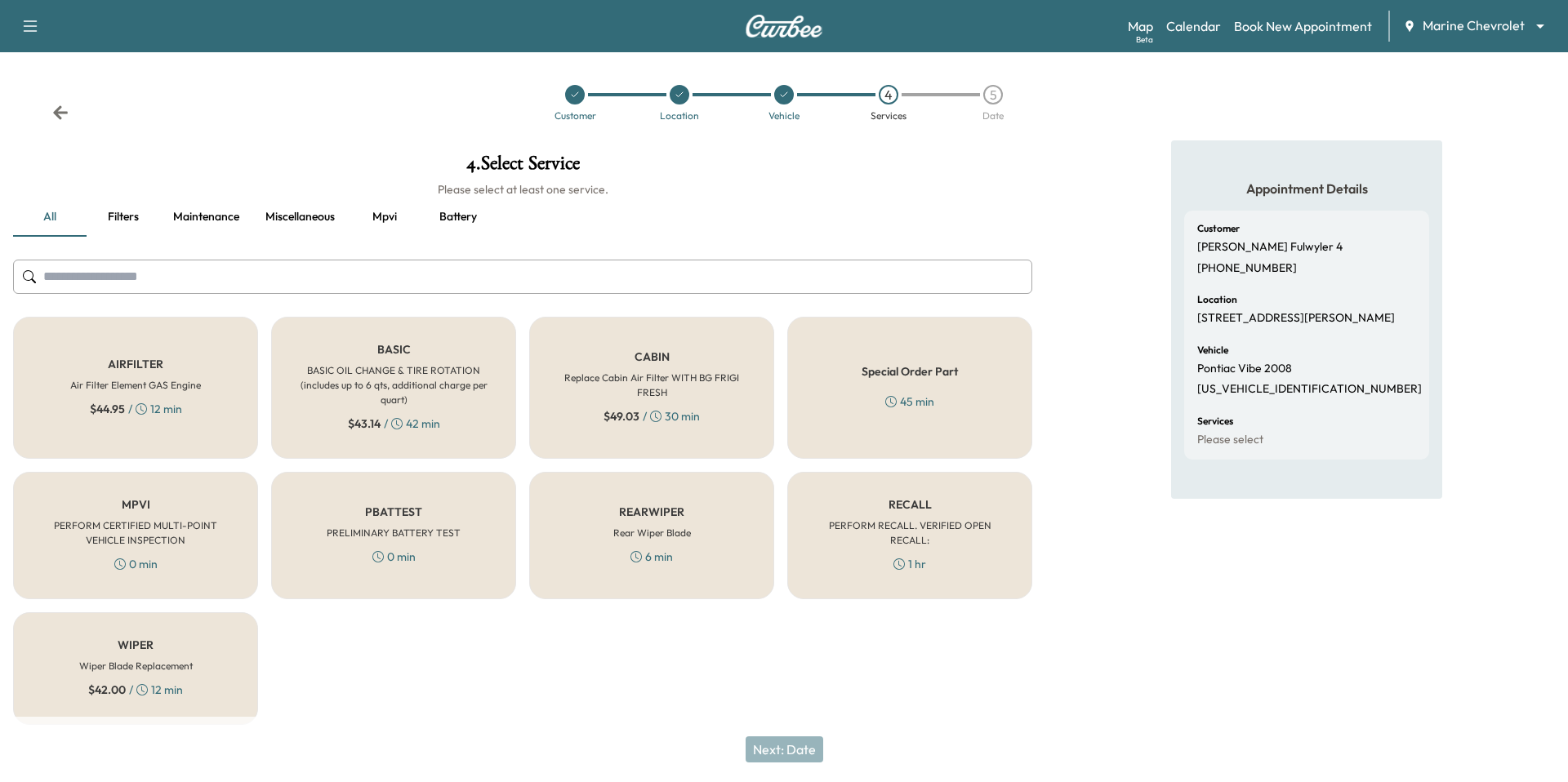
click at [460, 351] on div "BASIC BASIC OIL CHANGE & TIRE ROTATION (includes up to 6 qts, additional charge…" at bounding box center [393, 388] width 245 height 143
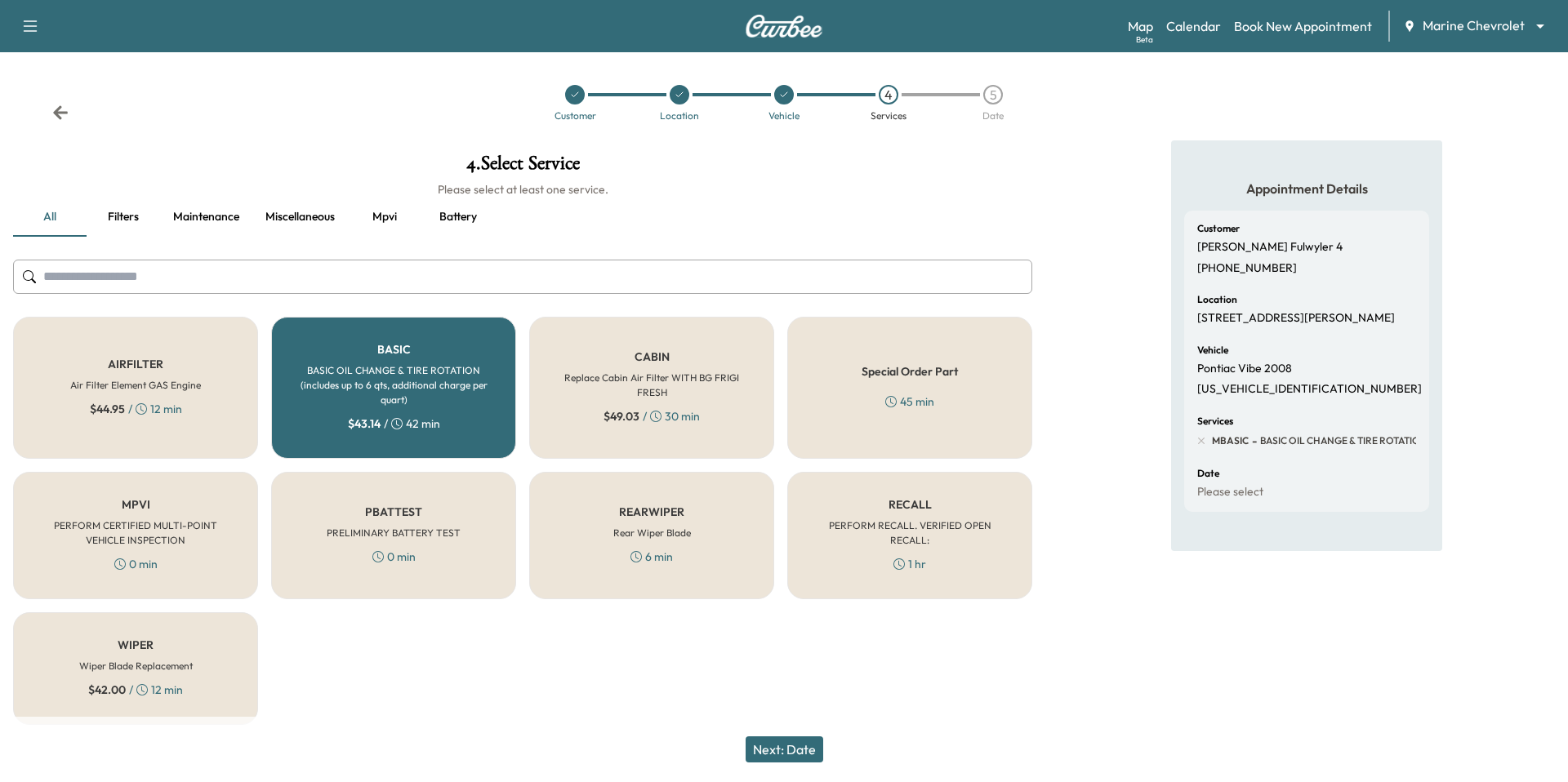
click at [674, 408] on div "$ 49.03 / 30 min" at bounding box center [652, 416] width 96 height 16
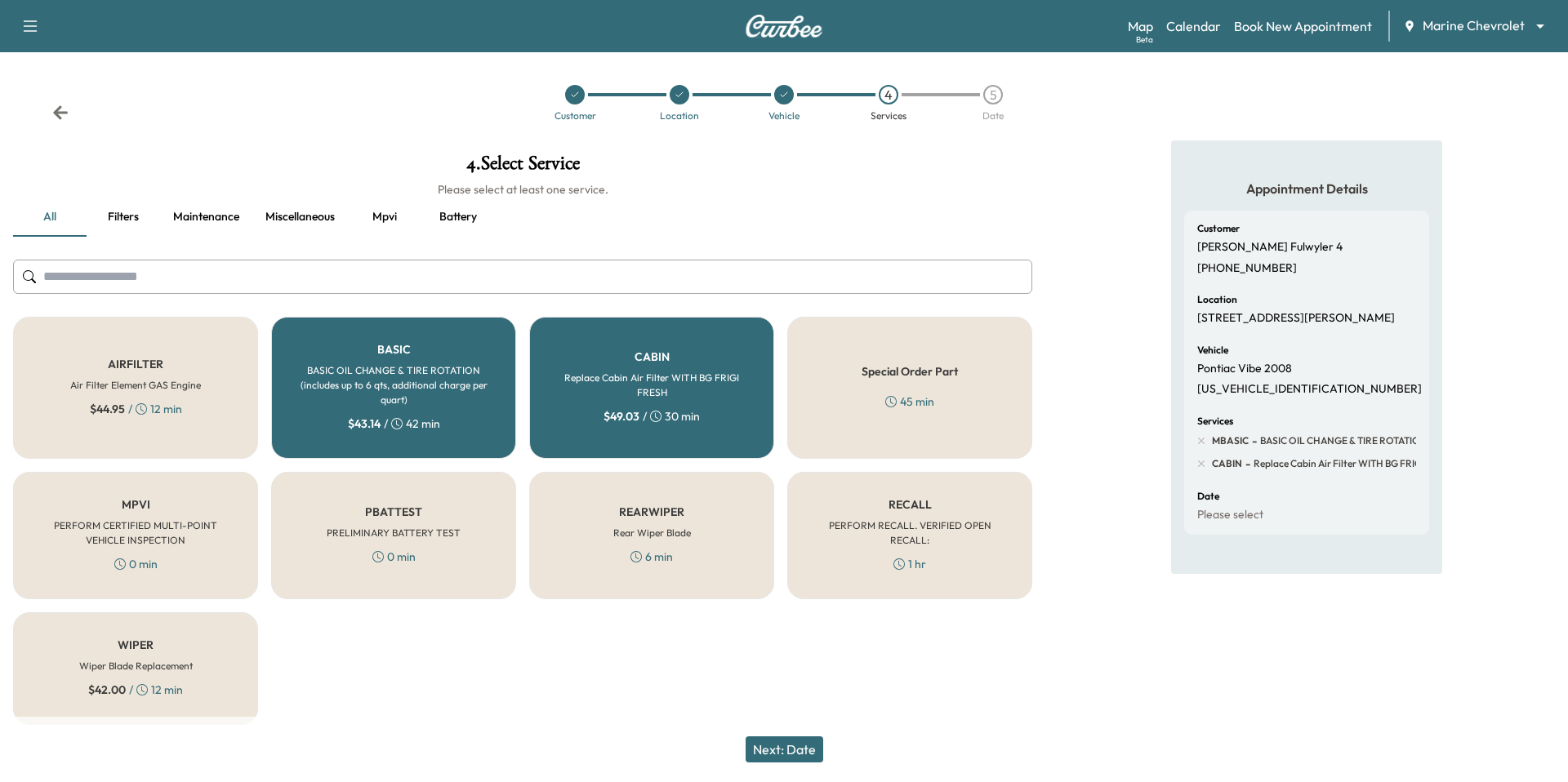
click at [780, 757] on button "Next: Date" at bounding box center [784, 749] width 78 height 26
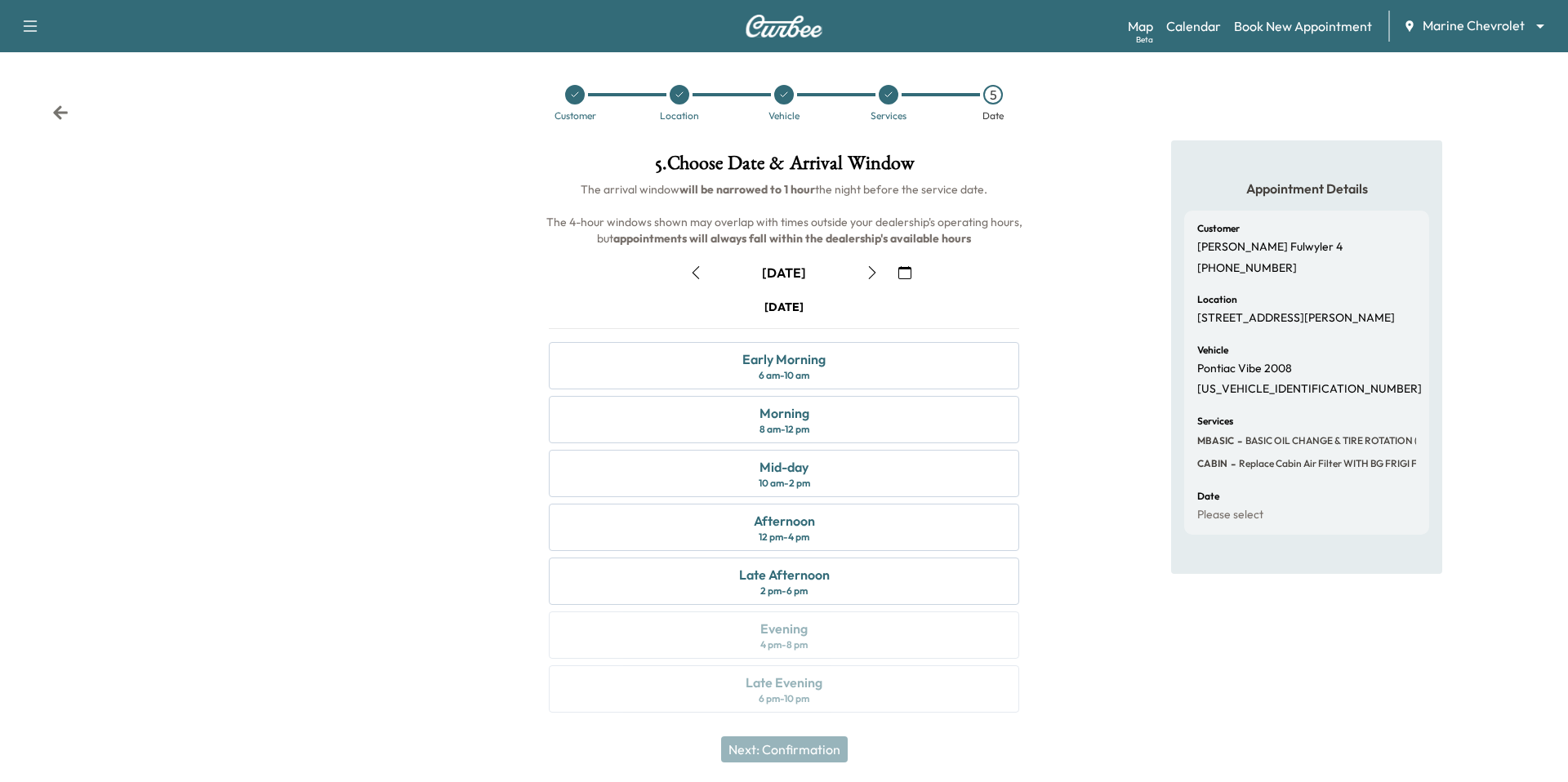
click at [702, 266] on icon "button" at bounding box center [696, 273] width 13 height 13
click at [796, 584] on div "2 pm - 6 pm" at bounding box center [784, 591] width 47 height 13
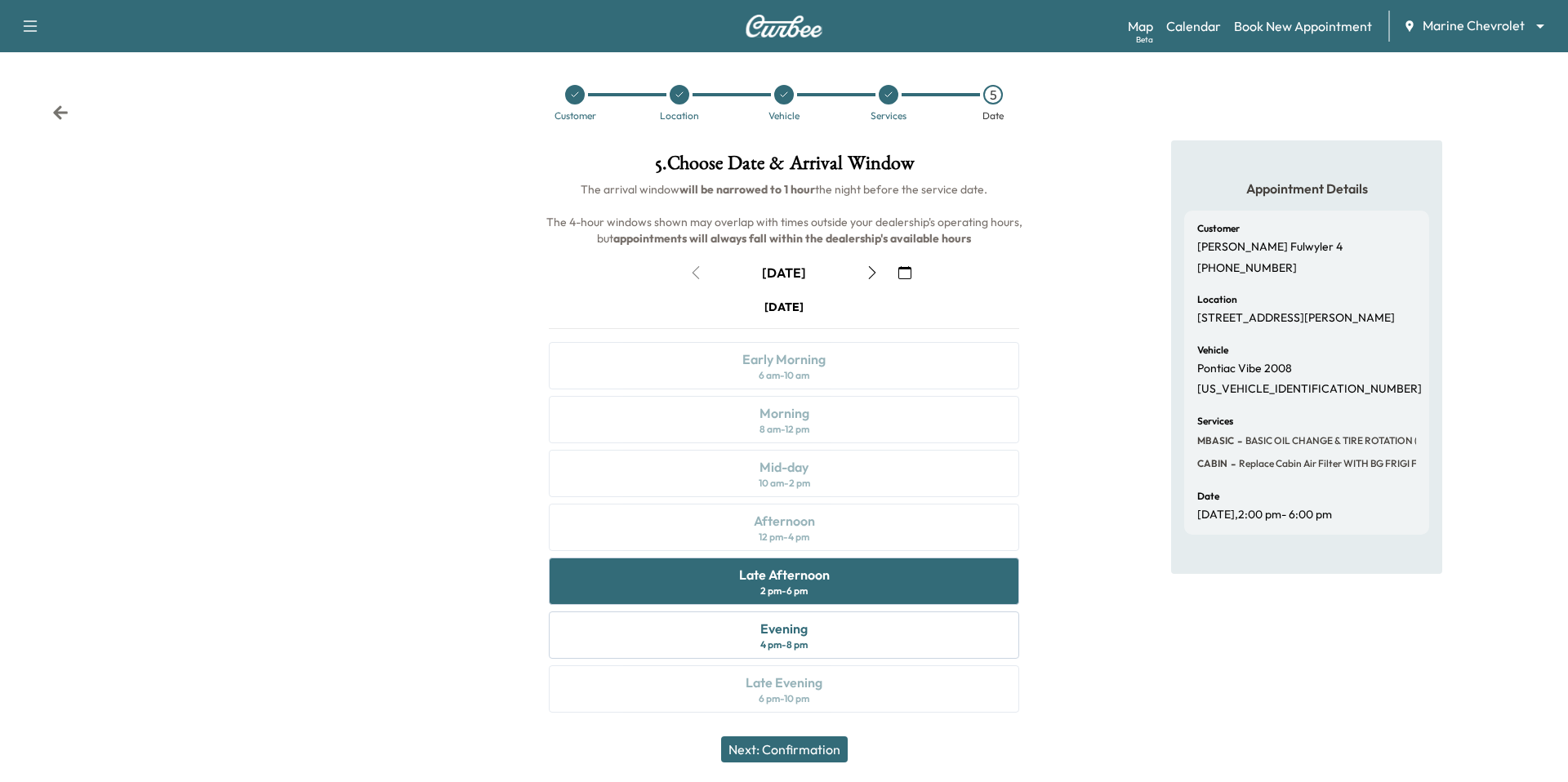
click at [809, 741] on button "Next: Confirmation" at bounding box center [785, 749] width 127 height 26
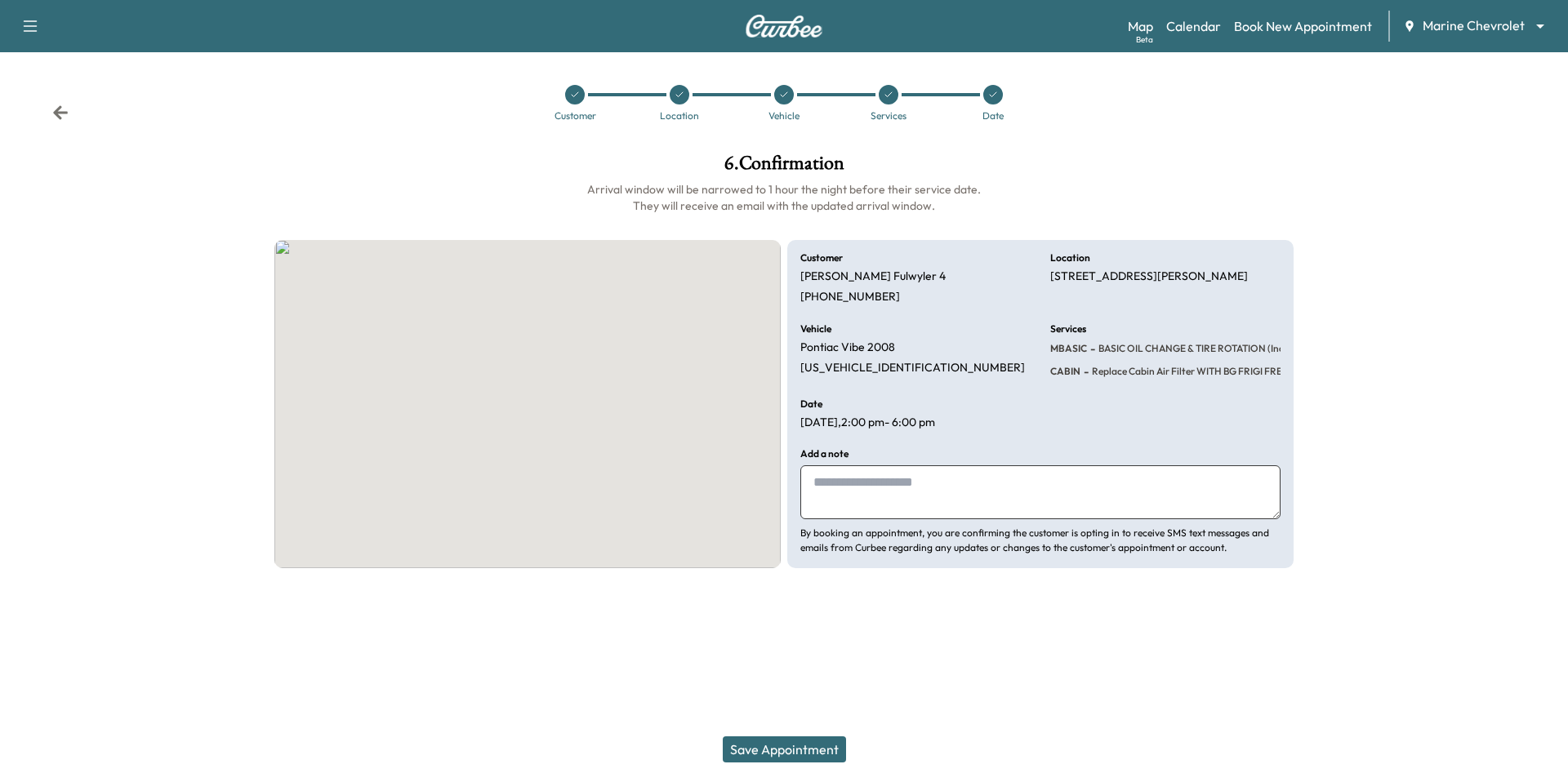
click at [811, 750] on button "Save Appointment" at bounding box center [784, 749] width 123 height 26
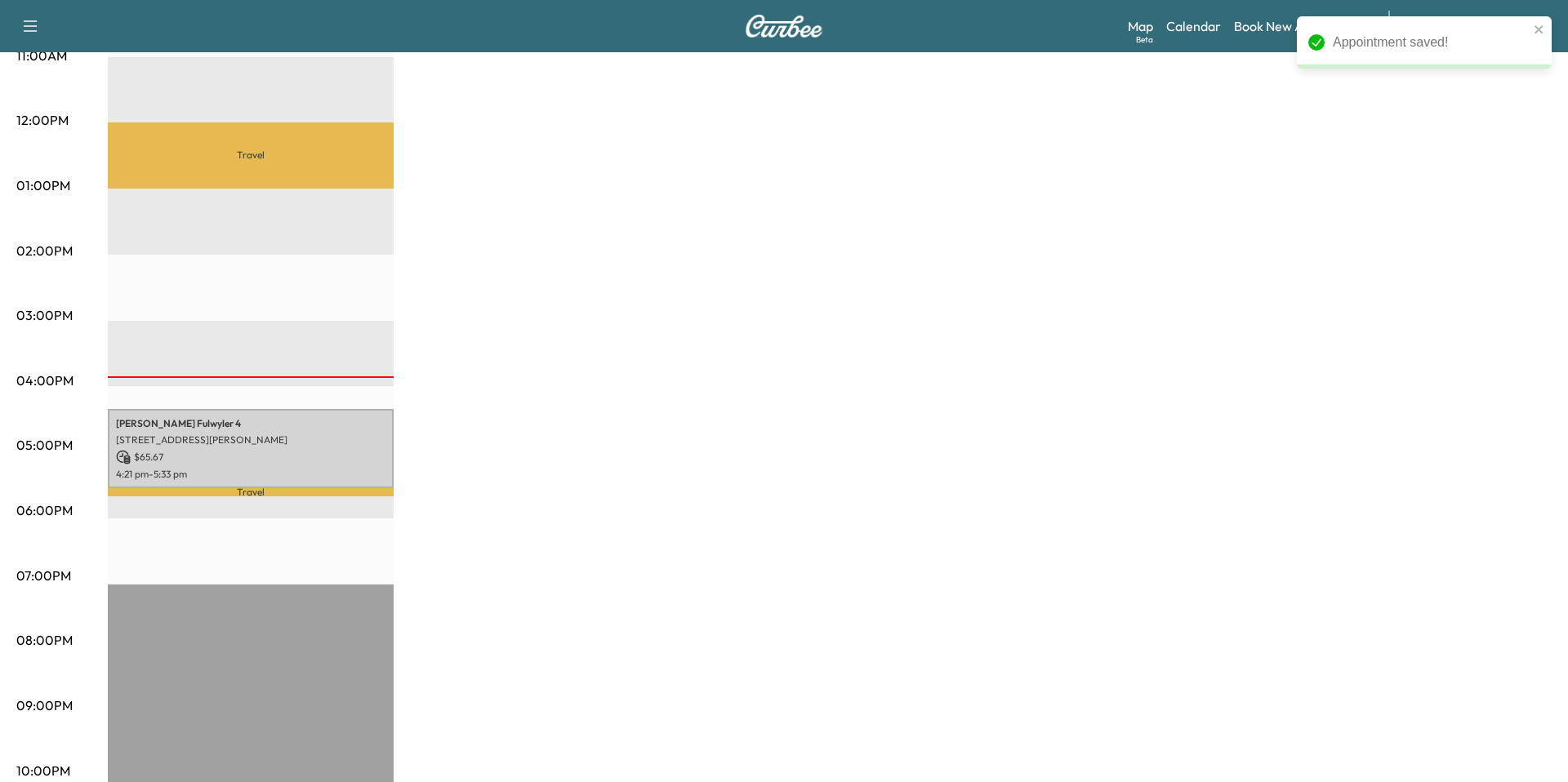
scroll to position [672, 0]
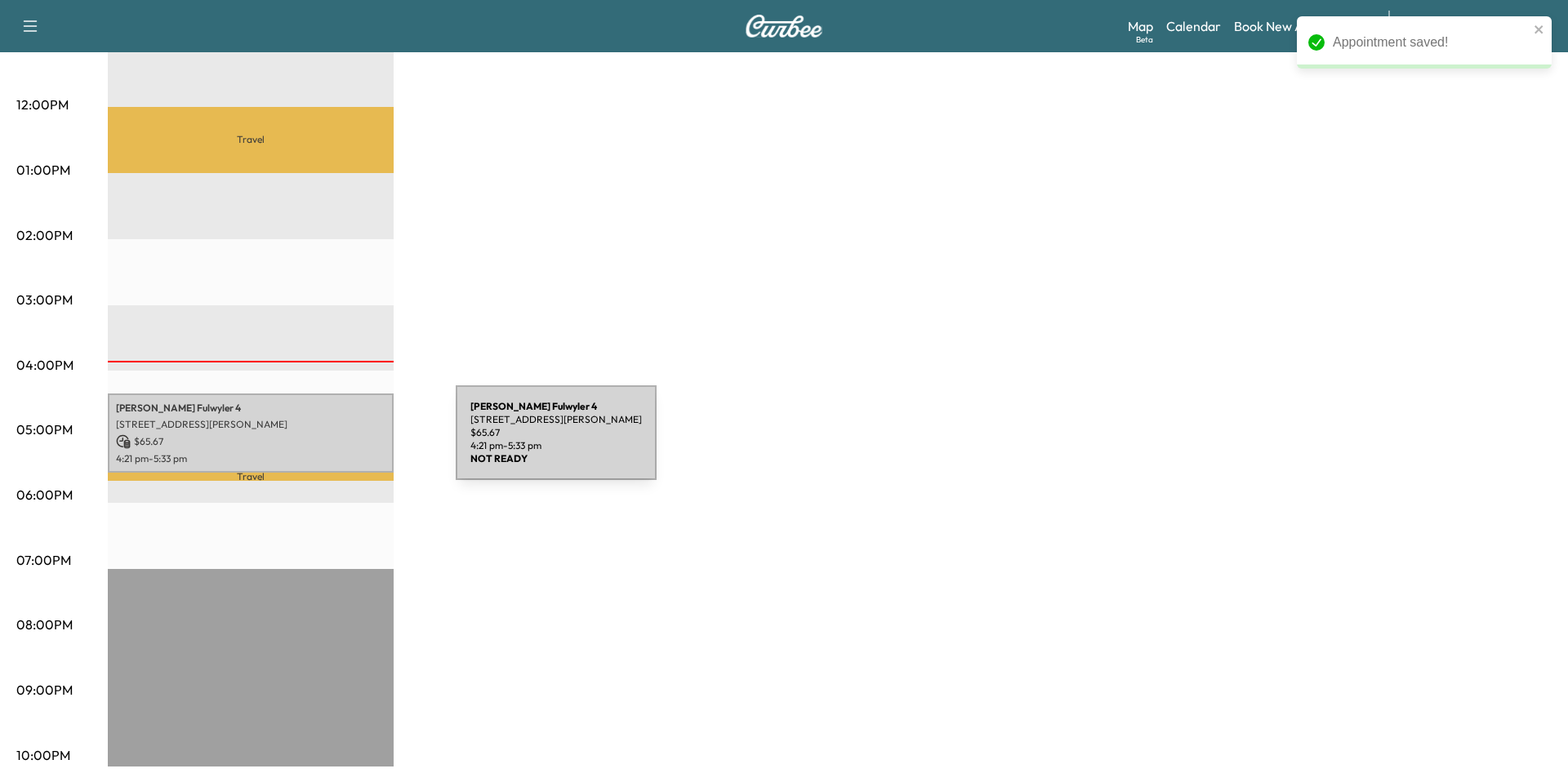
click at [333, 443] on p "$ 65.67" at bounding box center [250, 442] width 270 height 15
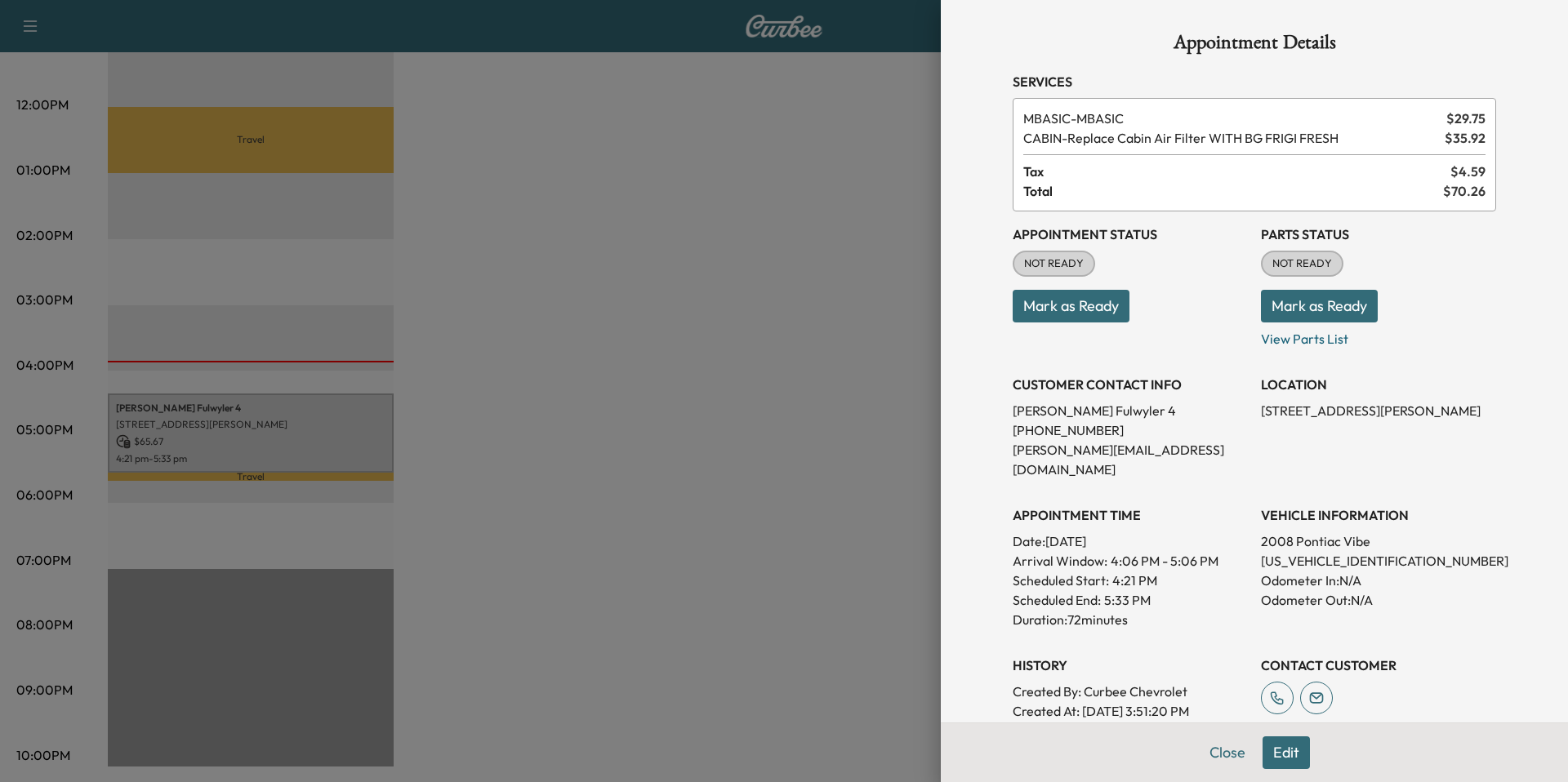
click at [1289, 754] on button "Edit" at bounding box center [1286, 753] width 47 height 33
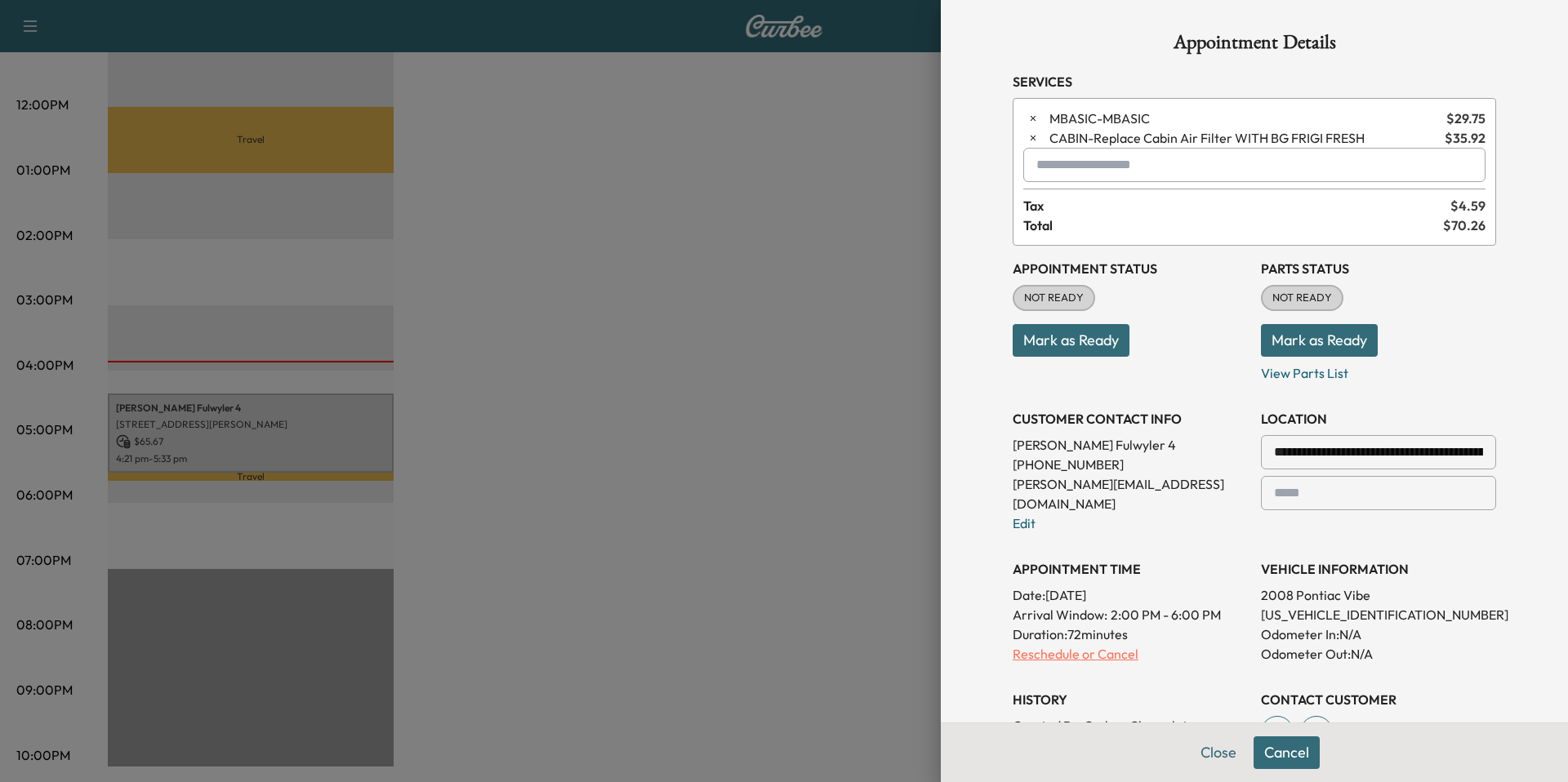
click at [1094, 644] on p "Reschedule or Cancel" at bounding box center [1131, 654] width 235 height 20
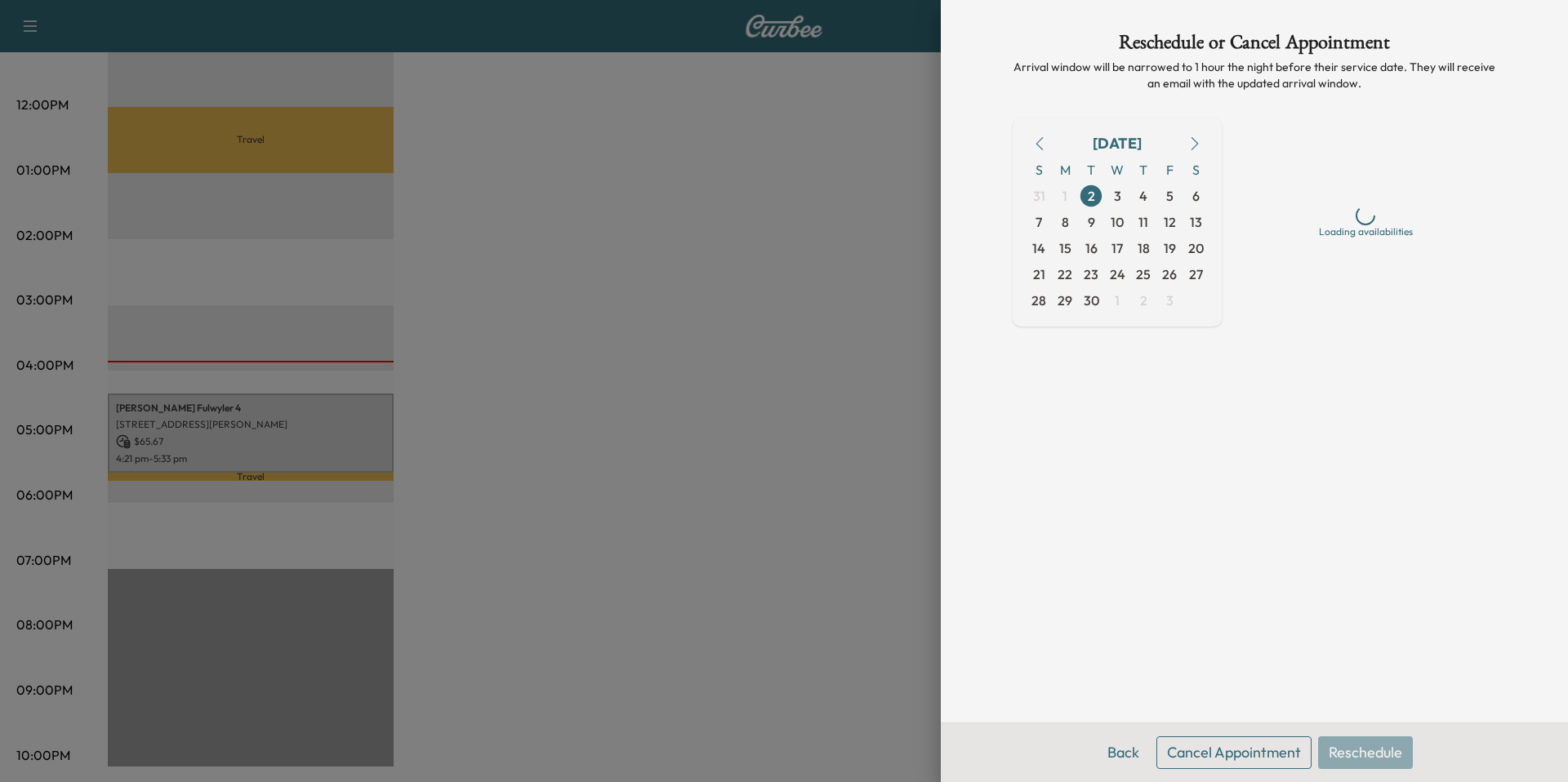
click at [1254, 764] on button "Cancel Appointment" at bounding box center [1234, 753] width 155 height 33
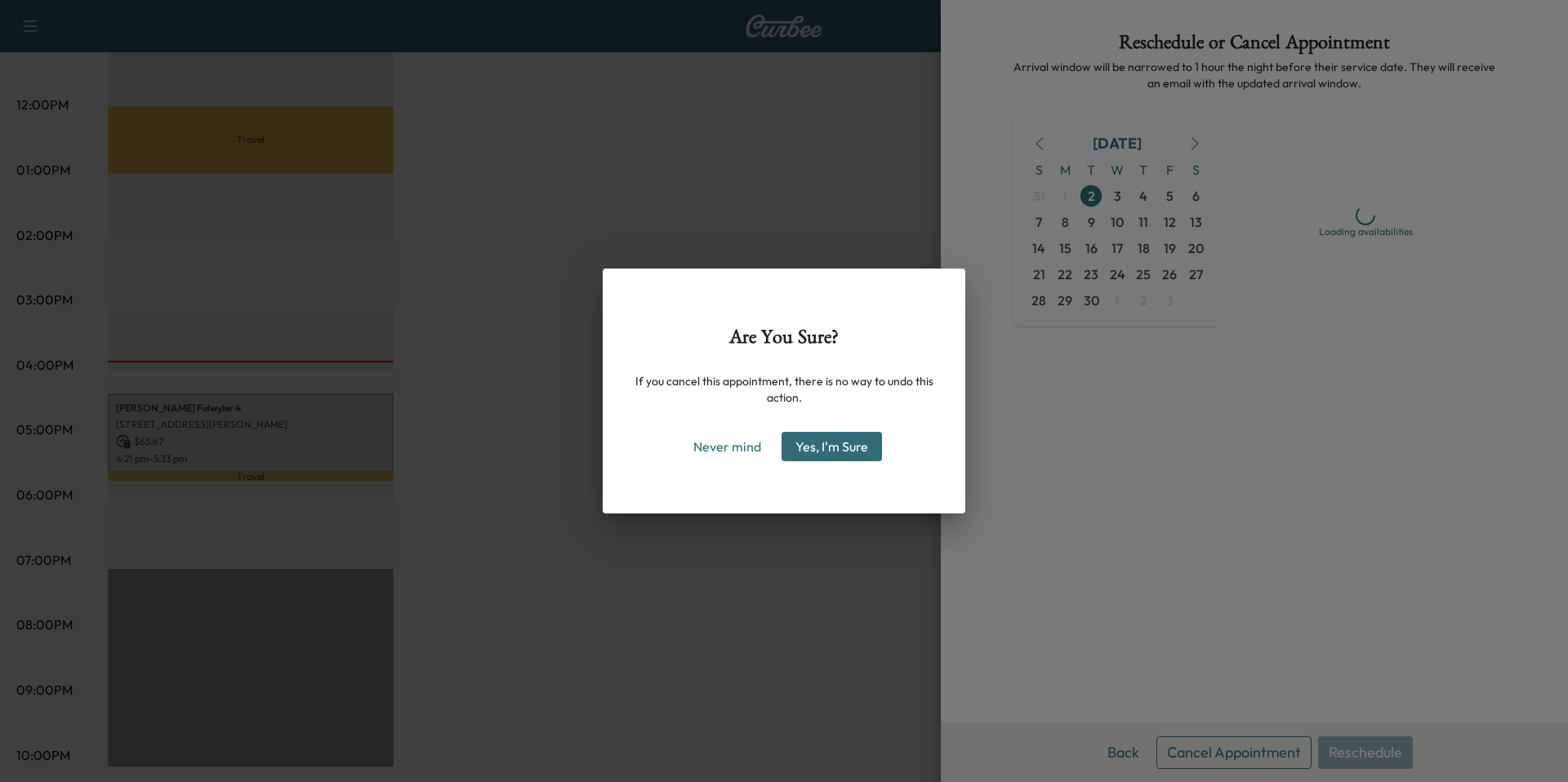
click at [840, 450] on button "Yes, I'm Sure" at bounding box center [831, 446] width 101 height 29
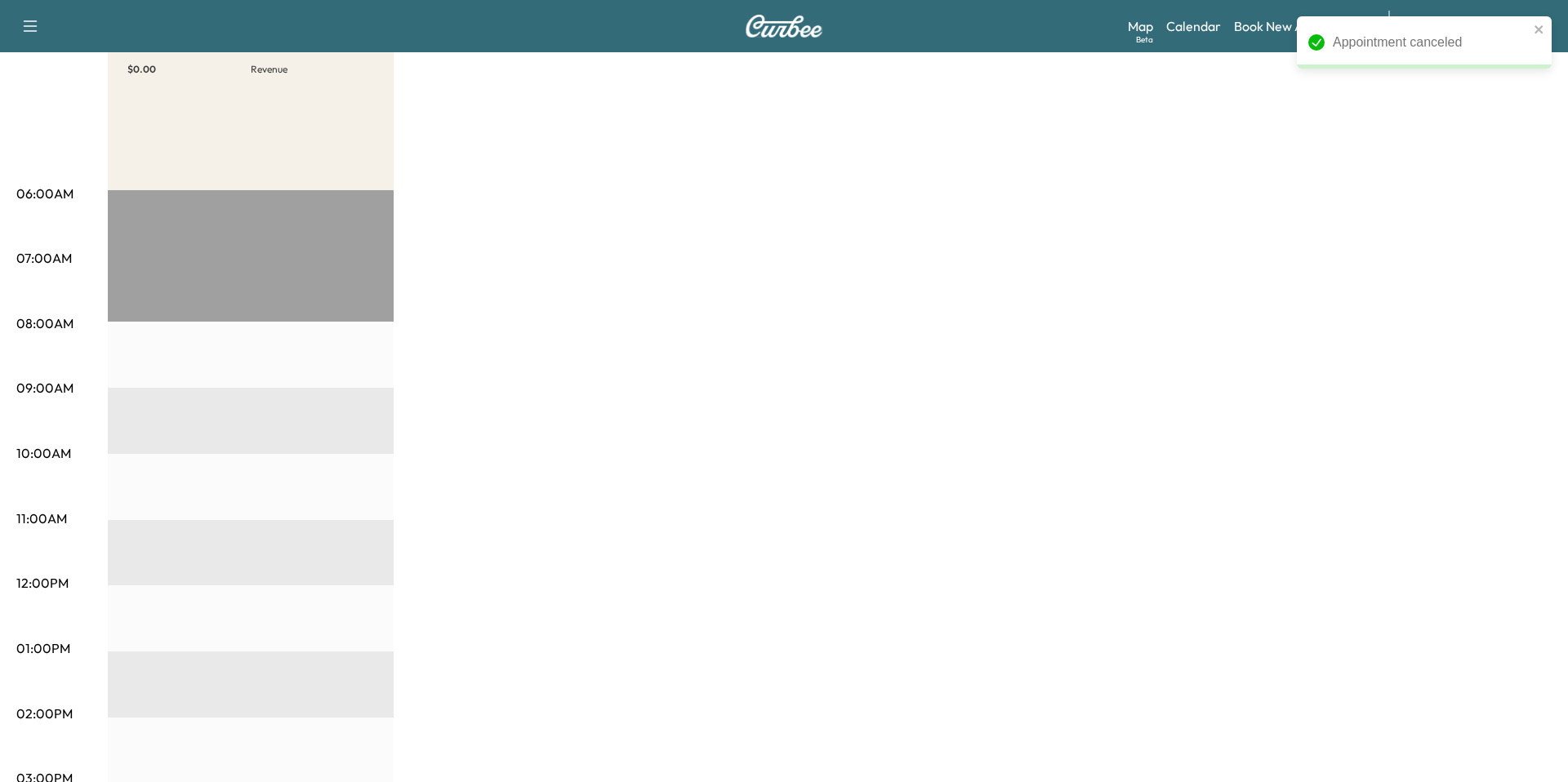
scroll to position [0, 0]
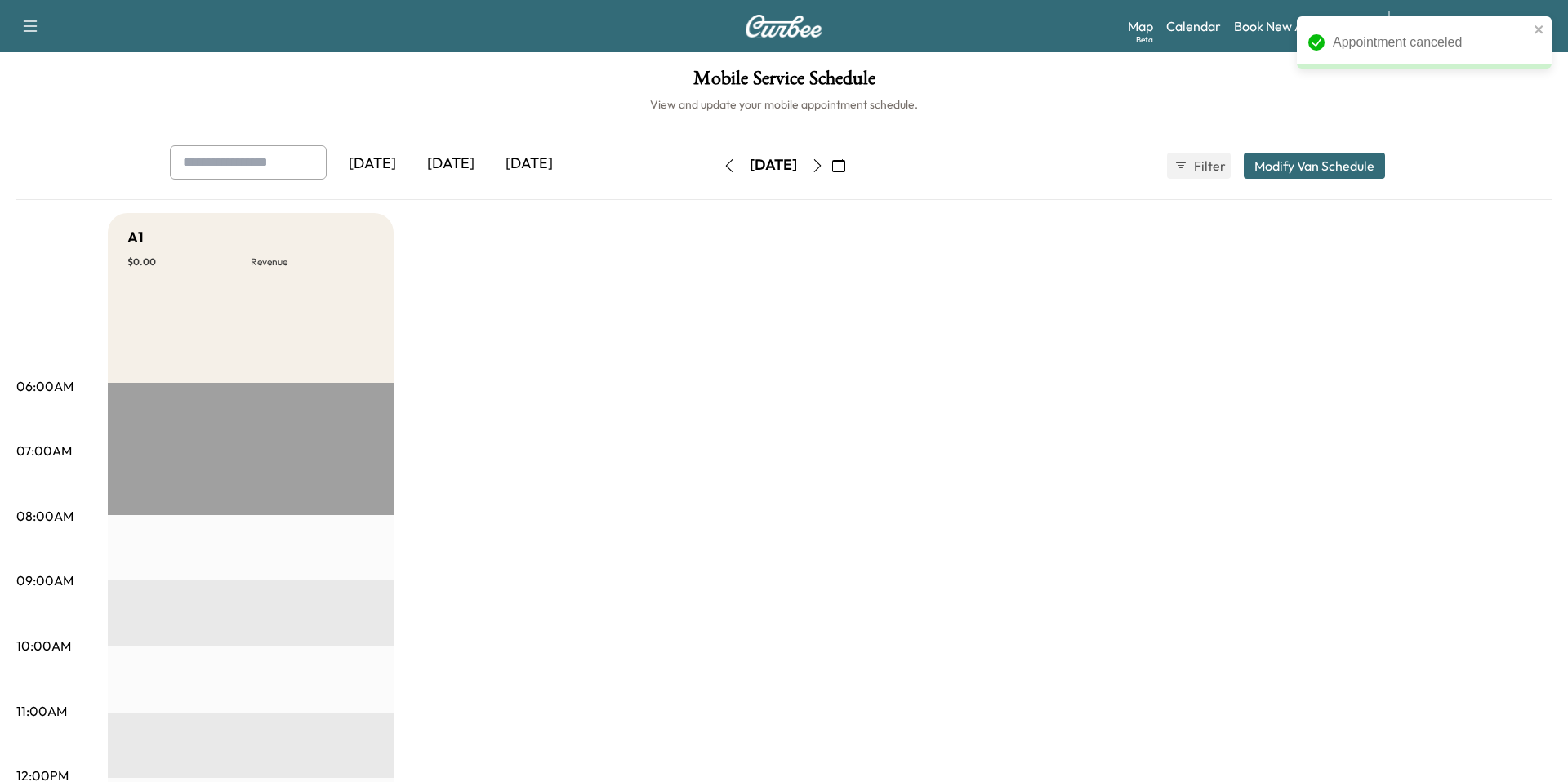
click at [831, 155] on button "button" at bounding box center [817, 165] width 28 height 26
click at [1536, 27] on icon "close" at bounding box center [1539, 29] width 8 height 8
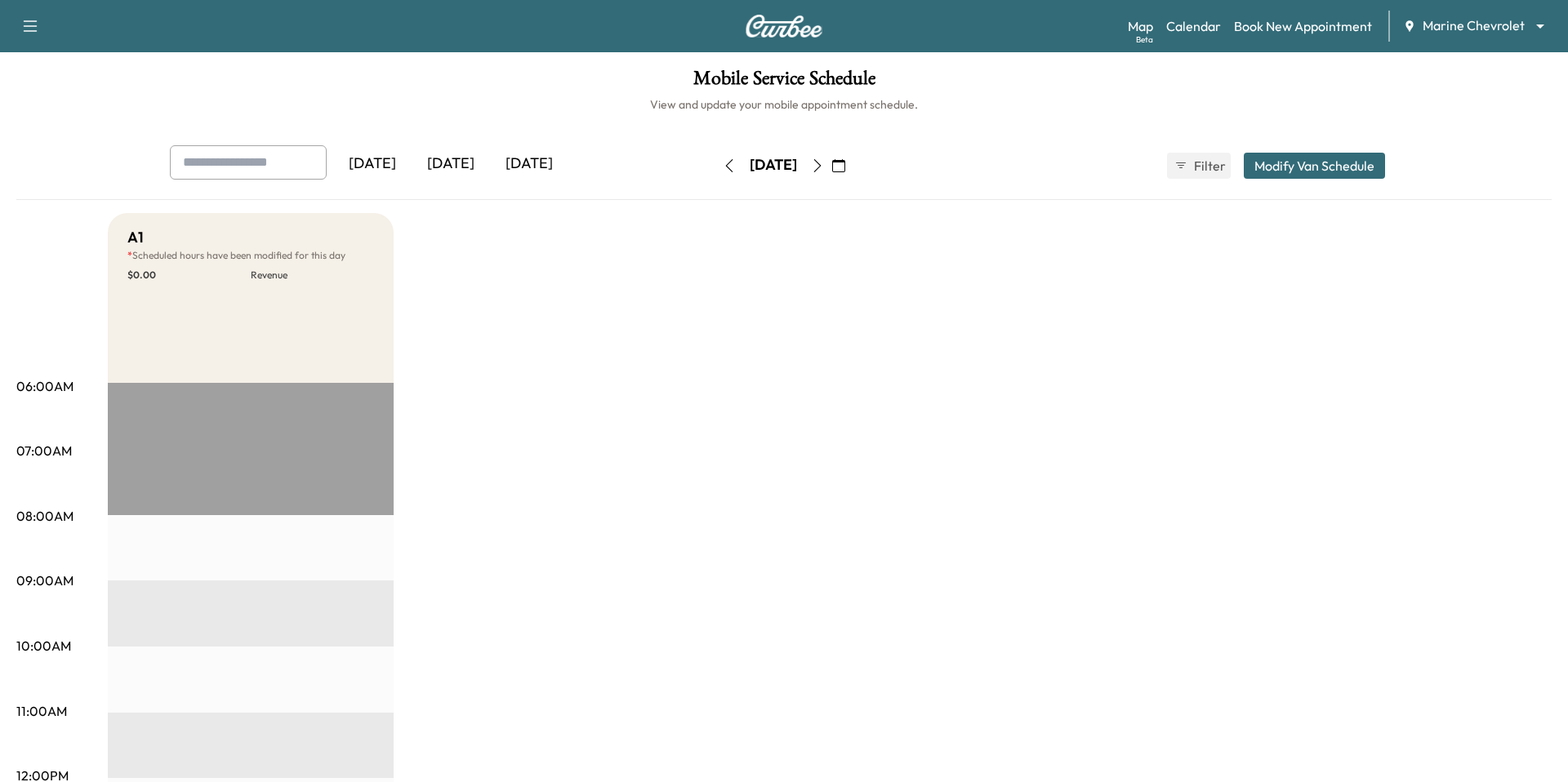
click at [1484, 20] on div "Appointment canceled" at bounding box center [1424, 16] width 261 height 6
click at [1482, 27] on body "Support Log Out Map Beta Calendar Book New Appointment Marine Chevrolet *******…" at bounding box center [784, 391] width 1568 height 782
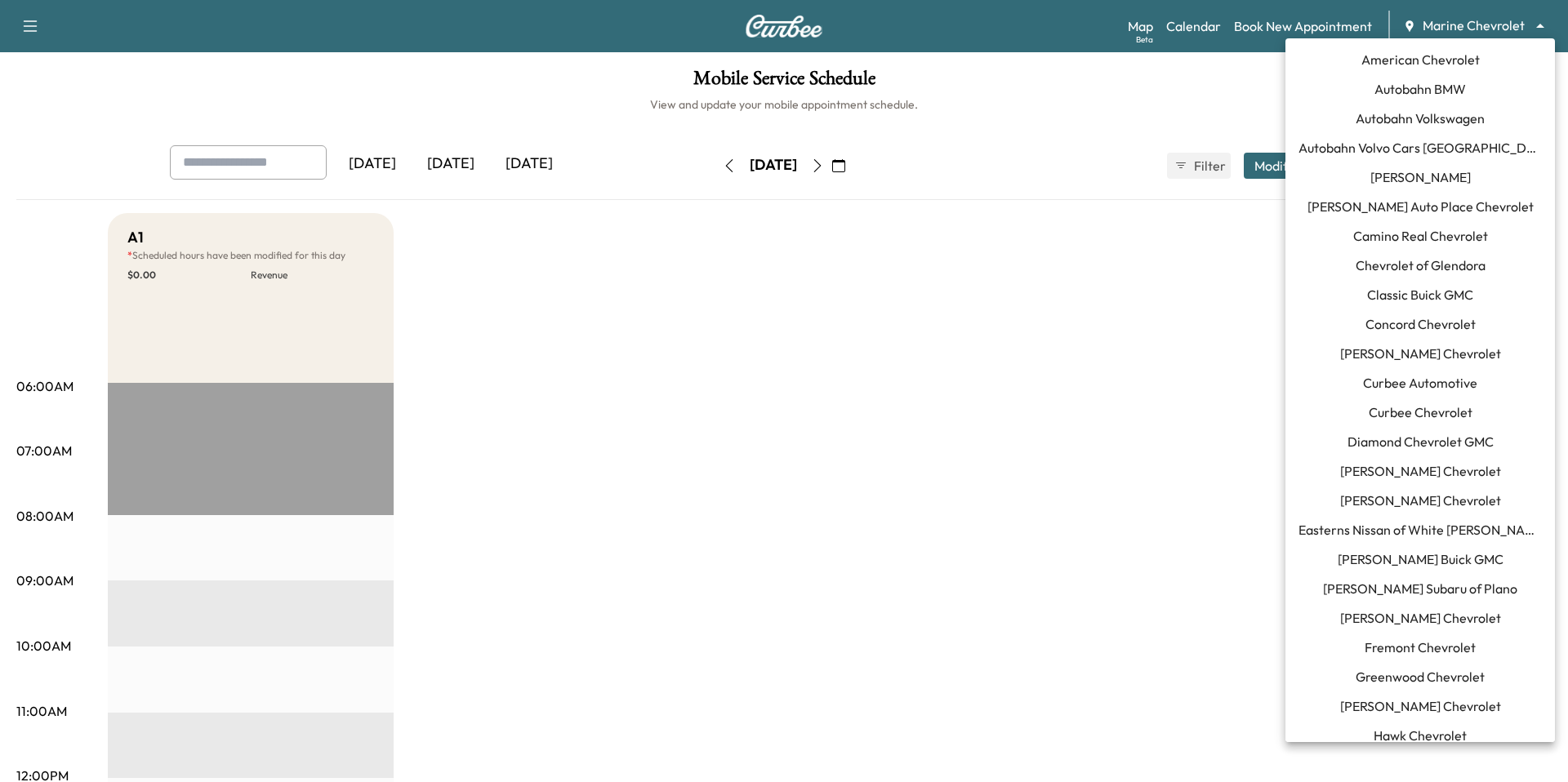
scroll to position [581, 0]
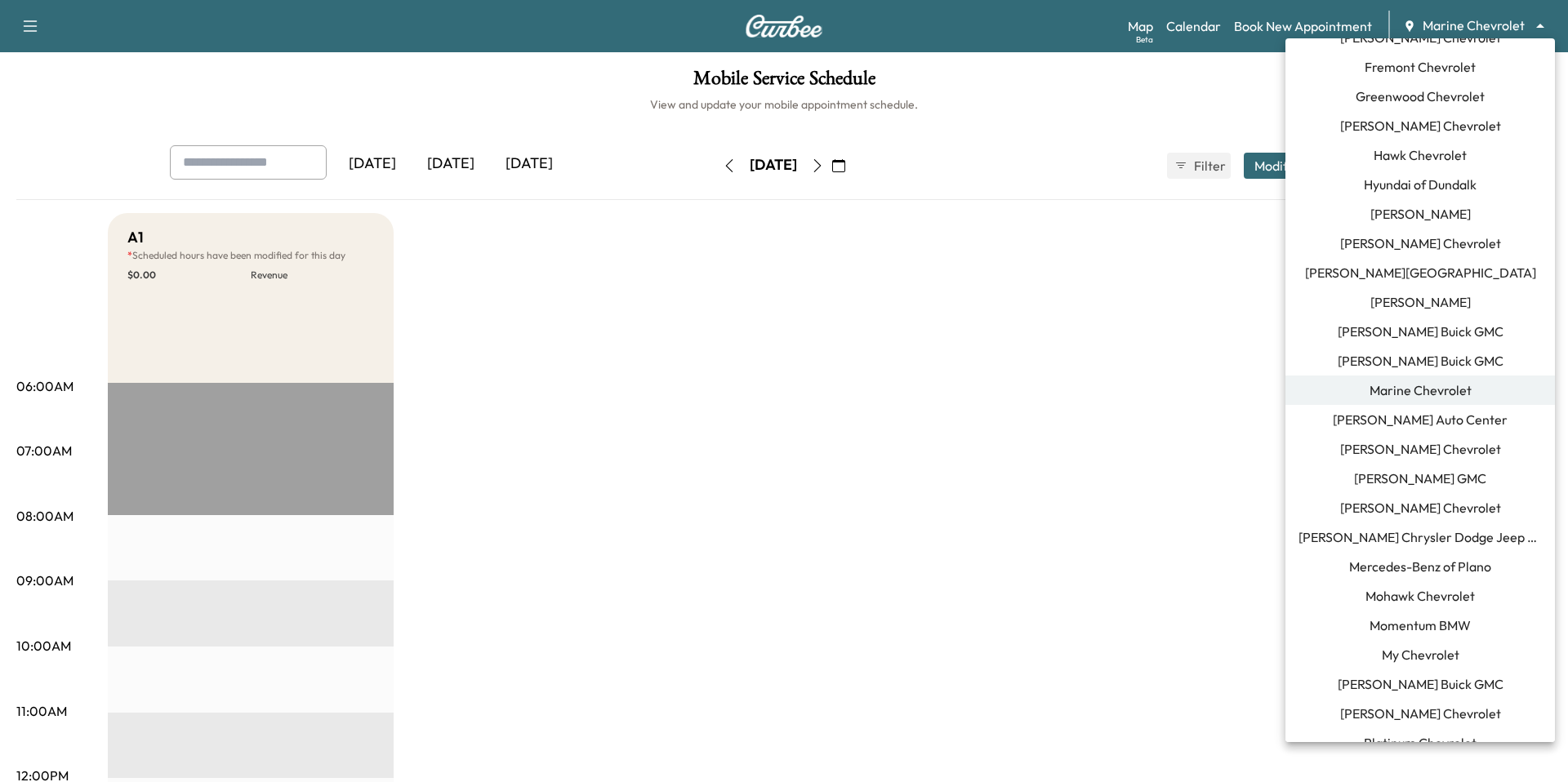
click at [1139, 393] on div at bounding box center [784, 391] width 1568 height 782
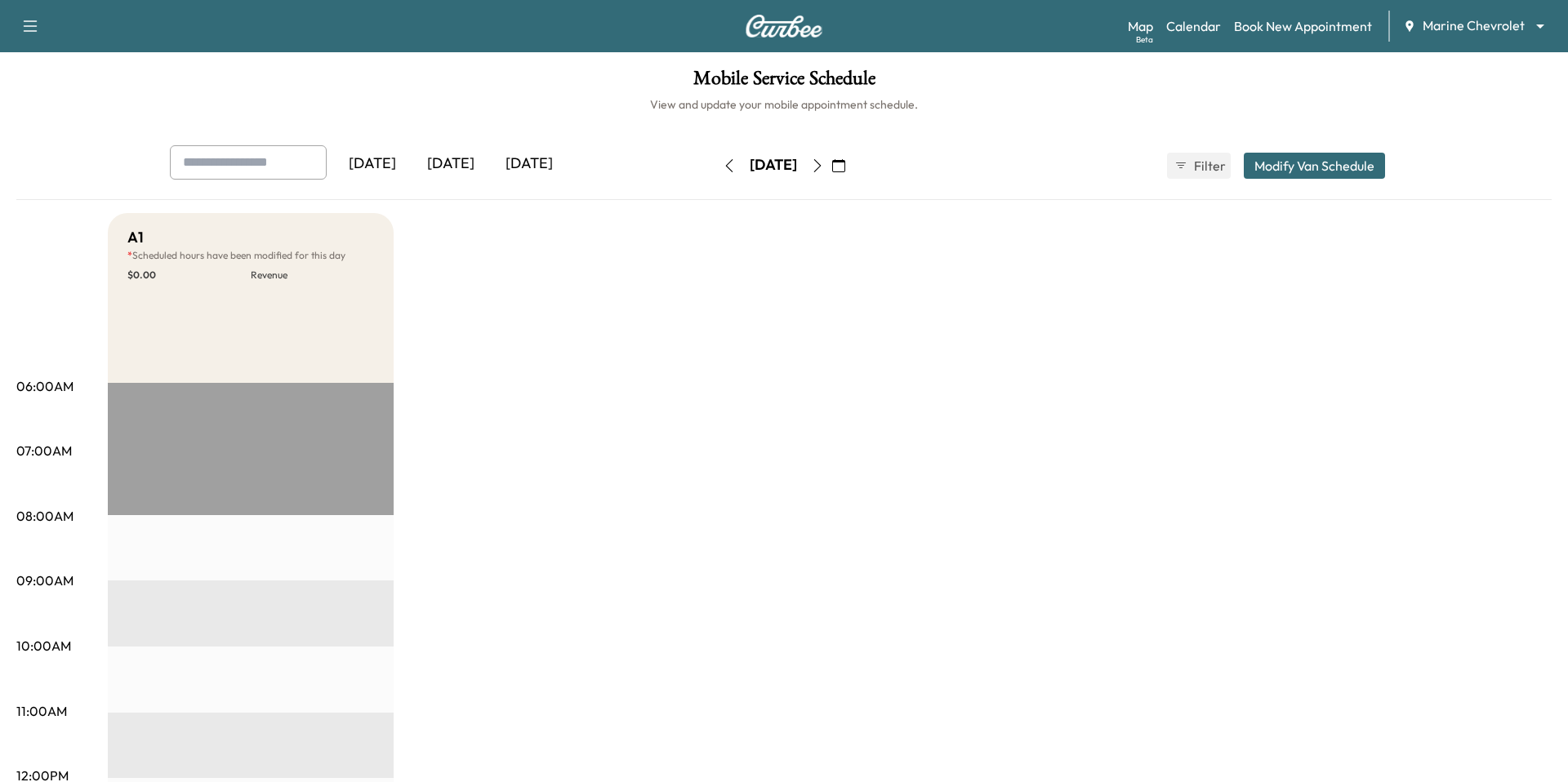
click at [1472, 23] on body "Support Log Out Map Beta Calendar Book New Appointment Marine Chevrolet *******…" at bounding box center [784, 391] width 1568 height 782
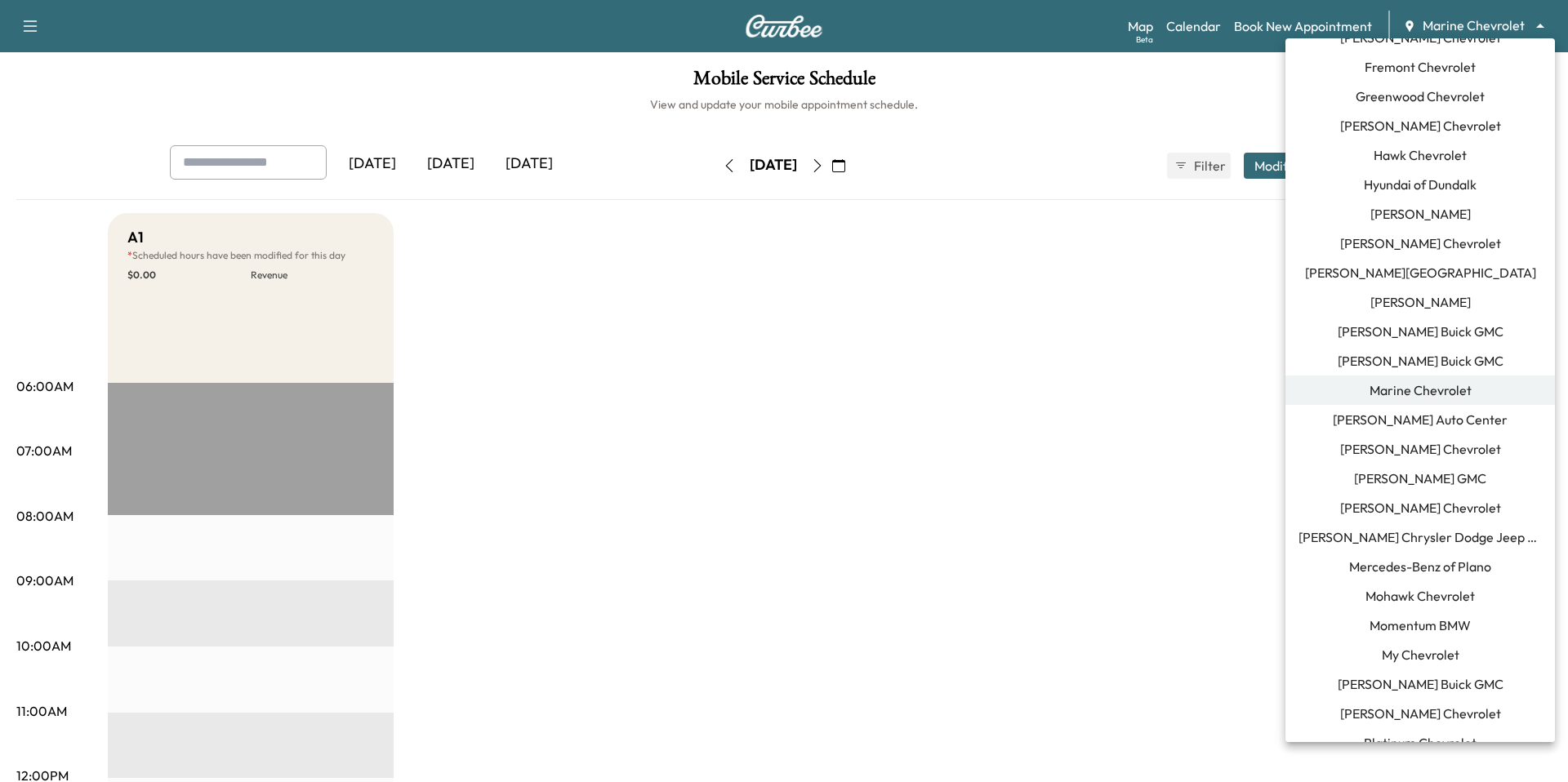
scroll to position [1161, 0]
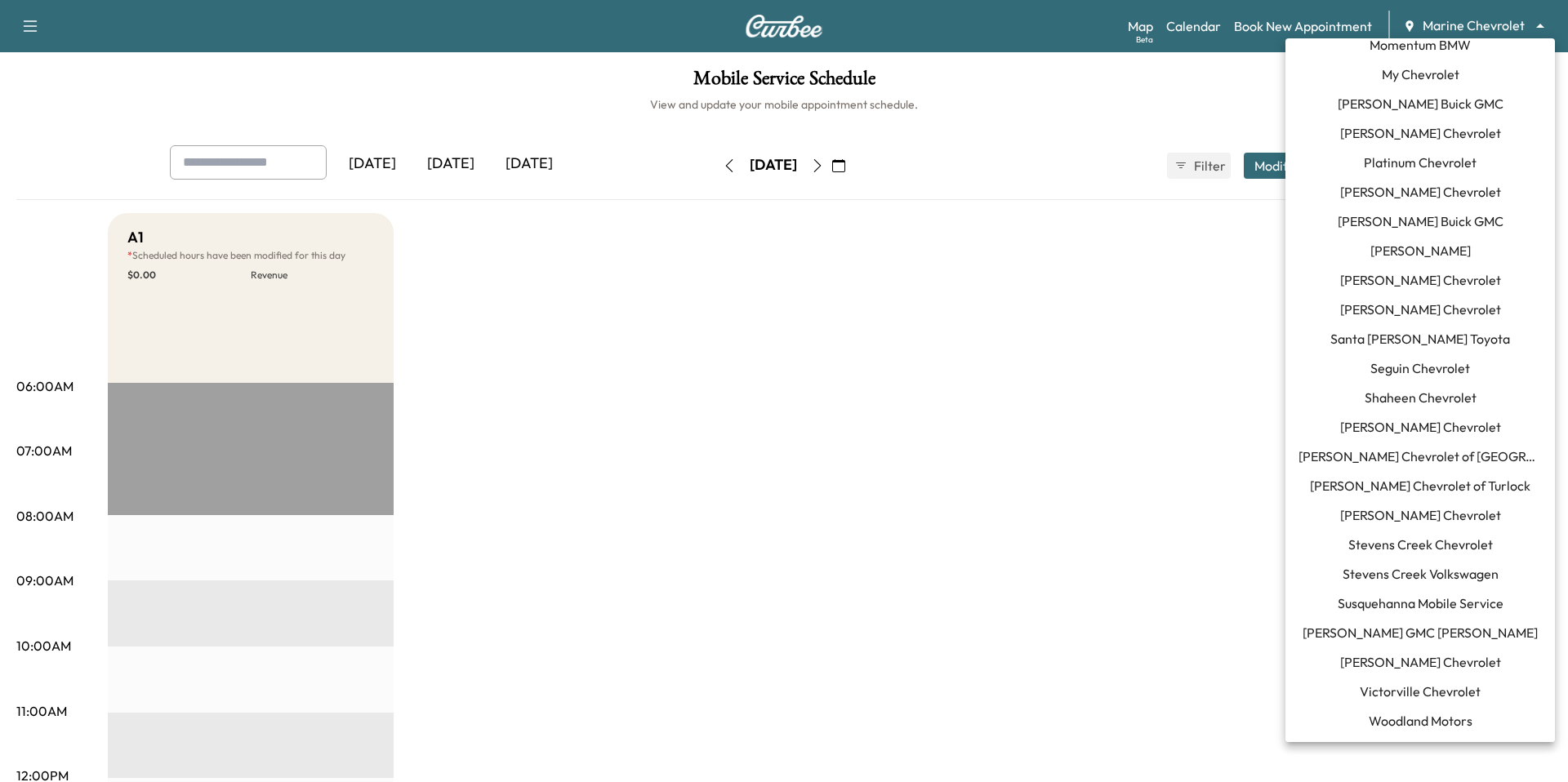
click at [1455, 657] on span "[PERSON_NAME] Chevrolet" at bounding box center [1420, 663] width 161 height 20
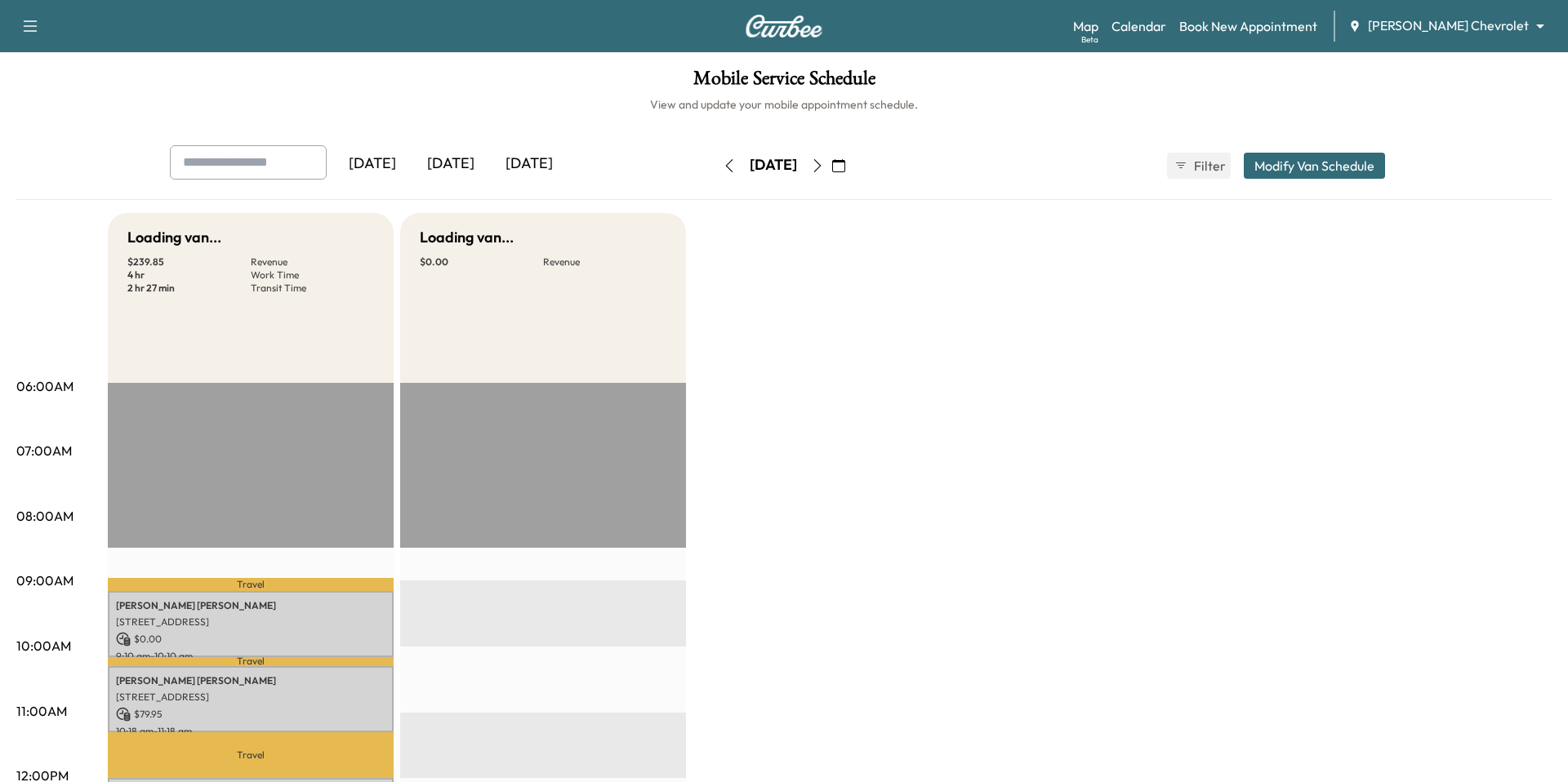
click at [723, 167] on icon "button" at bounding box center [729, 166] width 13 height 13
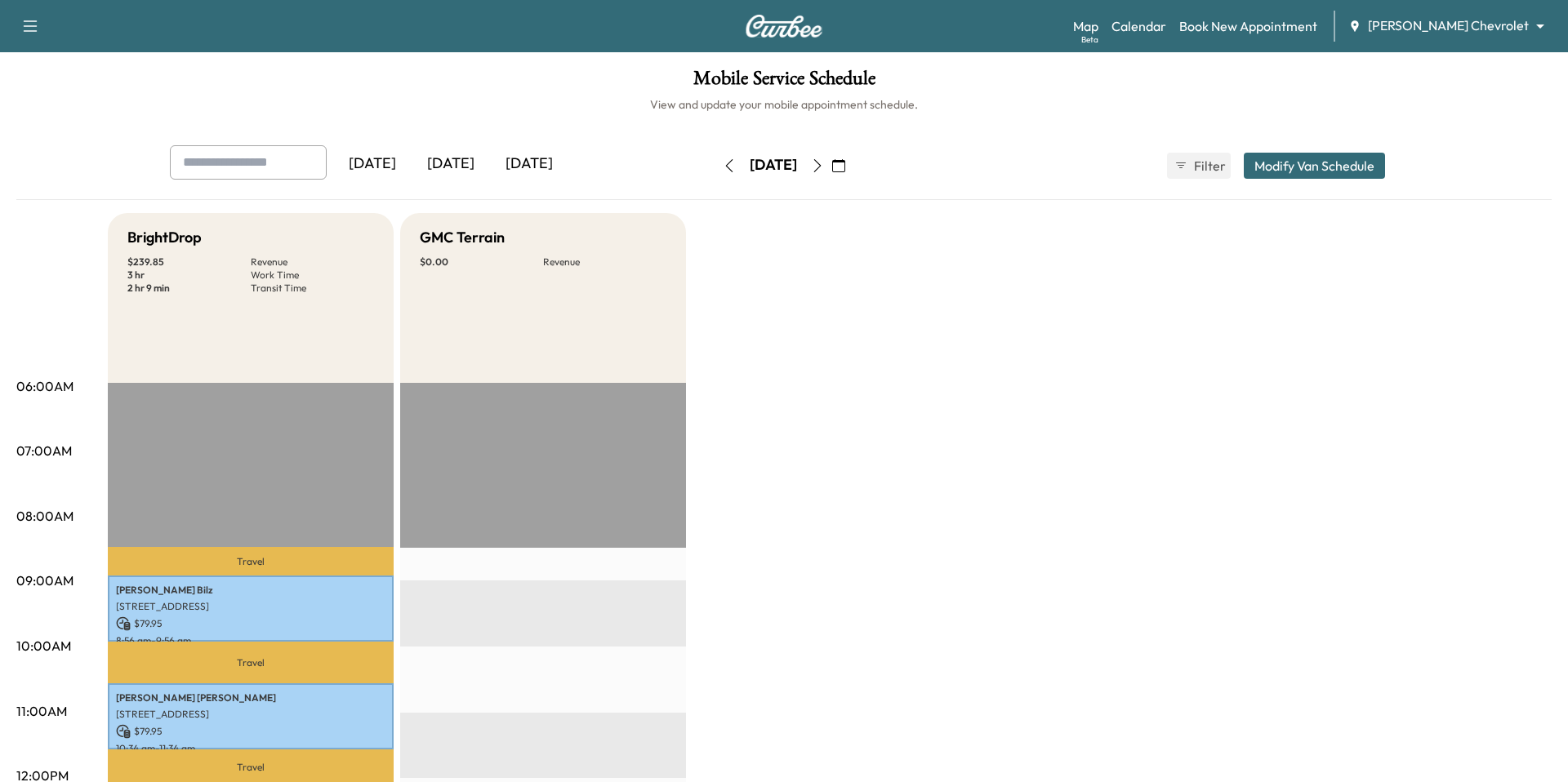
scroll to position [314, 0]
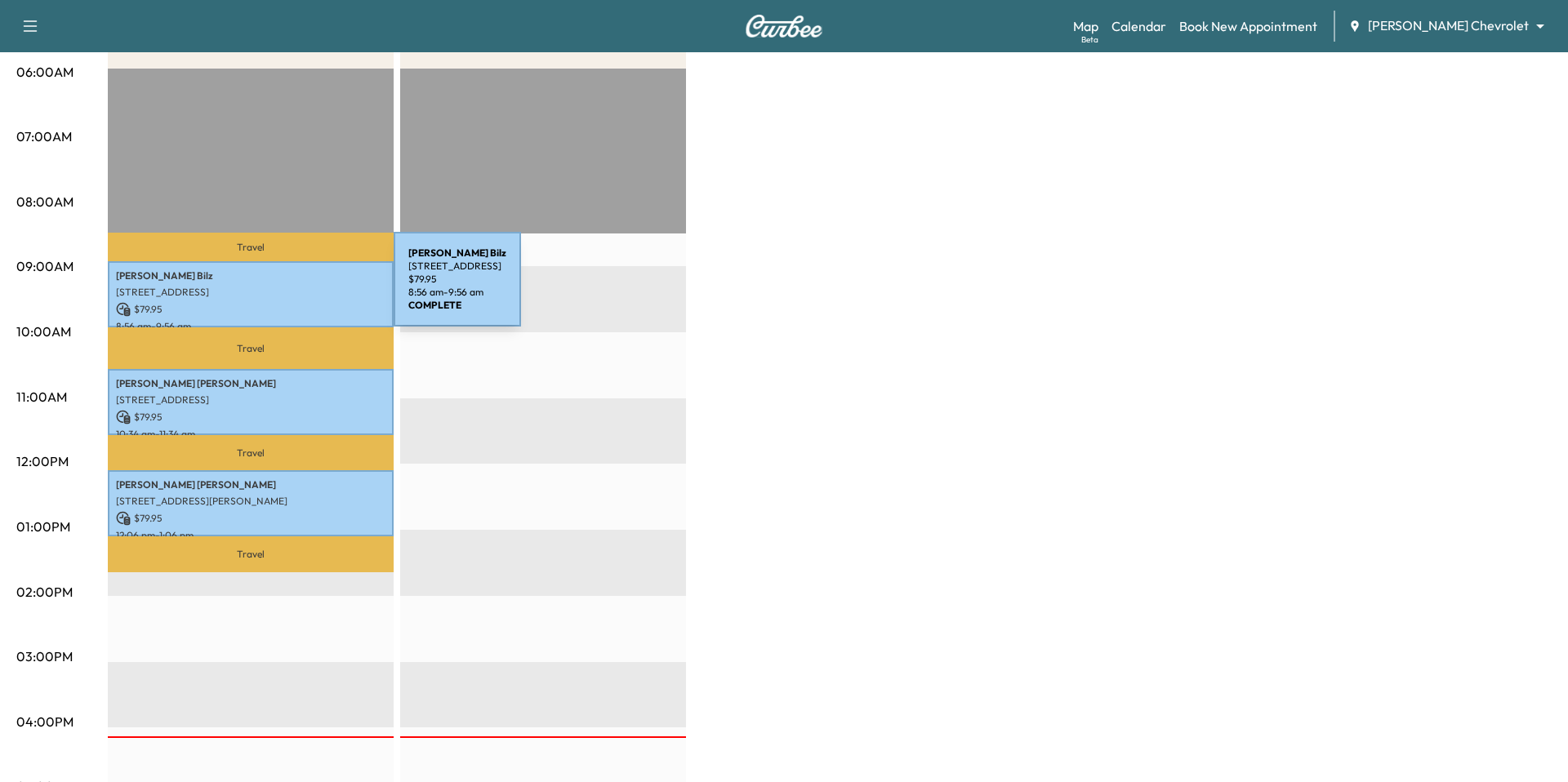
click at [271, 289] on p "8000 Five Mile Rd, Cincinnati, OH 45230, USA" at bounding box center [250, 292] width 270 height 13
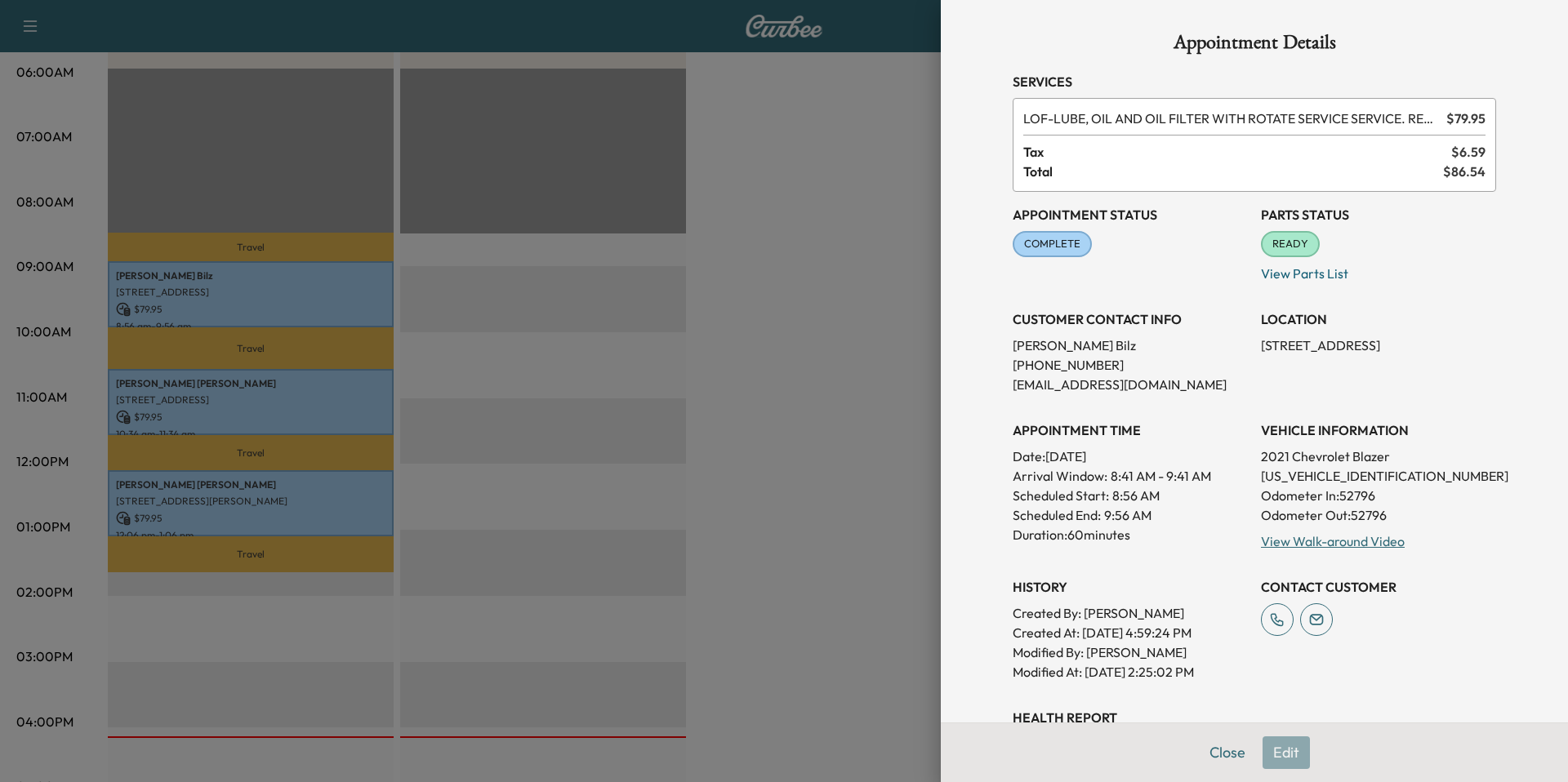
click at [271, 288] on div at bounding box center [784, 391] width 1568 height 782
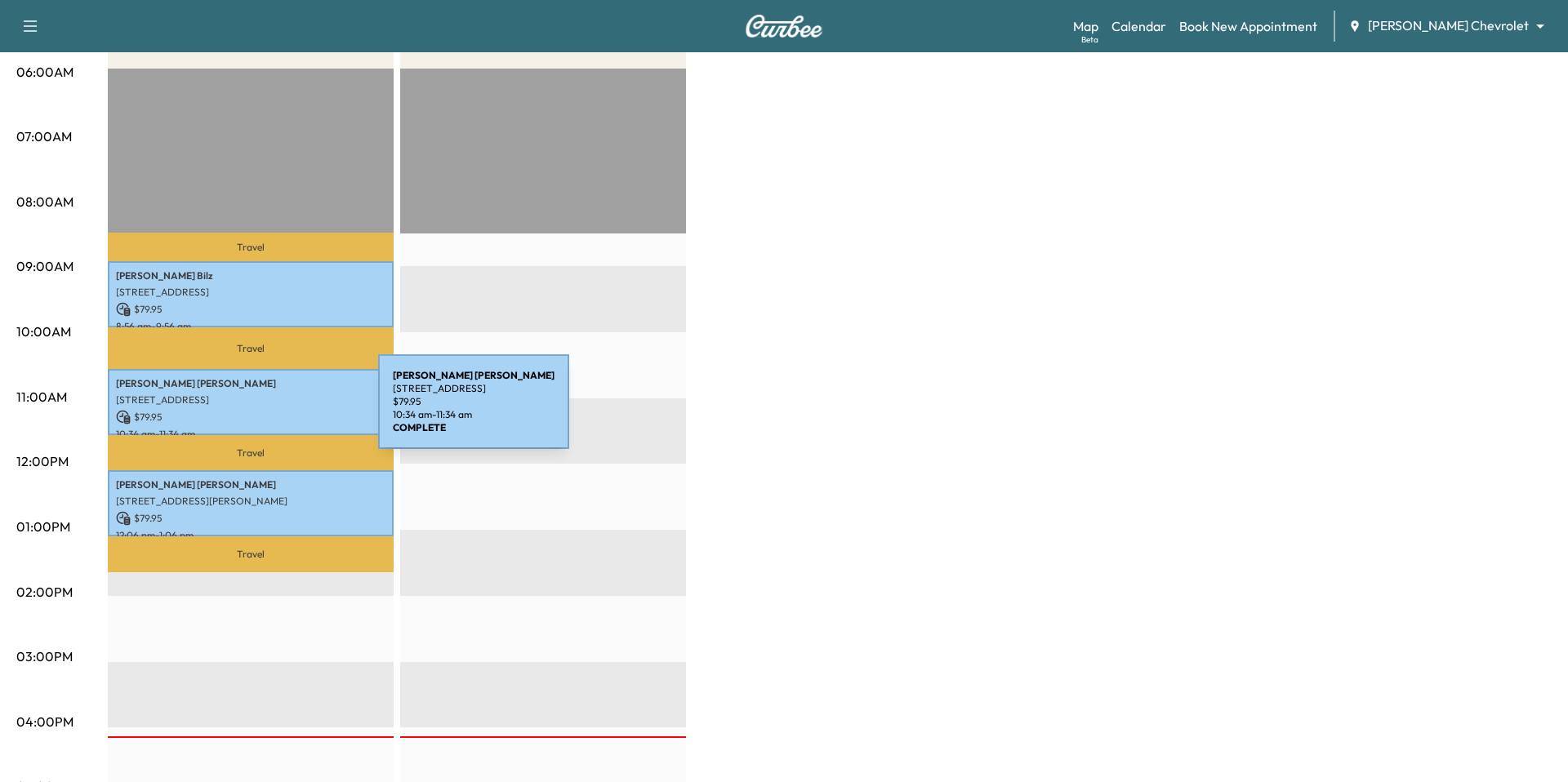
click at [256, 411] on p "$ 79.95" at bounding box center [250, 417] width 270 height 15
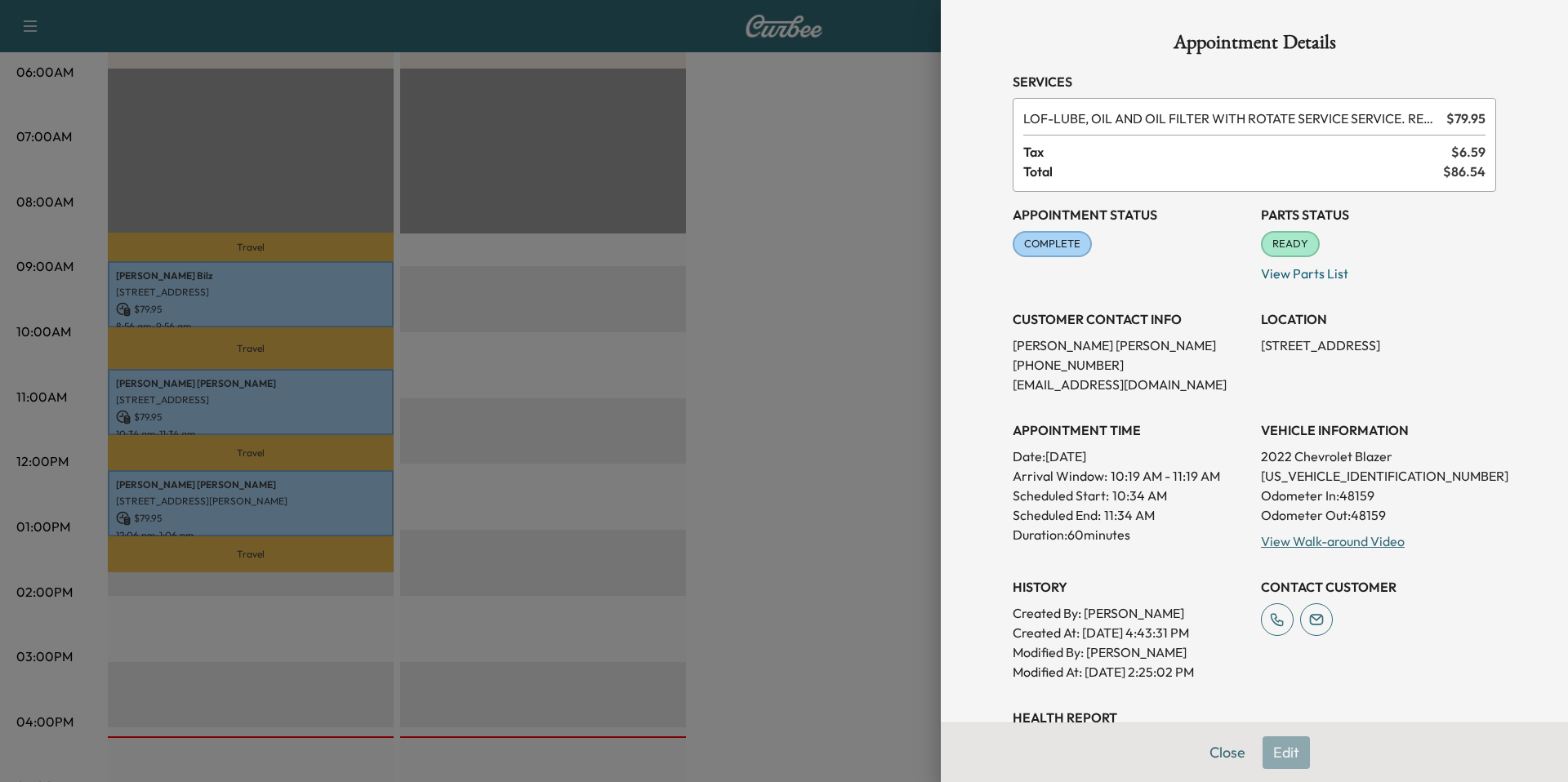
click at [256, 412] on div at bounding box center [784, 391] width 1568 height 782
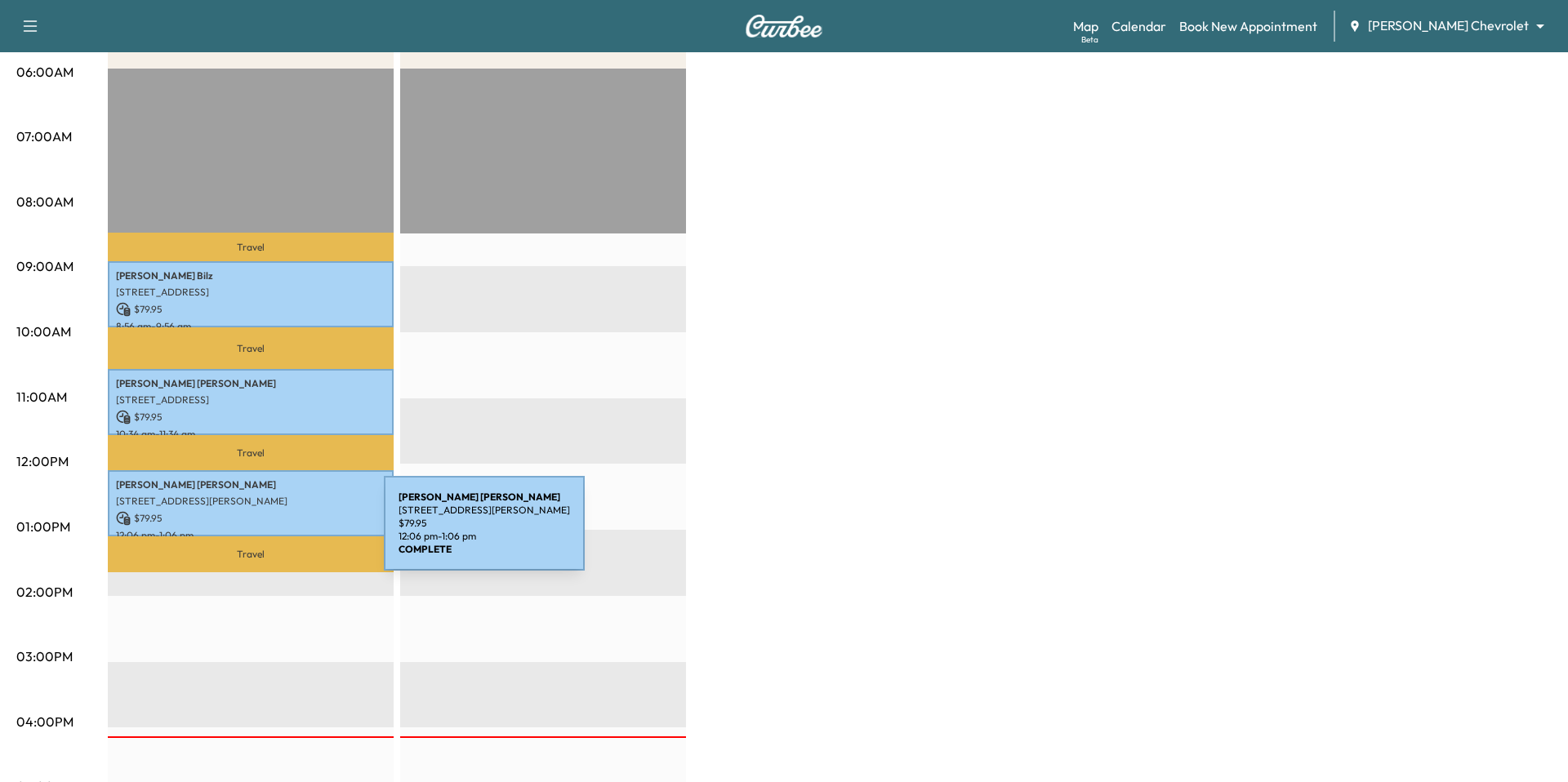
click at [261, 534] on p "12:06 pm - 1:06 pm" at bounding box center [250, 535] width 270 height 13
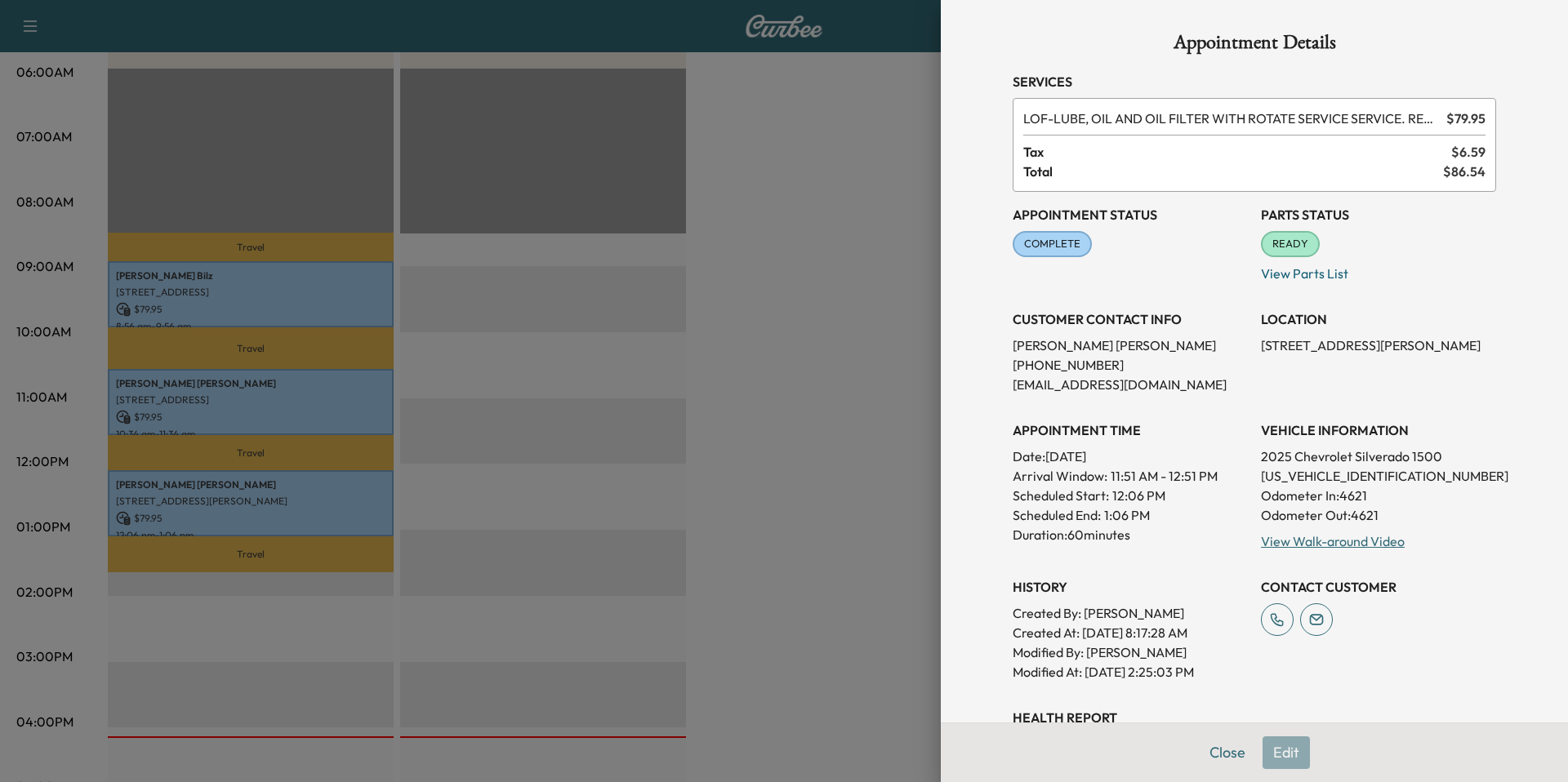
click at [261, 520] on div at bounding box center [784, 391] width 1568 height 782
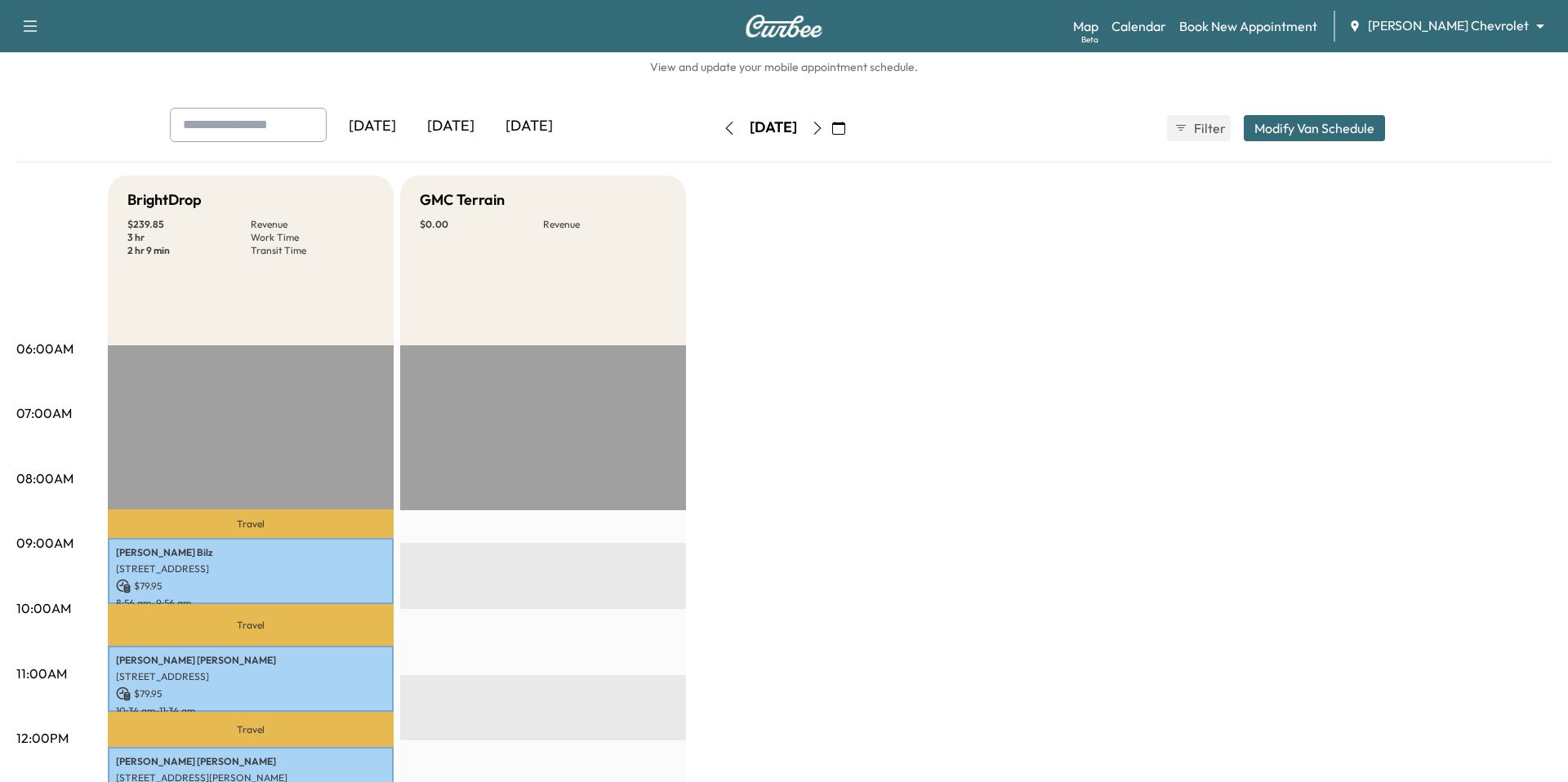
scroll to position [0, 0]
